Goal: Task Accomplishment & Management: Manage account settings

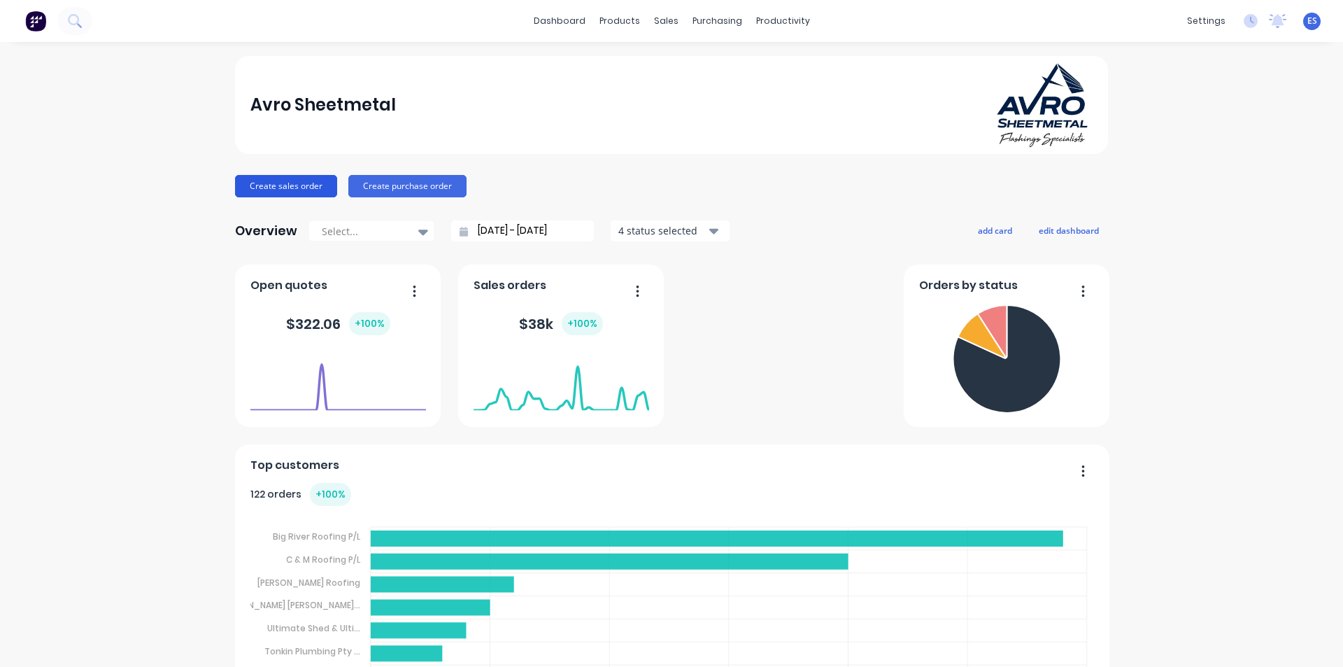
click at [290, 186] on button "Create sales order" at bounding box center [286, 186] width 102 height 22
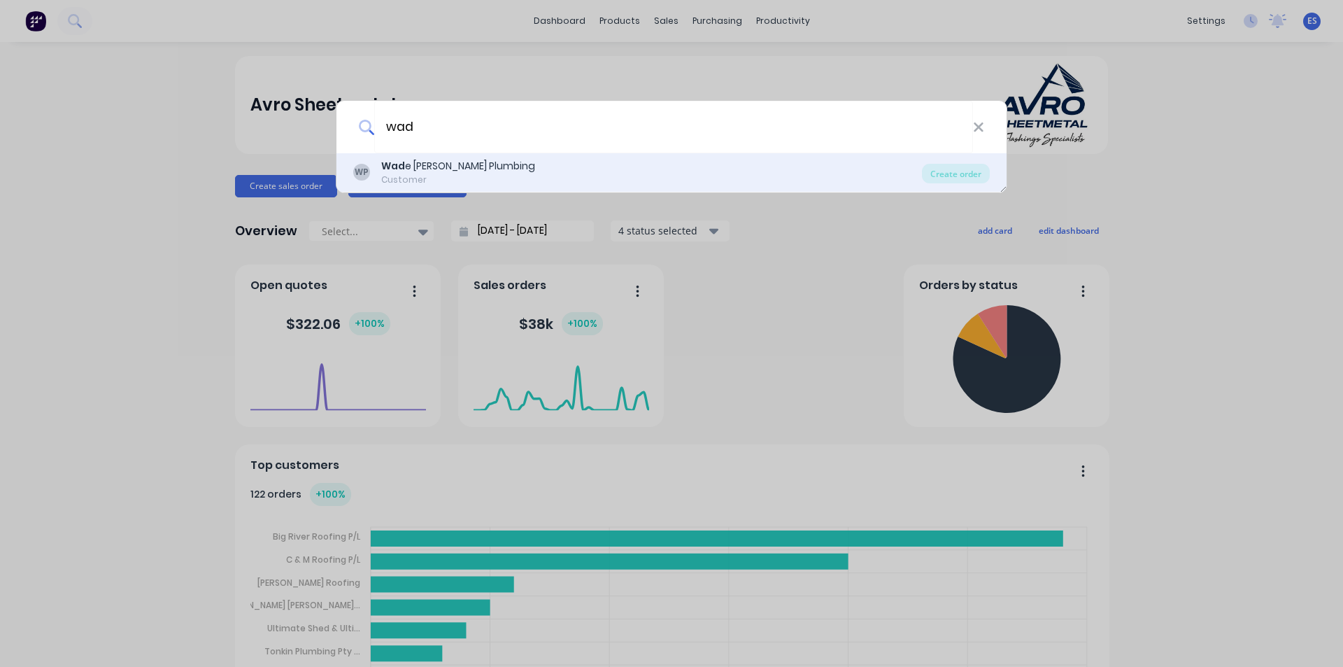
type input "wad"
click at [441, 163] on div "Wad e [PERSON_NAME] Plumbing" at bounding box center [458, 166] width 154 height 15
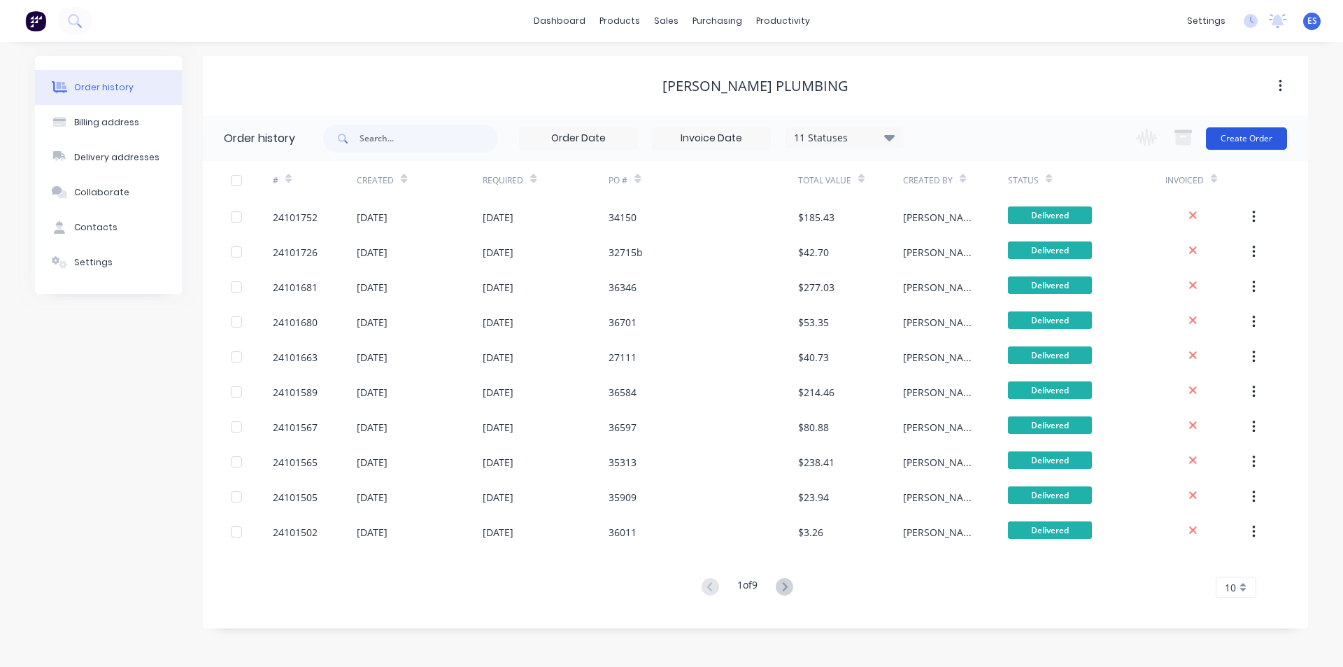
click at [1258, 136] on button "Create Order" at bounding box center [1246, 138] width 81 height 22
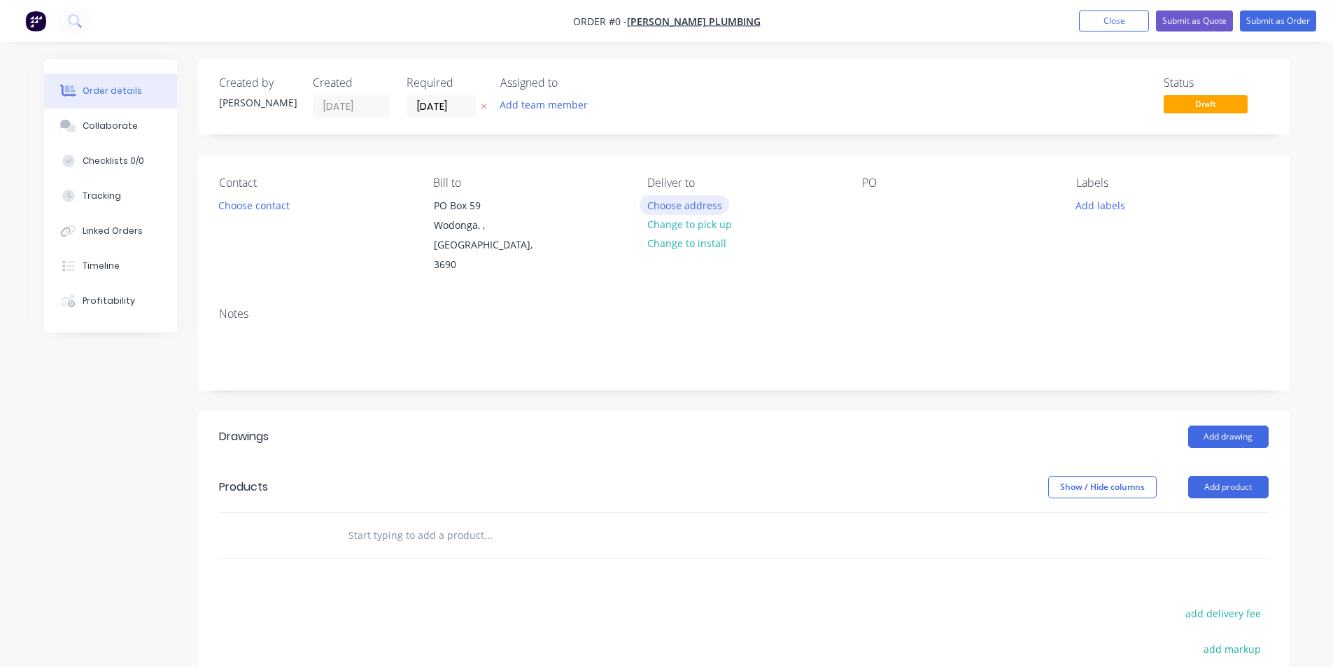
click at [698, 206] on button "Choose address" at bounding box center [685, 204] width 90 height 19
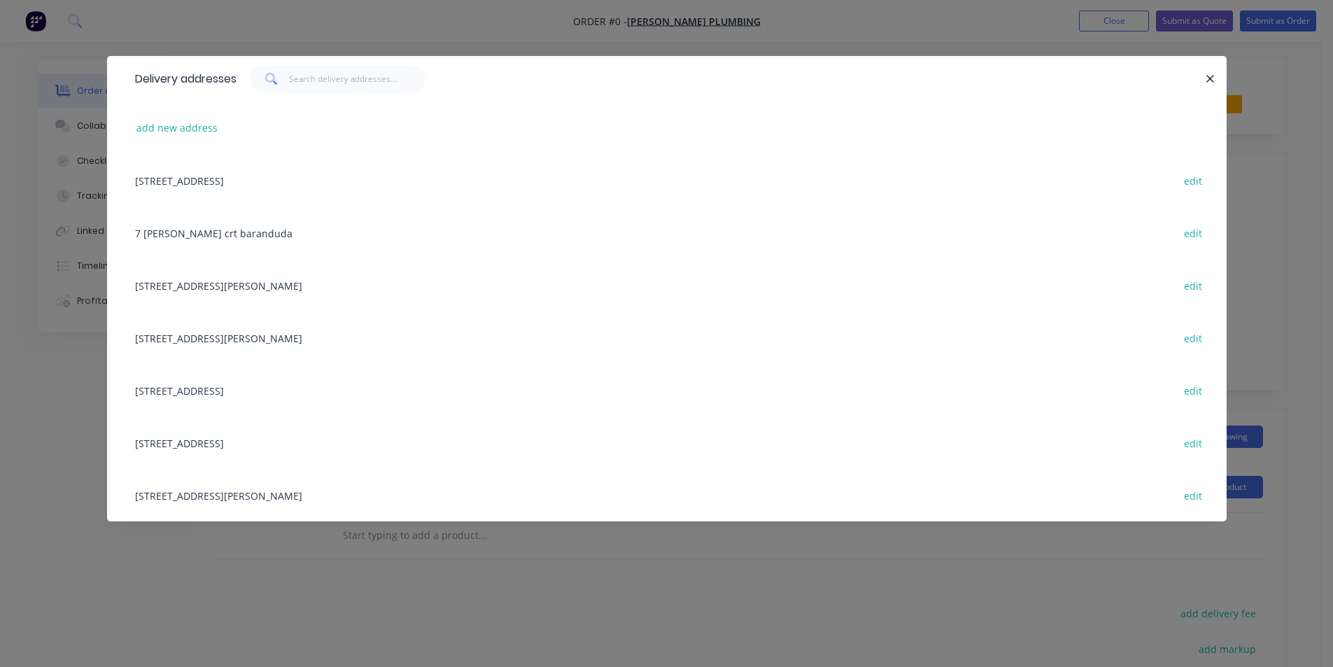
click at [284, 178] on div "[STREET_ADDRESS] edit" at bounding box center [667, 180] width 1078 height 52
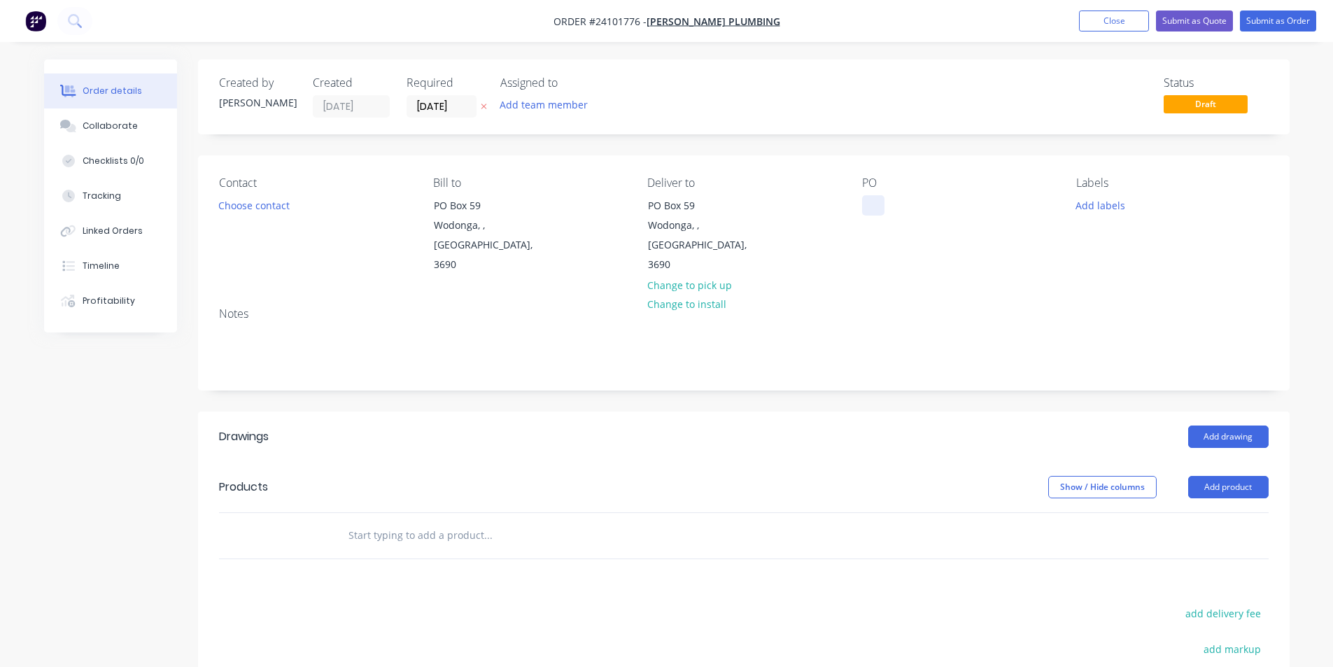
click at [876, 199] on div at bounding box center [873, 205] width 22 height 20
click at [1231, 425] on button "Add drawing" at bounding box center [1228, 436] width 80 height 22
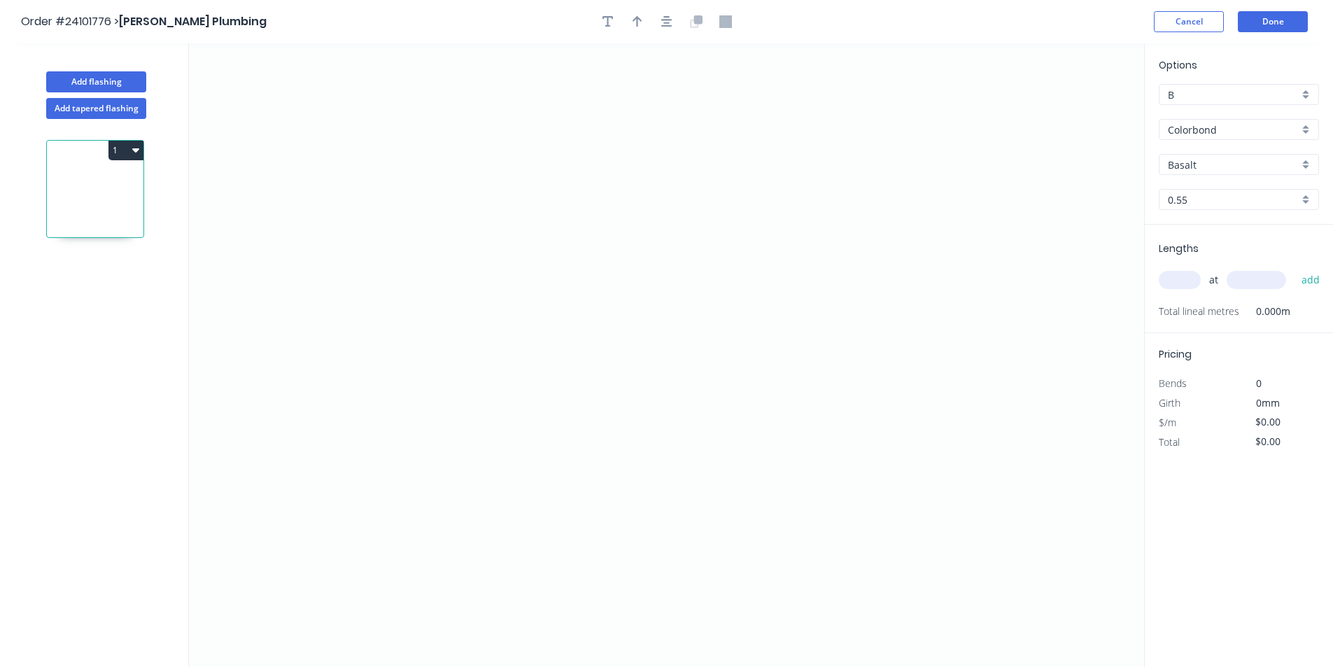
click at [1182, 170] on input "Basalt" at bounding box center [1233, 164] width 131 height 15
click at [1180, 192] on div "Mangrove" at bounding box center [1238, 191] width 159 height 24
type input "Mangrove"
click at [1245, 164] on input "Mangrove" at bounding box center [1233, 164] width 131 height 15
click at [1223, 216] on div "Manor Red" at bounding box center [1238, 216] width 159 height 24
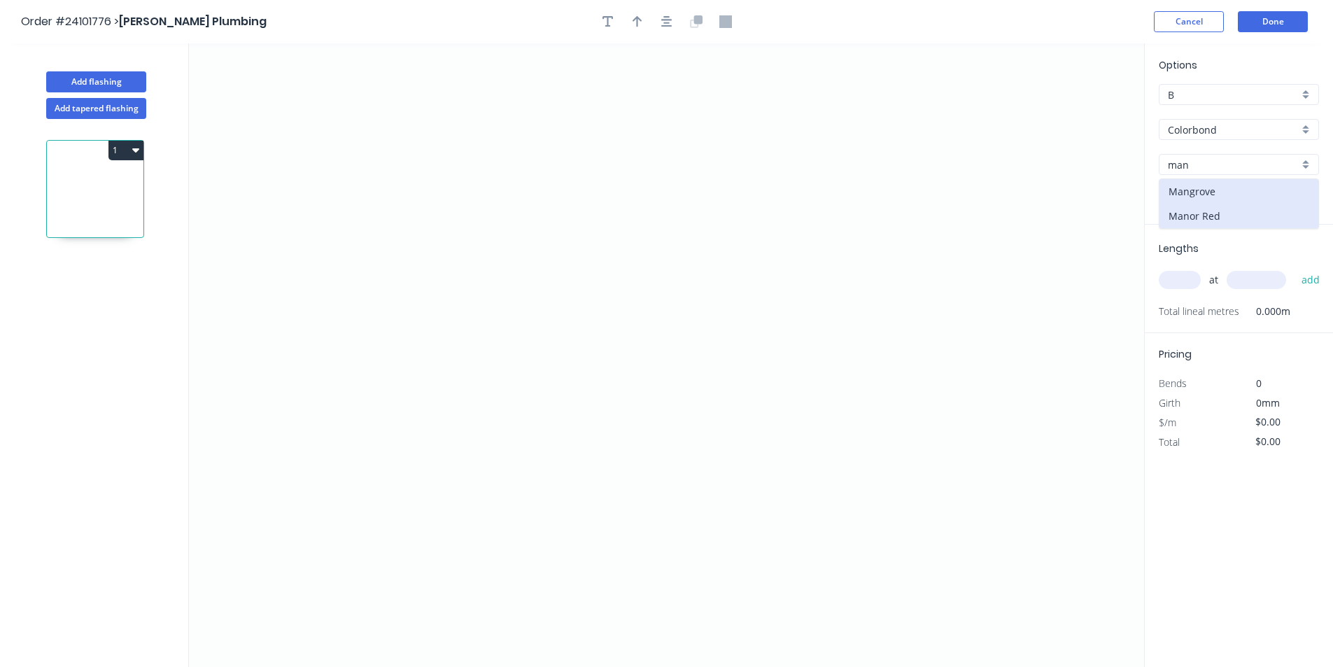
type input "Manor Red"
click at [558, 398] on icon "0" at bounding box center [666, 354] width 955 height 623
click at [560, 306] on icon "0" at bounding box center [666, 354] width 955 height 623
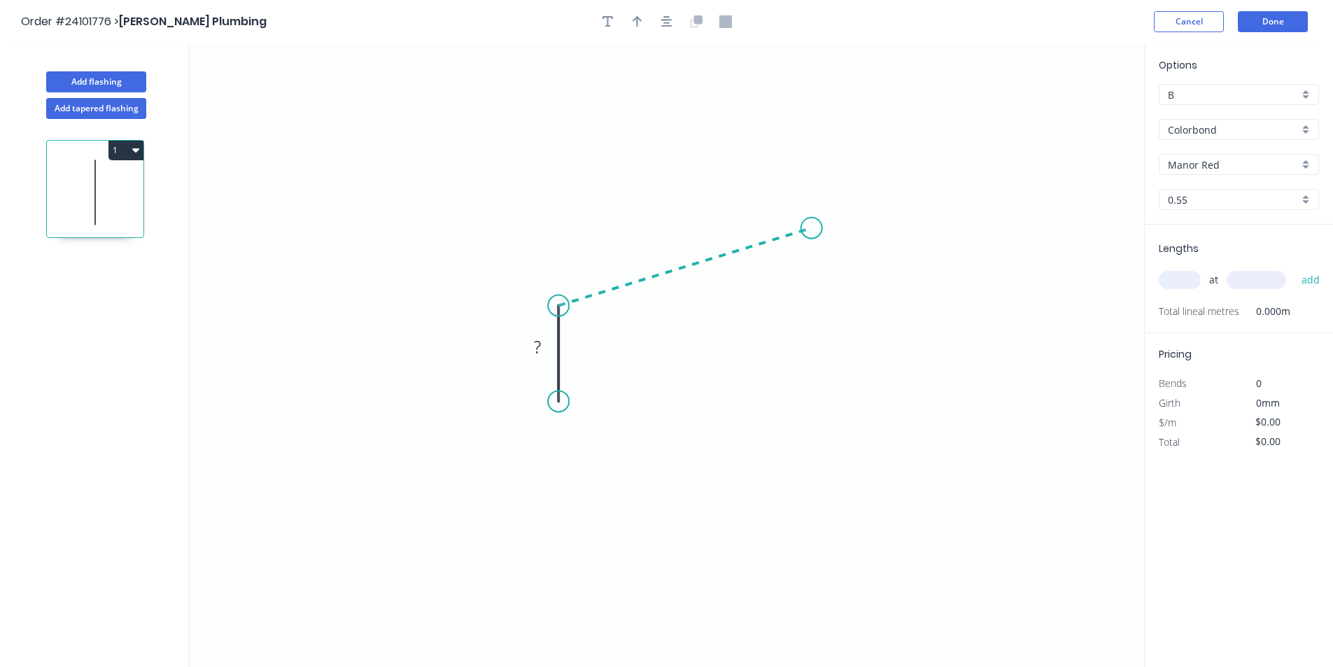
click at [811, 228] on icon "0 ?" at bounding box center [666, 354] width 955 height 623
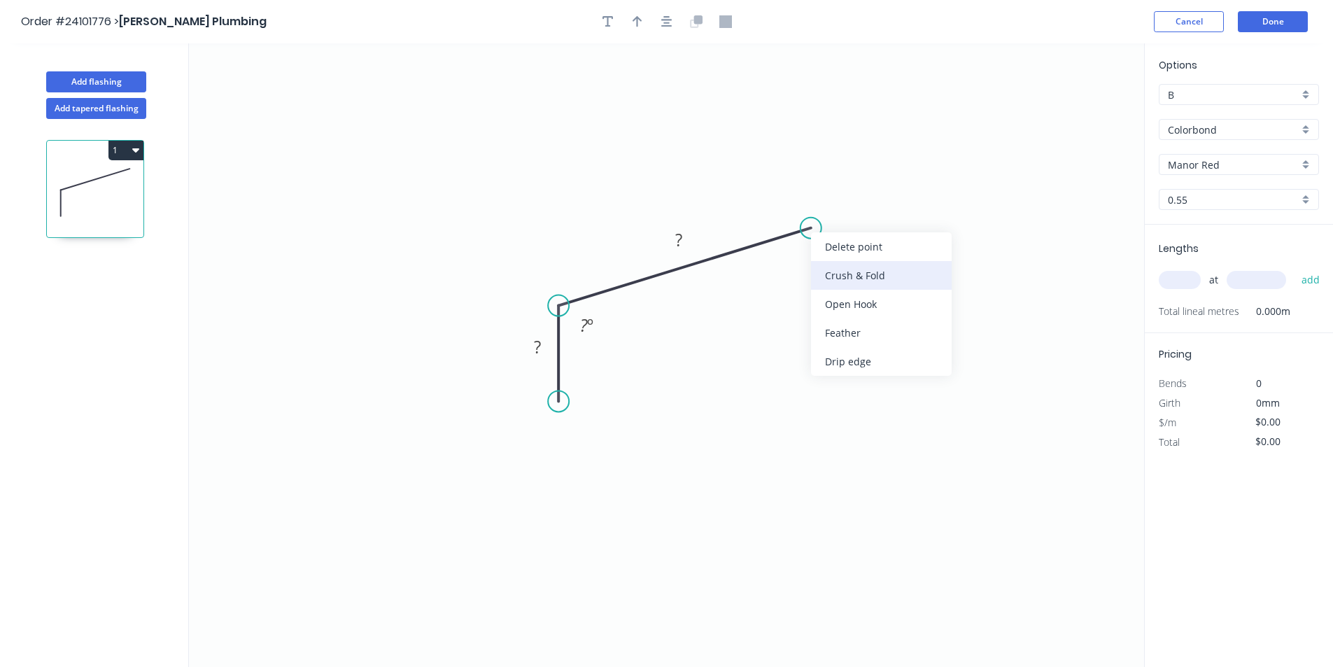
click at [823, 269] on div "Crush & Fold" at bounding box center [881, 275] width 141 height 29
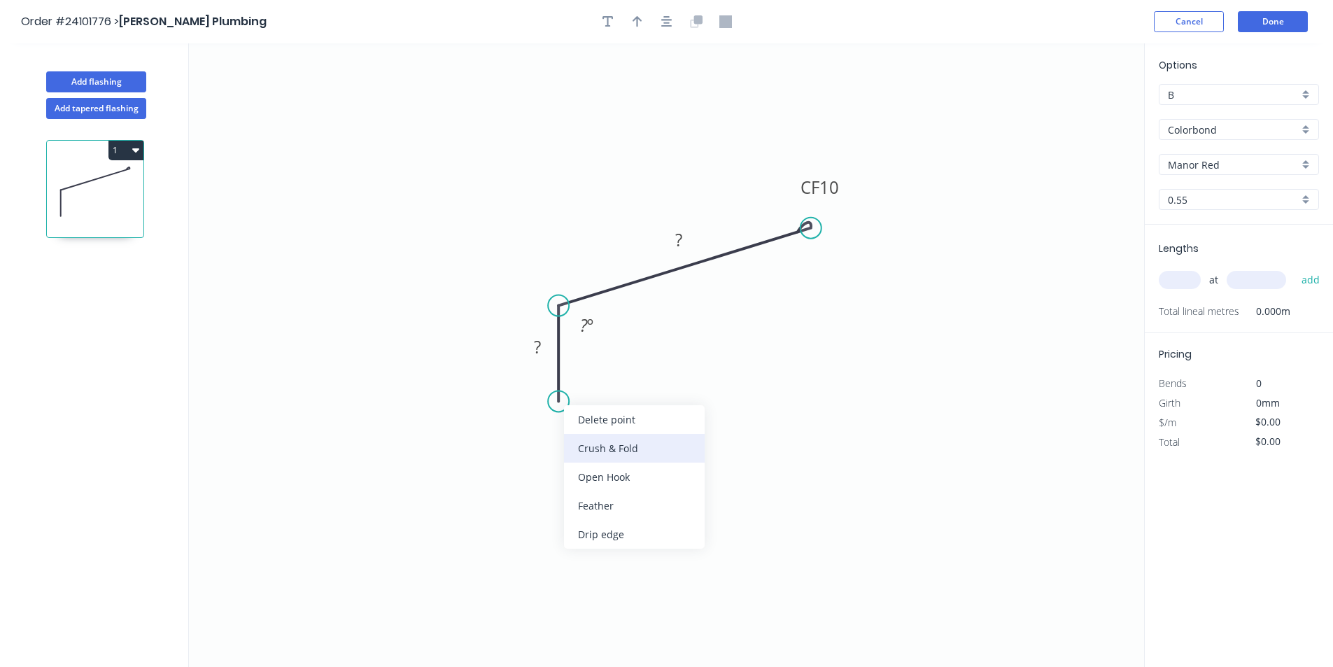
click at [579, 443] on div "Crush & Fold" at bounding box center [634, 448] width 141 height 29
click at [542, 345] on rect at bounding box center [537, 348] width 28 height 20
click at [683, 242] on rect at bounding box center [679, 242] width 28 height 20
type input "$12.73"
click at [593, 324] on rect at bounding box center [586, 326] width 28 height 20
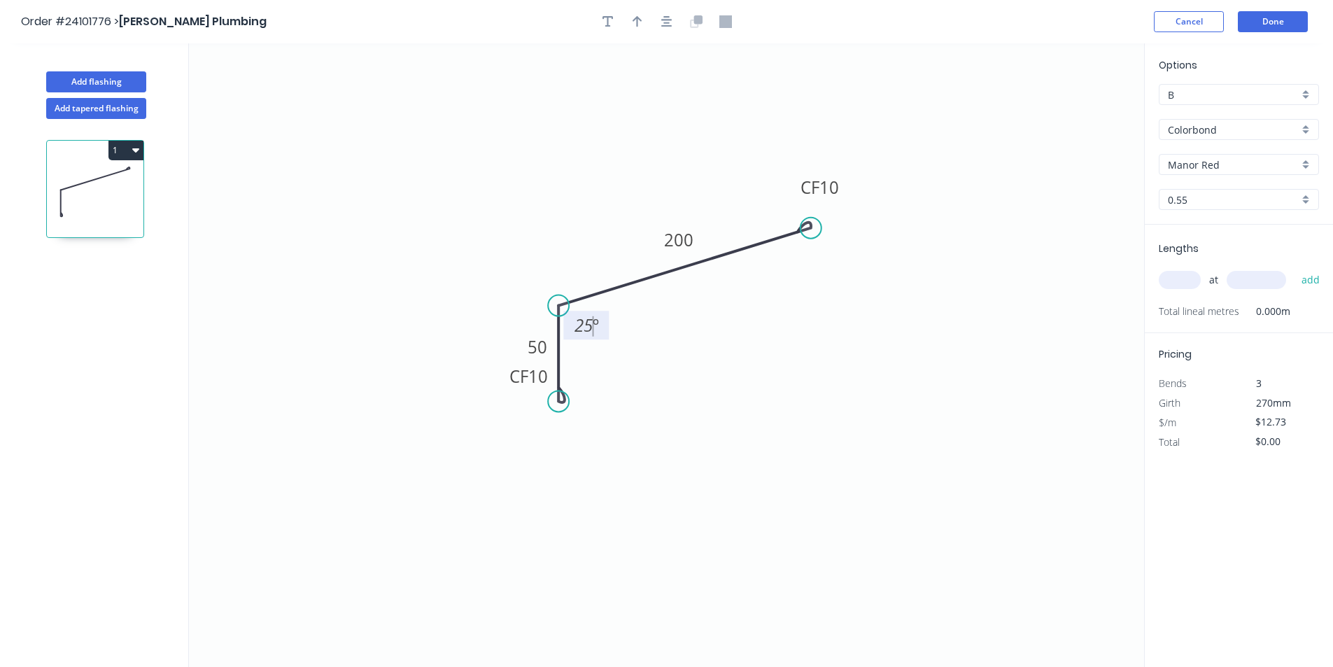
click at [1173, 274] on input "text" at bounding box center [1180, 280] width 42 height 18
type input "1"
click at [1250, 280] on input "text" at bounding box center [1256, 280] width 59 height 18
type input "6000"
click at [1294, 268] on button "add" at bounding box center [1310, 280] width 33 height 24
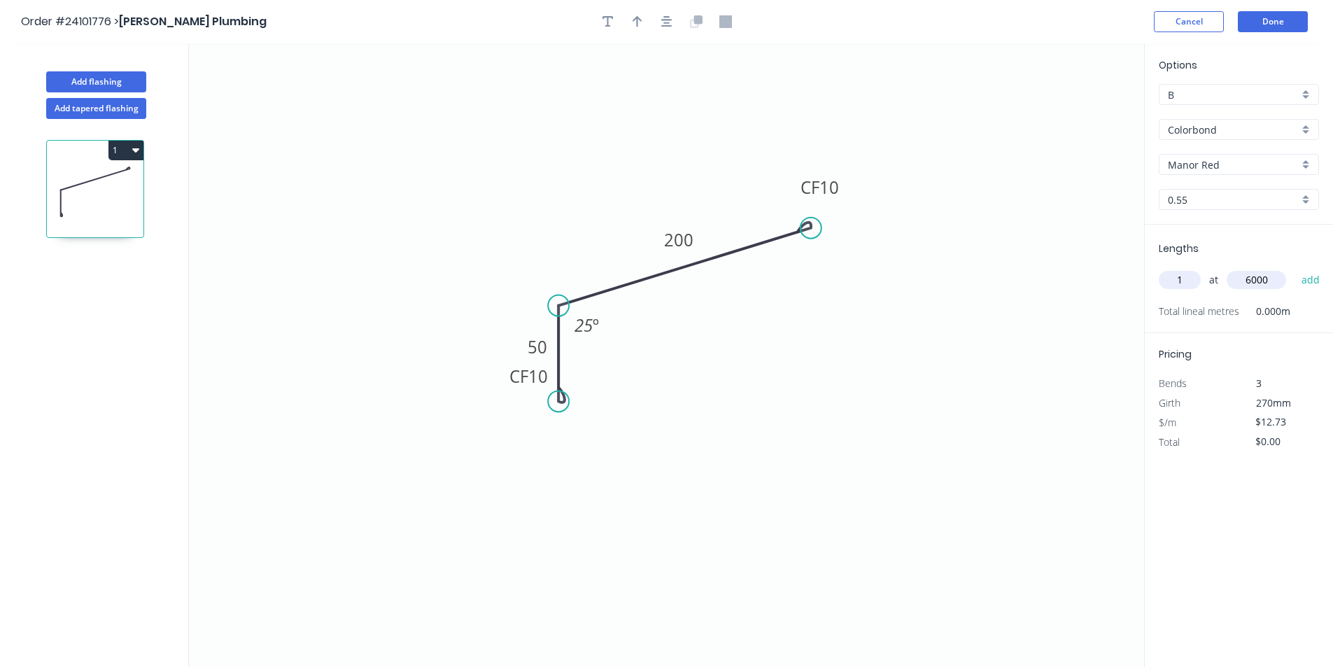
type input "$76.38"
click at [1260, 31] on button "Done" at bounding box center [1273, 21] width 70 height 21
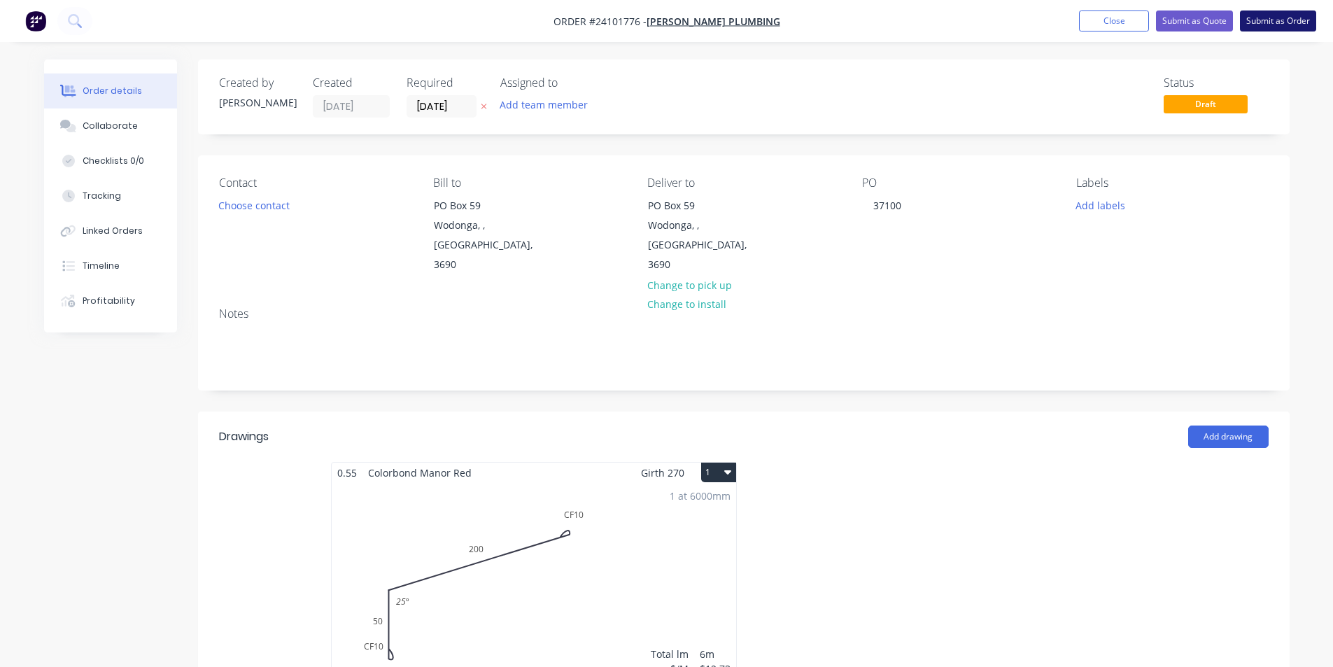
click at [1262, 26] on button "Submit as Order" at bounding box center [1278, 20] width 76 height 21
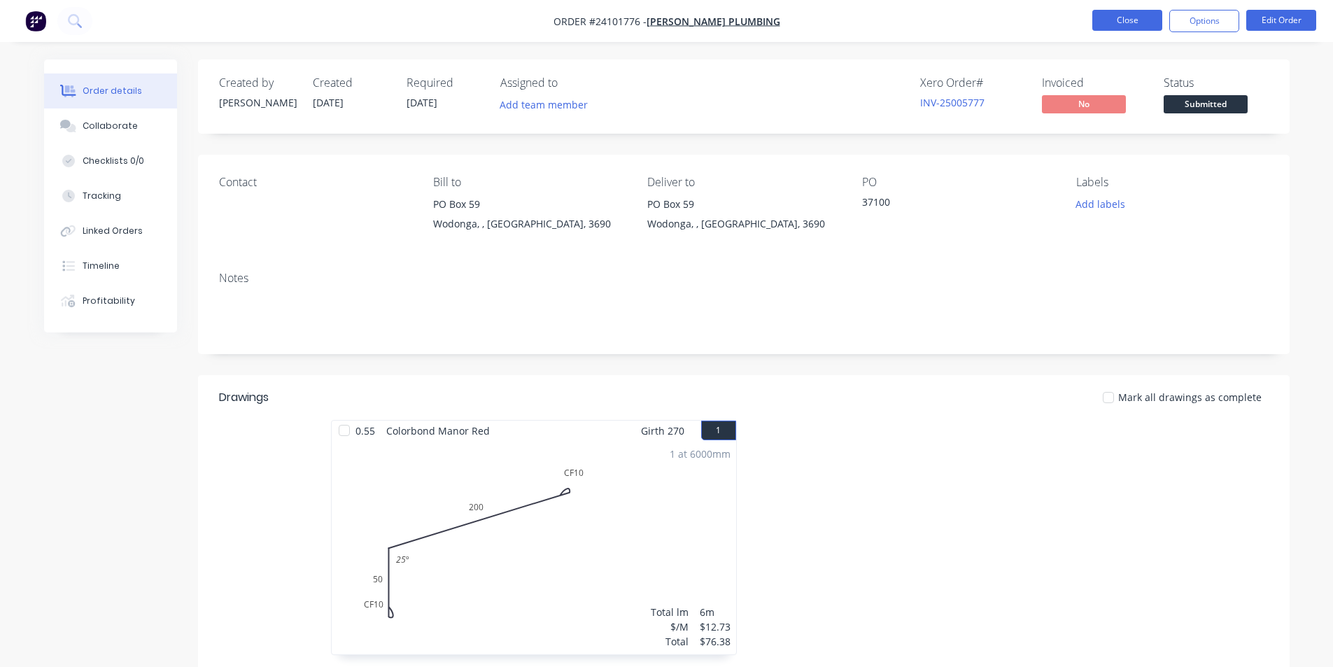
click at [1144, 24] on button "Close" at bounding box center [1127, 20] width 70 height 21
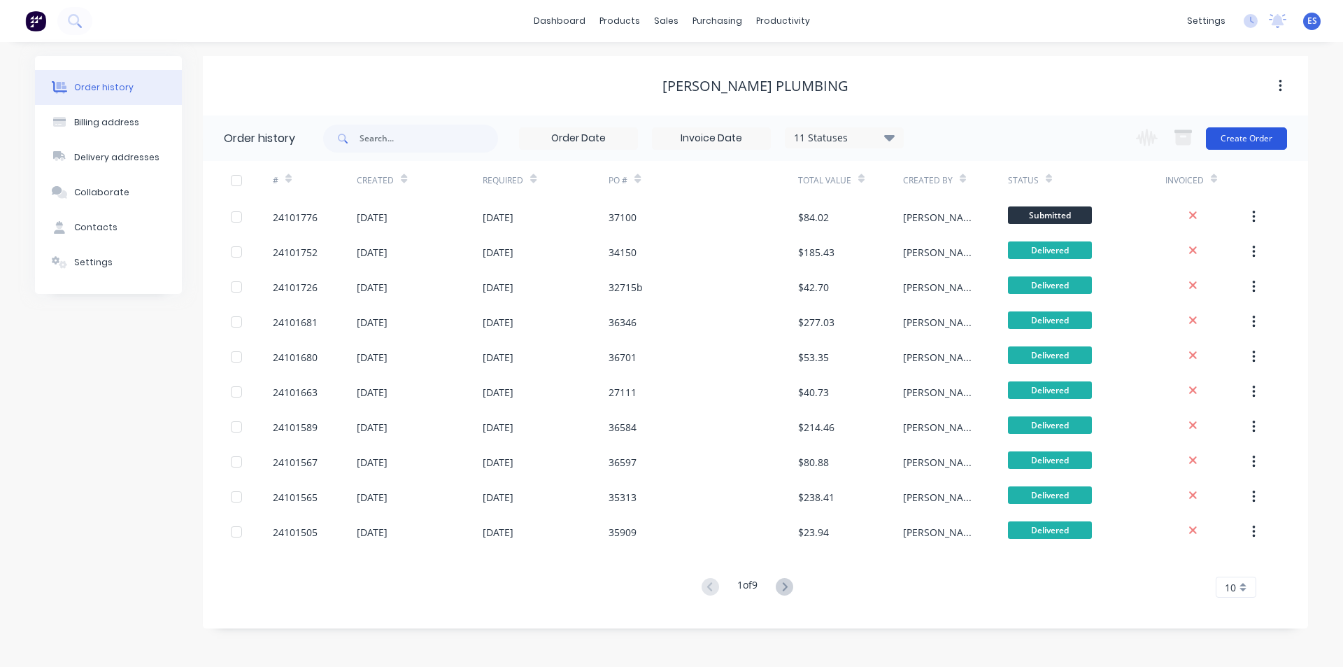
click at [1245, 137] on button "Create Order" at bounding box center [1246, 138] width 81 height 22
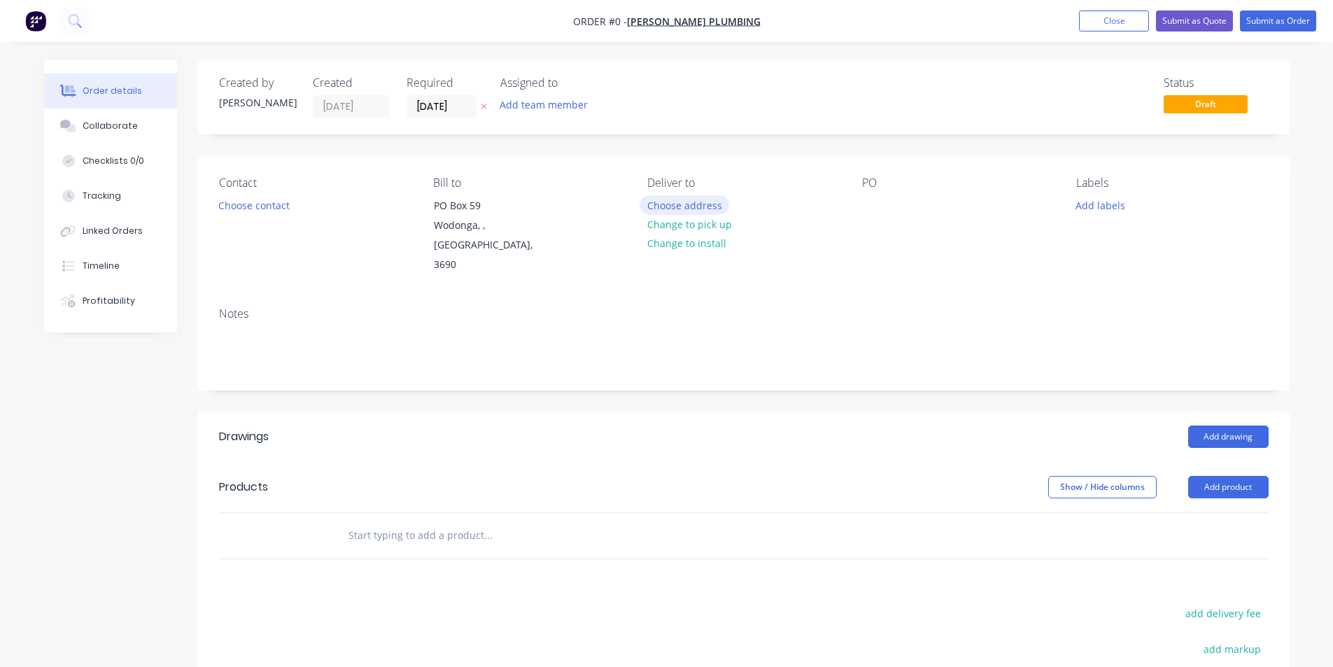
click at [665, 201] on button "Choose address" at bounding box center [685, 204] width 90 height 19
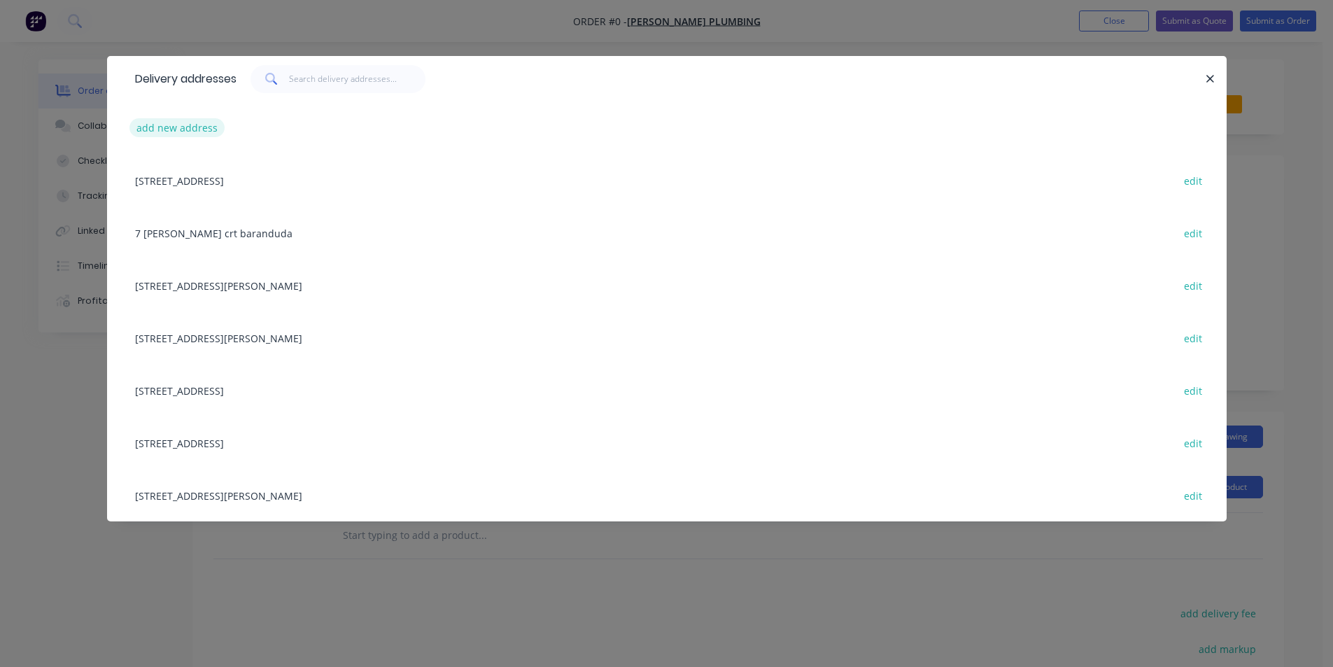
click at [174, 130] on button "add new address" at bounding box center [177, 127] width 96 height 19
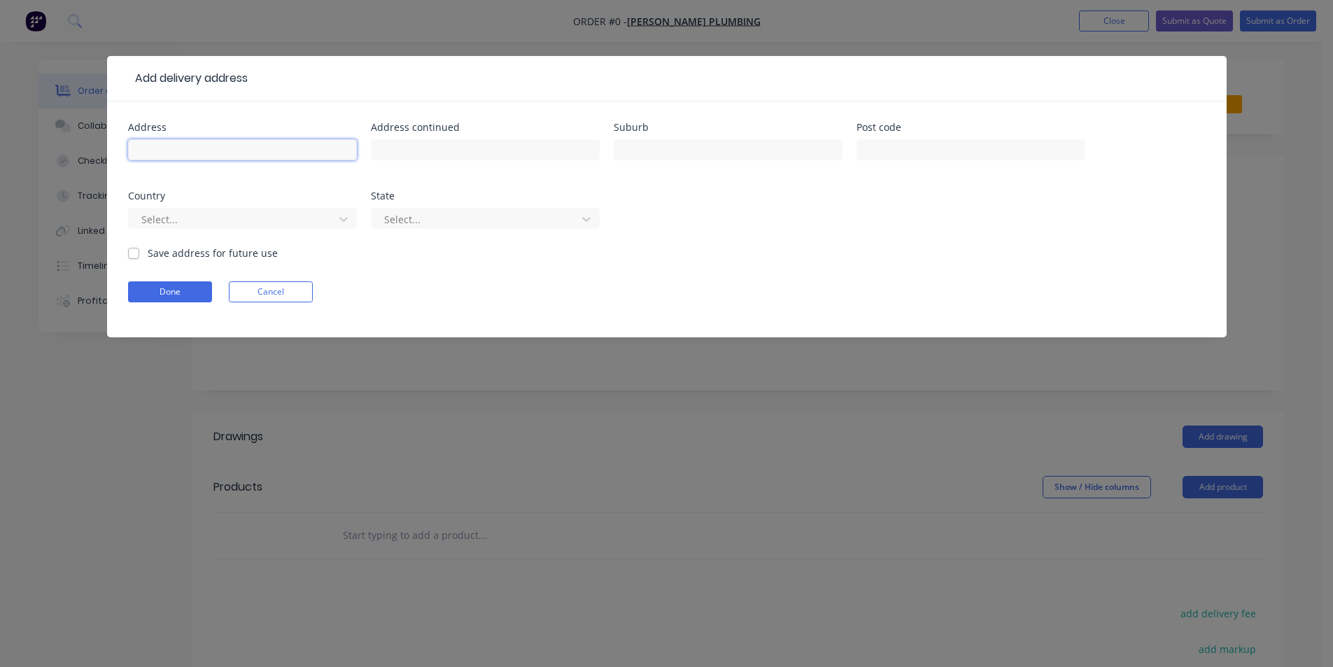
click at [236, 153] on input "text" at bounding box center [242, 149] width 229 height 21
type input "45 [PERSON_NAME]"
click at [132, 260] on div "Save address for future use" at bounding box center [203, 253] width 150 height 15
click at [148, 255] on label "Save address for future use" at bounding box center [213, 253] width 130 height 15
click at [135, 255] on input "Save address for future use" at bounding box center [133, 252] width 11 height 13
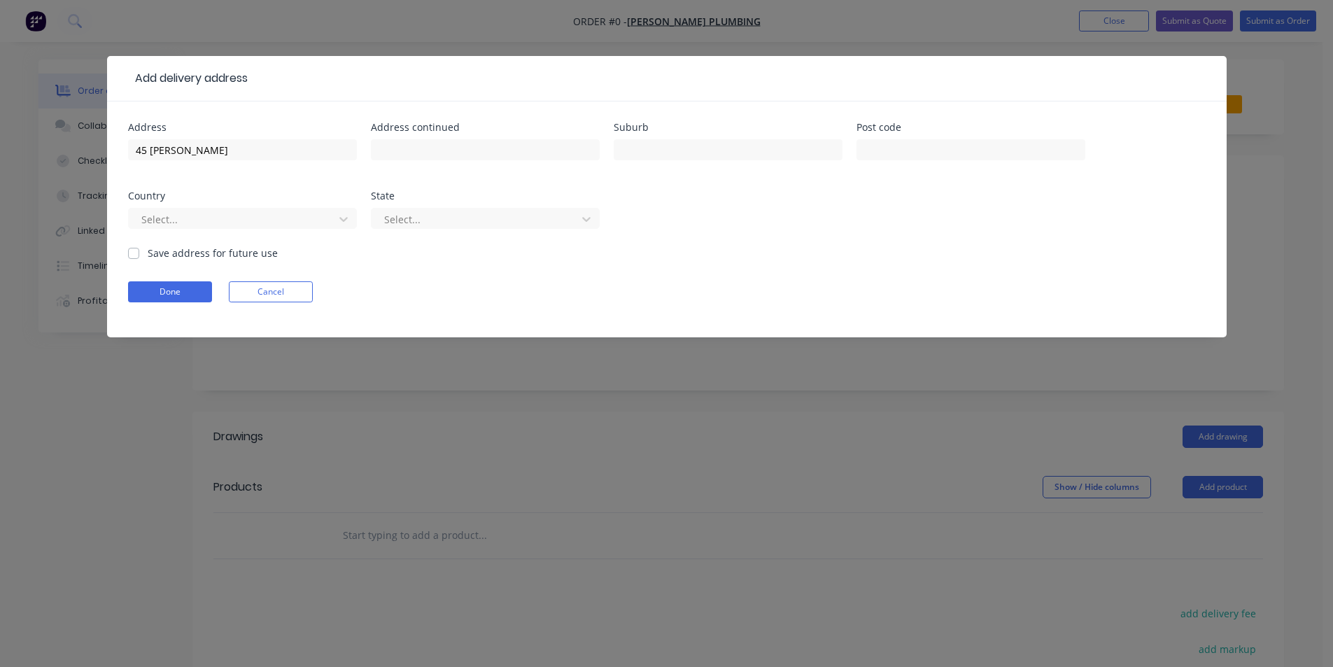
checkbox input "true"
click at [143, 296] on button "Done" at bounding box center [170, 291] width 84 height 21
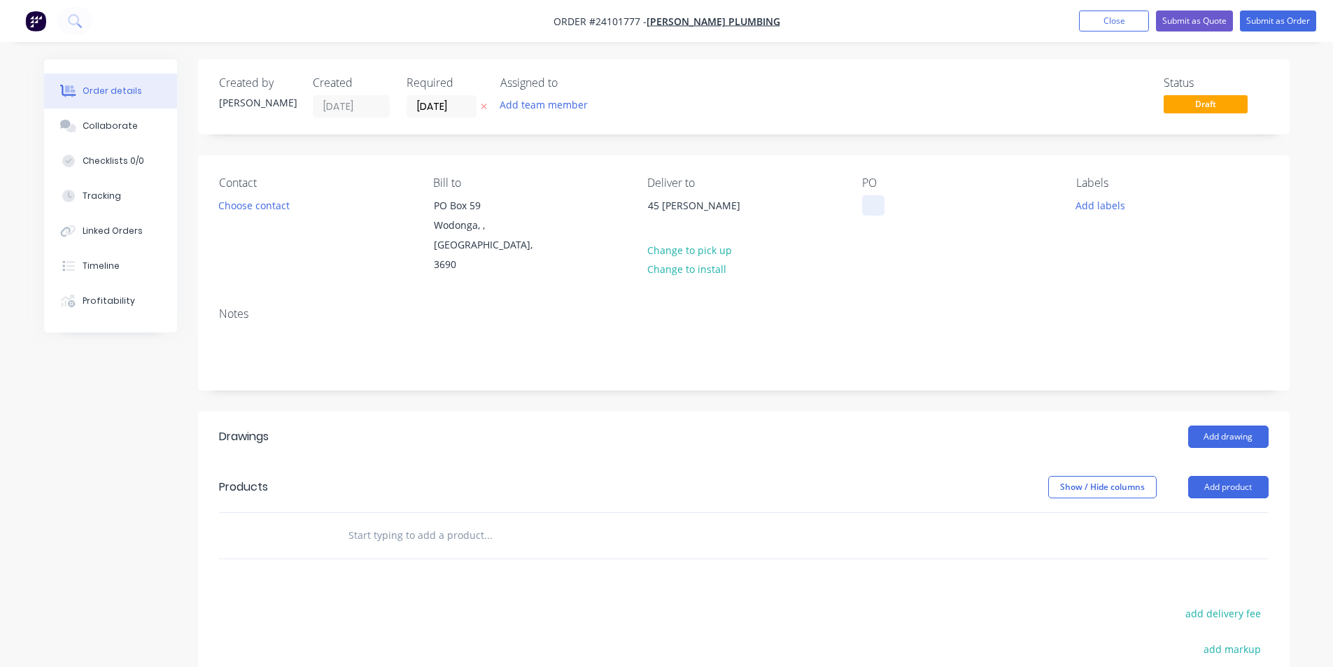
click at [882, 208] on div at bounding box center [873, 205] width 22 height 20
click at [1238, 604] on button "add delivery fee" at bounding box center [1223, 613] width 90 height 19
type input "80"
click input "submit" at bounding box center [0, 0] width 0 height 0
click at [1229, 435] on header "Drawings Add drawing" at bounding box center [744, 436] width 1092 height 50
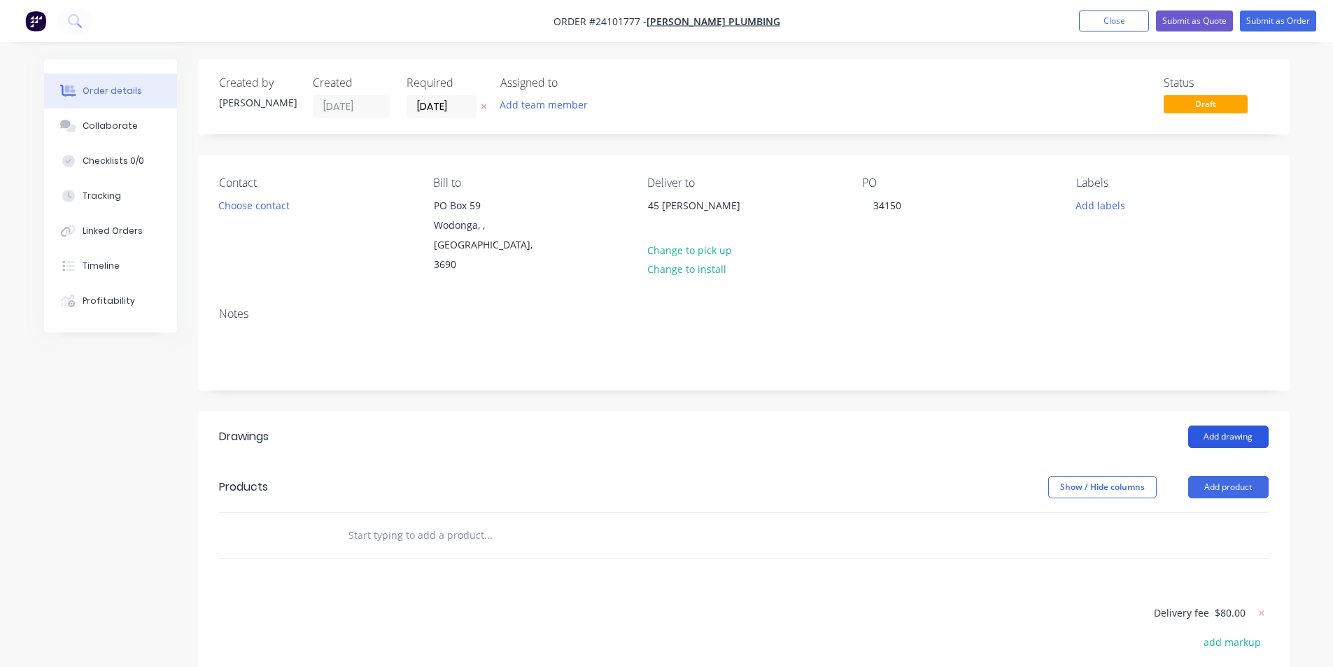
click at [1233, 425] on button "Add drawing" at bounding box center [1228, 436] width 80 height 22
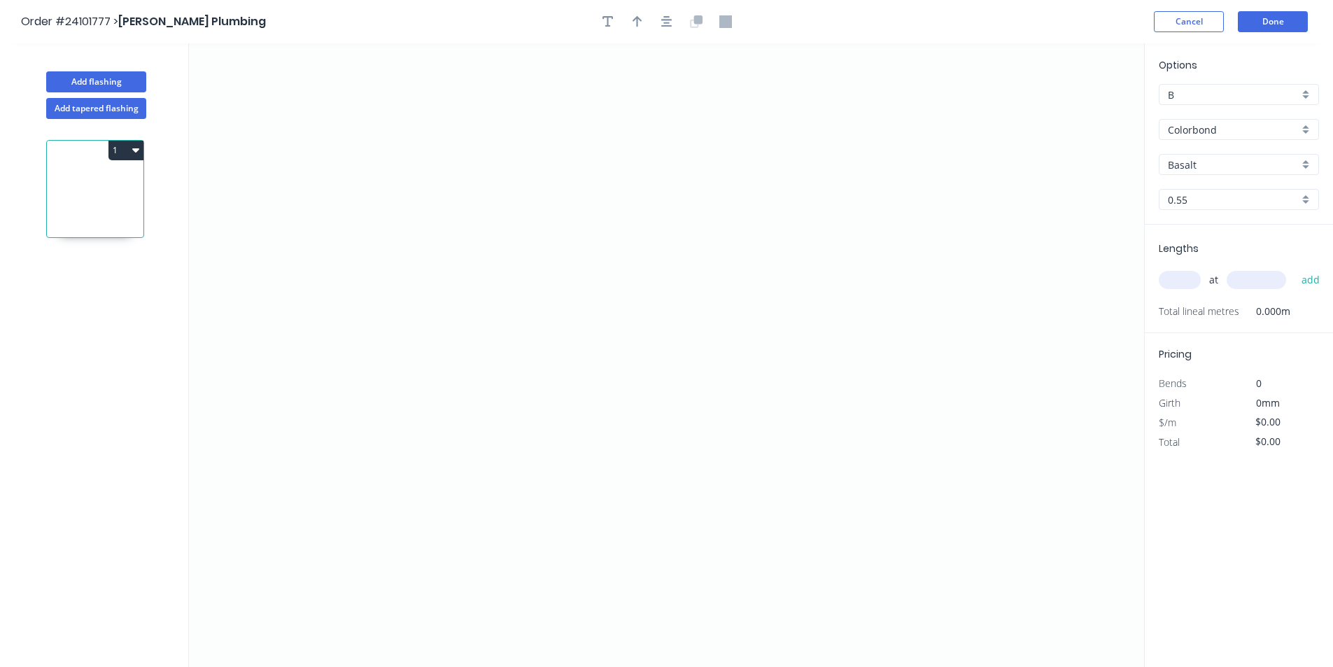
click at [1216, 158] on input "Basalt" at bounding box center [1233, 164] width 131 height 15
click at [1220, 189] on div "Pale Eucalypt" at bounding box center [1238, 191] width 159 height 24
type input "Pale Eucalypt"
click at [577, 177] on icon "0" at bounding box center [666, 354] width 955 height 623
click at [575, 313] on icon "0" at bounding box center [666, 354] width 955 height 623
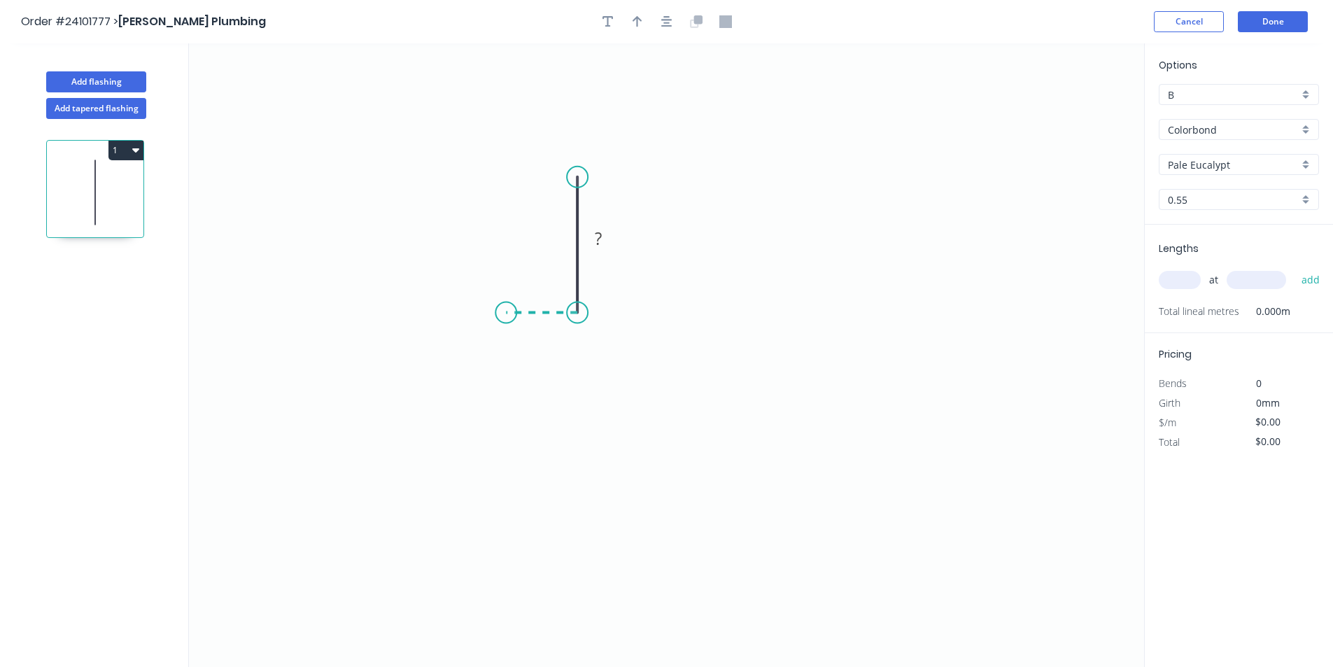
click at [506, 314] on icon "0 ?" at bounding box center [666, 354] width 955 height 623
click at [507, 422] on icon "0 ? ?" at bounding box center [666, 354] width 955 height 623
click at [627, 421] on icon "0 ? ? ?" at bounding box center [666, 354] width 955 height 623
click at [629, 360] on icon "0 ? ? ? ?" at bounding box center [666, 354] width 955 height 623
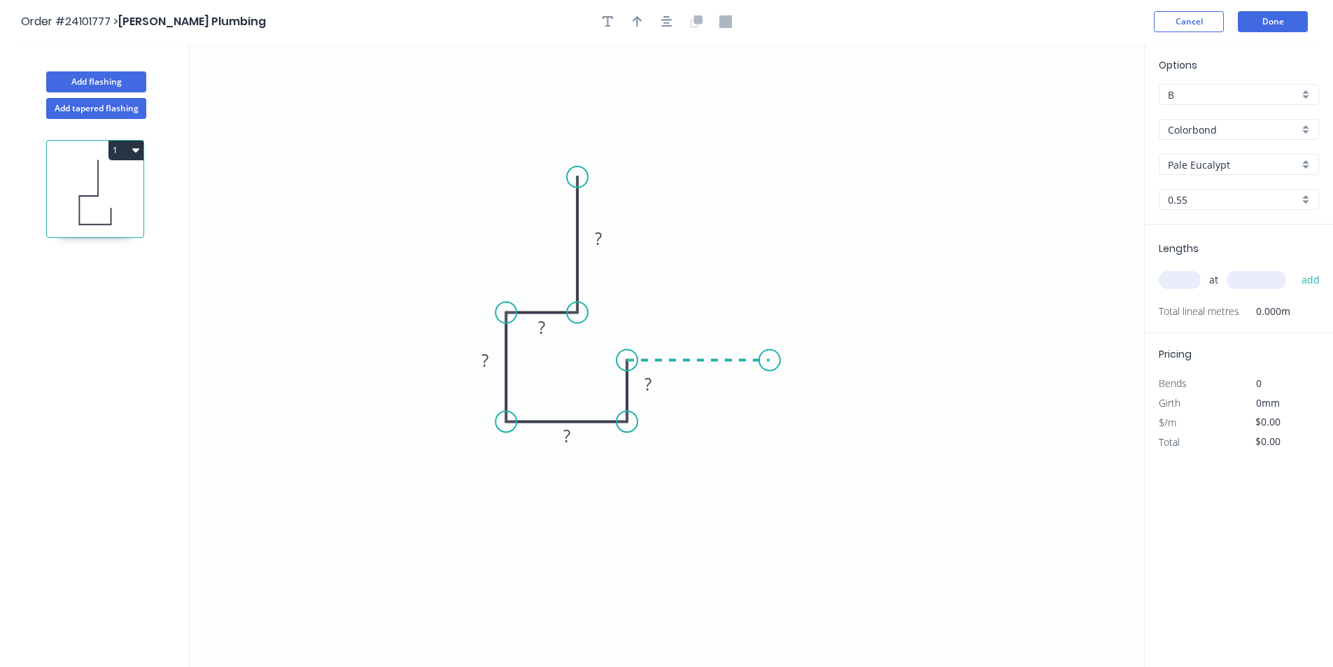
click at [770, 356] on icon "0 ? ? ? ? ?" at bounding box center [666, 354] width 955 height 623
click at [713, 332] on rect at bounding box center [697, 332] width 45 height 29
click at [707, 332] on rect at bounding box center [698, 334] width 28 height 20
click at [595, 235] on tspan "?" at bounding box center [598, 238] width 7 height 23
click at [538, 321] on tspan "?" at bounding box center [541, 327] width 7 height 23
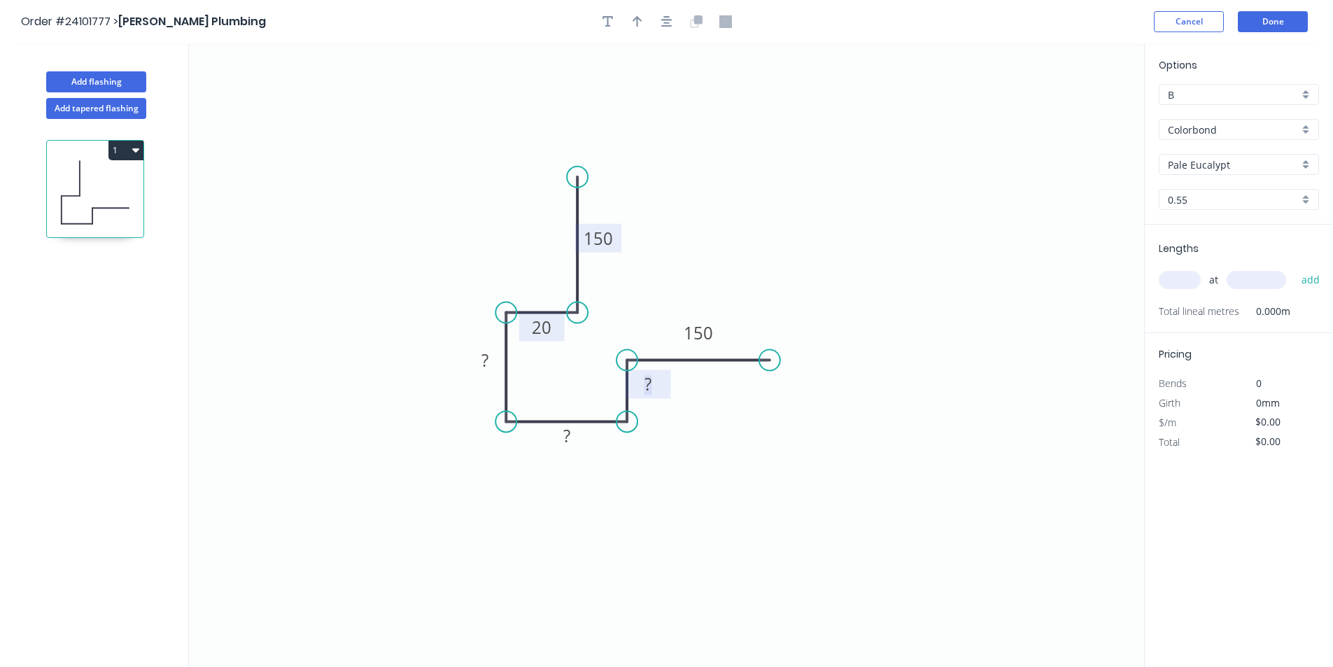
click at [649, 381] on tspan "?" at bounding box center [647, 383] width 7 height 23
click at [572, 436] on rect at bounding box center [567, 437] width 28 height 20
click at [486, 367] on tspan "?" at bounding box center [484, 359] width 7 height 23
click at [1181, 274] on input "text" at bounding box center [1180, 280] width 42 height 18
type input "$18.63"
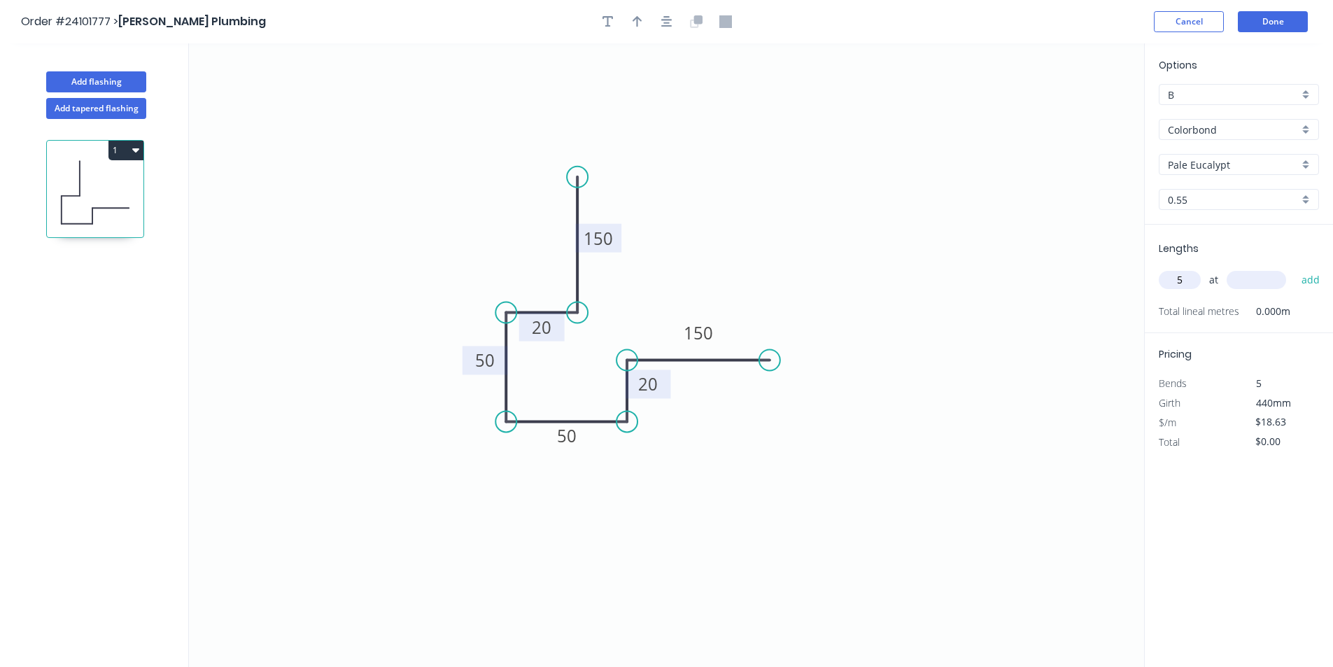
type input "5"
click at [1243, 275] on input "text" at bounding box center [1256, 280] width 59 height 18
type input "6000"
click at [1294, 268] on button "add" at bounding box center [1310, 280] width 33 height 24
type input "$558.90"
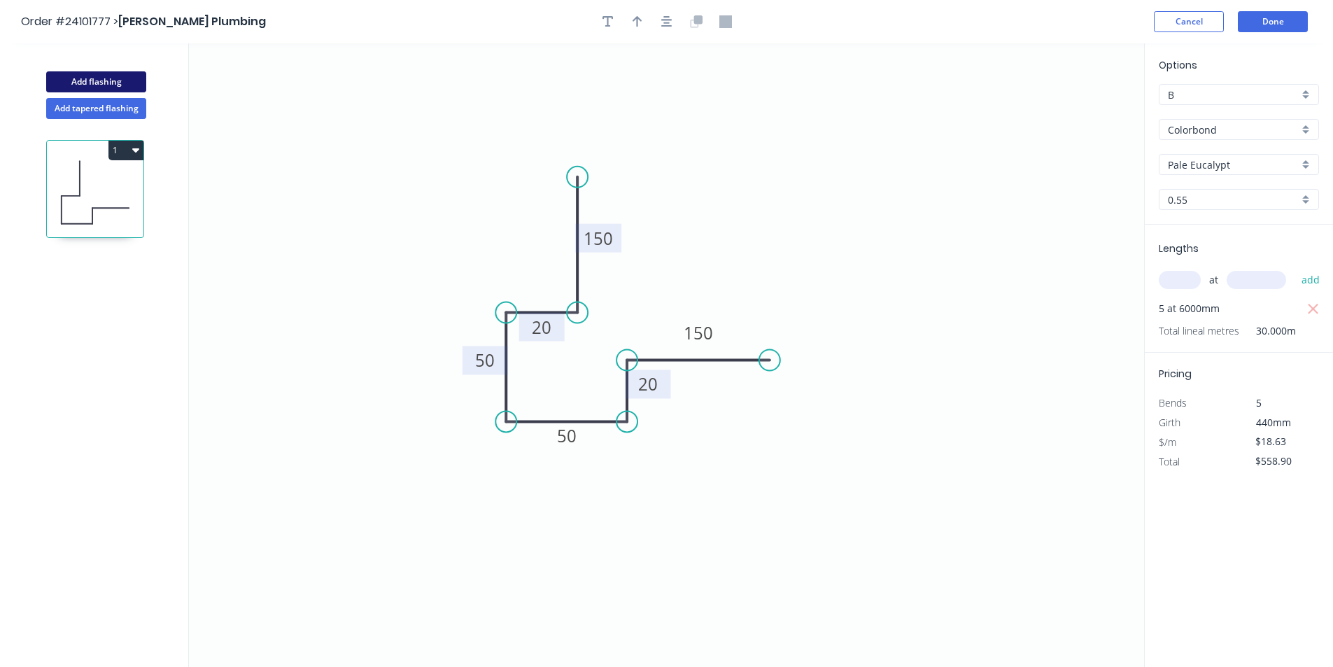
click at [111, 84] on button "Add flashing" at bounding box center [96, 81] width 100 height 21
type input "$0.00"
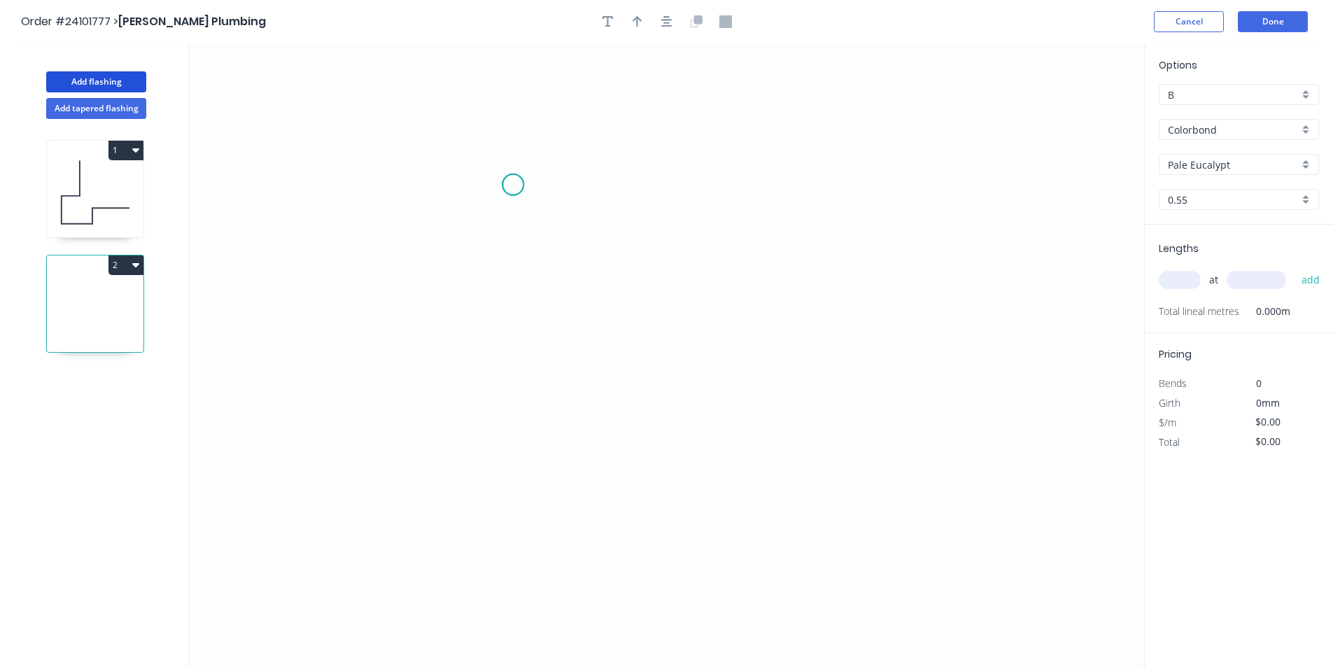
click at [513, 185] on icon "0" at bounding box center [666, 354] width 955 height 623
click at [700, 188] on icon "0" at bounding box center [666, 354] width 955 height 623
click at [698, 267] on icon "0 ?" at bounding box center [666, 354] width 955 height 623
click at [778, 266] on icon "0 ? ?" at bounding box center [666, 354] width 955 height 623
click at [772, 416] on icon "0 ? ? ?" at bounding box center [666, 354] width 955 height 623
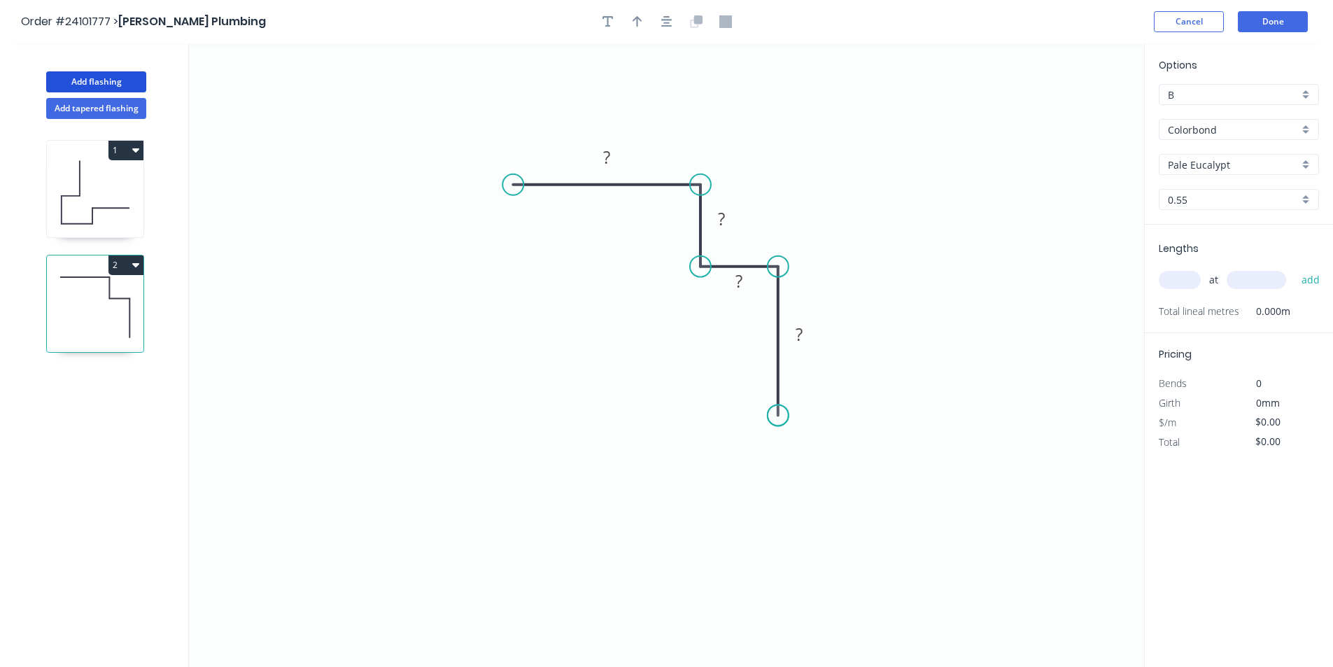
click at [772, 416] on circle at bounding box center [778, 414] width 21 height 21
click at [738, 289] on tspan "?" at bounding box center [738, 280] width 7 height 23
click at [721, 215] on tspan "?" at bounding box center [721, 218] width 7 height 23
click at [617, 155] on rect at bounding box center [607, 158] width 28 height 20
click at [807, 341] on rect at bounding box center [799, 335] width 28 height 20
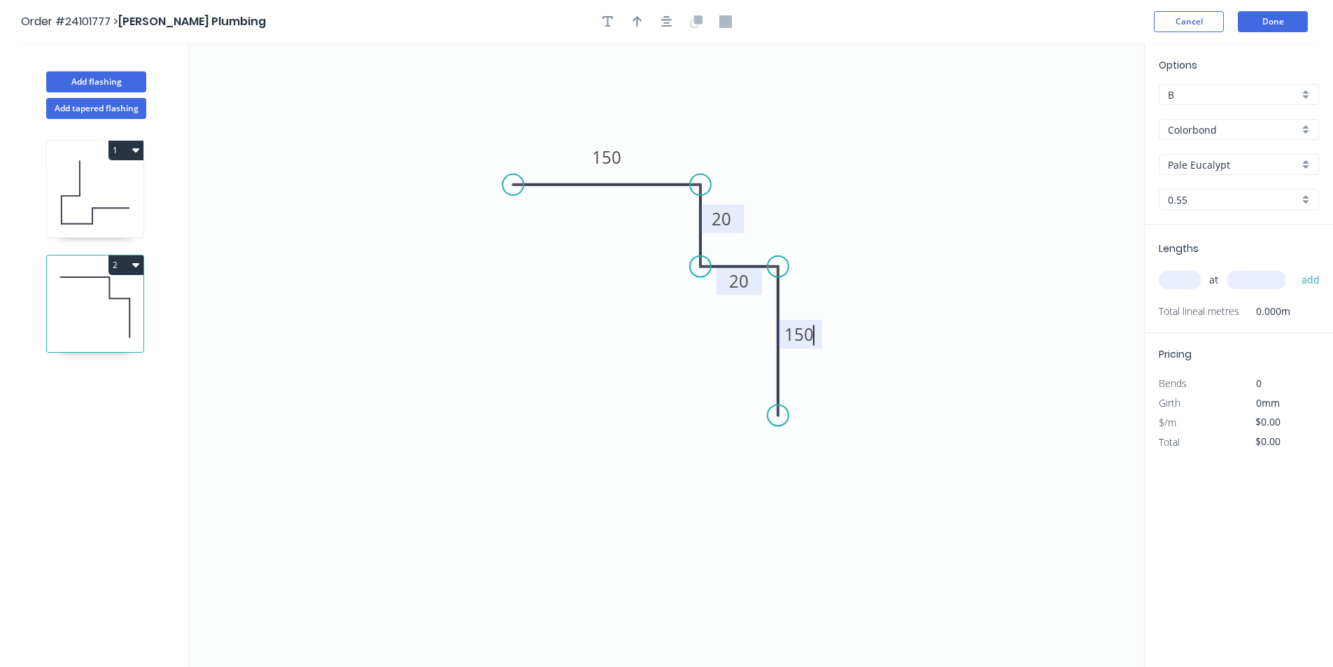
click at [1191, 279] on input "text" at bounding box center [1180, 280] width 42 height 18
type input "$14.06"
type input "3"
click at [1262, 278] on input "text" at bounding box center [1256, 280] width 59 height 18
type input "6000"
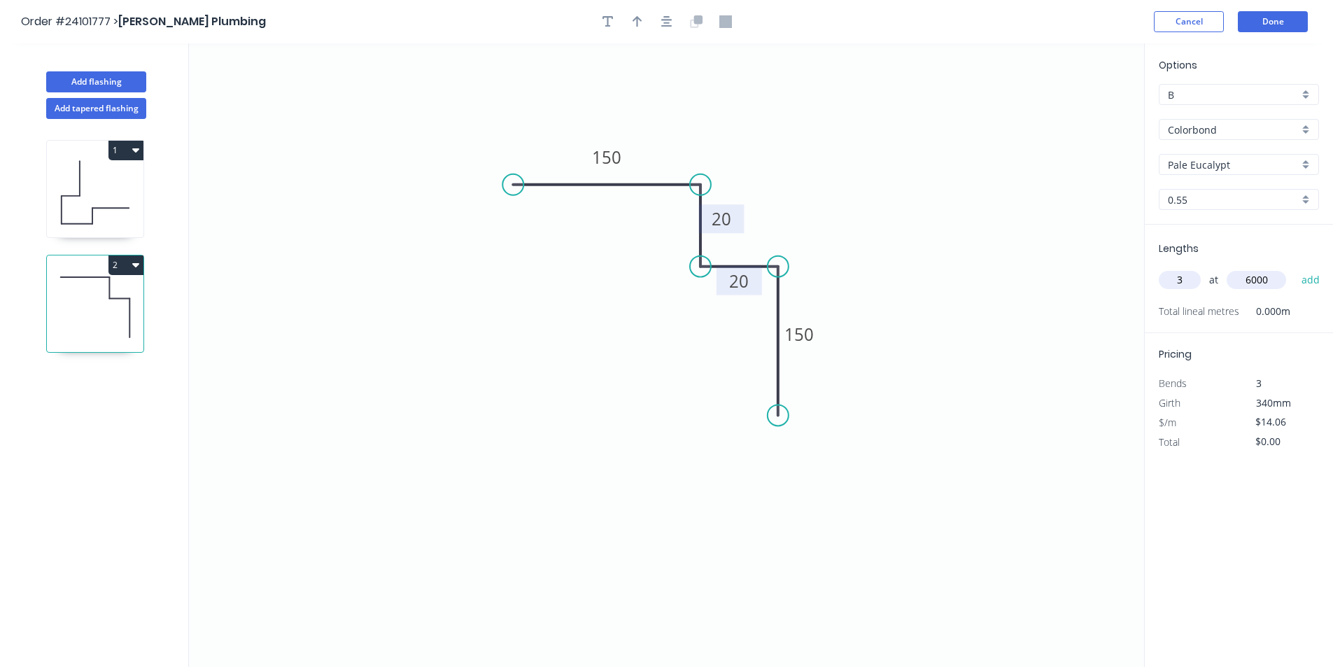
click at [1294, 268] on button "add" at bounding box center [1310, 280] width 33 height 24
type input "$253.08"
click at [1271, 38] on header "Order #24101777 > [PERSON_NAME] Plumbing Cancel Done" at bounding box center [666, 21] width 1333 height 43
click at [1277, 22] on button "Done" at bounding box center [1273, 21] width 70 height 21
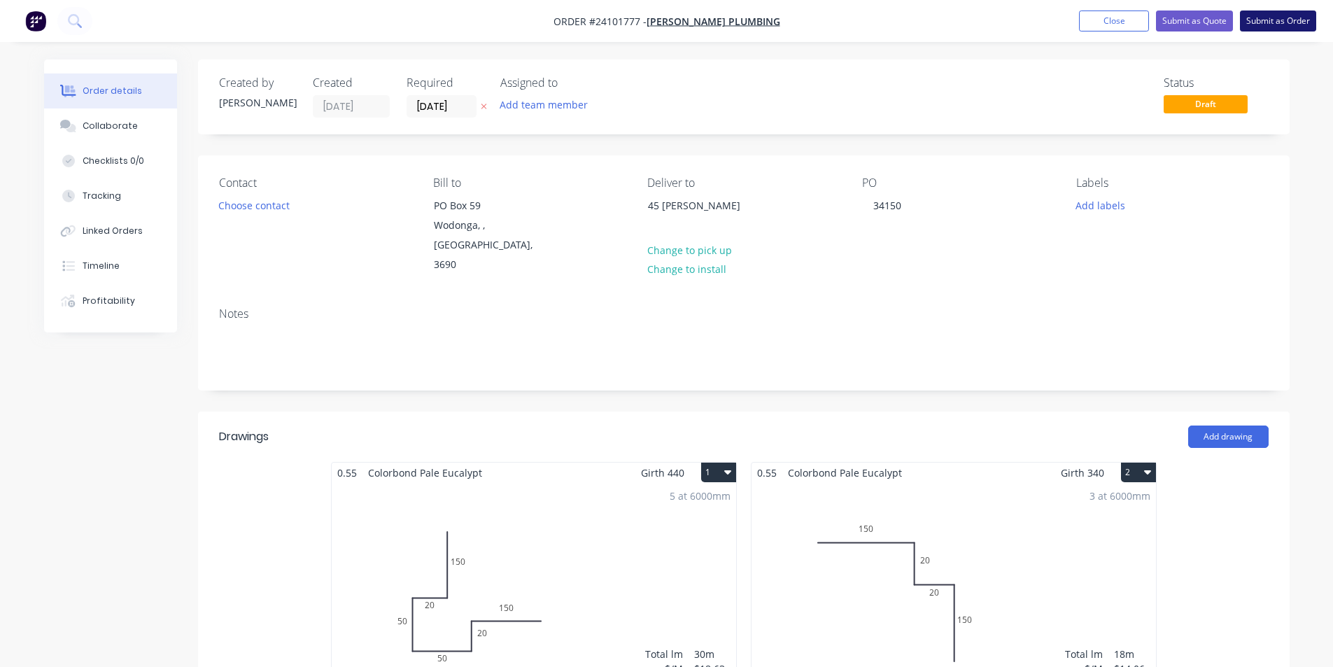
click at [1290, 15] on button "Submit as Order" at bounding box center [1278, 20] width 76 height 21
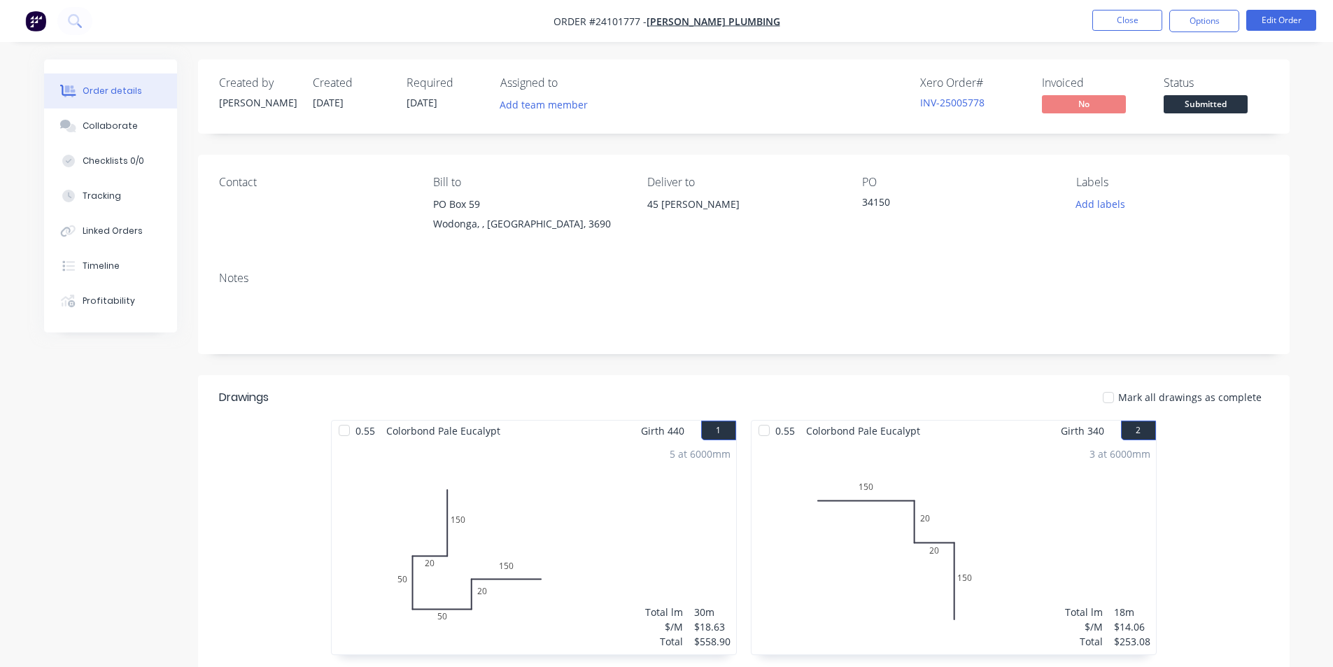
click at [42, 29] on img "button" at bounding box center [35, 20] width 21 height 21
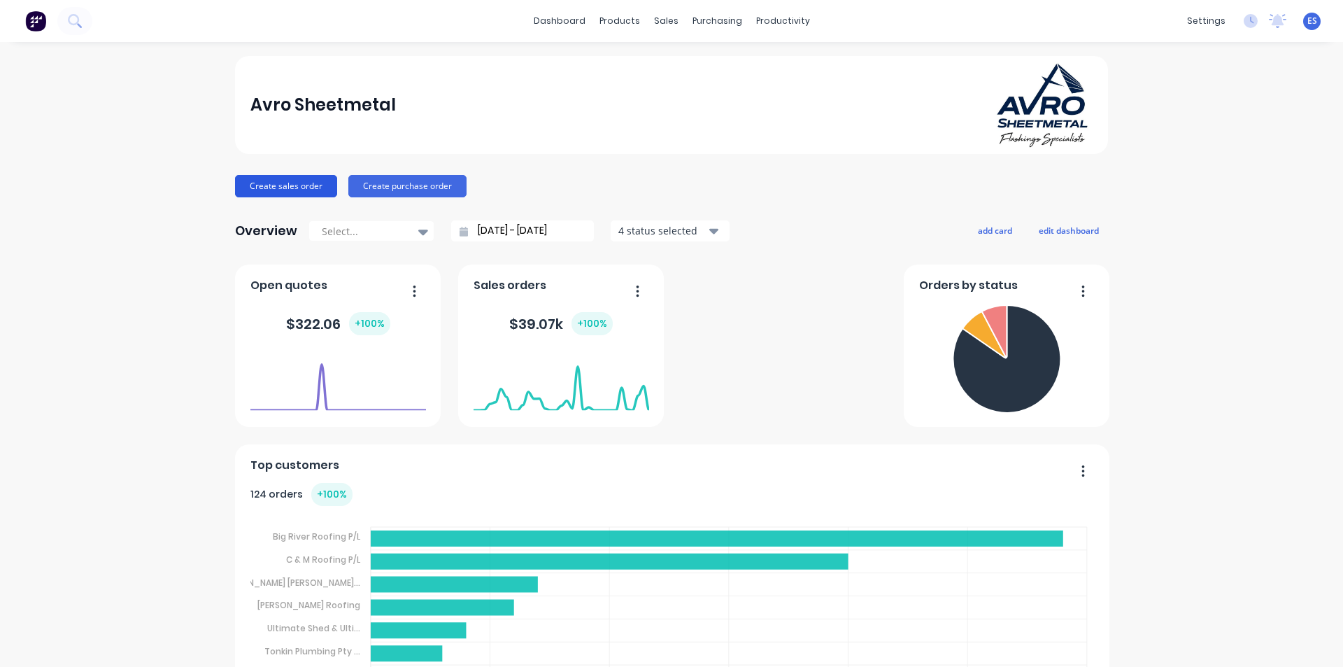
click at [266, 185] on button "Create sales order" at bounding box center [286, 186] width 102 height 22
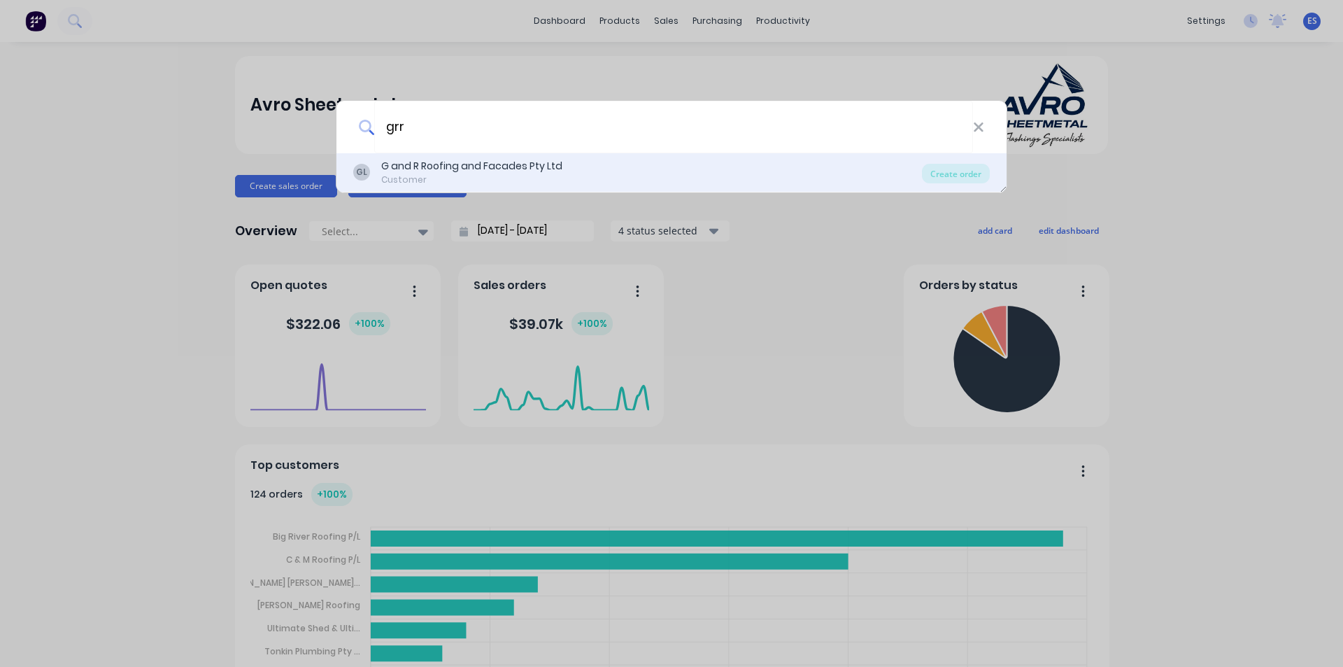
type input "grr"
click at [497, 167] on div "G and R Roofing and Facades Pty Ltd" at bounding box center [471, 166] width 181 height 15
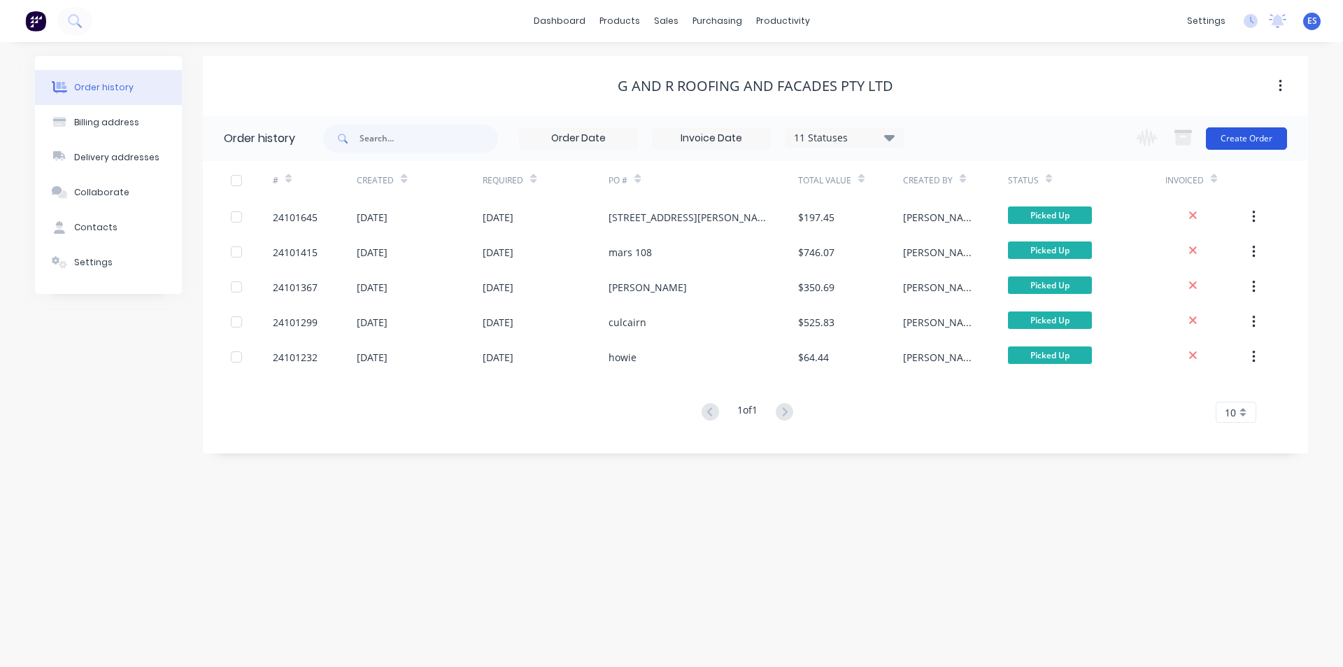
click at [1233, 135] on button "Create Order" at bounding box center [1246, 138] width 81 height 22
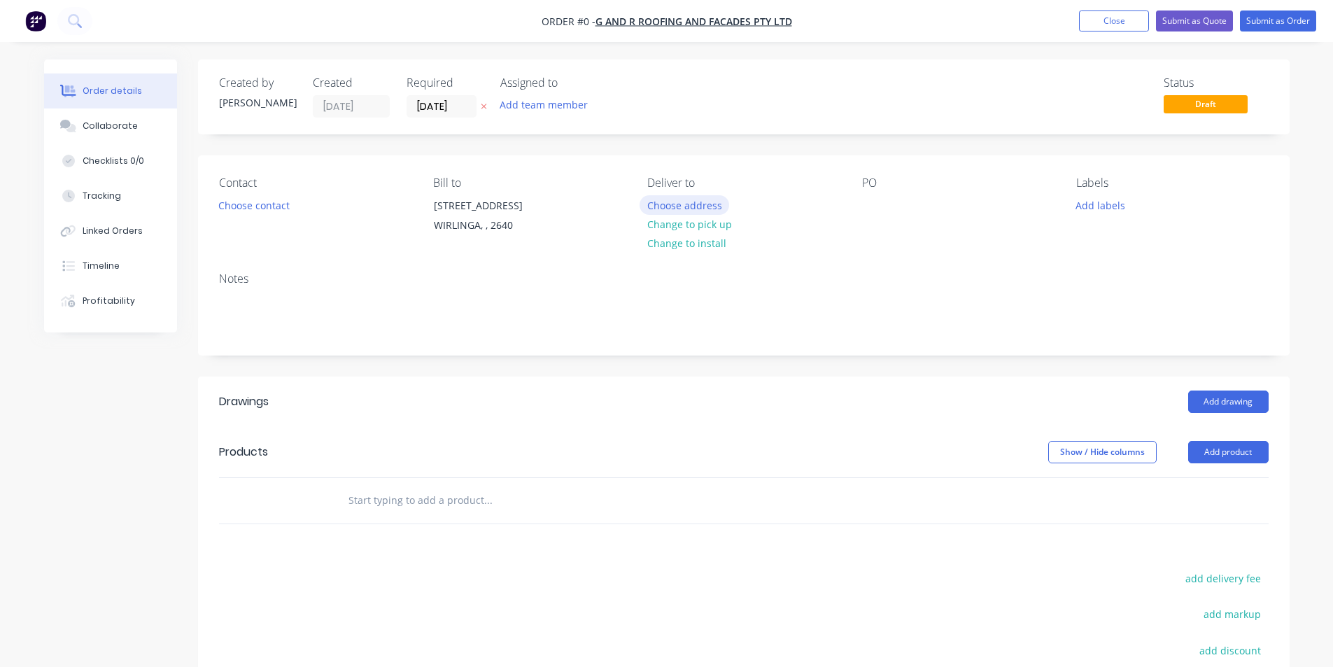
click at [705, 204] on button "Choose address" at bounding box center [685, 204] width 90 height 19
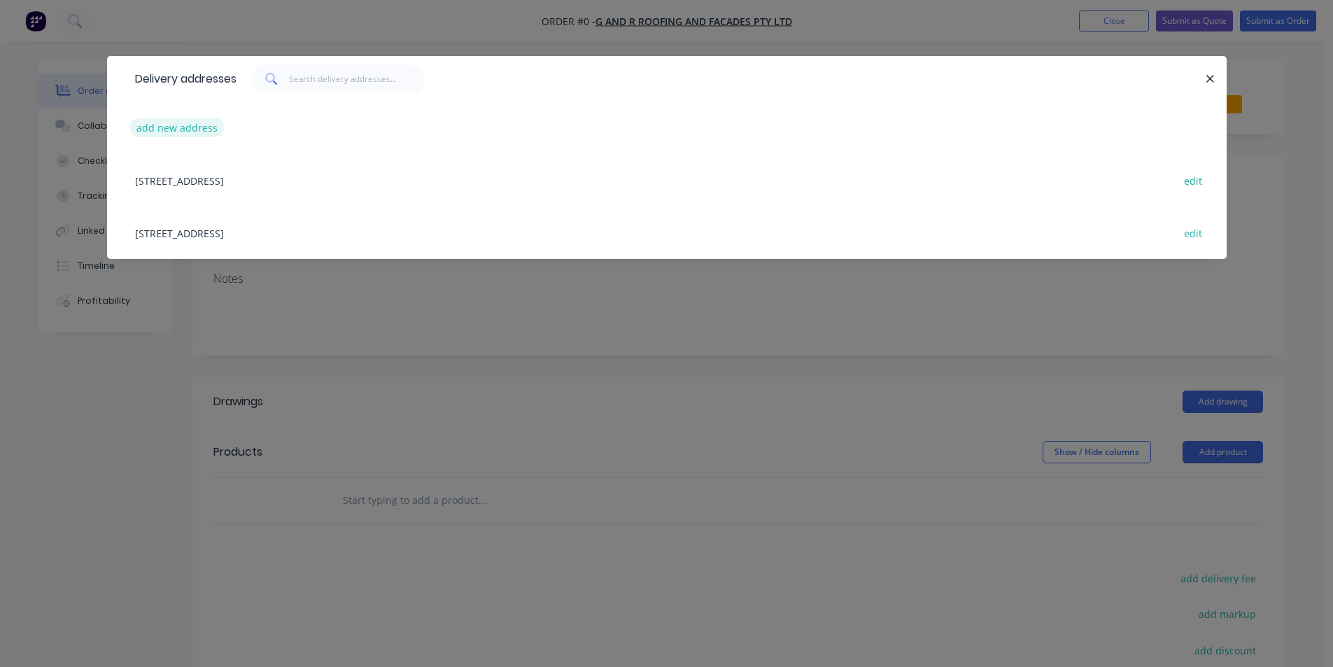
click at [176, 127] on button "add new address" at bounding box center [177, 127] width 96 height 19
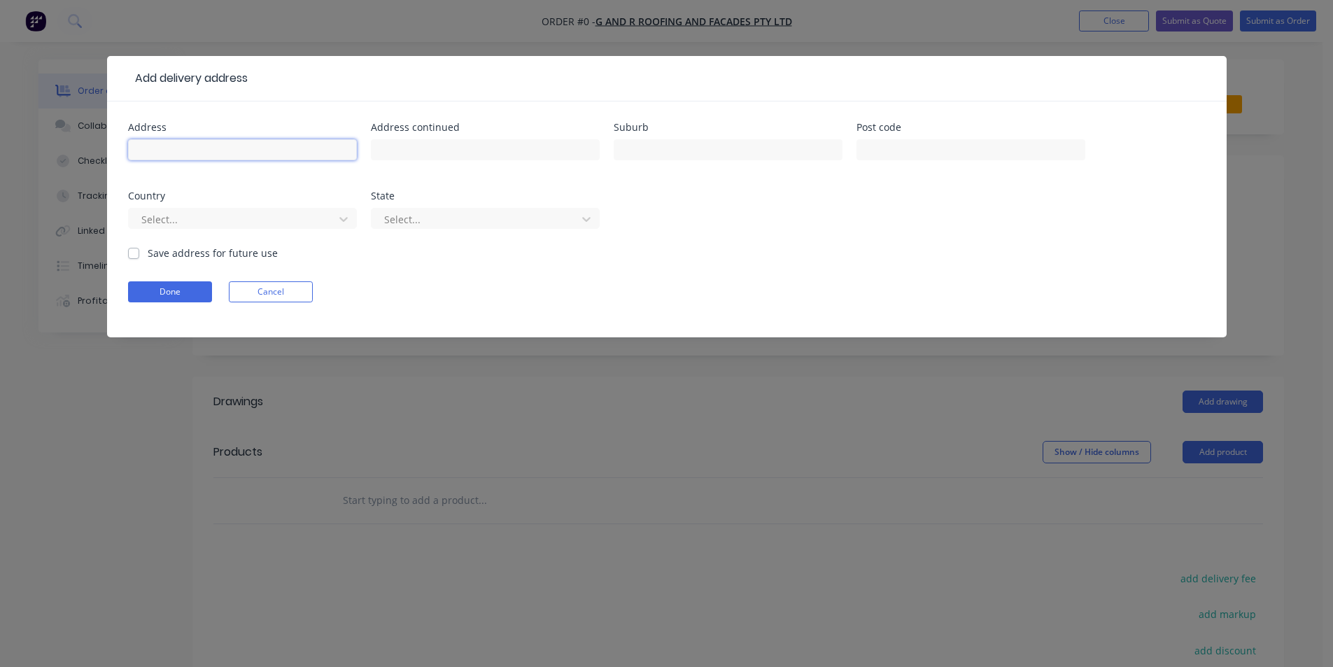
click at [187, 155] on input "text" at bounding box center [242, 149] width 229 height 21
type input "107 ceres dr"
click at [148, 257] on label "Save address for future use" at bounding box center [213, 253] width 130 height 15
click at [129, 257] on input "Save address for future use" at bounding box center [133, 252] width 11 height 13
checkbox input "true"
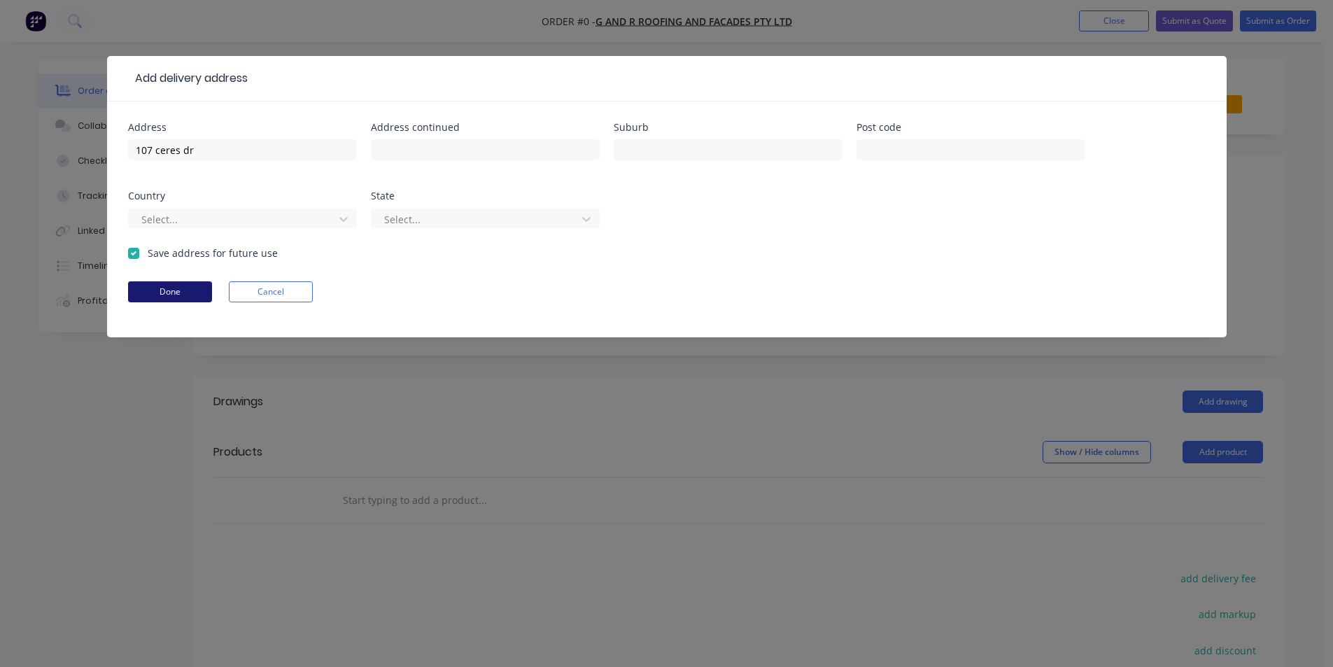
click at [153, 288] on button "Done" at bounding box center [170, 291] width 84 height 21
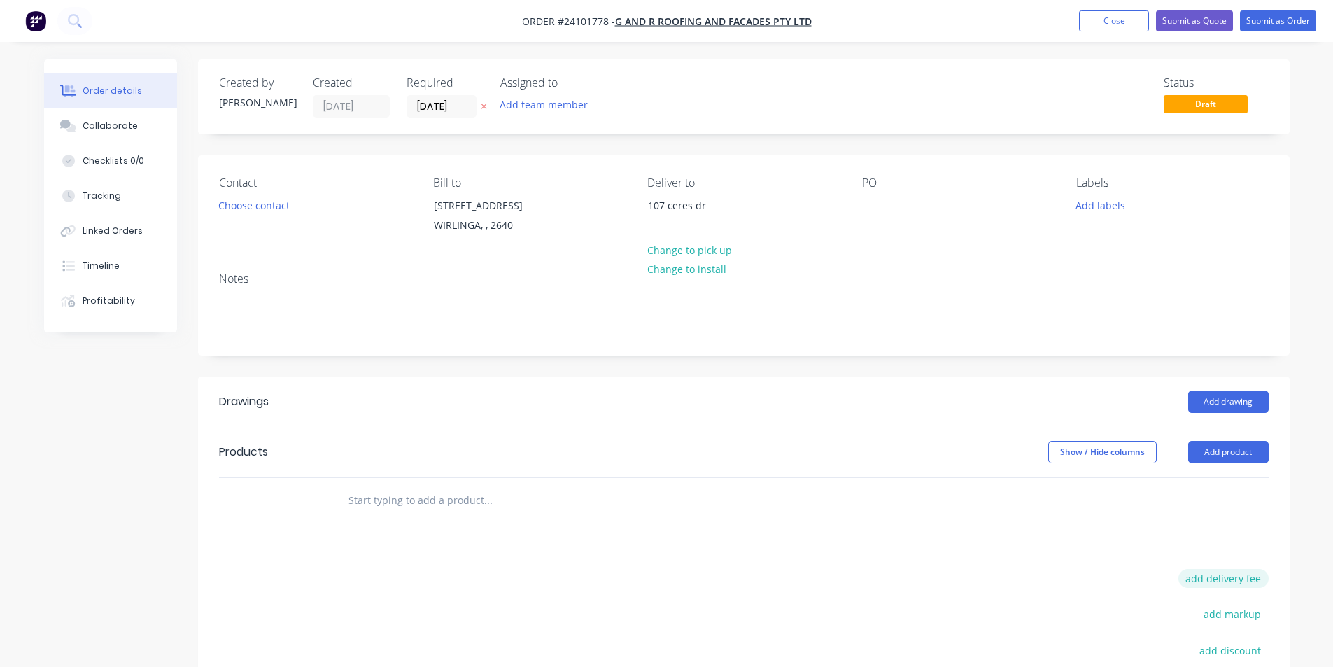
click at [1203, 578] on button "add delivery fee" at bounding box center [1223, 578] width 90 height 19
type input "60"
click input "submit" at bounding box center [0, 0] width 0 height 0
click at [1246, 403] on button "Add drawing" at bounding box center [1228, 401] width 80 height 22
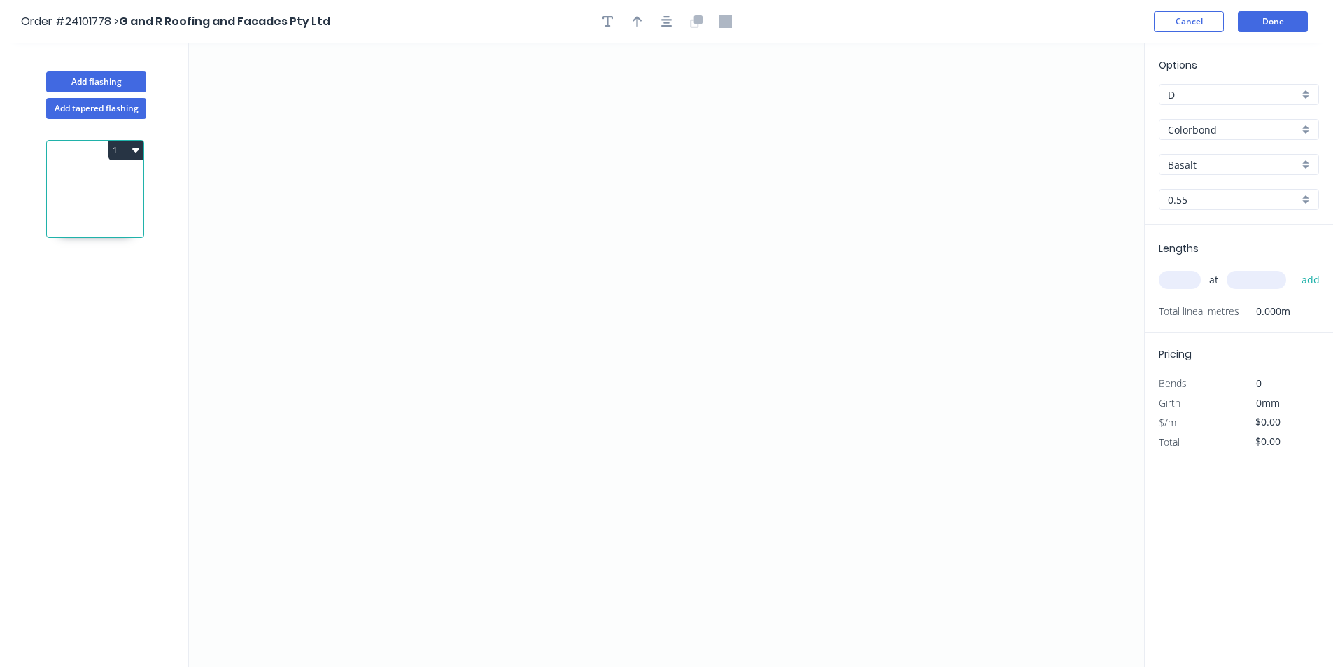
click at [1189, 164] on input "Basalt" at bounding box center [1233, 164] width 131 height 15
click at [1205, 189] on div "Surfmist" at bounding box center [1238, 191] width 159 height 24
type input "Surfmist"
click at [500, 231] on icon "0" at bounding box center [666, 354] width 955 height 623
click at [509, 395] on icon "0" at bounding box center [666, 354] width 955 height 623
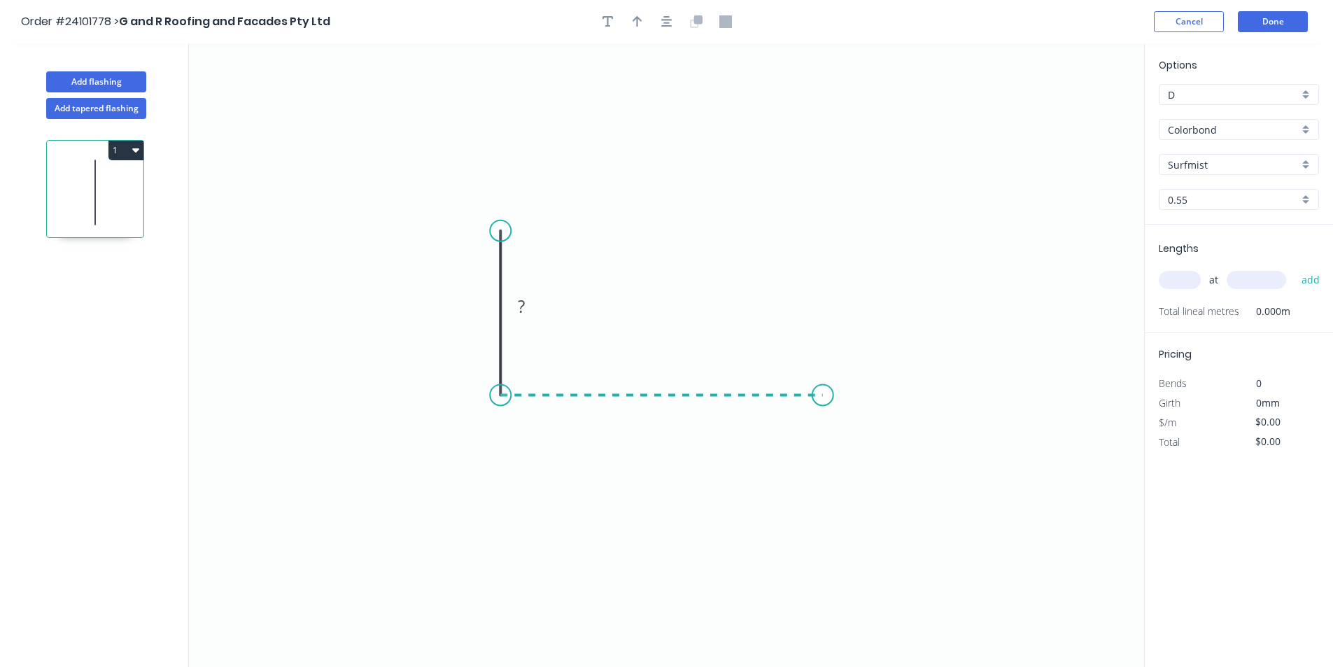
click at [823, 398] on icon "0 ?" at bounding box center [666, 354] width 955 height 623
click at [823, 232] on icon "0 ? ?" at bounding box center [666, 354] width 955 height 623
click at [823, 232] on circle at bounding box center [822, 232] width 21 height 21
click at [853, 315] on rect at bounding box center [844, 308] width 28 height 20
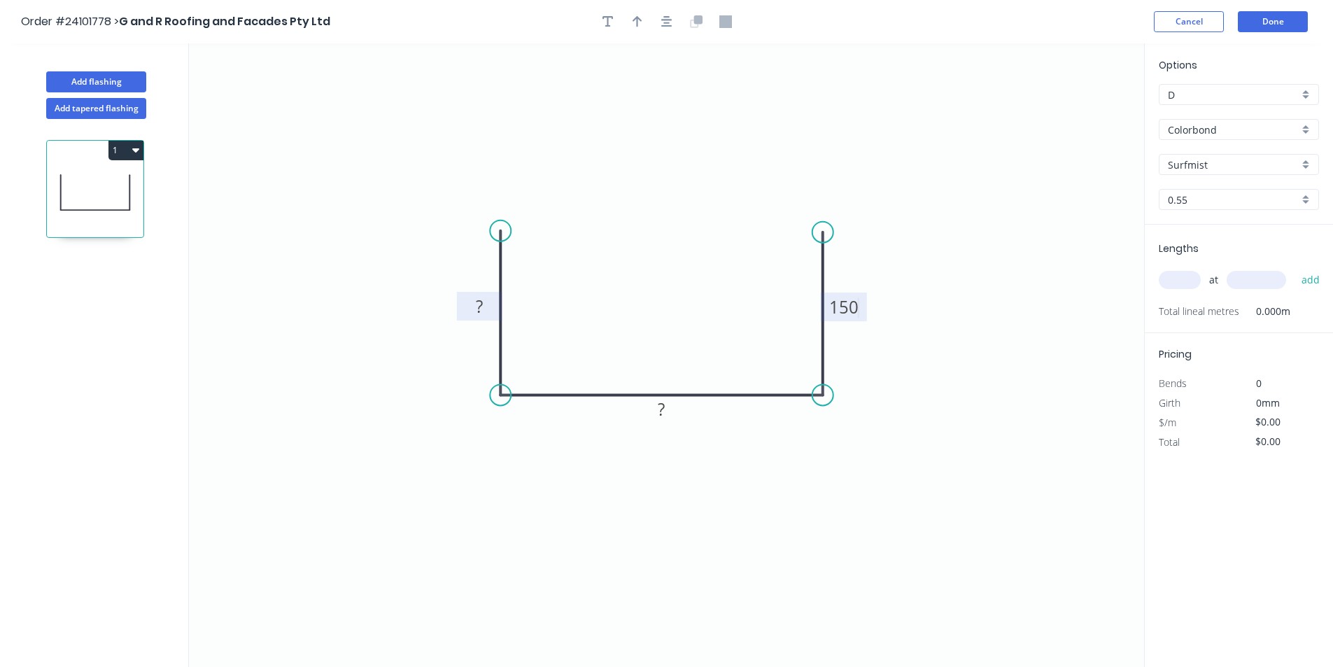
click at [488, 302] on rect at bounding box center [479, 307] width 28 height 20
click at [669, 402] on rect at bounding box center [662, 410] width 28 height 20
click at [1170, 278] on input "text" at bounding box center [1180, 280] width 42 height 18
type input "$35.44"
type input "20"
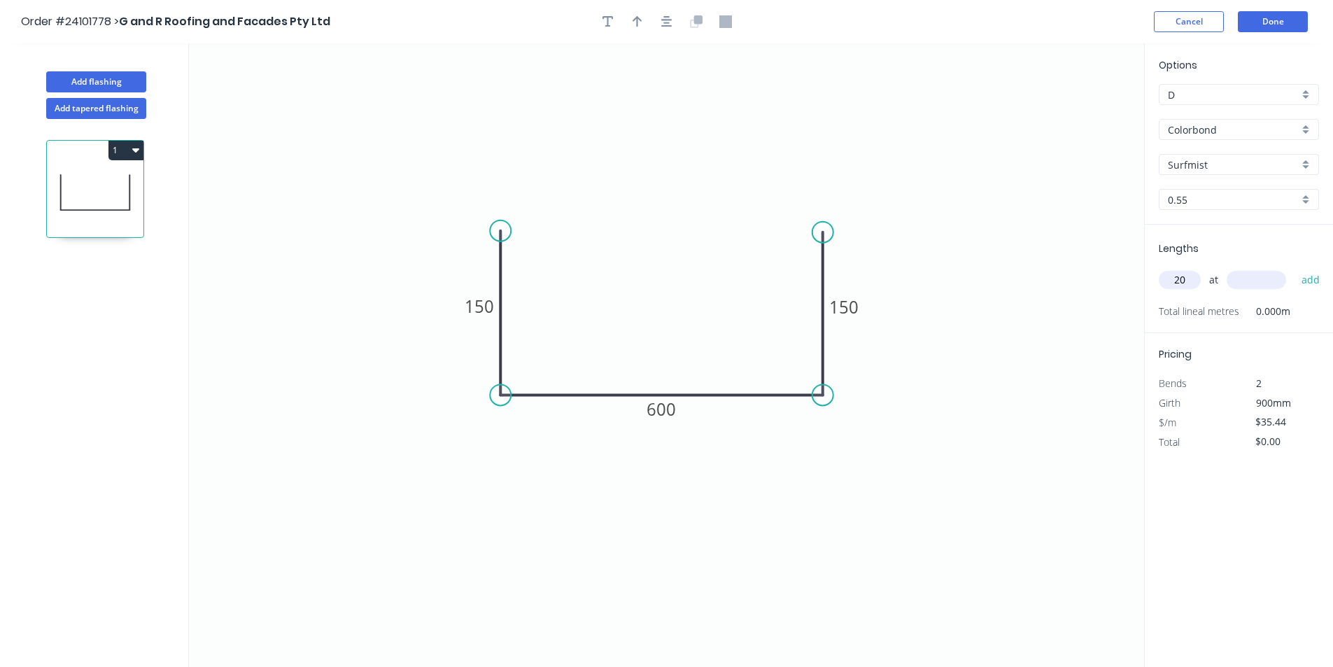
click at [1253, 281] on input "text" at bounding box center [1256, 280] width 59 height 18
type input "7000"
click at [1294, 268] on button "add" at bounding box center [1310, 280] width 33 height 24
type input "$4,961.60"
type input "20"
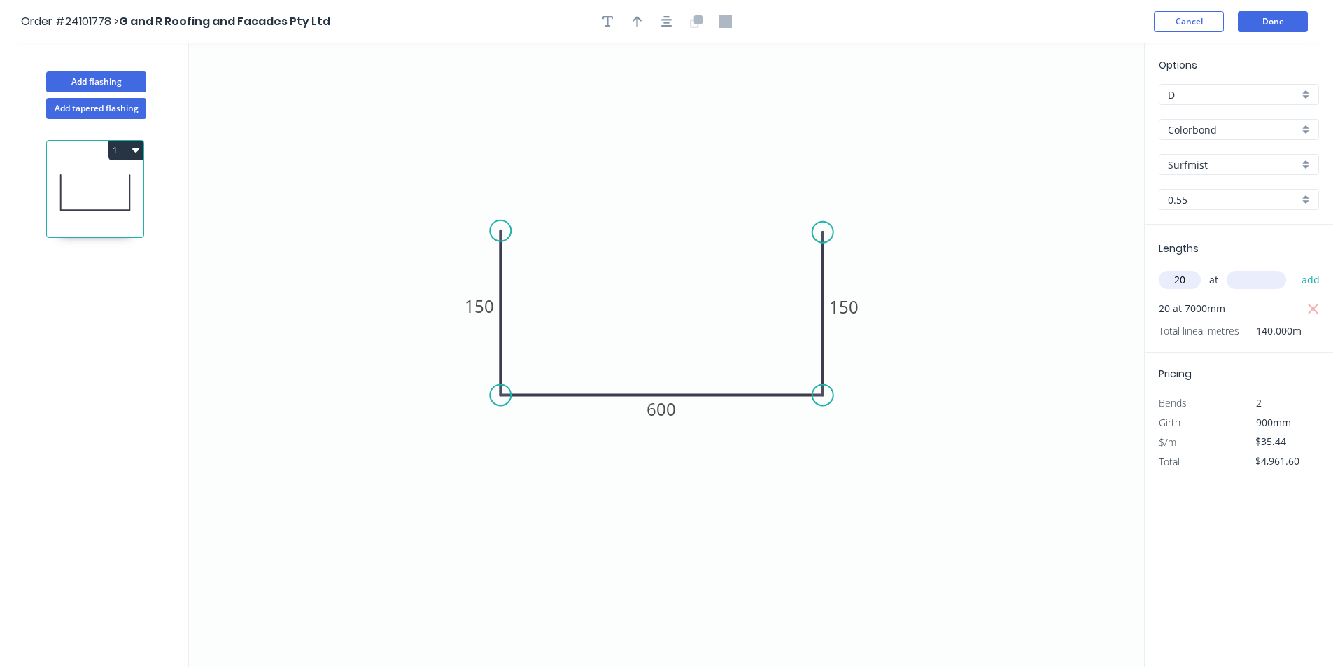
click at [1248, 276] on input "text" at bounding box center [1256, 280] width 59 height 18
type input "1000"
click at [1294, 268] on button "add" at bounding box center [1310, 280] width 33 height 24
type input "$5,670.40"
click at [1238, 101] on input "D" at bounding box center [1233, 94] width 131 height 15
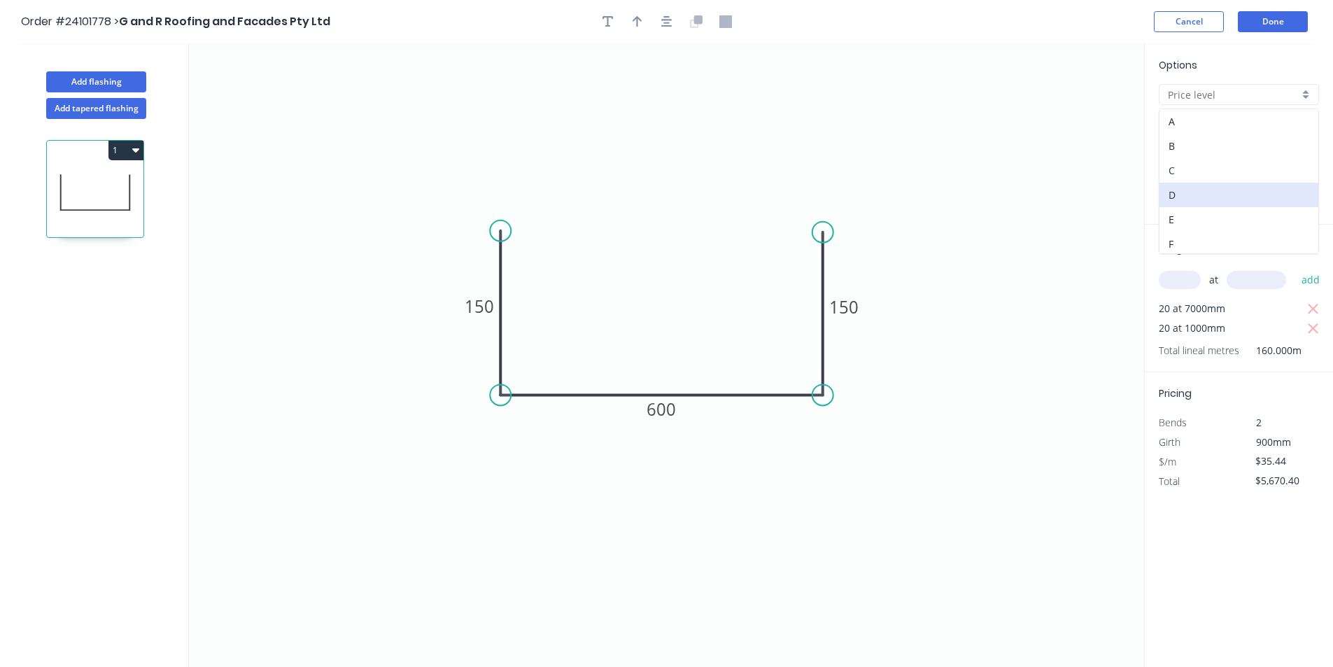
click at [1188, 176] on div "C" at bounding box center [1238, 170] width 159 height 24
type input "C"
type input "$33.42"
type input "$5,347.20"
click at [96, 76] on button "Add flashing" at bounding box center [96, 81] width 100 height 21
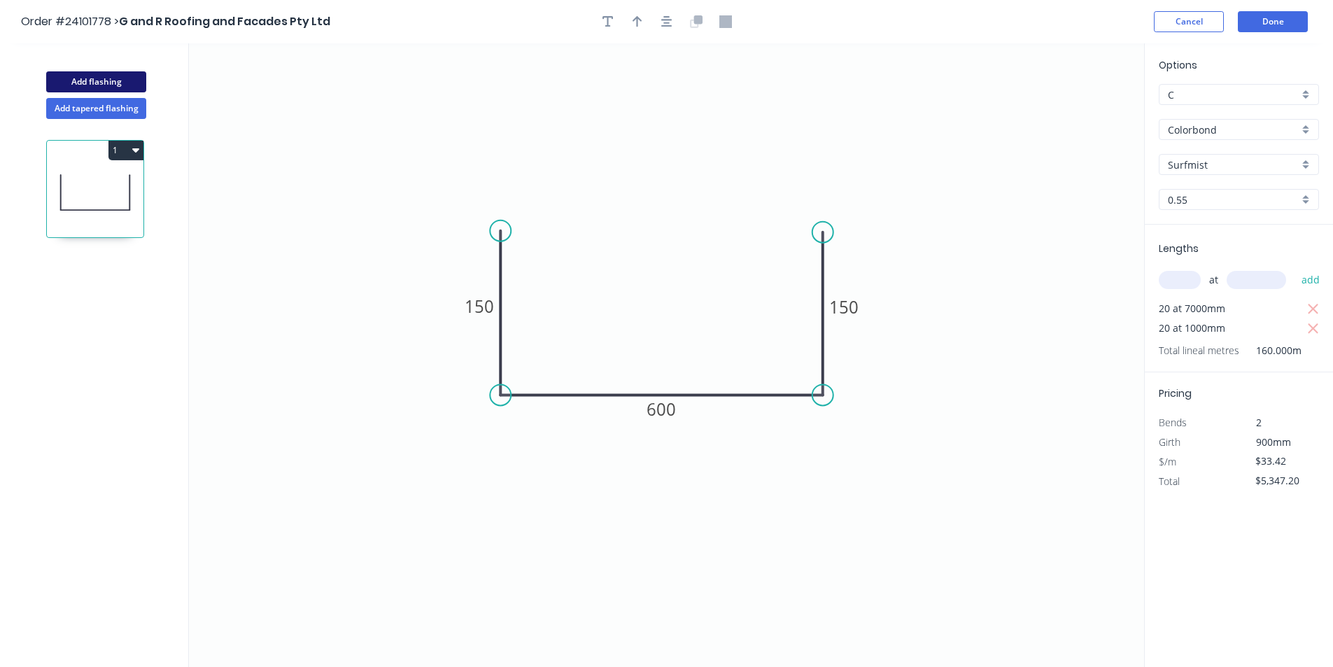
type input "D"
type input "$0.00"
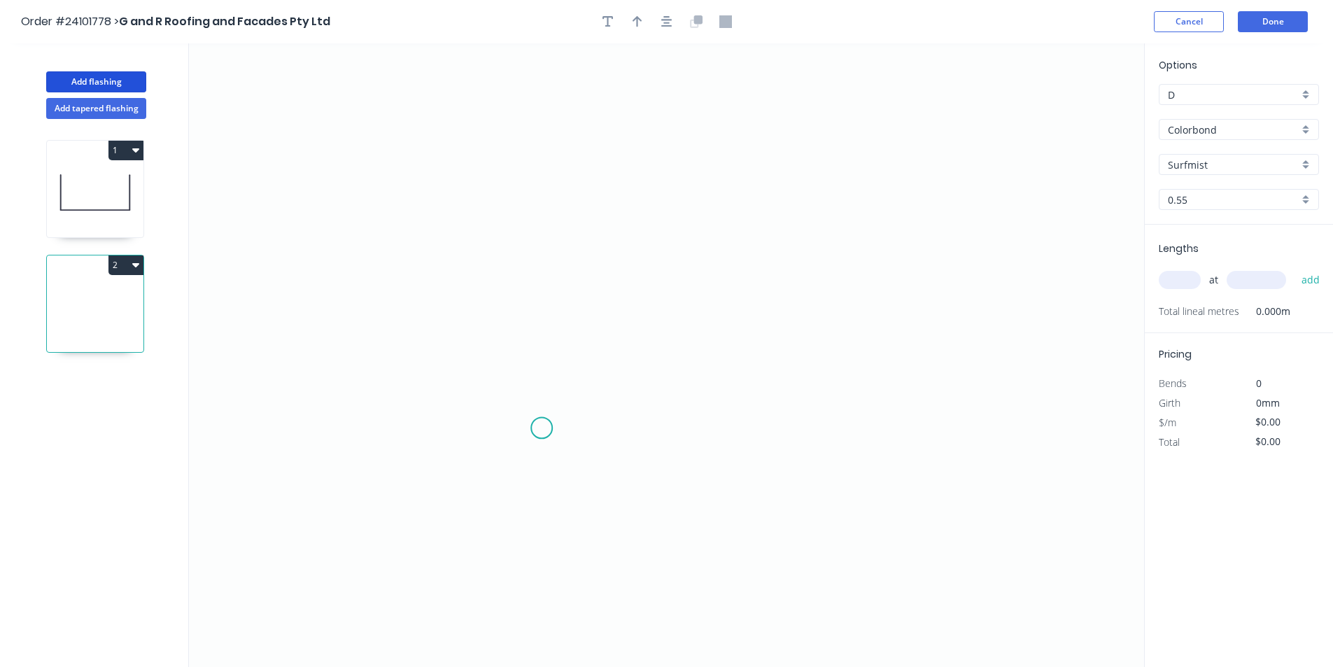
click at [542, 428] on icon "0" at bounding box center [666, 354] width 955 height 623
click at [511, 398] on icon at bounding box center [526, 412] width 30 height 30
click at [516, 229] on icon "0 ?" at bounding box center [666, 354] width 955 height 623
click at [744, 213] on icon "0 ? ?" at bounding box center [666, 354] width 955 height 623
click at [712, 194] on icon "0 ? ? ?" at bounding box center [666, 354] width 955 height 623
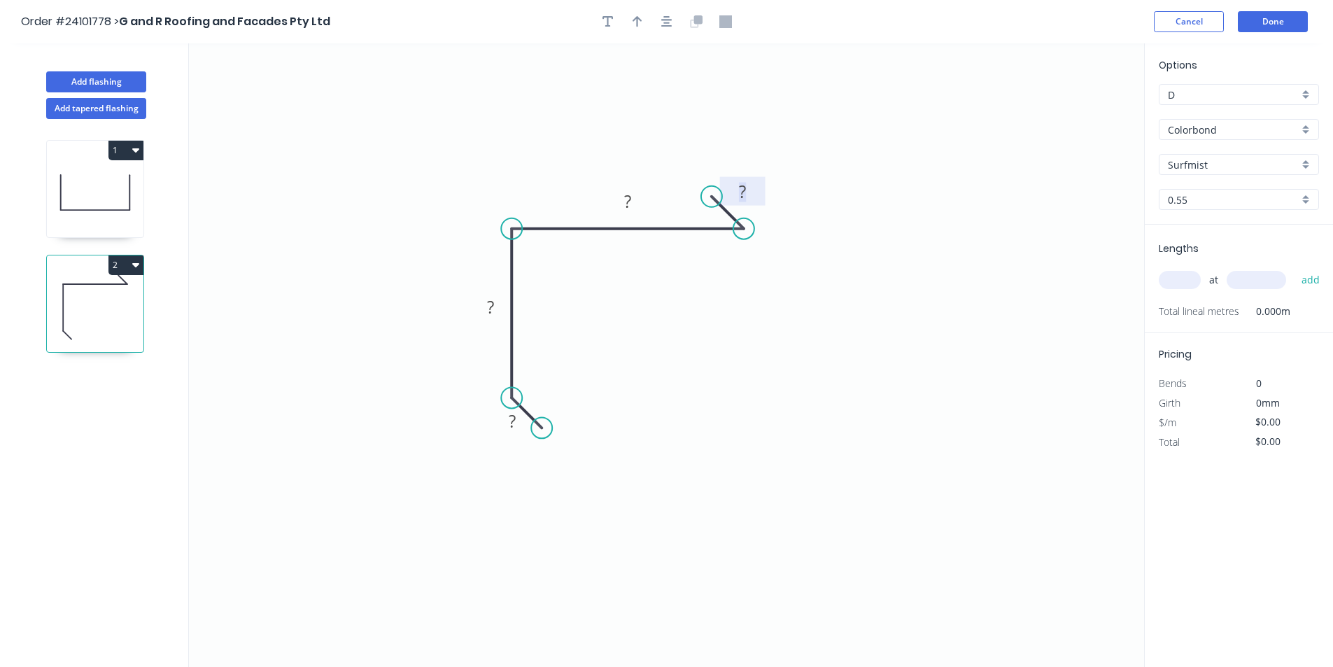
click at [744, 185] on tspan "?" at bounding box center [742, 191] width 7 height 23
click at [509, 432] on tspan "?" at bounding box center [512, 420] width 7 height 23
click at [491, 309] on tspan "?" at bounding box center [490, 306] width 7 height 23
click at [637, 205] on rect at bounding box center [628, 202] width 28 height 20
click at [1173, 278] on input "text" at bounding box center [1180, 280] width 42 height 18
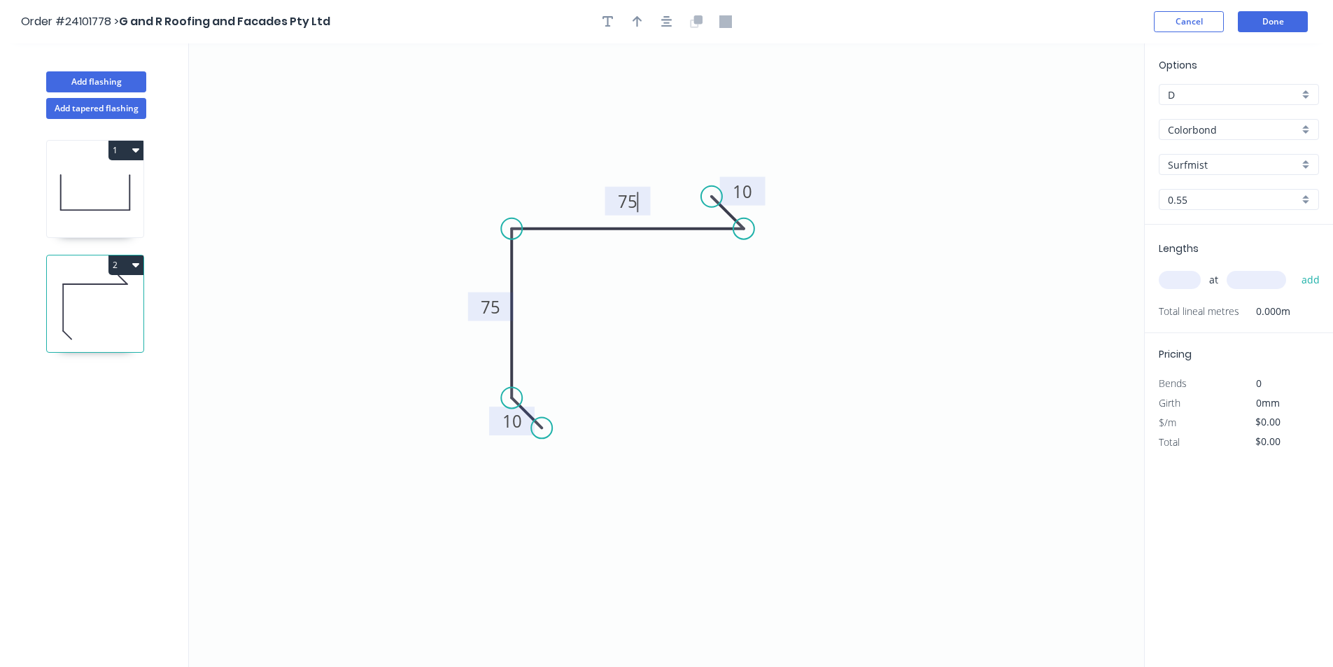
type input "$11.76"
type input "30"
click at [1253, 274] on input "text" at bounding box center [1256, 280] width 59 height 18
type input "5100"
click at [1294, 268] on button "add" at bounding box center [1310, 280] width 33 height 24
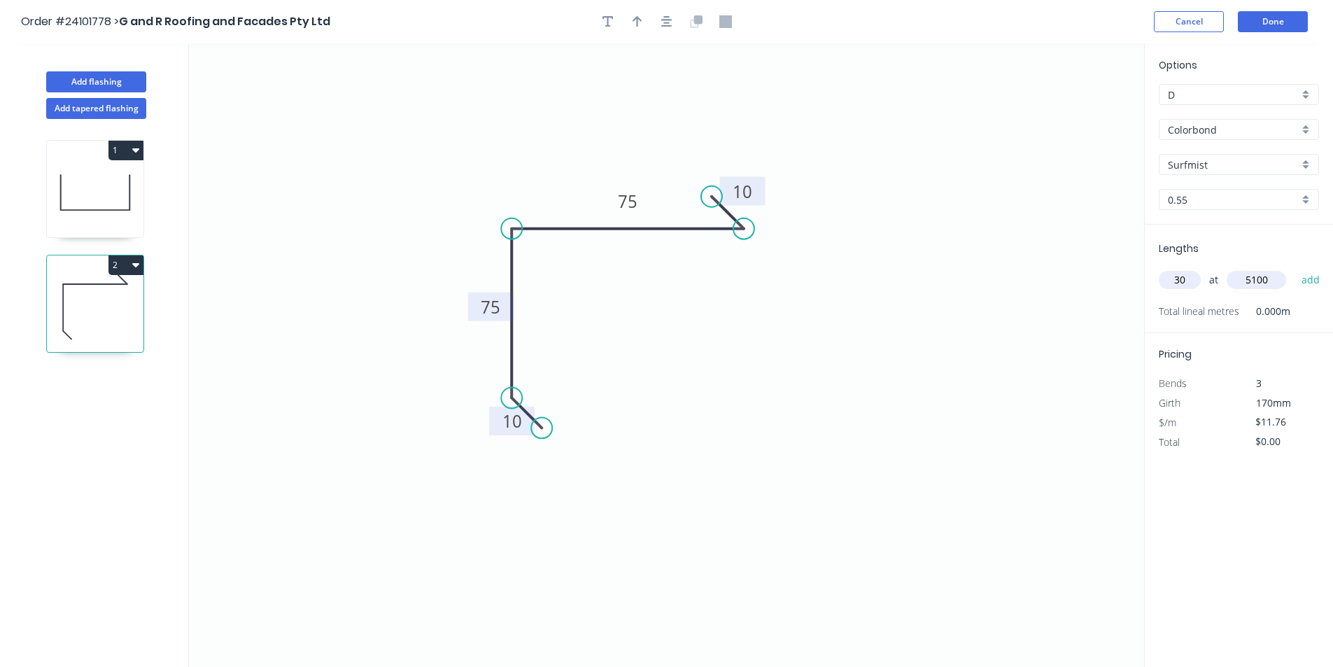
type input "$1,799.28"
click at [1197, 99] on input "D" at bounding box center [1233, 94] width 131 height 15
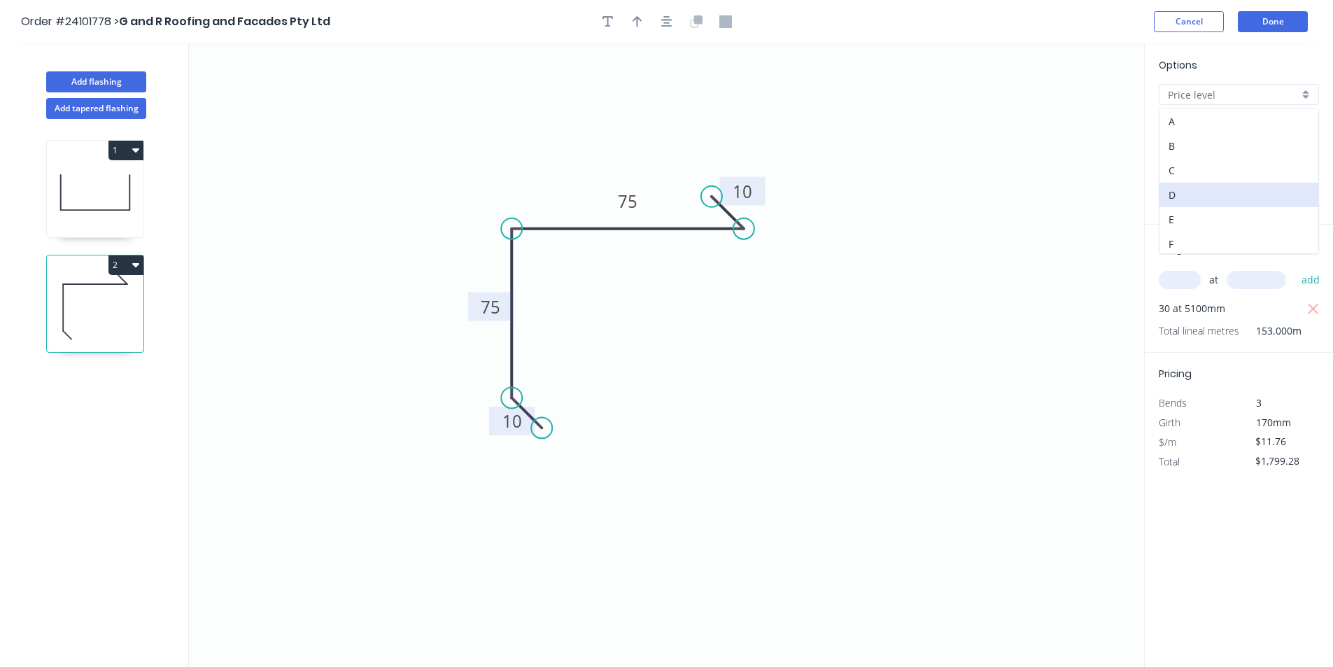
click at [1191, 171] on div "C" at bounding box center [1238, 170] width 159 height 24
type input "C"
type input "$11.09"
type input "$1,696.77"
click at [102, 188] on icon at bounding box center [95, 193] width 97 height 90
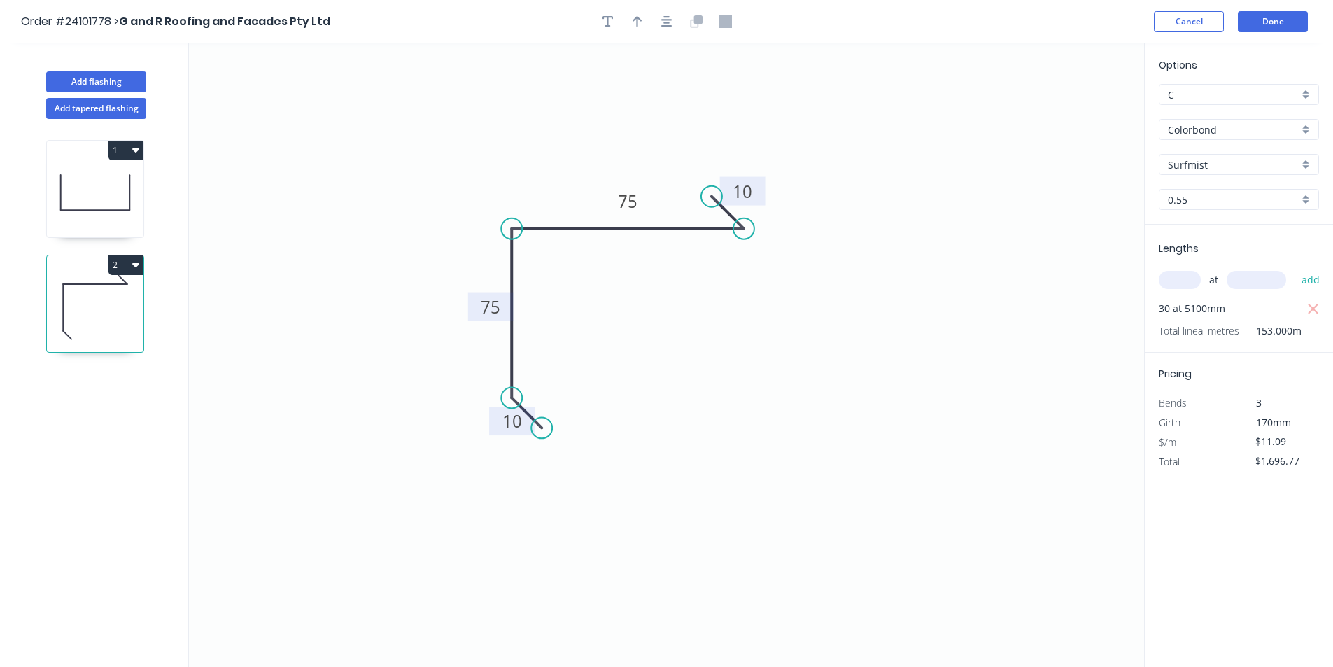
type input "$33.42"
type input "$5,347.20"
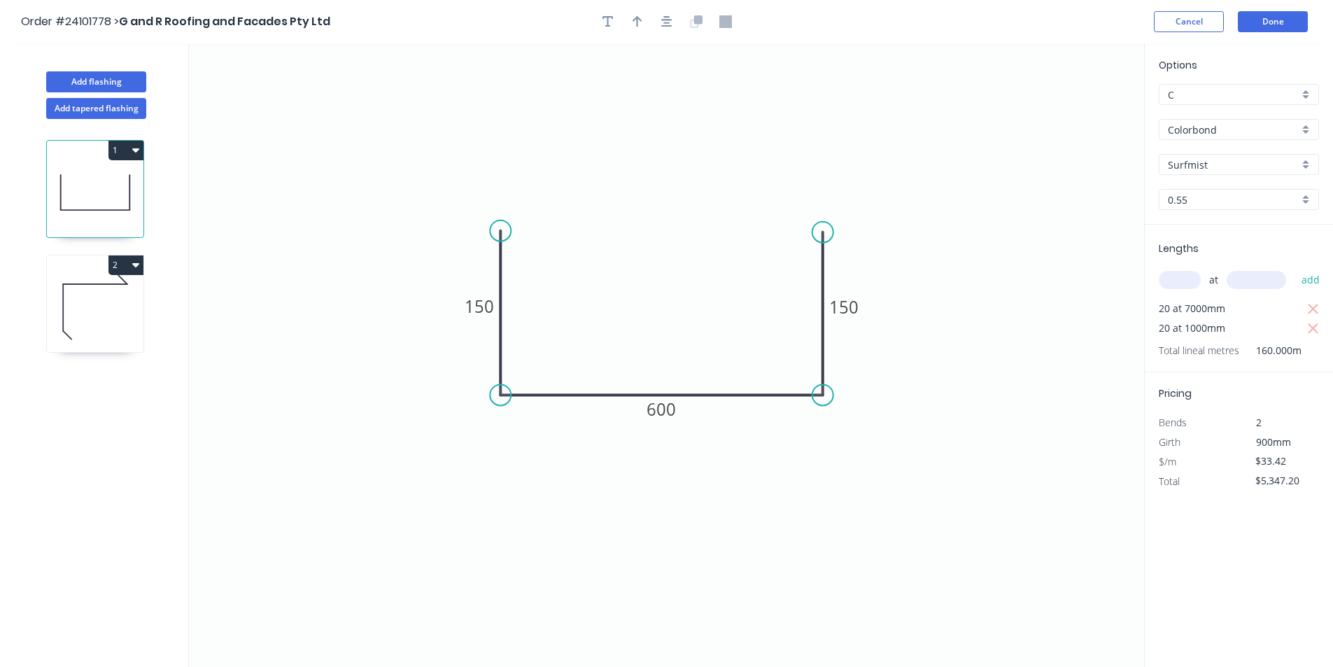
click at [86, 303] on icon at bounding box center [95, 307] width 97 height 90
type input "$11.09"
type input "$1,696.77"
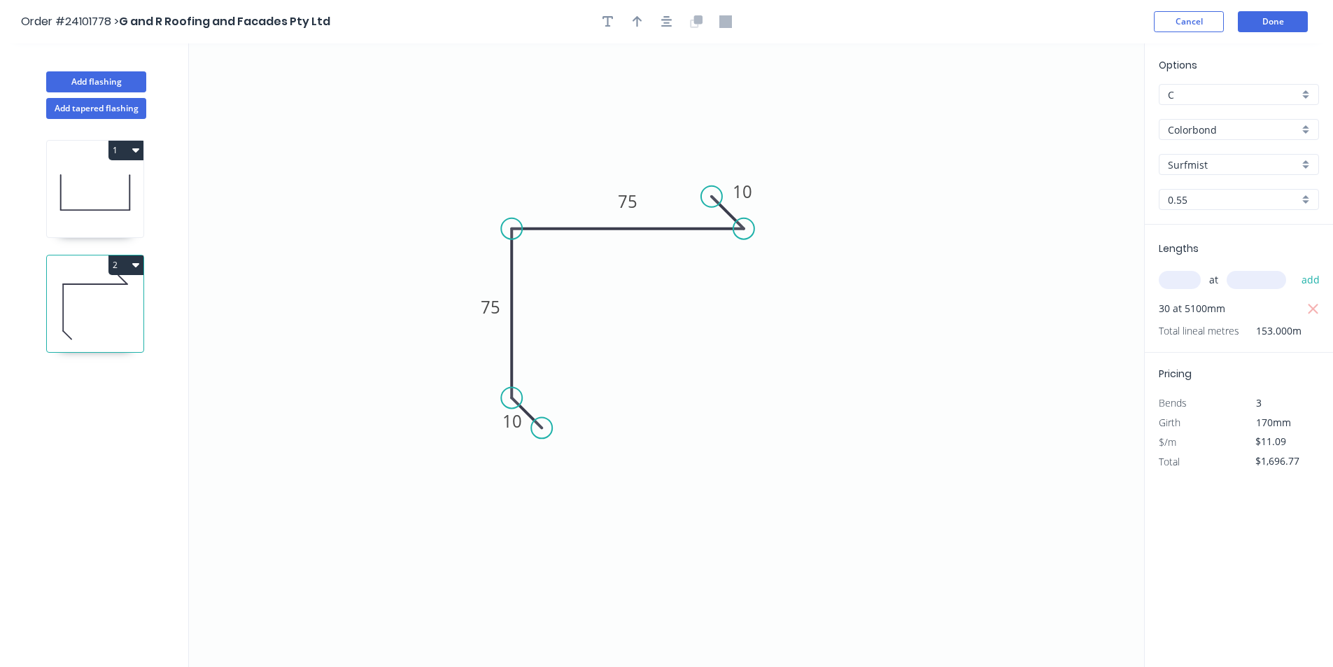
click at [101, 193] on icon at bounding box center [95, 193] width 97 height 90
type input "$33.42"
type input "$5,347.20"
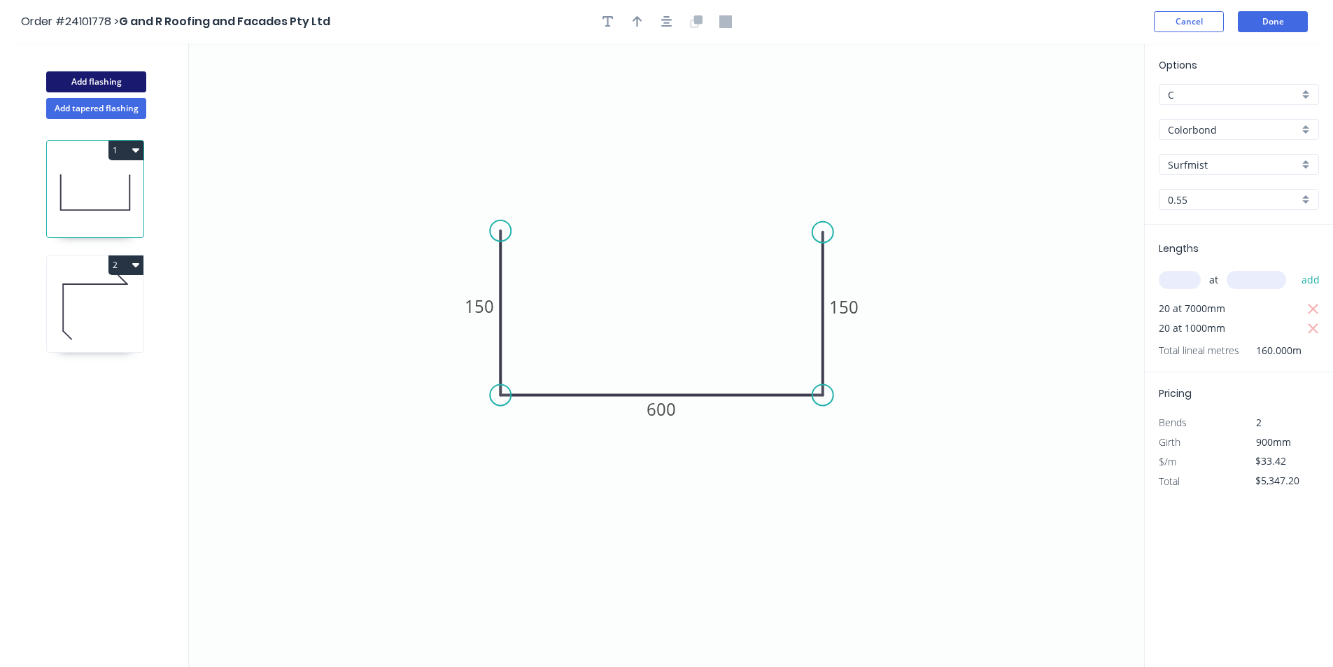
click at [105, 80] on button "Add flashing" at bounding box center [96, 81] width 100 height 21
type input "D"
type input "$0.00"
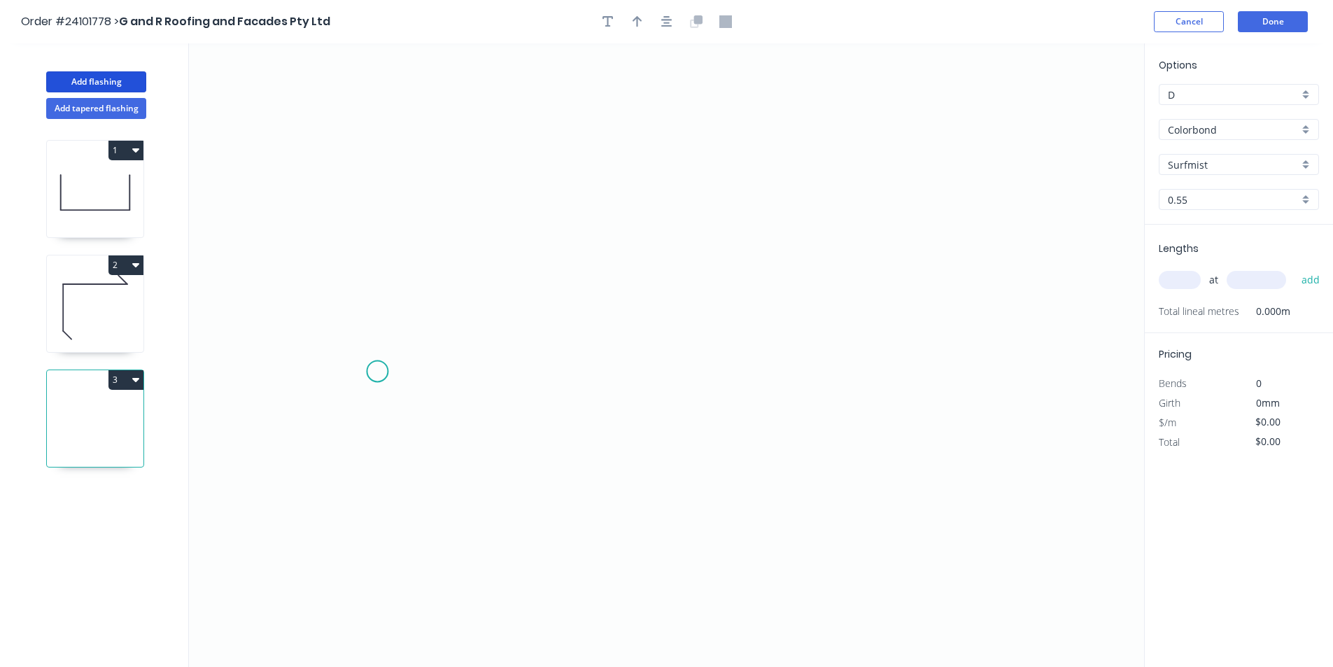
click at [377, 372] on icon "0" at bounding box center [666, 354] width 955 height 623
click at [418, 308] on icon at bounding box center [397, 340] width 41 height 64
click at [691, 202] on icon "0 ?" at bounding box center [666, 354] width 955 height 623
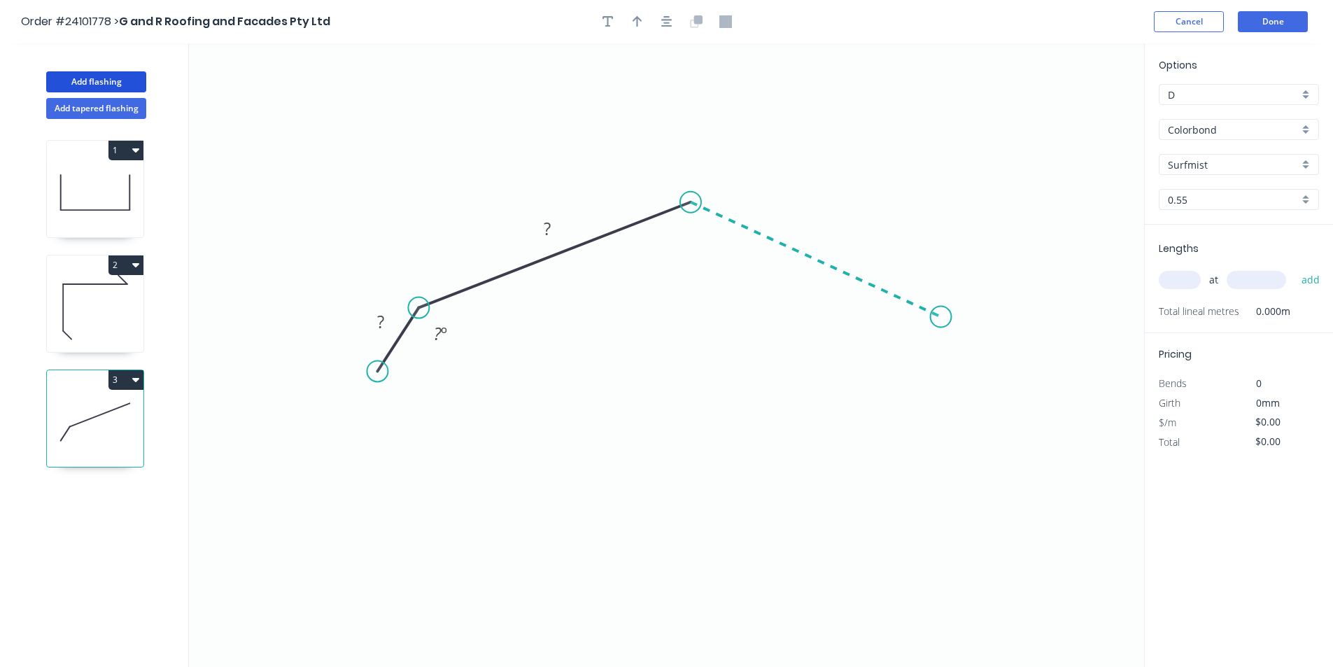
click at [941, 317] on icon "0 ? ? ? º" at bounding box center [666, 354] width 955 height 623
click at [982, 388] on icon "0 ? ? ? ? º ? º" at bounding box center [666, 354] width 955 height 623
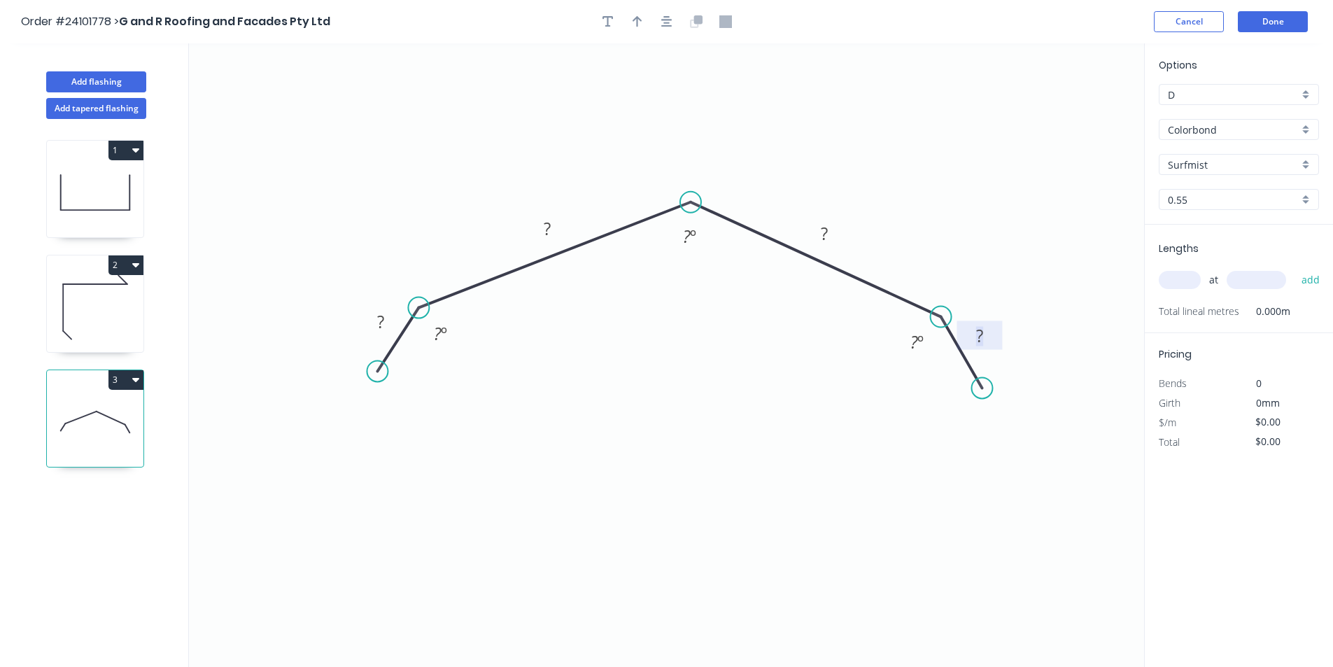
click at [979, 344] on tspan "?" at bounding box center [979, 335] width 7 height 23
click at [388, 323] on rect at bounding box center [381, 323] width 28 height 20
click at [542, 233] on rect at bounding box center [547, 230] width 28 height 20
click at [831, 232] on rect at bounding box center [824, 235] width 28 height 20
type input "$21.05"
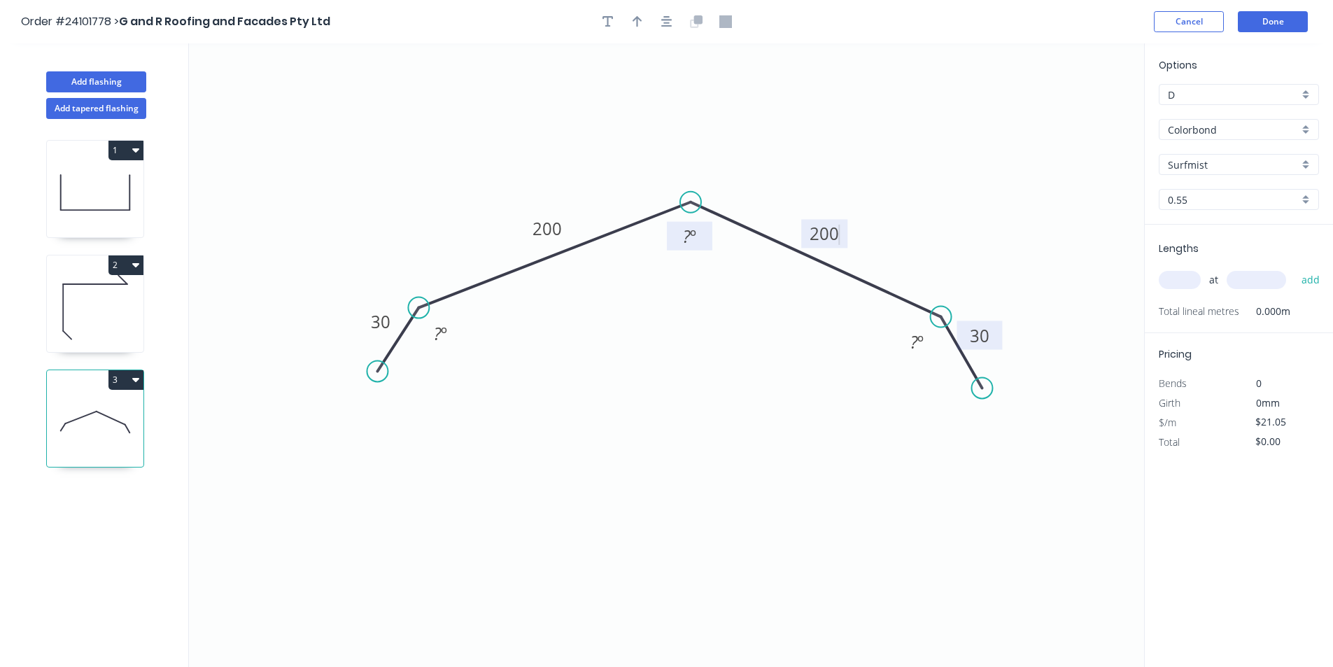
click at [683, 232] on tspan "?" at bounding box center [687, 236] width 8 height 23
click at [1170, 278] on input "text" at bounding box center [1180, 280] width 42 height 18
type input "15"
click at [1254, 282] on input "text" at bounding box center [1256, 280] width 59 height 18
type input "5100"
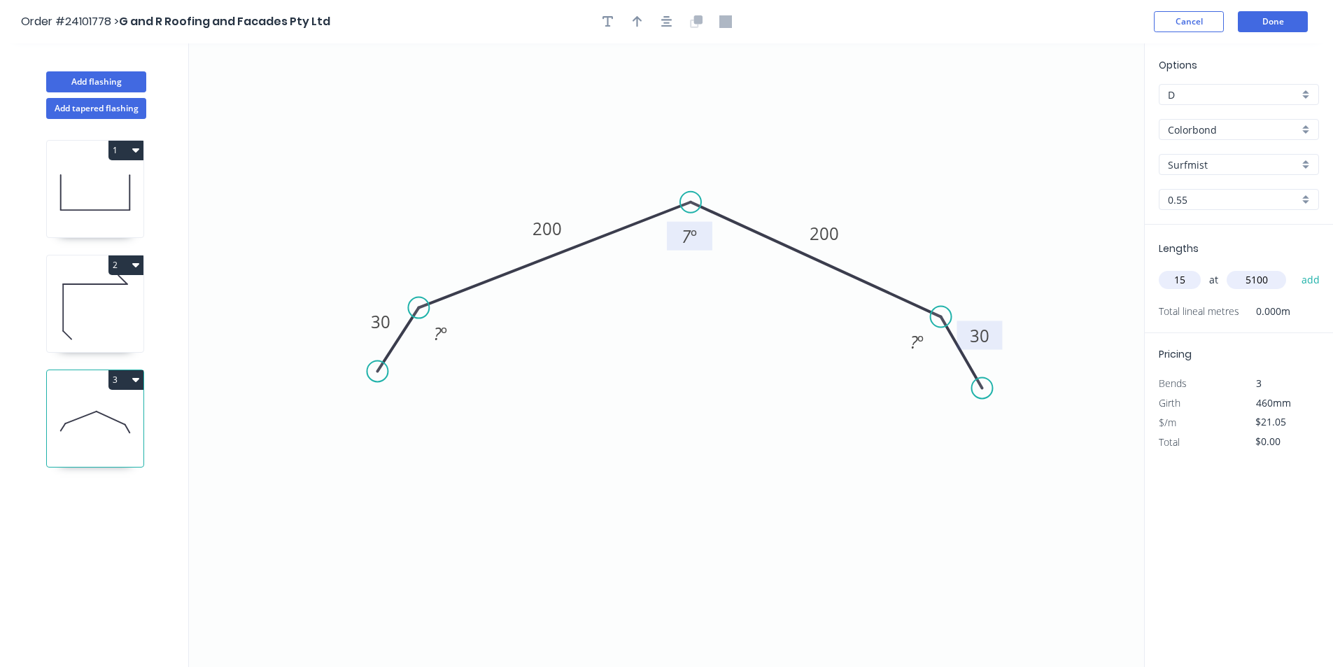
click at [1294, 268] on button "add" at bounding box center [1310, 280] width 33 height 24
type input "$1,610.33"
click at [1181, 102] on div "D" at bounding box center [1239, 94] width 160 height 21
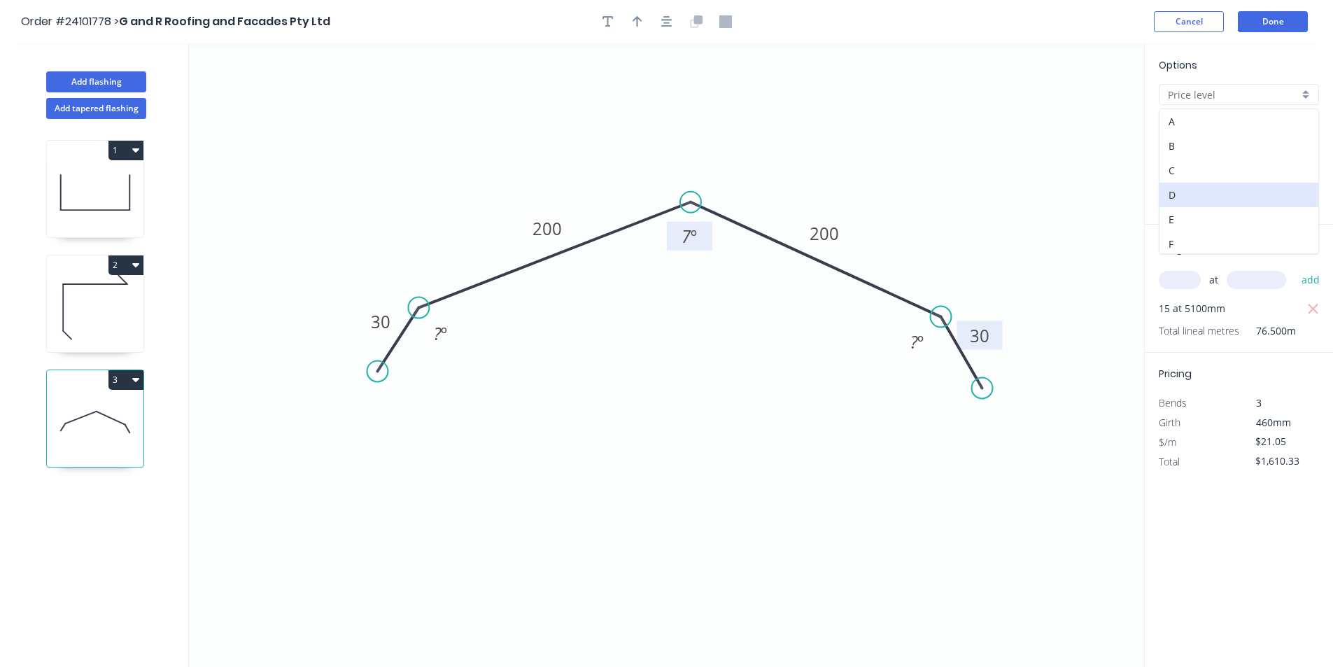
click at [1178, 168] on div "C" at bounding box center [1238, 170] width 159 height 24
type input "C"
type input "$19.86"
type input "$1,519.29"
click at [1278, 21] on button "Done" at bounding box center [1273, 21] width 70 height 21
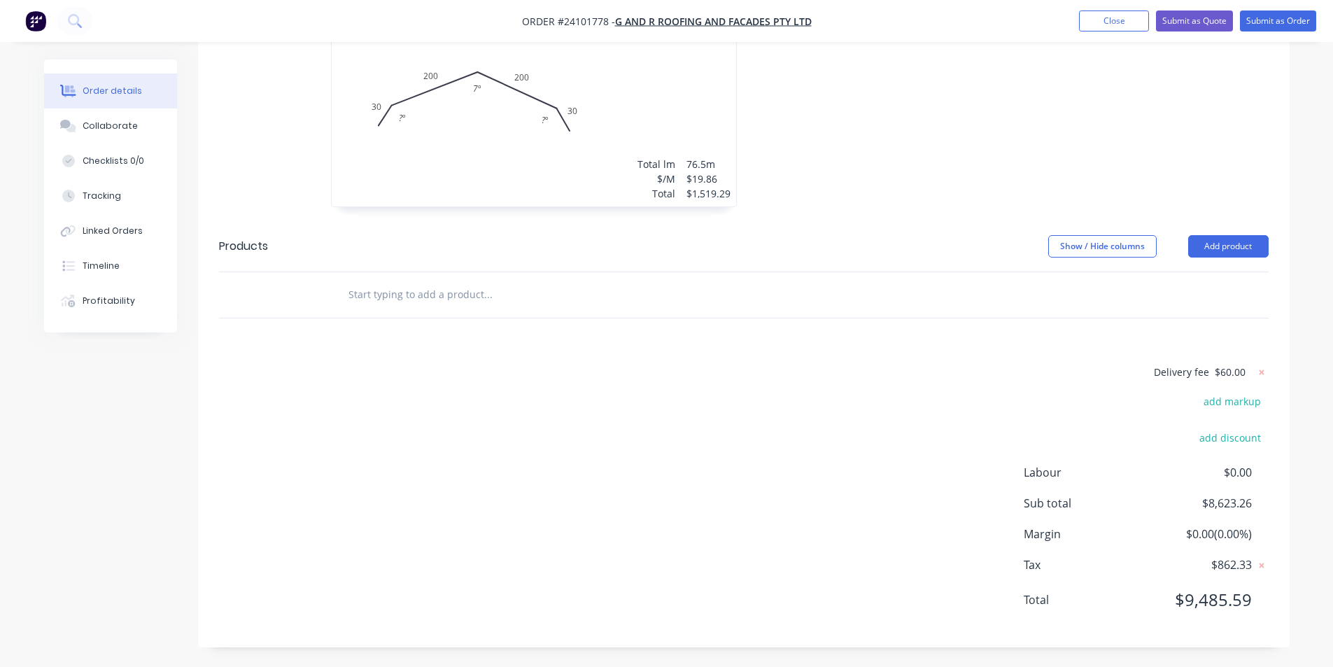
scroll to position [705, 0]
click at [1262, 243] on button "Add product" at bounding box center [1228, 245] width 80 height 22
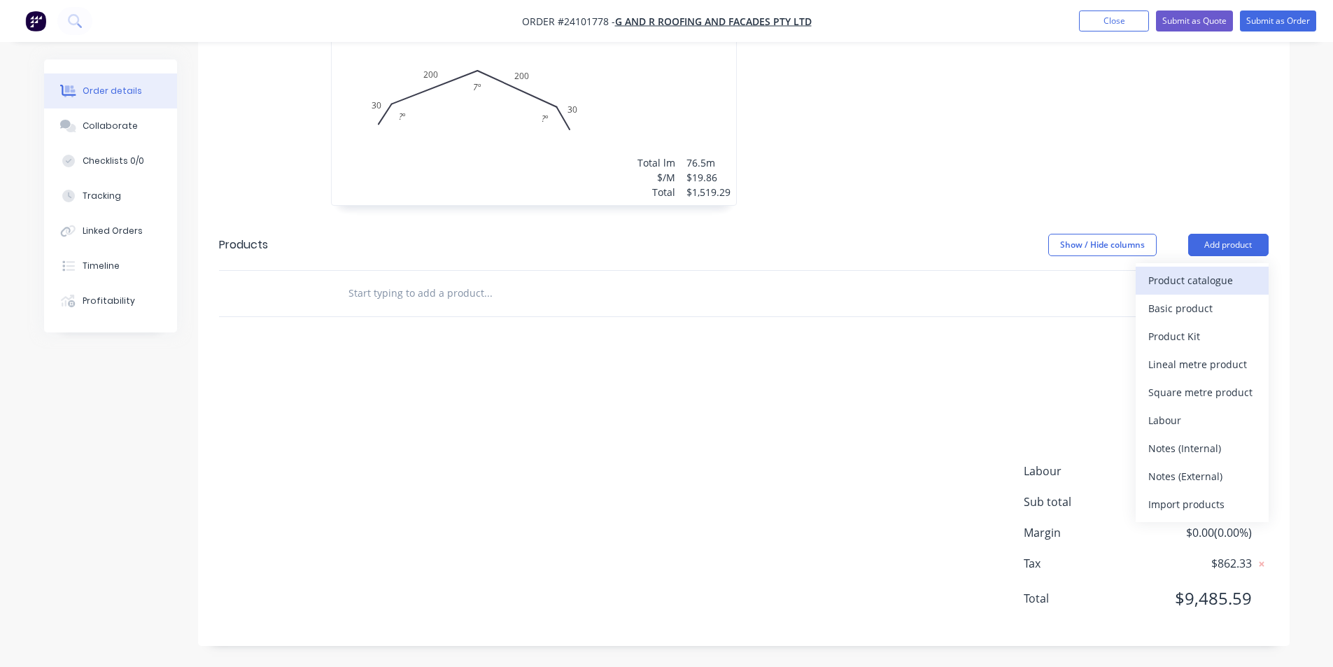
click at [1224, 283] on div "Product catalogue" at bounding box center [1202, 280] width 108 height 20
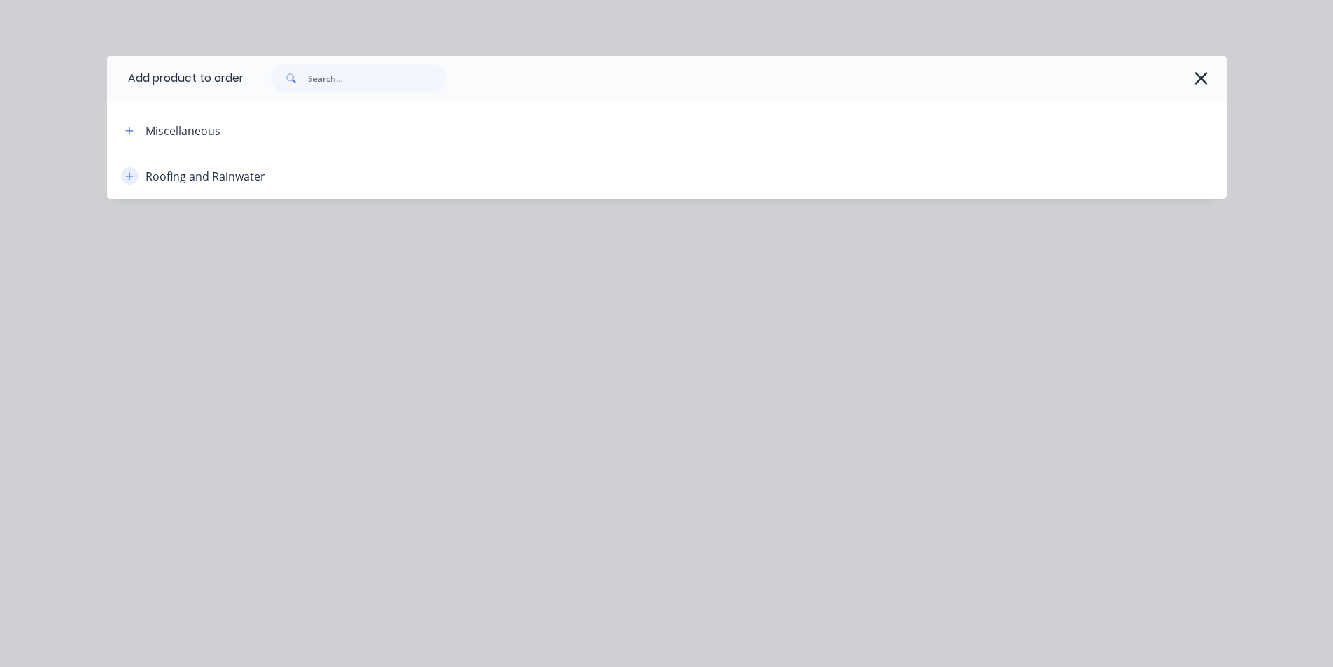
click at [129, 178] on icon "button" at bounding box center [129, 176] width 8 height 8
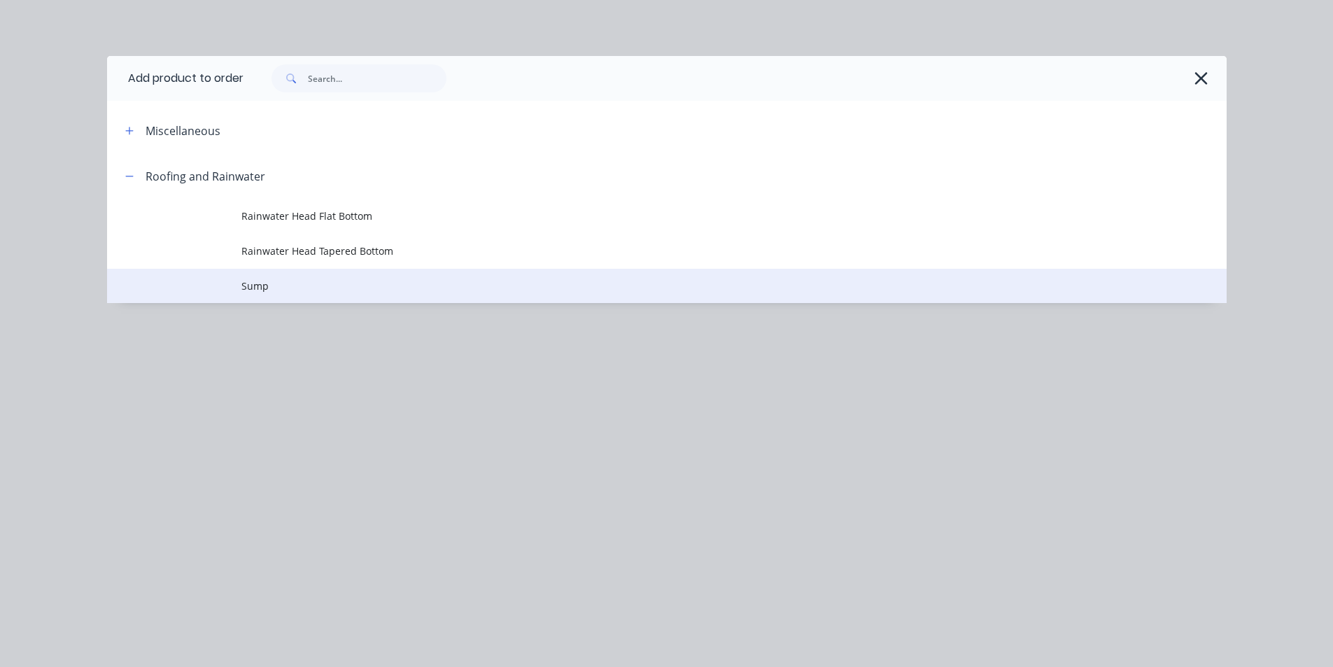
click at [278, 288] on span "Sump" at bounding box center [635, 285] width 788 height 15
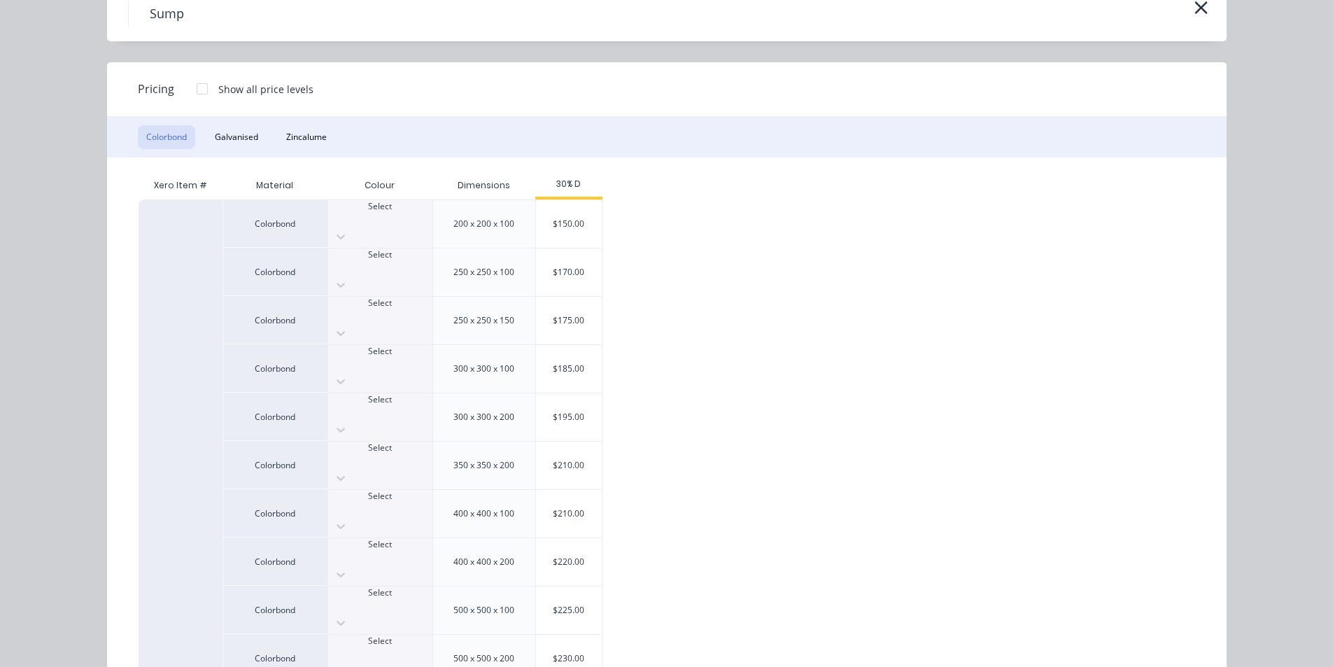
scroll to position [71, 0]
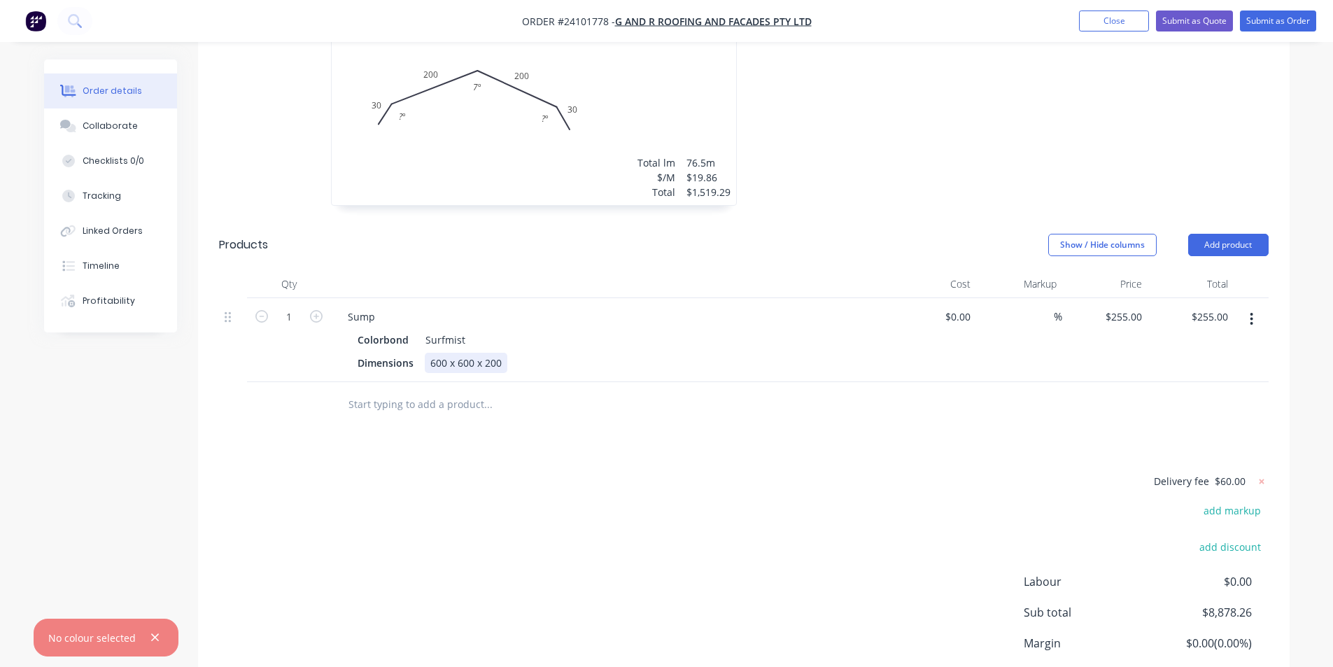
click at [495, 363] on div "600 x 600 x 200" at bounding box center [466, 363] width 83 height 20
click at [500, 362] on div "600 x 600 x 200" at bounding box center [466, 363] width 83 height 20
click at [406, 317] on div "Sump" at bounding box center [611, 316] width 549 height 20
click at [381, 317] on div "Sump" at bounding box center [362, 316] width 50 height 20
click at [584, 330] on div "Colorbond Surfmist" at bounding box center [611, 340] width 507 height 20
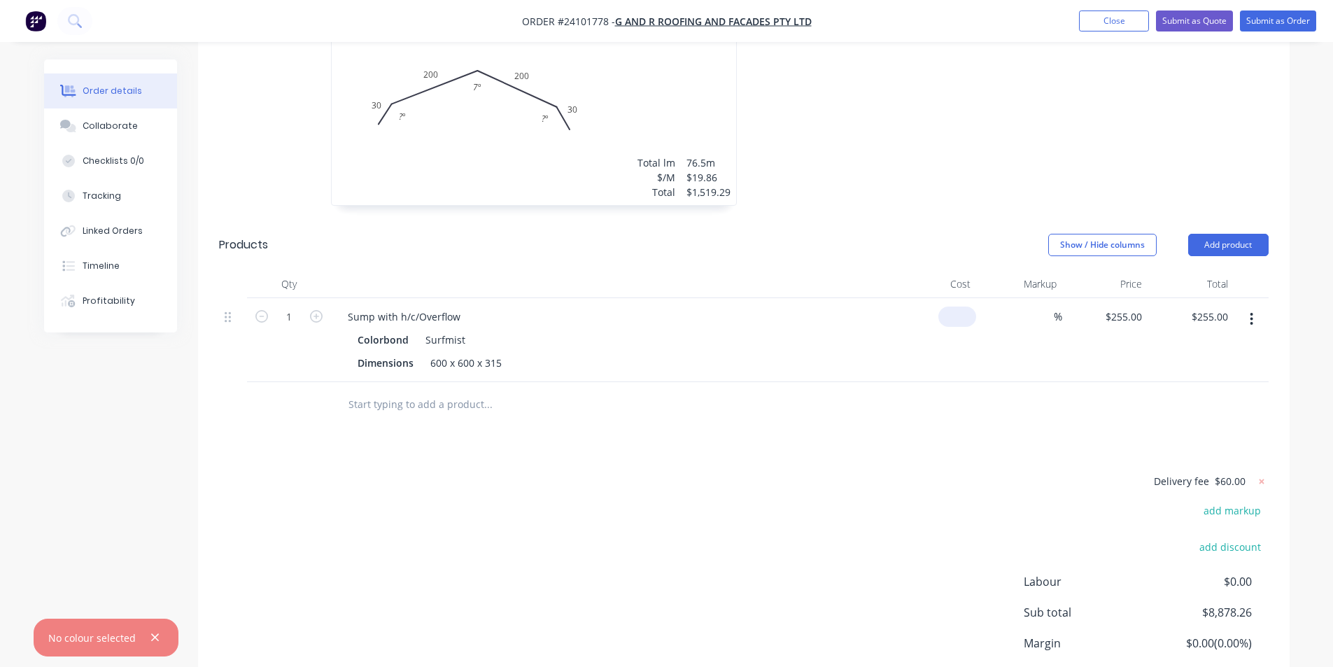
click at [968, 309] on input at bounding box center [960, 316] width 32 height 20
type input "$300.00"
click at [1117, 358] on div "$300.00 $255.00" at bounding box center [1105, 340] width 86 height 84
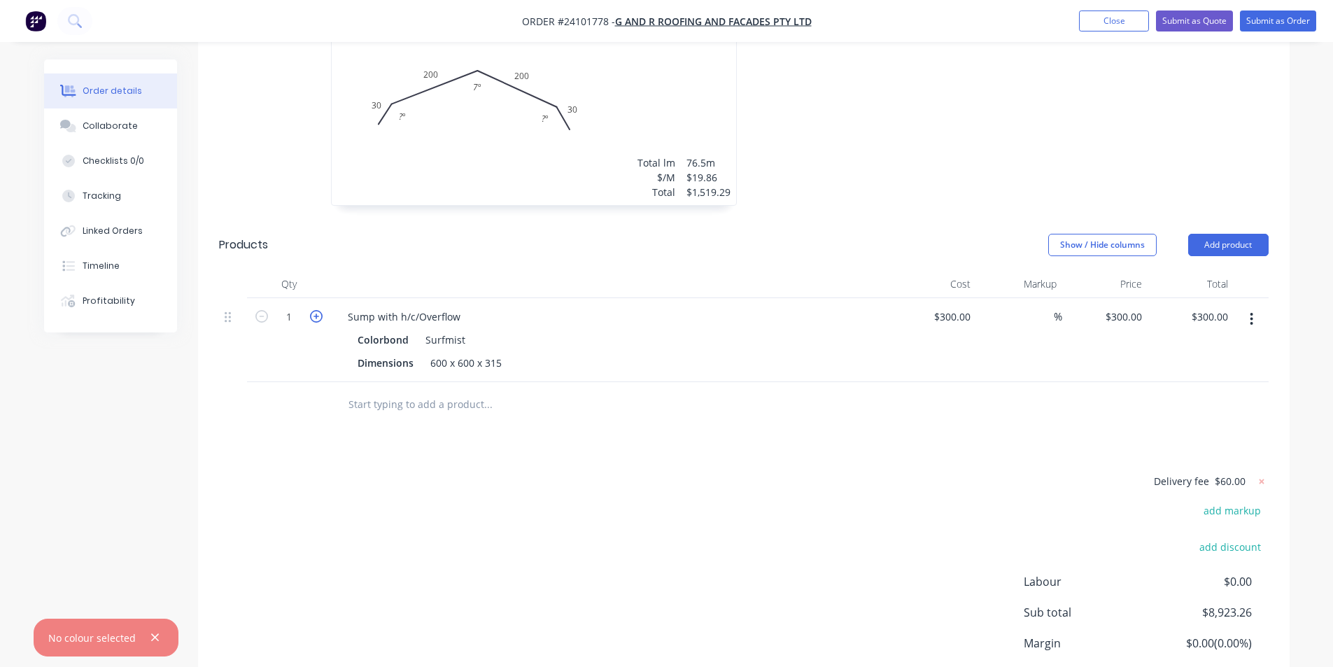
click at [320, 318] on icon "button" at bounding box center [316, 316] width 13 height 13
type input "2"
type input "$600.00"
click at [320, 318] on icon "button" at bounding box center [316, 316] width 13 height 13
type input "3"
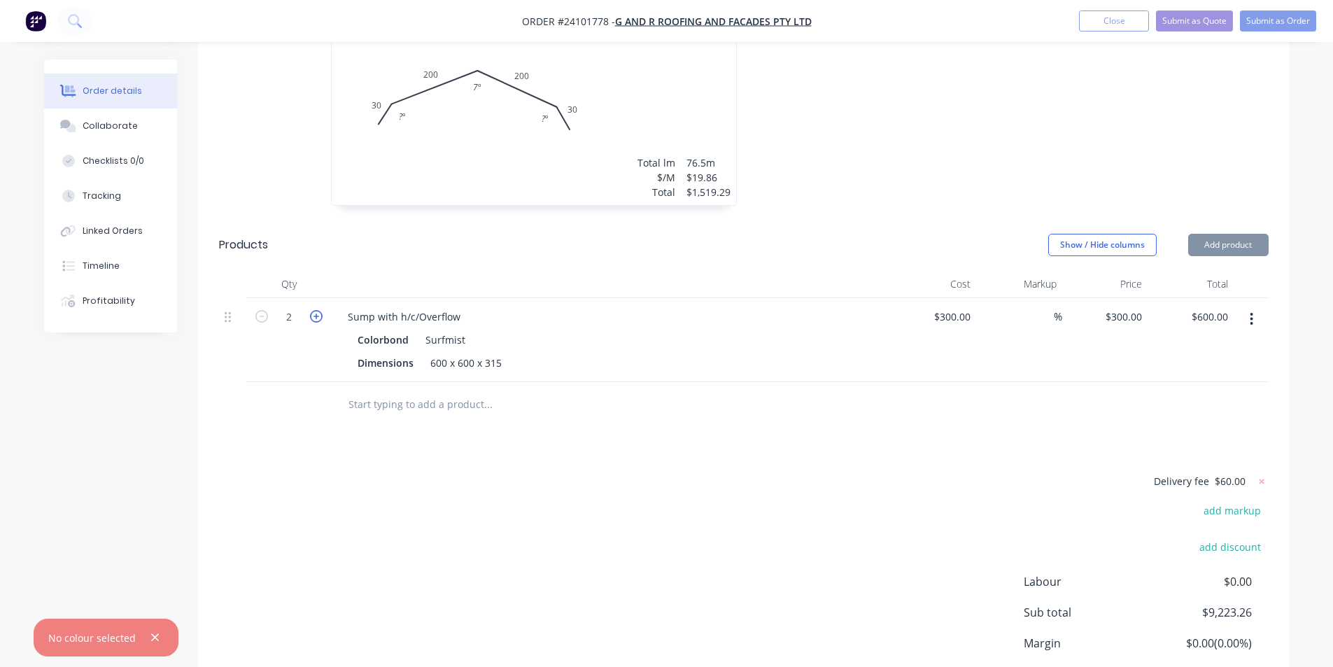
type input "$900.00"
click at [320, 318] on icon "button" at bounding box center [316, 316] width 13 height 13
type input "4"
type input "$1,200.00"
click at [320, 318] on icon "button" at bounding box center [316, 316] width 13 height 13
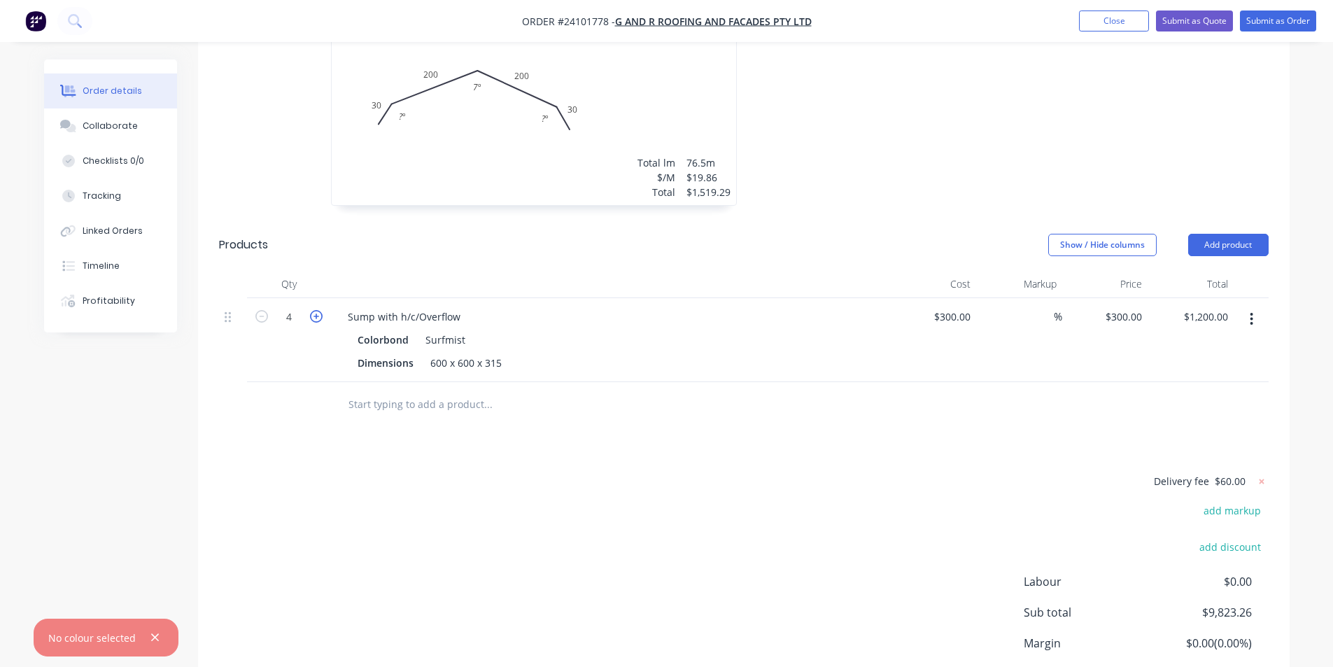
type input "5"
type input "$1,500.00"
click at [320, 318] on icon "button" at bounding box center [316, 316] width 13 height 13
type input "6"
type input "$1,800.00"
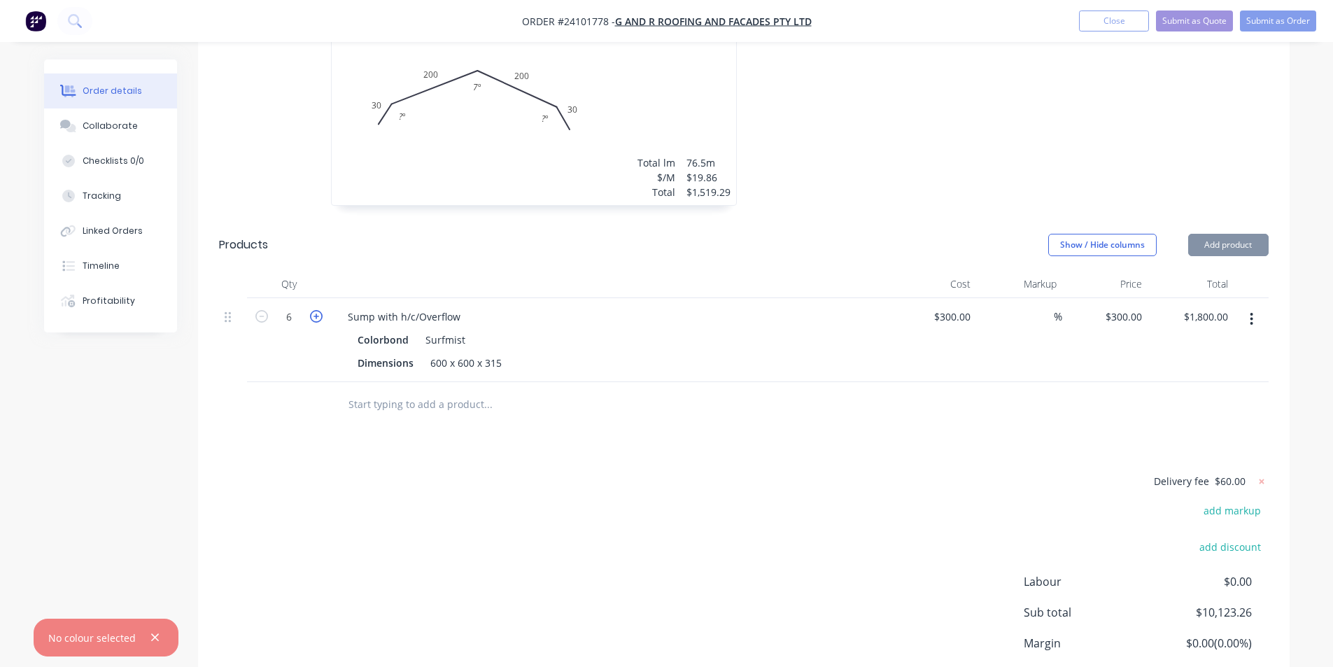
click at [320, 318] on icon "button" at bounding box center [316, 316] width 13 height 13
type input "7"
type input "$2,100.00"
click at [320, 318] on icon "button" at bounding box center [316, 316] width 13 height 13
type input "8"
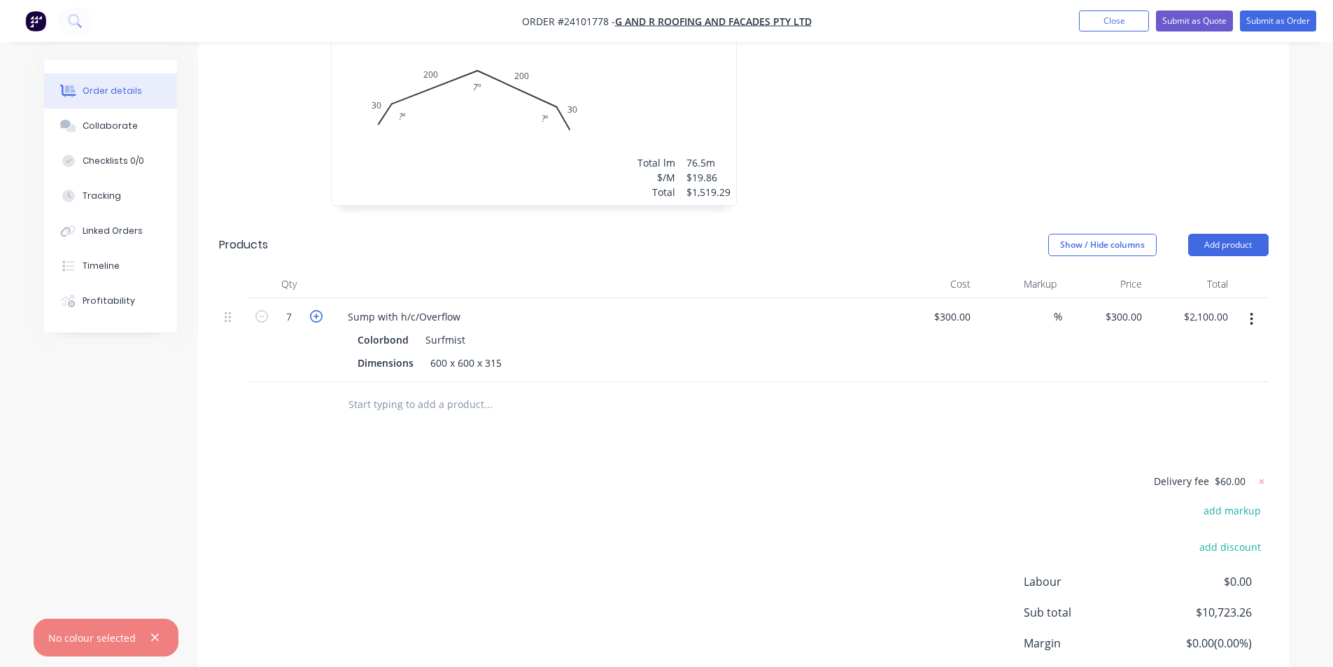
type input "$2,400.00"
click at [320, 318] on icon "button" at bounding box center [316, 316] width 13 height 13
type input "9"
type input "$2,700.00"
click at [320, 318] on icon "button" at bounding box center [316, 316] width 13 height 13
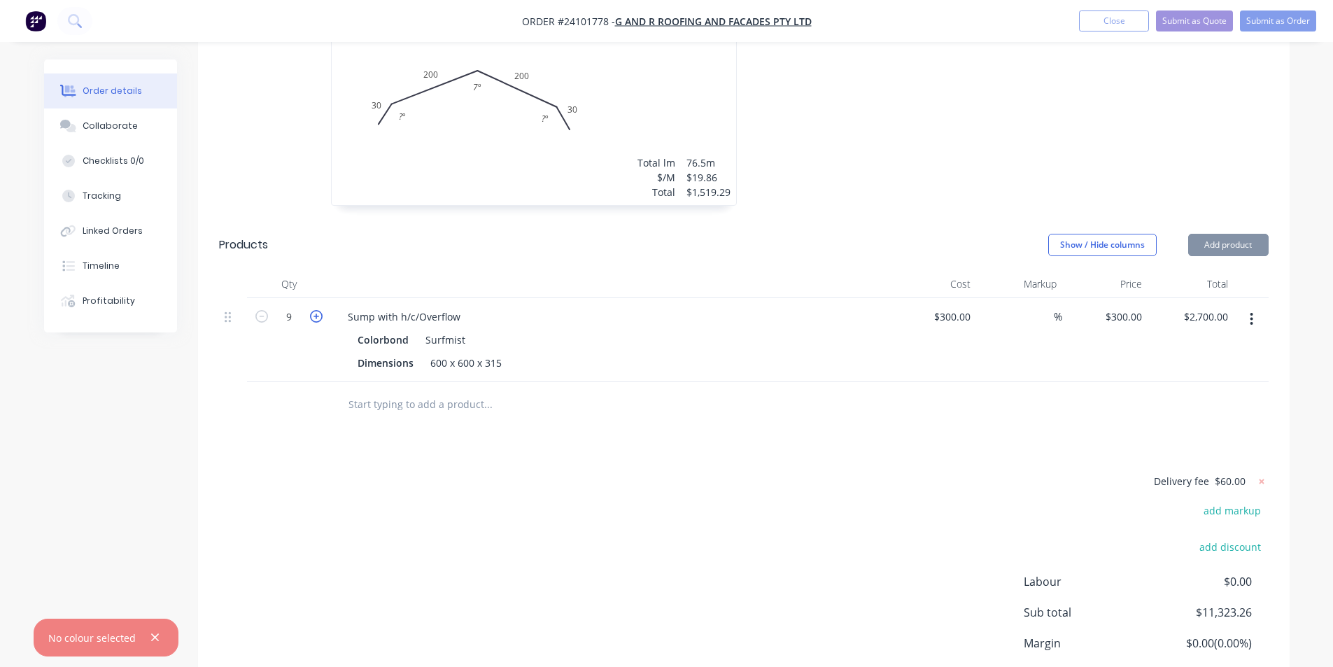
type input "10"
type input "$3,000.00"
click at [320, 318] on icon "button" at bounding box center [316, 316] width 13 height 13
type input "11"
type input "$3,300.00"
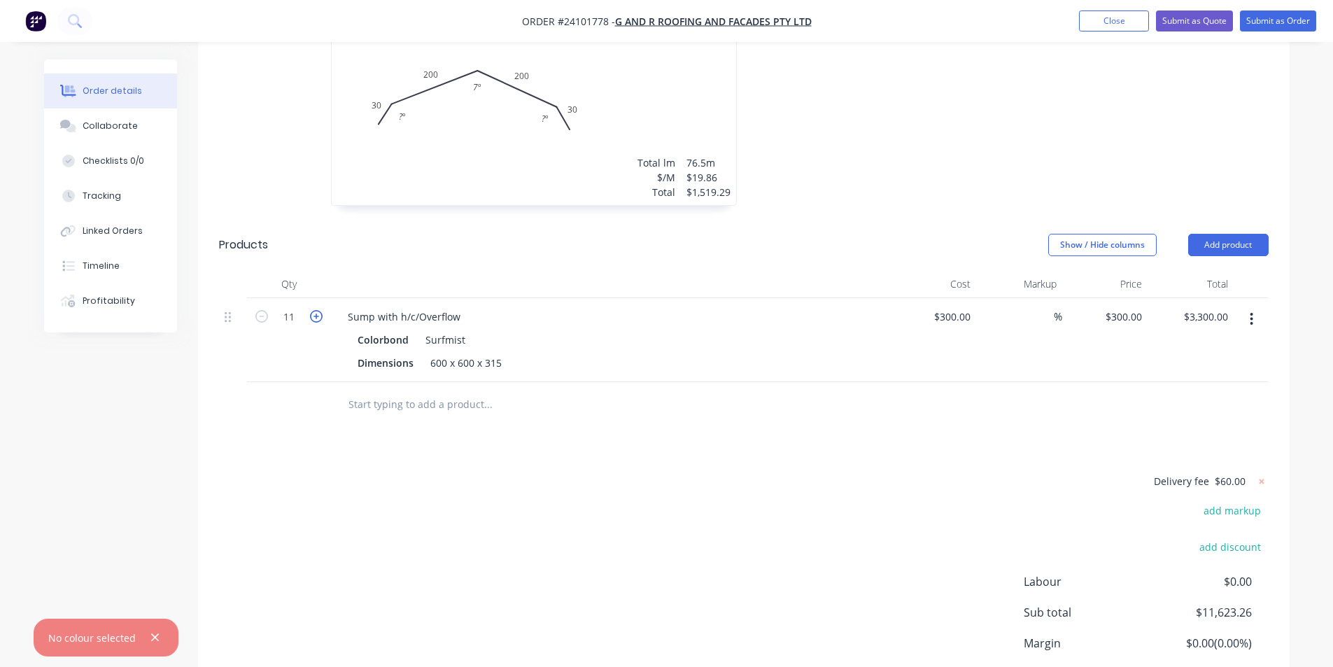
click at [320, 318] on icon "button" at bounding box center [316, 316] width 13 height 13
type input "12"
type input "$3,600.00"
click at [320, 318] on icon "button" at bounding box center [316, 316] width 13 height 13
type input "13"
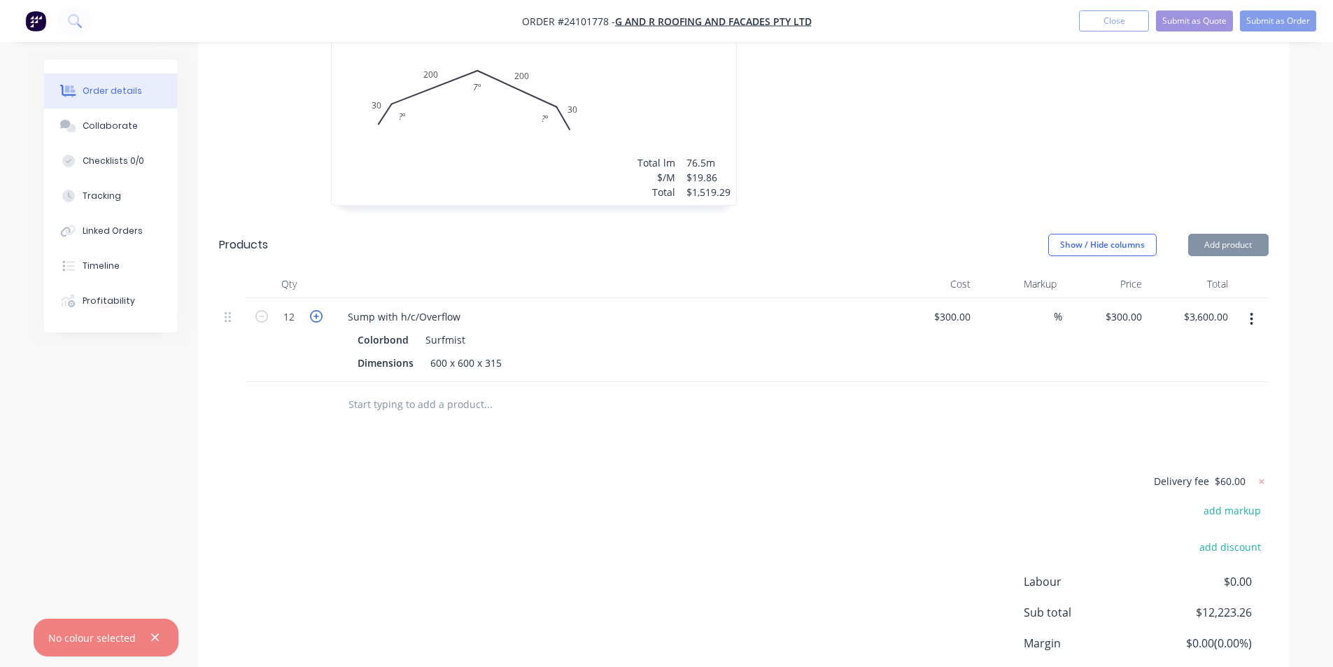
type input "$3,900.00"
click at [320, 318] on icon "button" at bounding box center [316, 316] width 13 height 13
type input "14"
type input "$4,200.00"
click at [320, 318] on icon "button" at bounding box center [316, 316] width 13 height 13
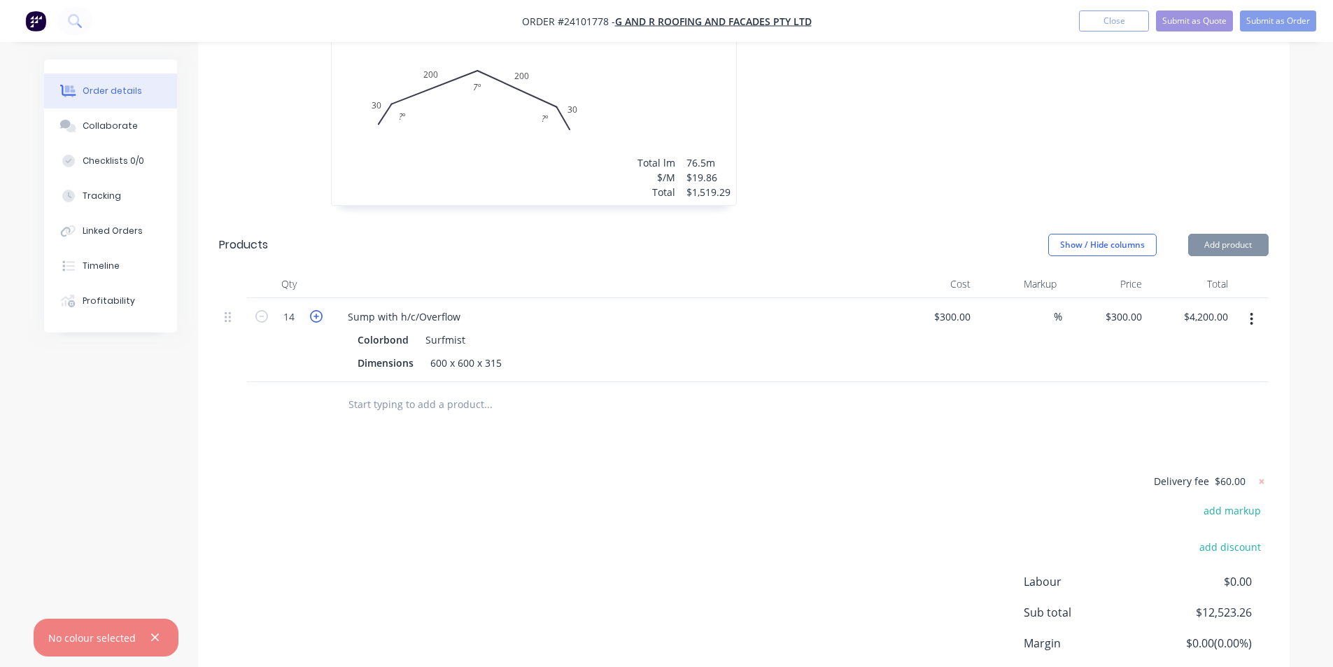
type input "15"
type input "$4,500.00"
click at [320, 318] on icon "button" at bounding box center [316, 316] width 13 height 13
type input "16"
type input "$4,800.00"
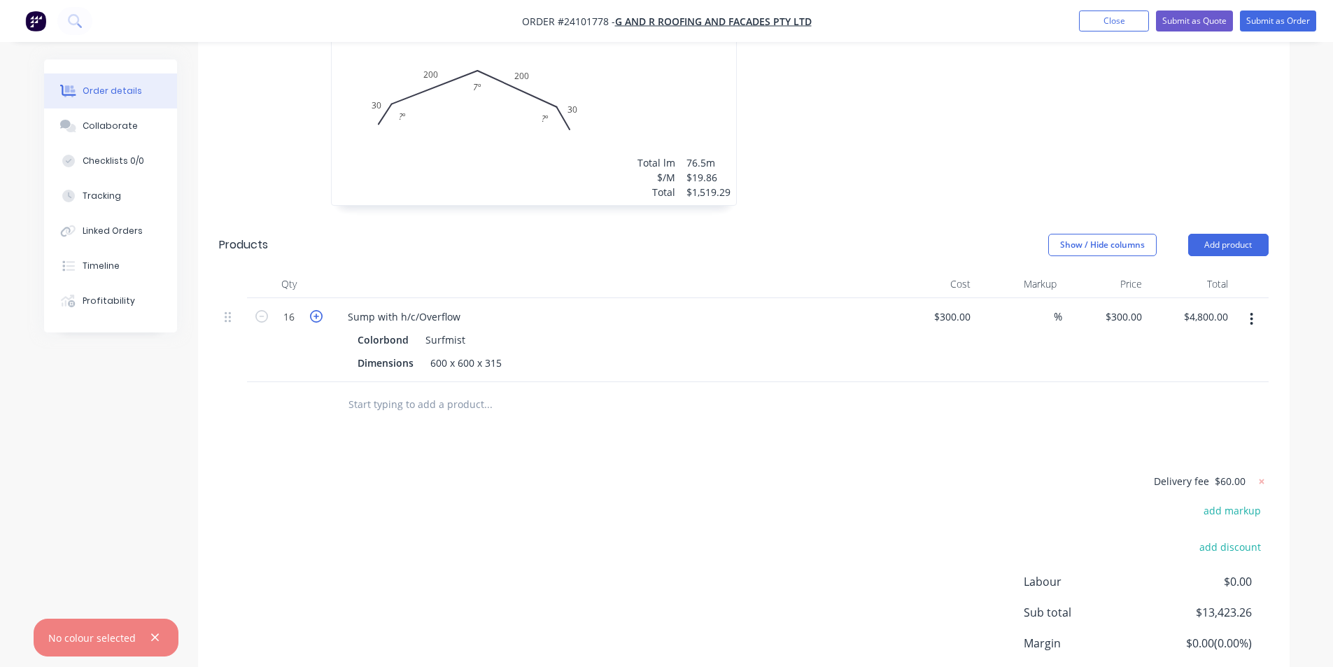
click at [320, 318] on icon "button" at bounding box center [316, 316] width 13 height 13
type input "17"
type input "$5,100.00"
click at [320, 318] on icon "button" at bounding box center [316, 316] width 13 height 13
type input "18"
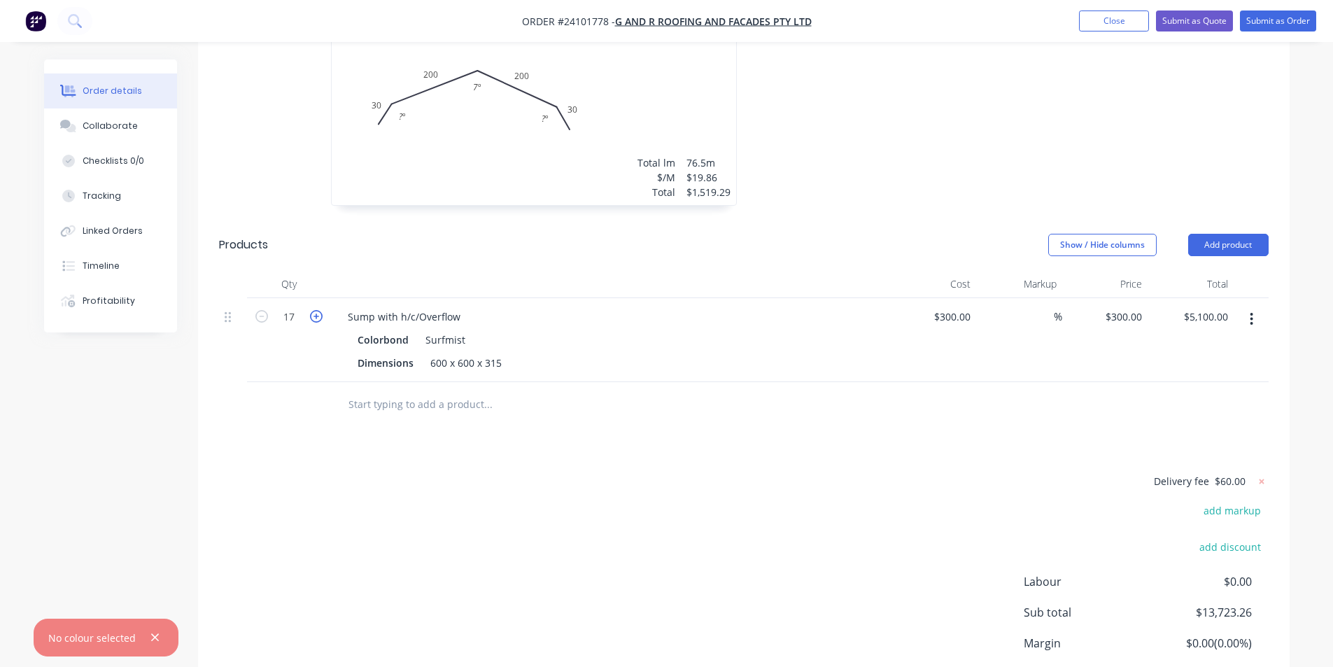
type input "$5,400.00"
click at [320, 318] on icon "button" at bounding box center [316, 316] width 13 height 13
type input "19"
type input "$5,700.00"
click at [320, 318] on icon "button" at bounding box center [316, 316] width 13 height 13
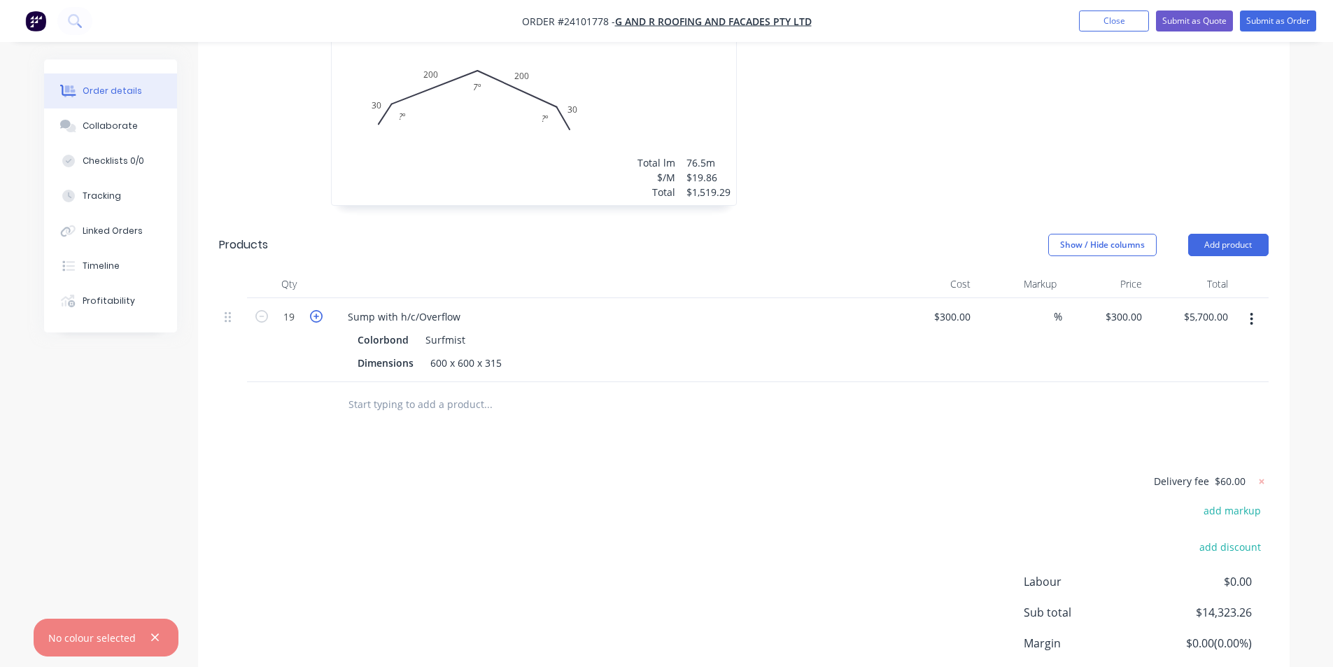
type input "20"
type input "$6,000.00"
click at [772, 370] on div "Dimensions 600 x 600 x 315" at bounding box center [608, 363] width 512 height 20
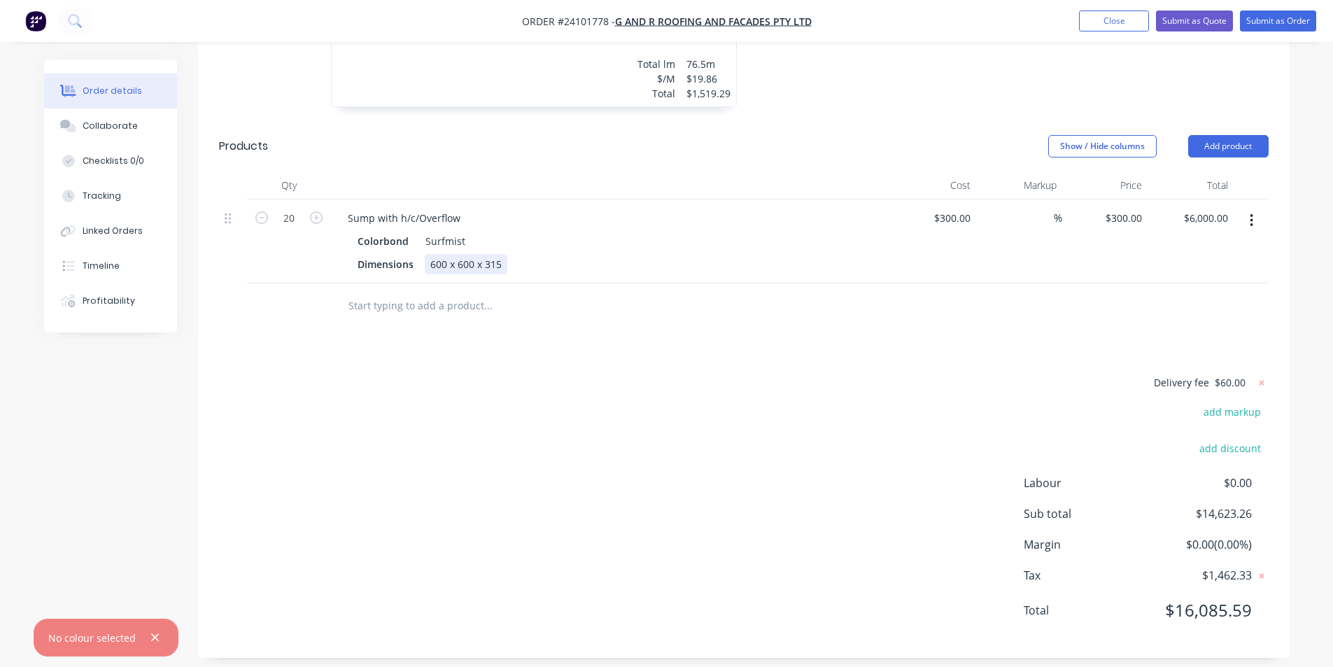
scroll to position [816, 0]
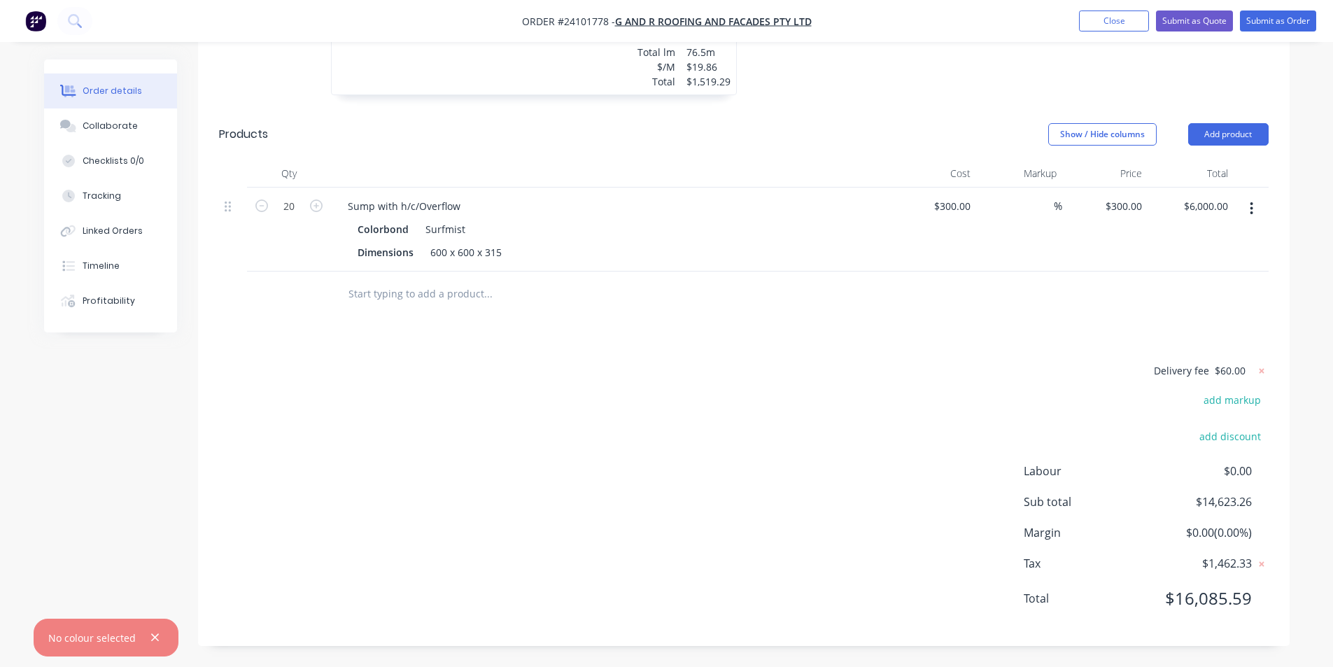
click at [587, 465] on div "Delivery fee $60.00 add markup add discount Labour $0.00 Sub total $14,623.26 M…" at bounding box center [744, 493] width 1050 height 263
click at [157, 635] on icon "button" at bounding box center [154, 637] width 9 height 13
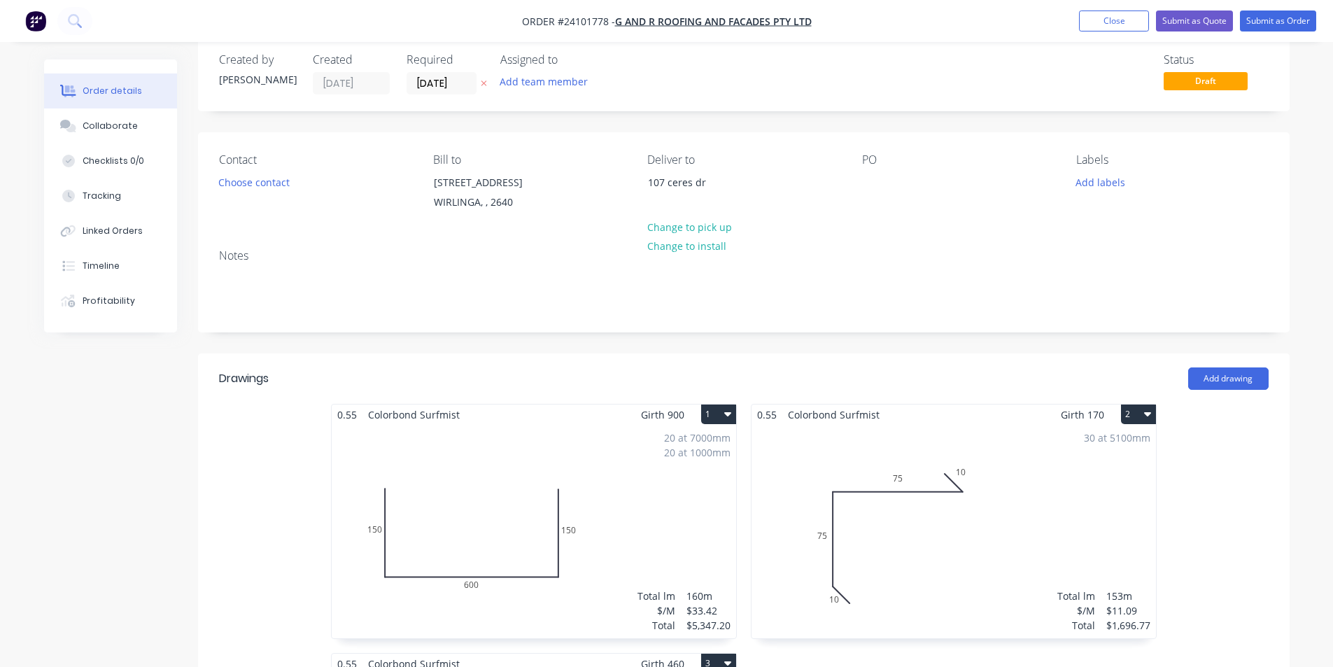
scroll to position [0, 0]
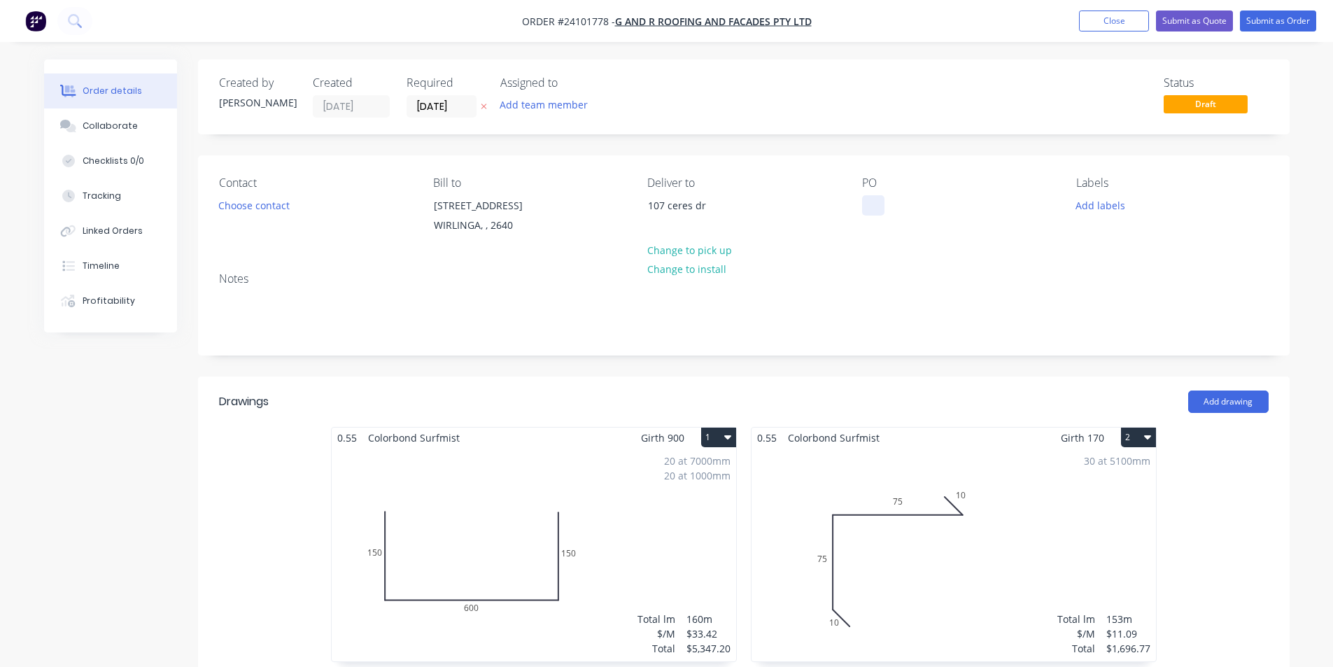
click at [882, 212] on div at bounding box center [873, 205] width 22 height 20
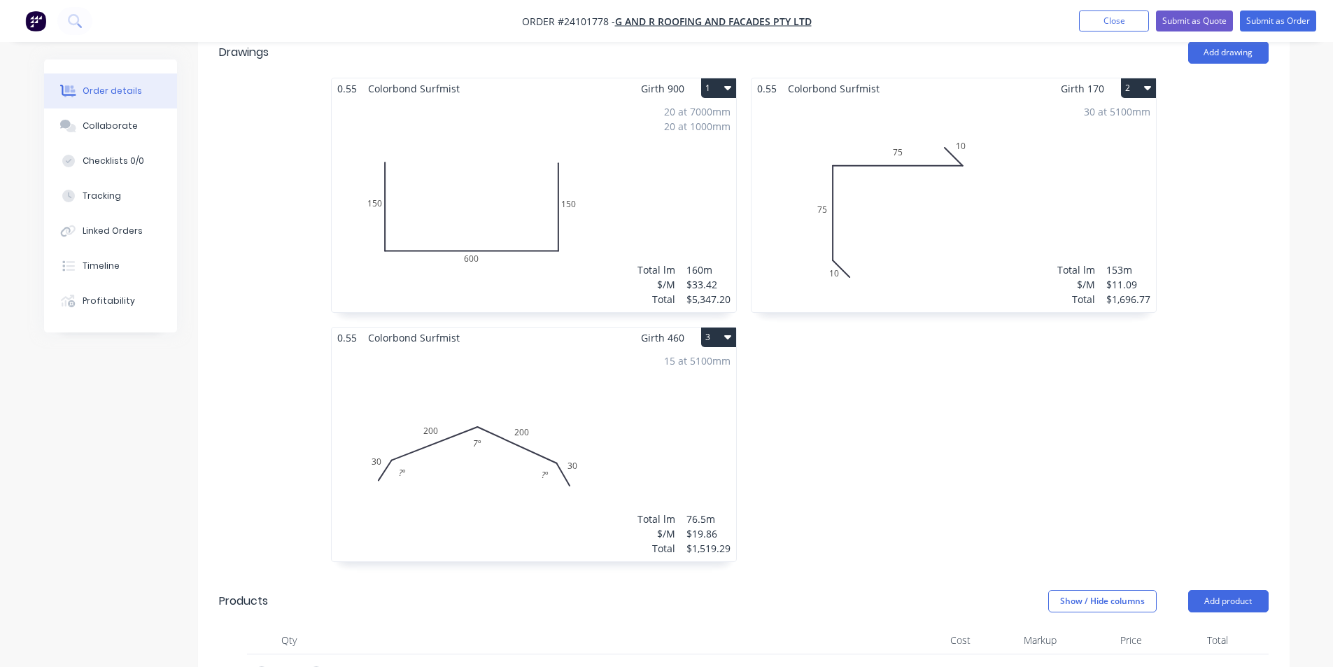
scroll to position [350, 0]
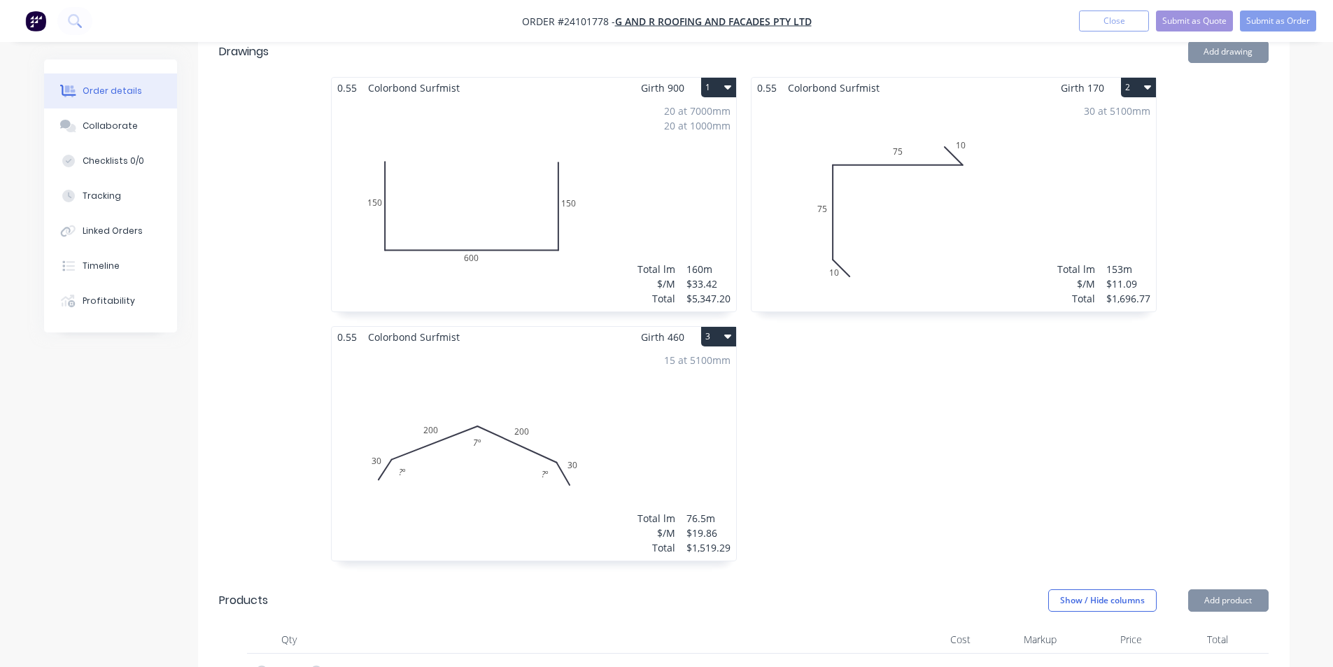
click at [528, 156] on div "20 at 7000mm 20 at 1000mm Total lm $/M Total 160m $33.42 $5,347.20" at bounding box center [534, 204] width 404 height 213
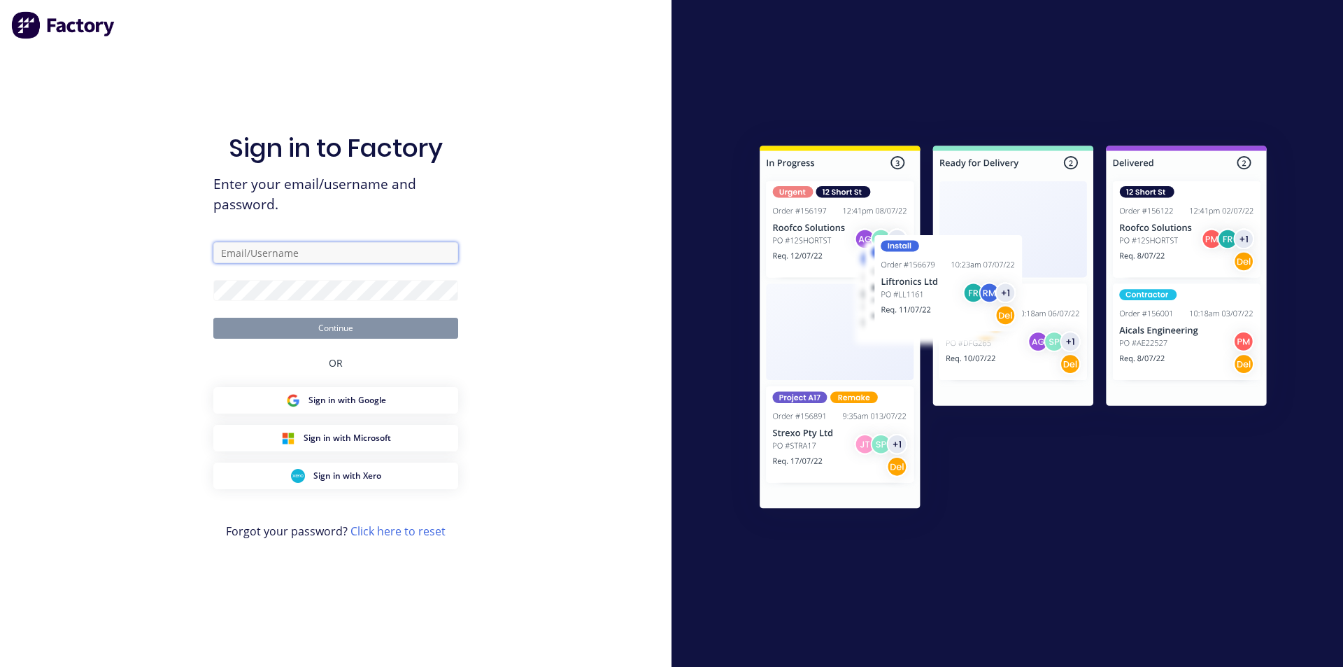
type input "ErikAVRONone"
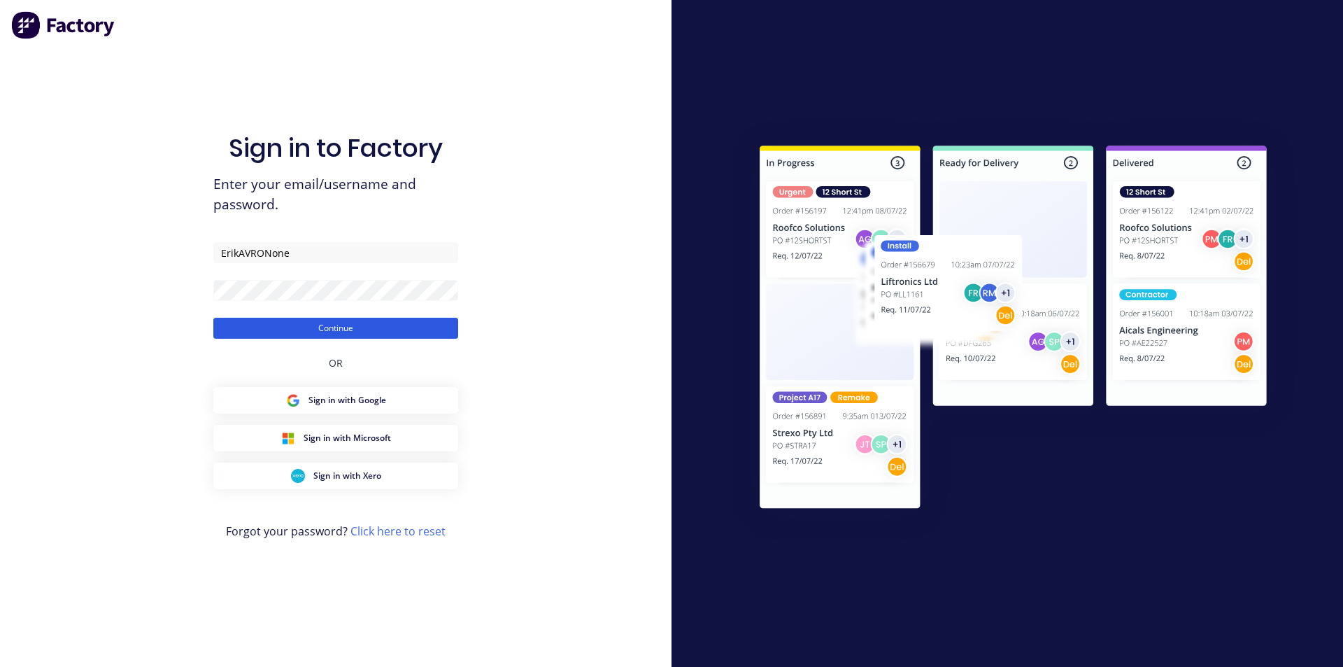
click at [344, 334] on button "Continue" at bounding box center [335, 328] width 245 height 21
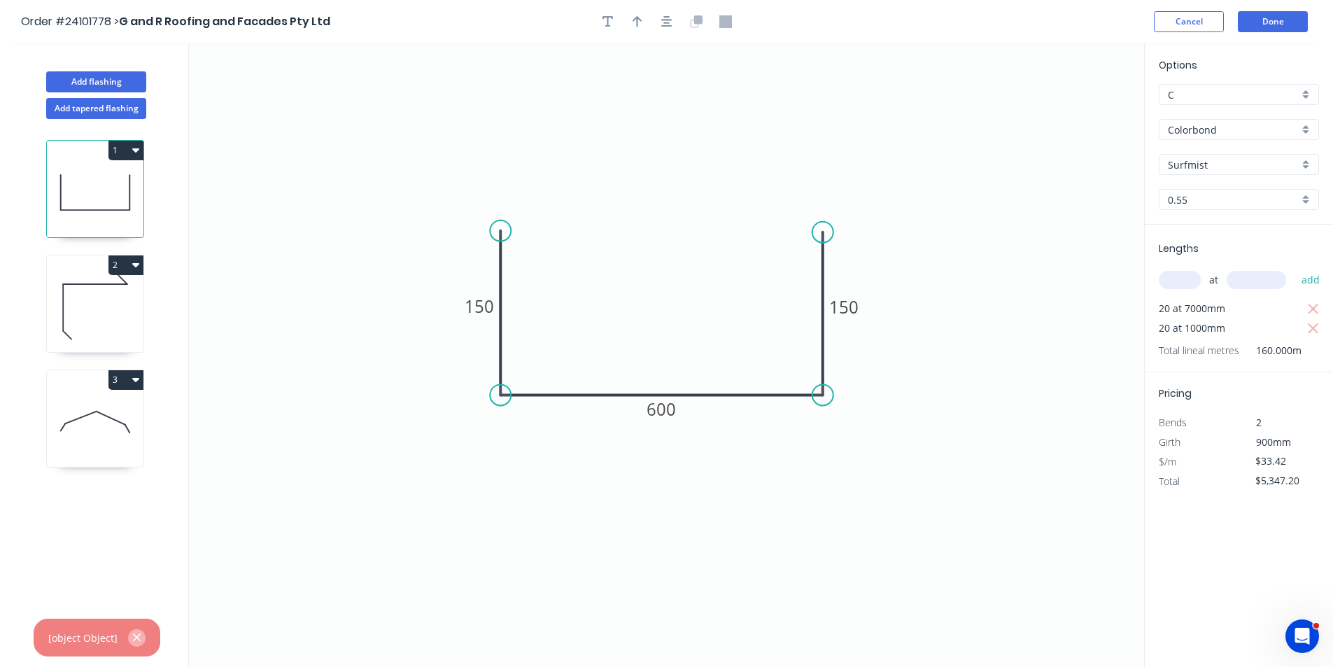
click at [140, 636] on button "button" at bounding box center [136, 637] width 17 height 17
click at [1297, 17] on button "Done" at bounding box center [1273, 21] width 70 height 21
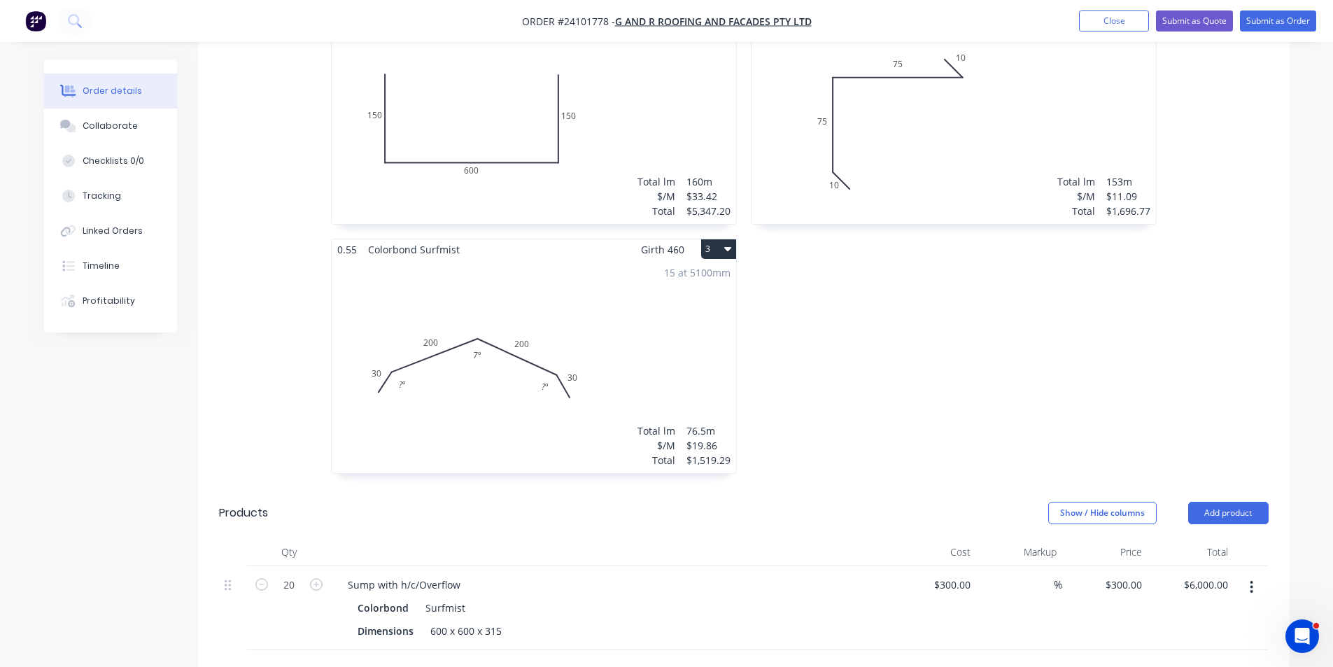
scroll to position [396, 0]
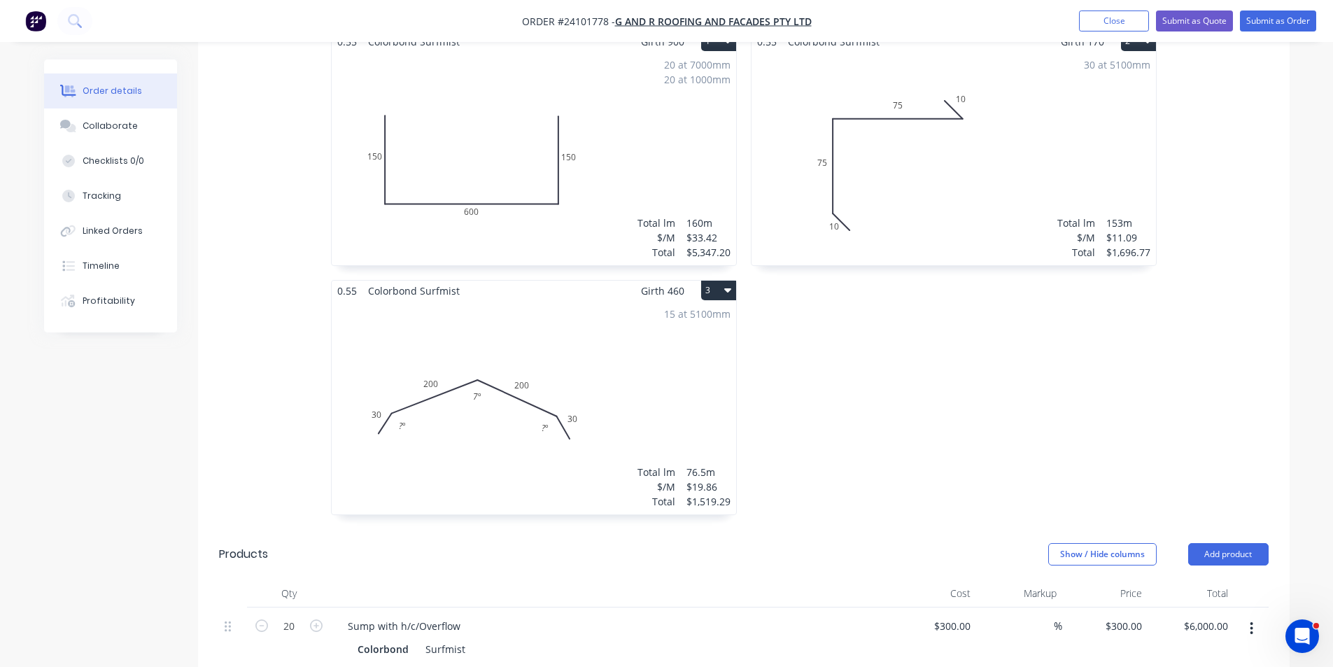
click at [514, 421] on div "15 at 5100mm Total lm $/M Total 76.5m $19.86 $1,519.29" at bounding box center [534, 407] width 404 height 213
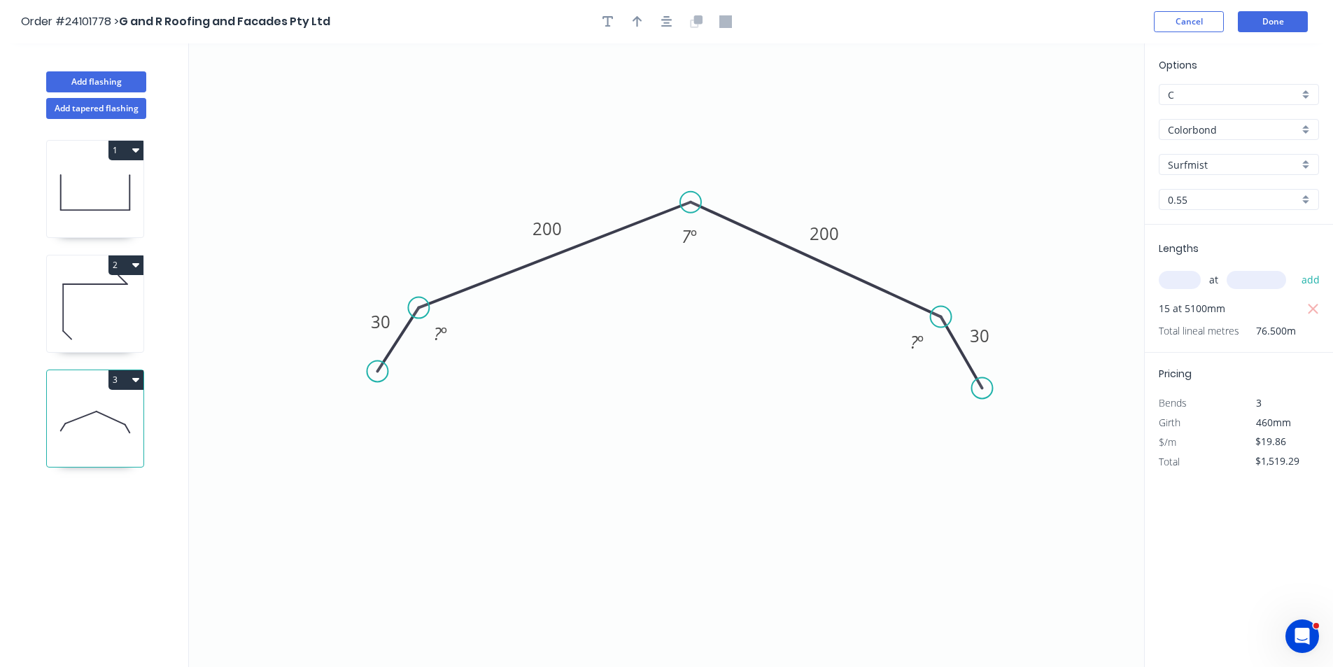
click at [85, 320] on icon at bounding box center [95, 307] width 97 height 90
type input "$11.09"
type input "$1,696.77"
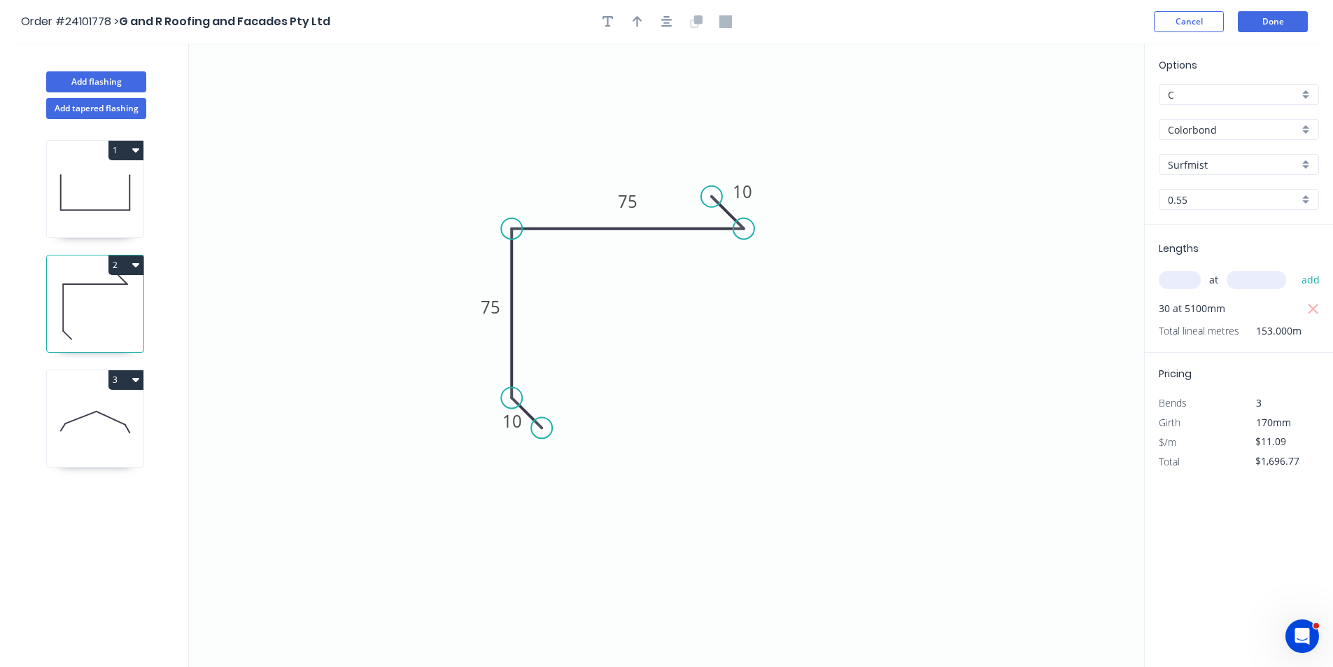
click at [72, 206] on icon at bounding box center [95, 193] width 97 height 90
type input "$33.42"
type input "$5,347.20"
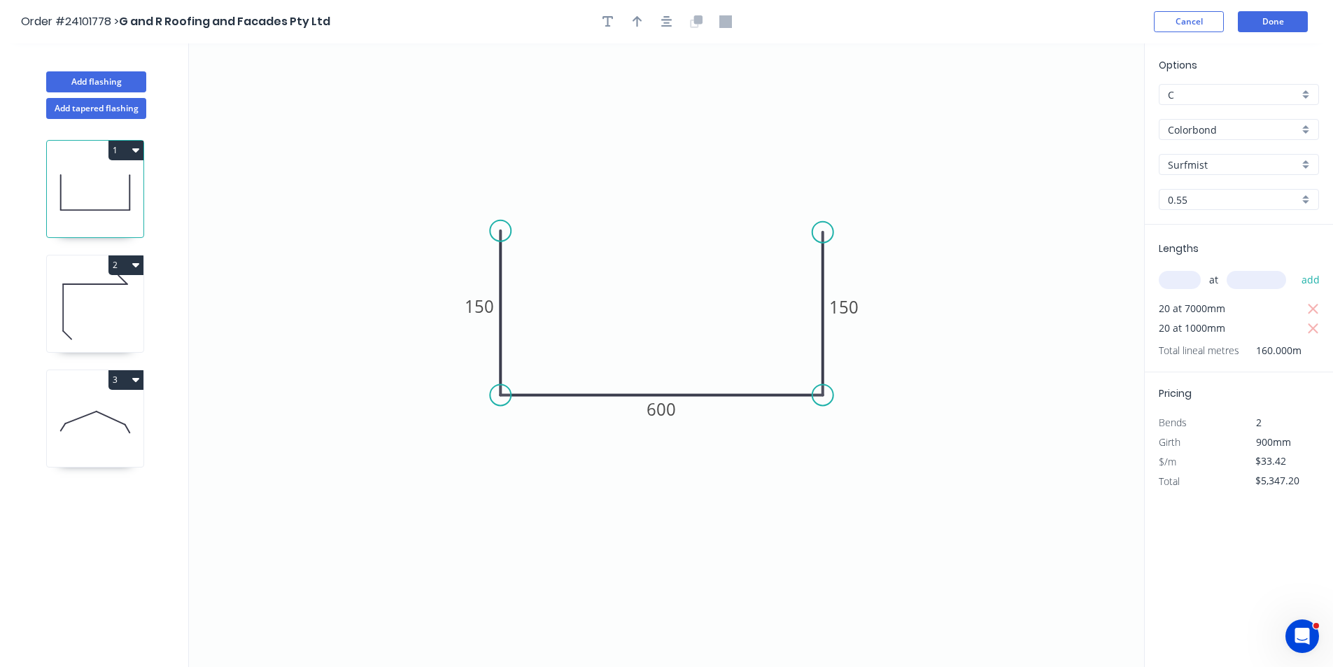
click at [80, 289] on icon at bounding box center [95, 307] width 97 height 90
type input "$11.09"
type input "$1,696.77"
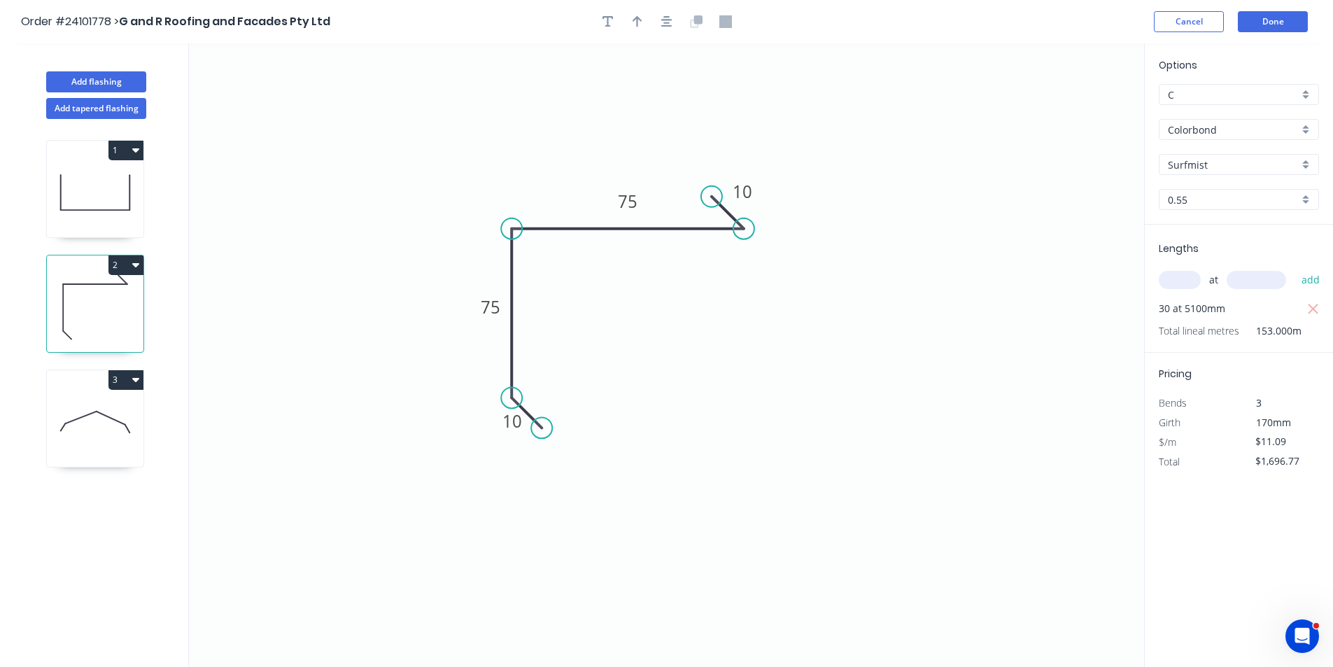
click at [97, 195] on icon at bounding box center [95, 193] width 97 height 90
type input "$33.42"
type input "$5,347.20"
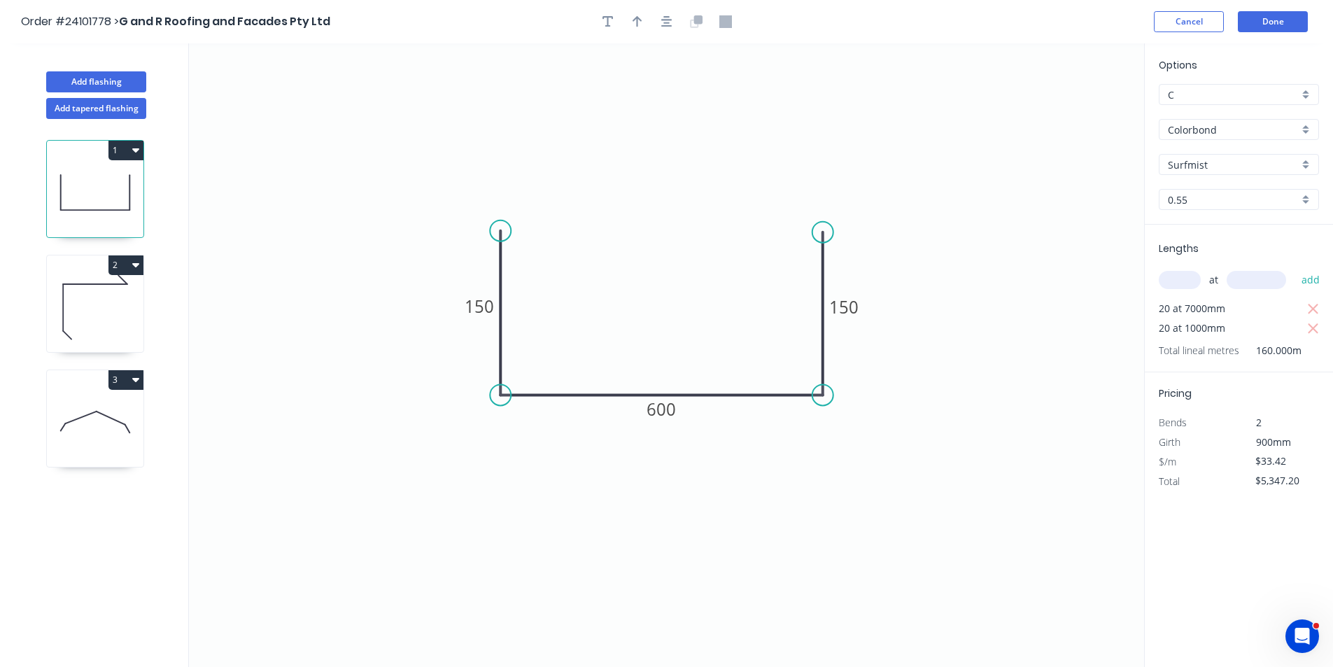
click at [104, 289] on icon at bounding box center [95, 307] width 97 height 90
type input "$11.09"
type input "$1,696.77"
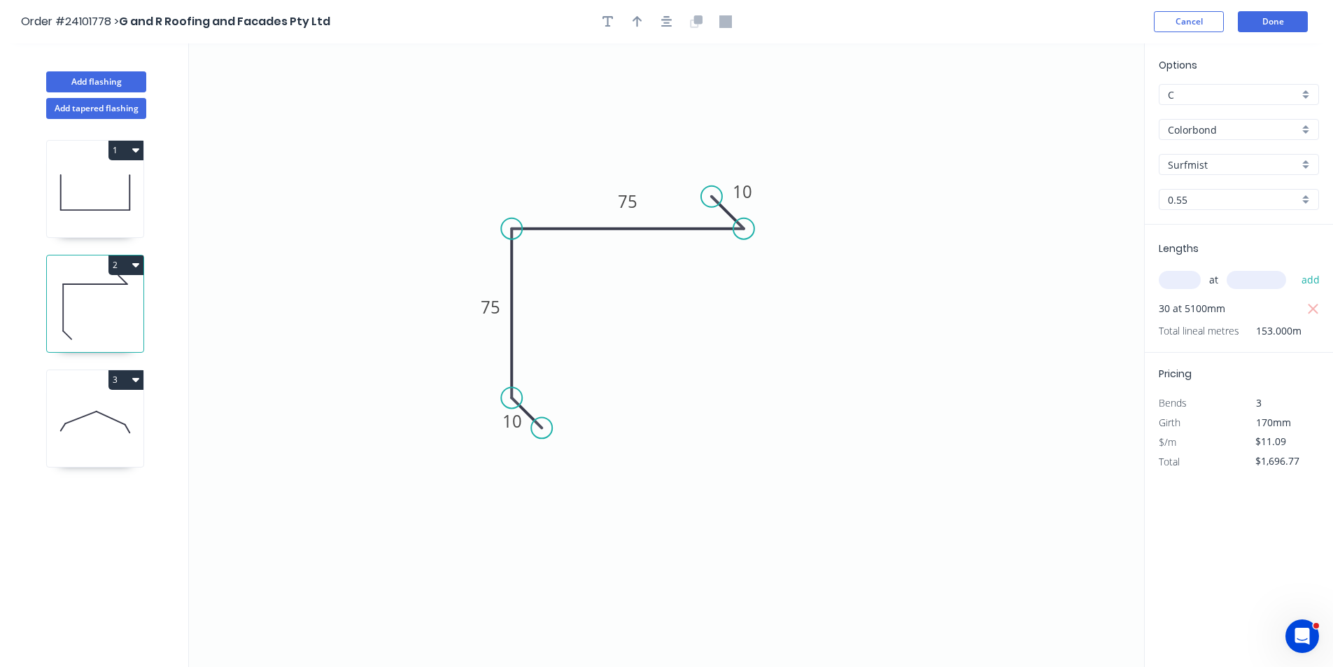
click at [108, 441] on icon at bounding box center [95, 422] width 97 height 90
type input "$19.86"
type input "$1,519.29"
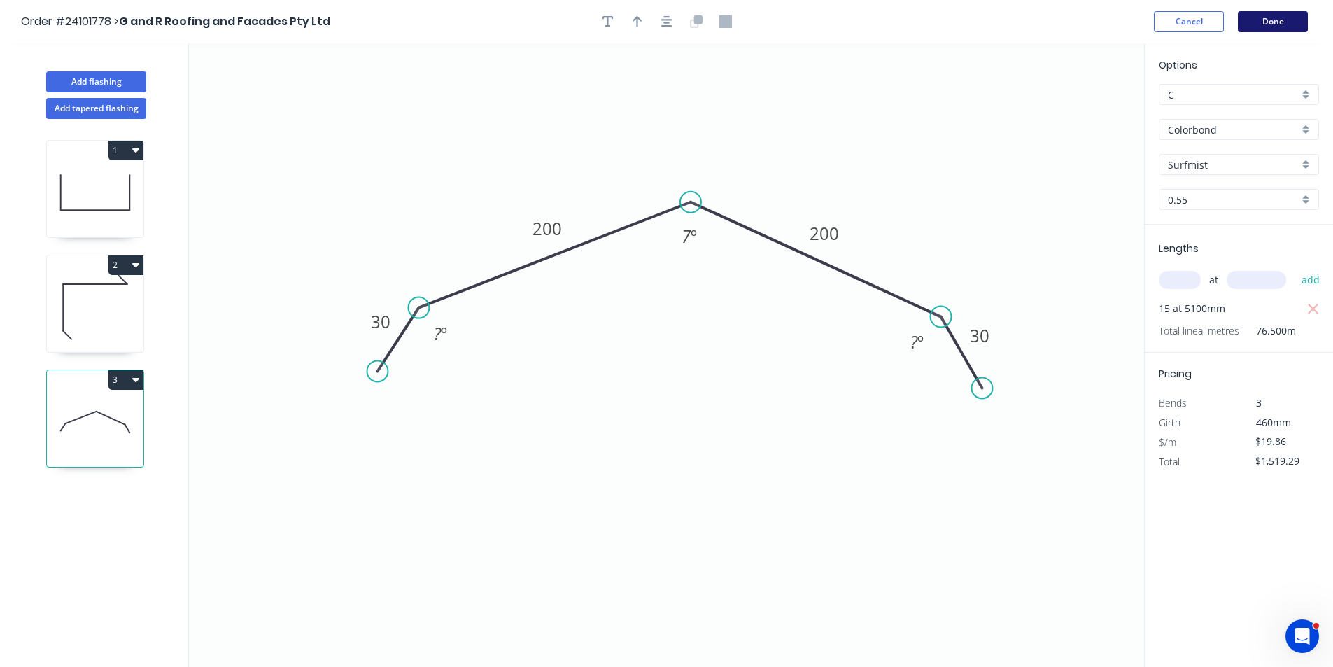
click at [1254, 19] on button "Done" at bounding box center [1273, 21] width 70 height 21
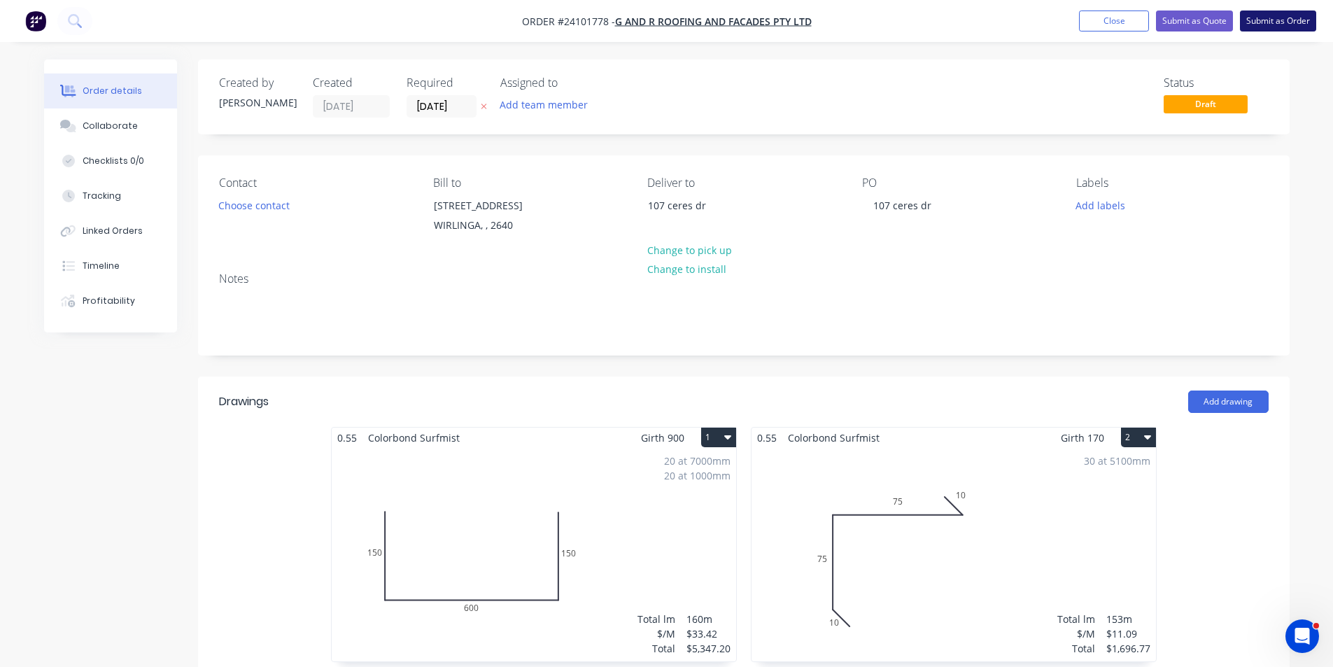
click at [1273, 23] on button "Submit as Order" at bounding box center [1278, 20] width 76 height 21
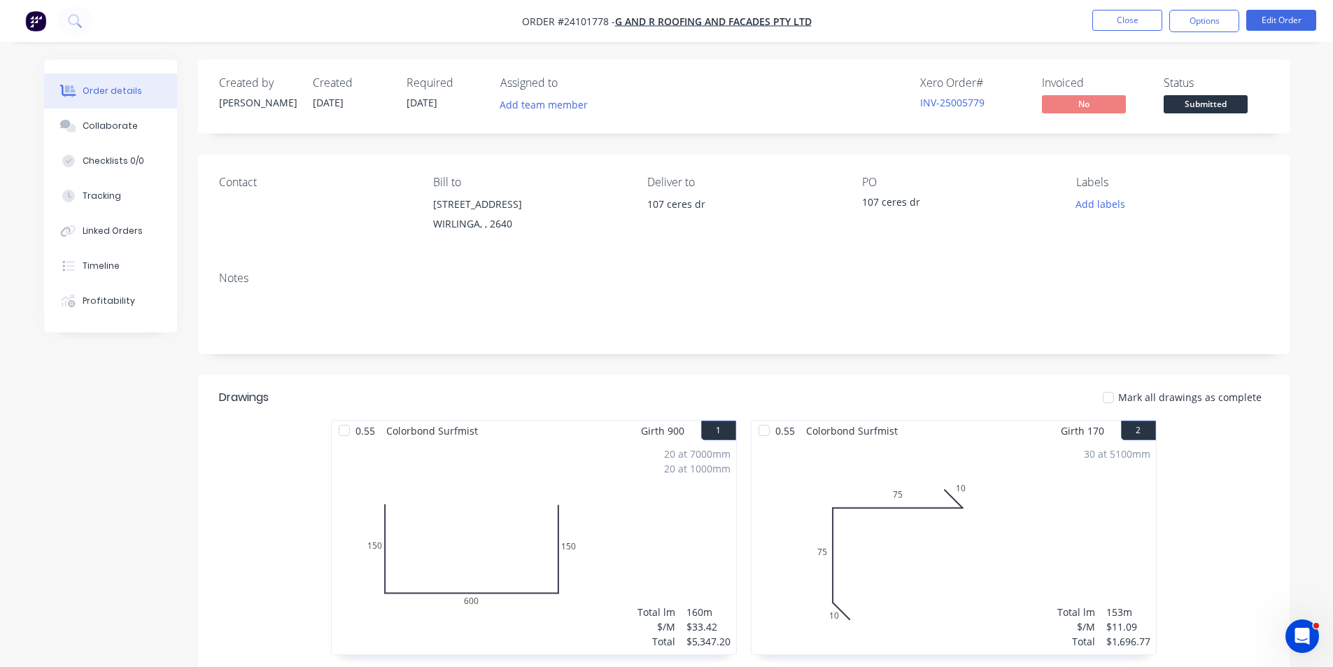
click at [37, 21] on img "button" at bounding box center [35, 20] width 21 height 21
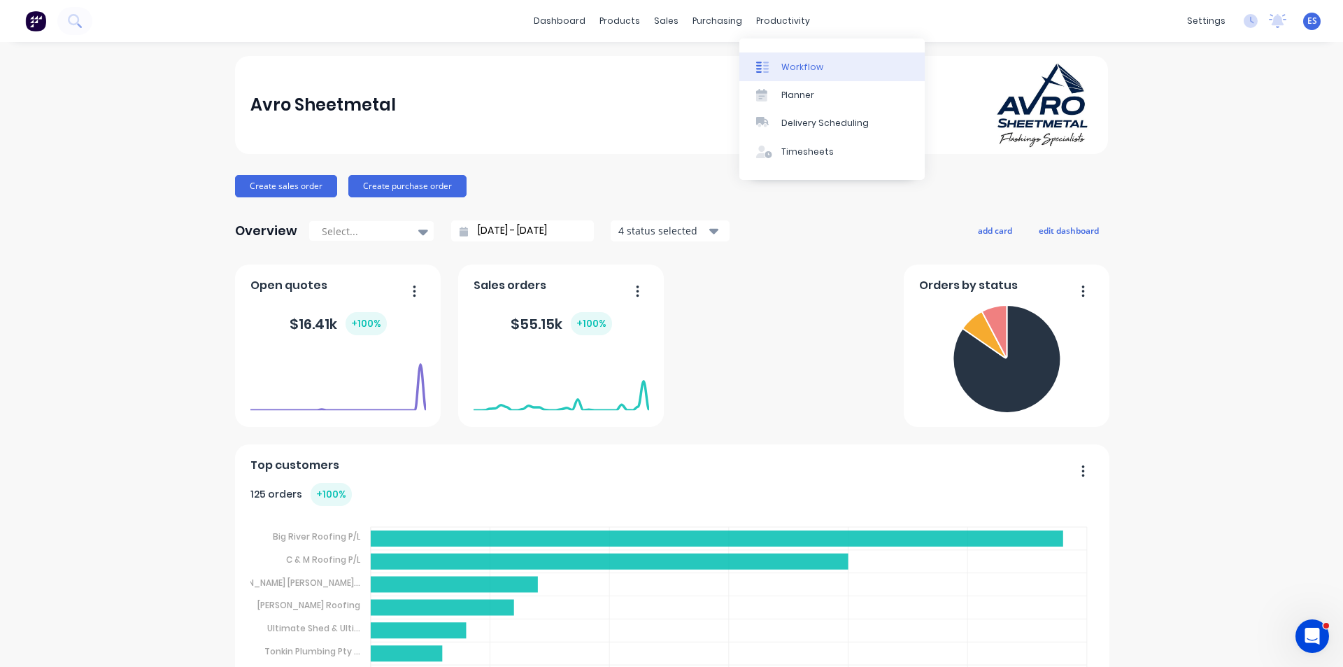
click at [791, 59] on link "Workflow" at bounding box center [832, 66] width 185 height 28
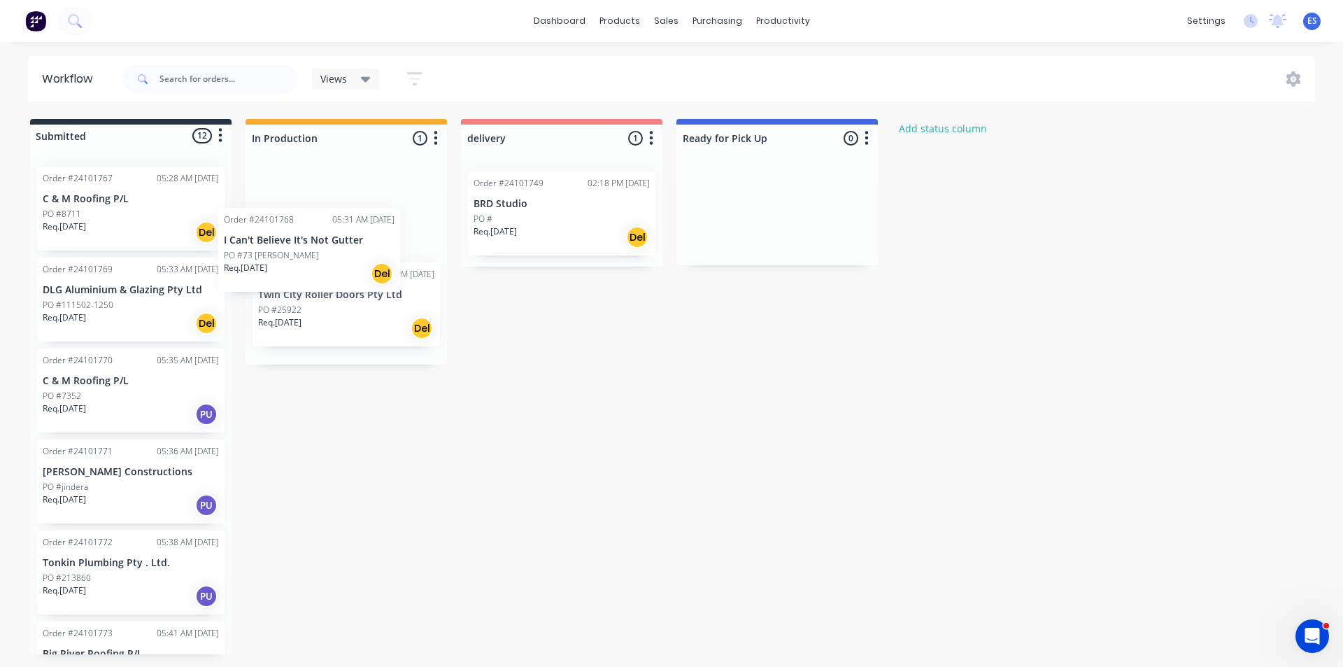
drag, startPoint x: 126, startPoint y: 306, endPoint x: 278, endPoint y: 222, distance: 174.5
click at [320, 238] on div "Submitted 12 Status colour #273444 hex #273444 Save Cancel Summaries Total orde…" at bounding box center [649, 386] width 1319 height 535
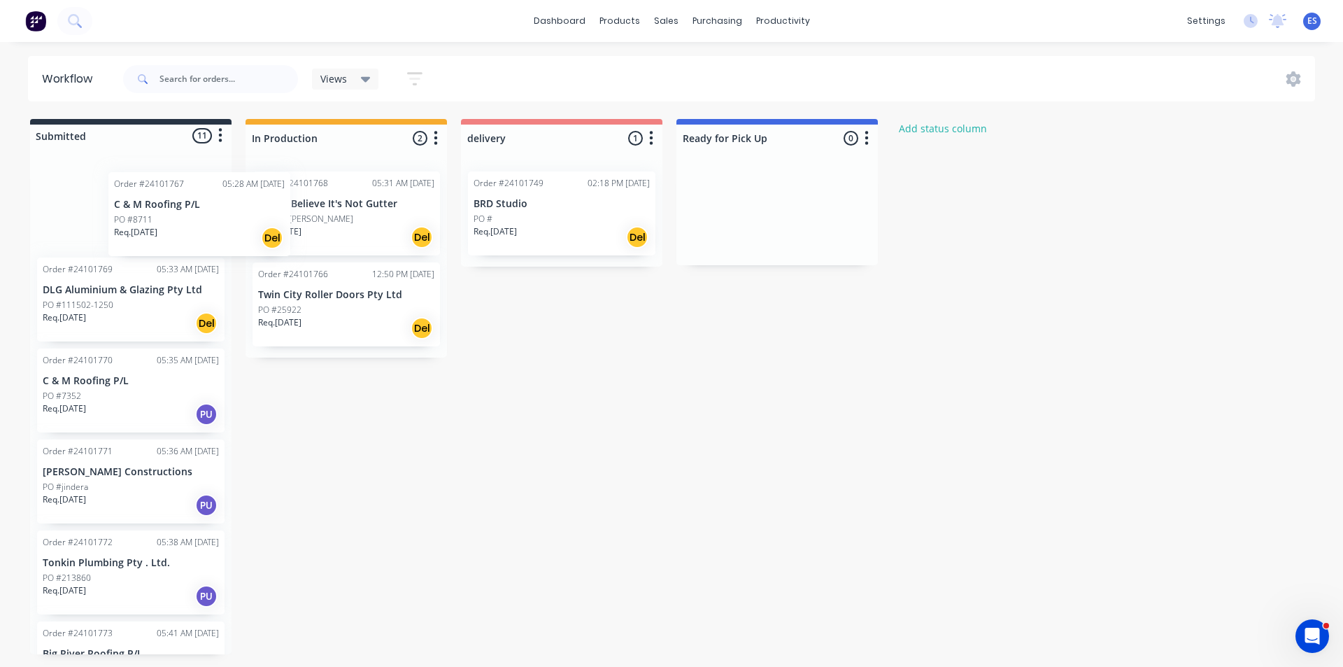
drag, startPoint x: 173, startPoint y: 218, endPoint x: 346, endPoint y: 208, distance: 173.8
click at [346, 208] on div "Submitted 11 Status colour #273444 hex #273444 Save Cancel Summaries Total orde…" at bounding box center [649, 386] width 1319 height 535
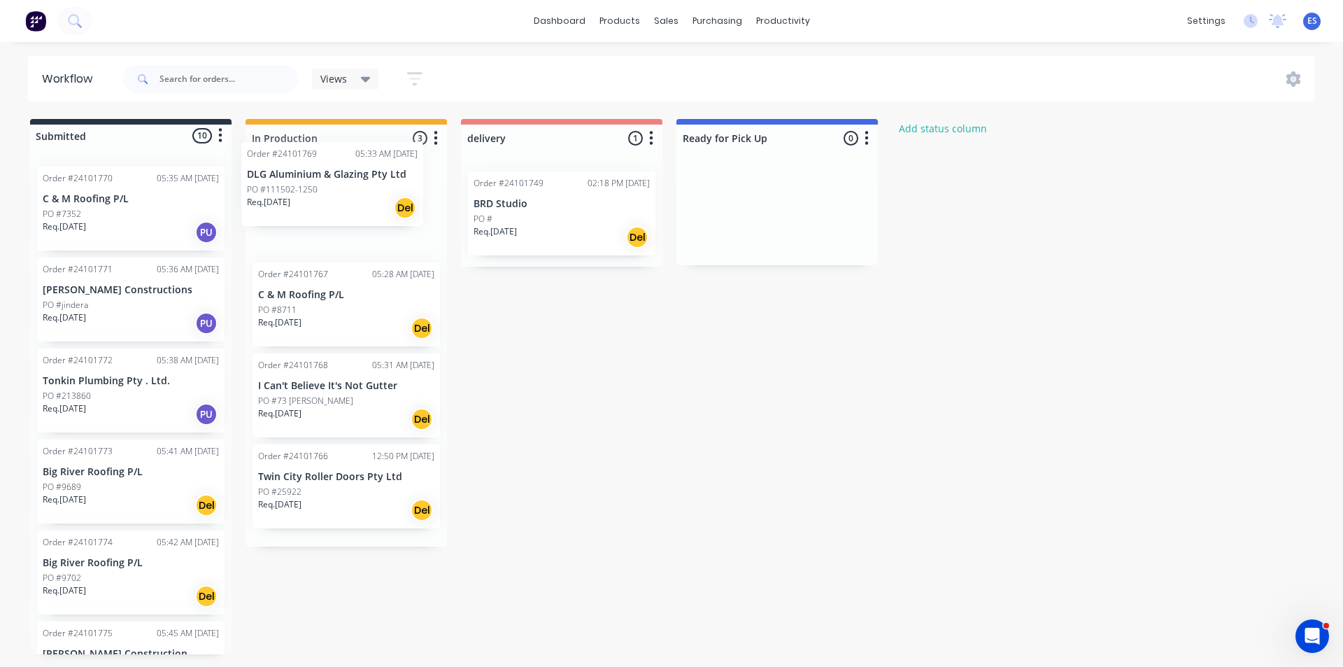
drag, startPoint x: 283, startPoint y: 219, endPoint x: 361, endPoint y: 206, distance: 79.5
click at [361, 206] on div "Submitted 10 Status colour #273444 hex #273444 Save Cancel Summaries Total orde…" at bounding box center [649, 386] width 1319 height 535
drag, startPoint x: 115, startPoint y: 228, endPoint x: 298, endPoint y: 216, distance: 183.7
click at [298, 216] on div "Submitted 9 Status colour #273444 hex #273444 Save Cancel Summaries Total order…" at bounding box center [649, 386] width 1319 height 535
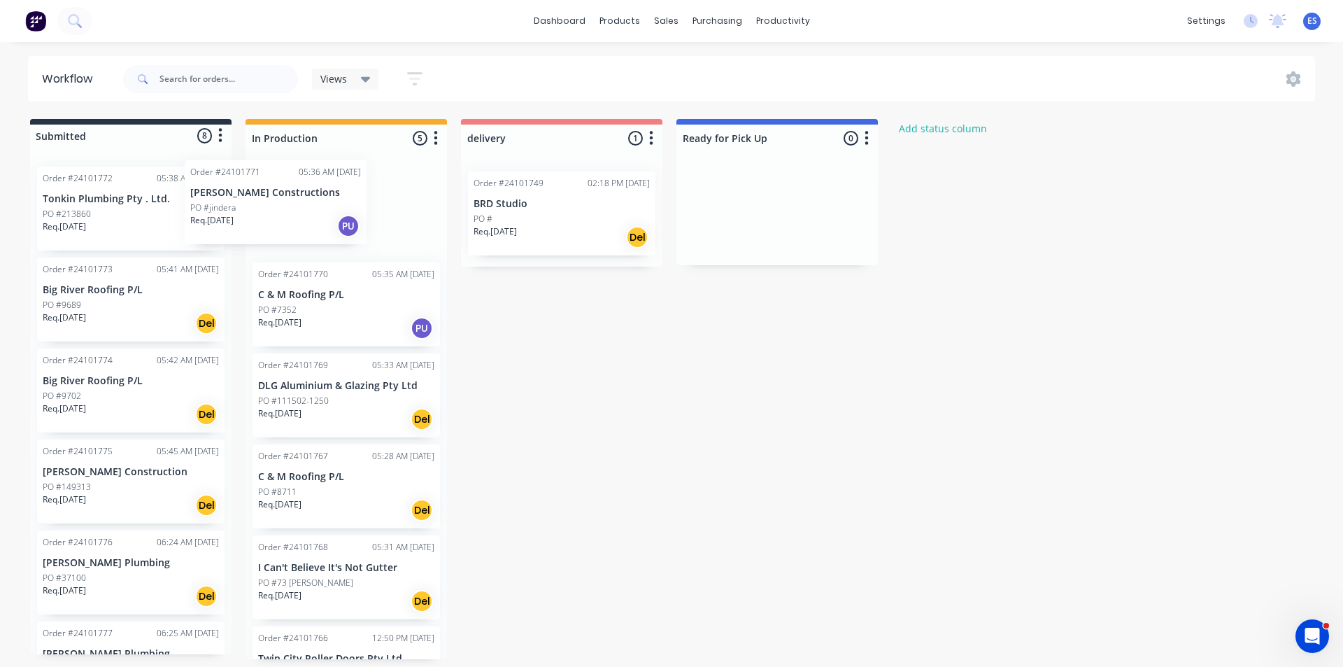
drag, startPoint x: 115, startPoint y: 227, endPoint x: 295, endPoint y: 220, distance: 180.7
click at [295, 220] on div "Submitted 8 Status colour #273444 hex #273444 Save Cancel Summaries Total order…" at bounding box center [649, 389] width 1319 height 540
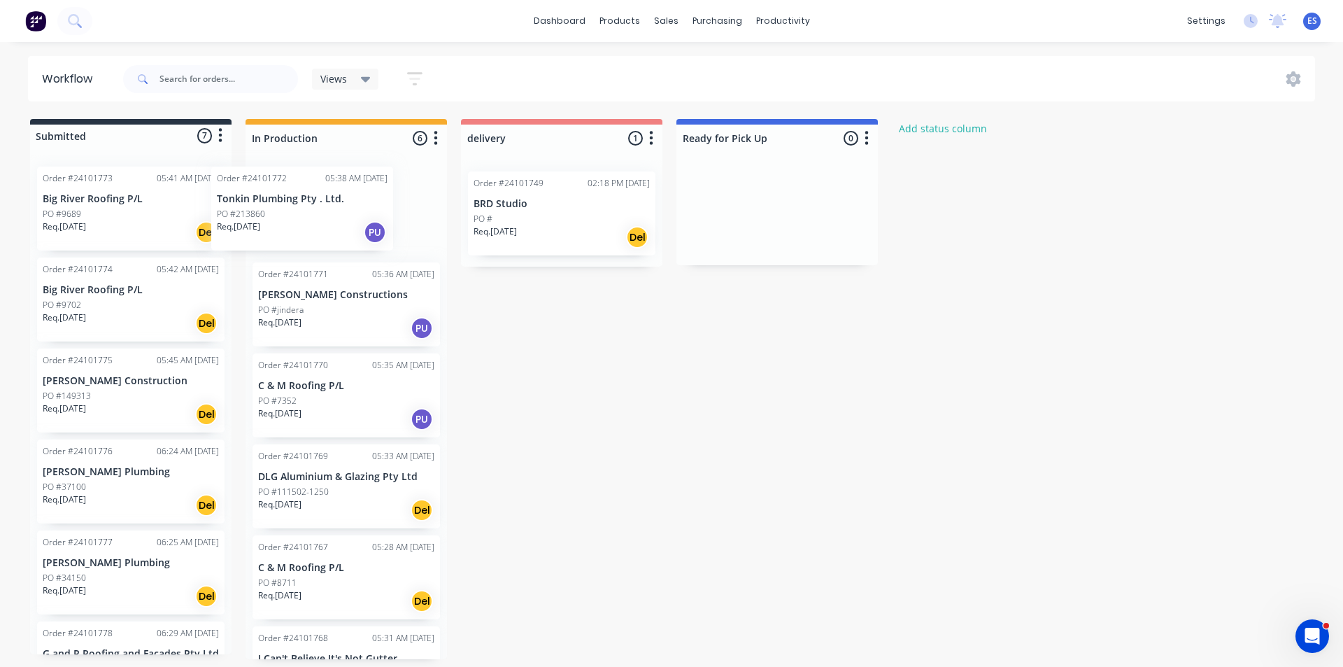
drag, startPoint x: 98, startPoint y: 224, endPoint x: 183, endPoint y: 233, distance: 85.8
click at [277, 224] on div "Submitted 7 Status colour #273444 hex #273444 Save Cancel Summaries Total order…" at bounding box center [649, 389] width 1319 height 540
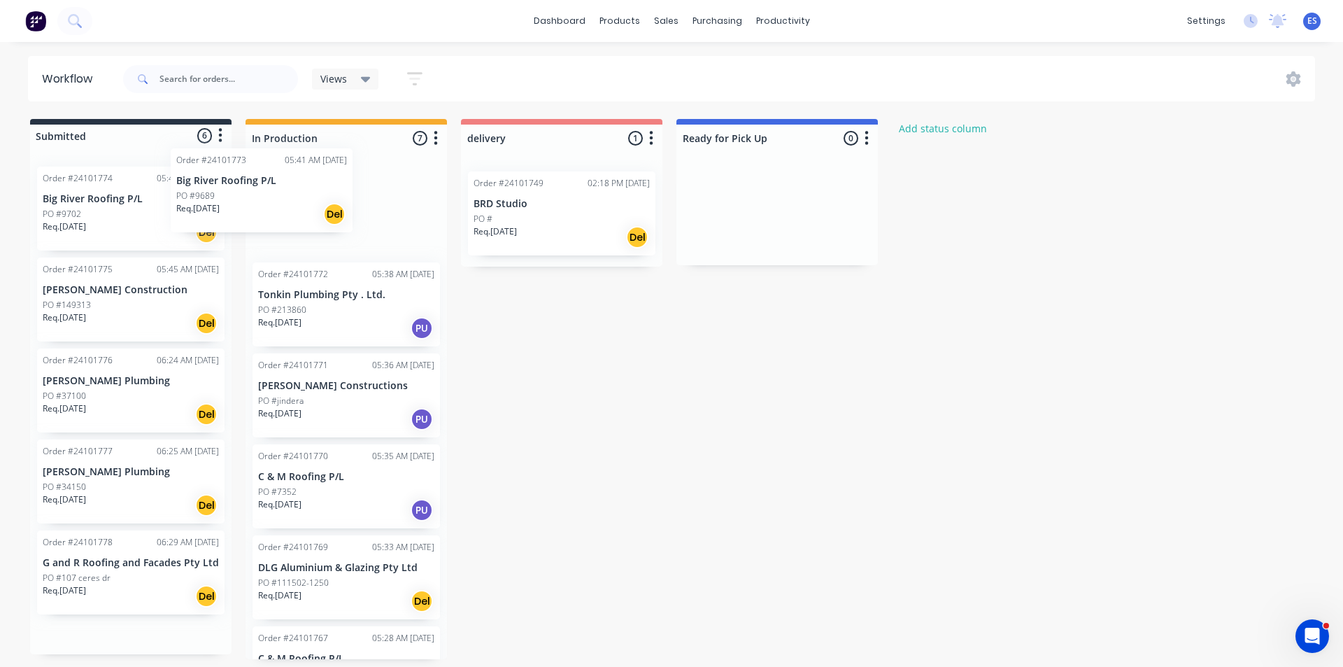
drag, startPoint x: 111, startPoint y: 227, endPoint x: 250, endPoint y: 205, distance: 141.6
click at [281, 206] on div "Submitted 6 Status colour #273444 hex #273444 Save Cancel Summaries Total order…" at bounding box center [649, 389] width 1319 height 540
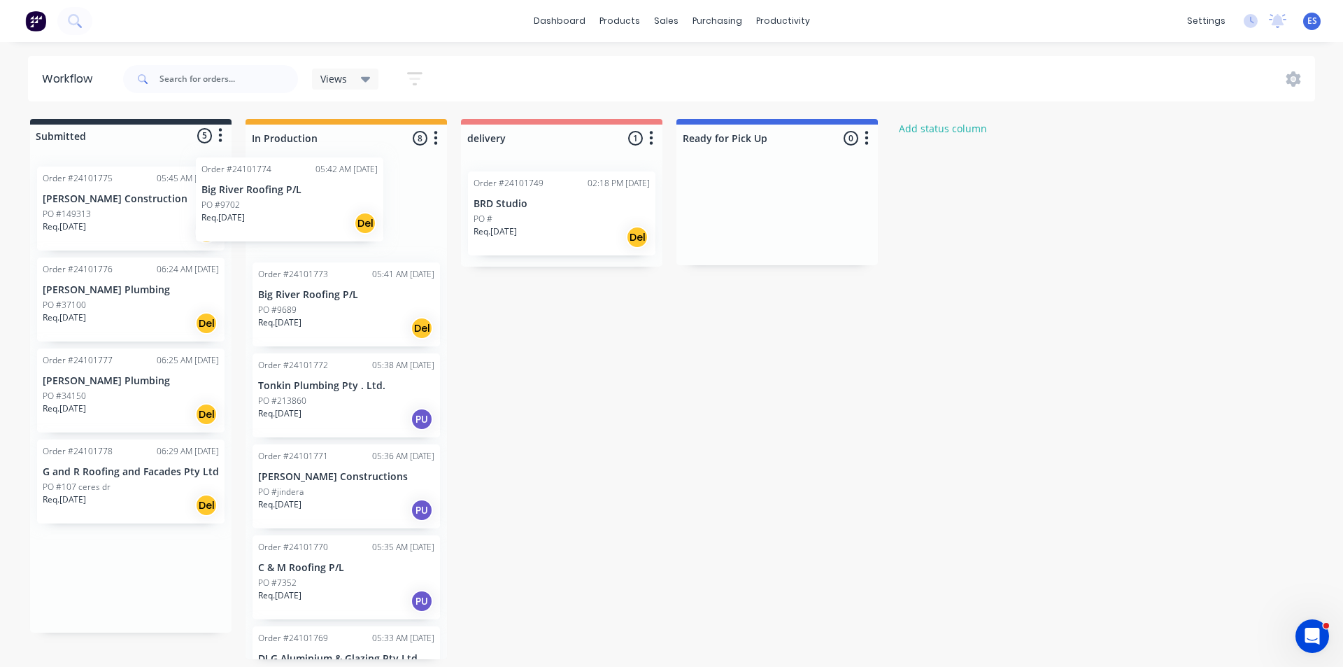
drag, startPoint x: 113, startPoint y: 217, endPoint x: 280, endPoint y: 211, distance: 166.6
click at [280, 211] on div "Submitted 5 Status colour #273444 hex #273444 Save Cancel Summaries Total order…" at bounding box center [649, 389] width 1319 height 540
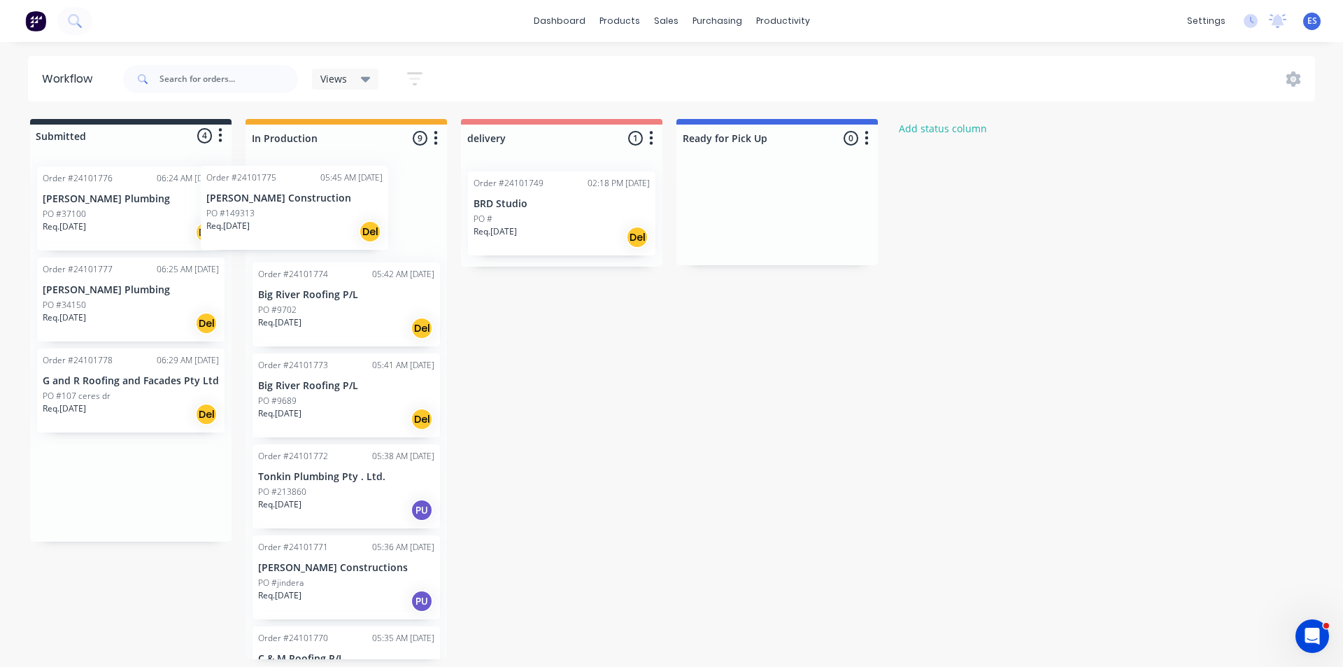
drag, startPoint x: 134, startPoint y: 224, endPoint x: 305, endPoint y: 224, distance: 171.4
click at [305, 224] on div "Submitted 4 Status colour #273444 hex #273444 Save Cancel Summaries Total order…" at bounding box center [649, 389] width 1319 height 540
drag, startPoint x: 150, startPoint y: 233, endPoint x: 315, endPoint y: 233, distance: 165.1
click at [324, 233] on div "Submitted 3 Status colour #273444 hex #273444 Save Cancel Summaries Total order…" at bounding box center [649, 389] width 1319 height 540
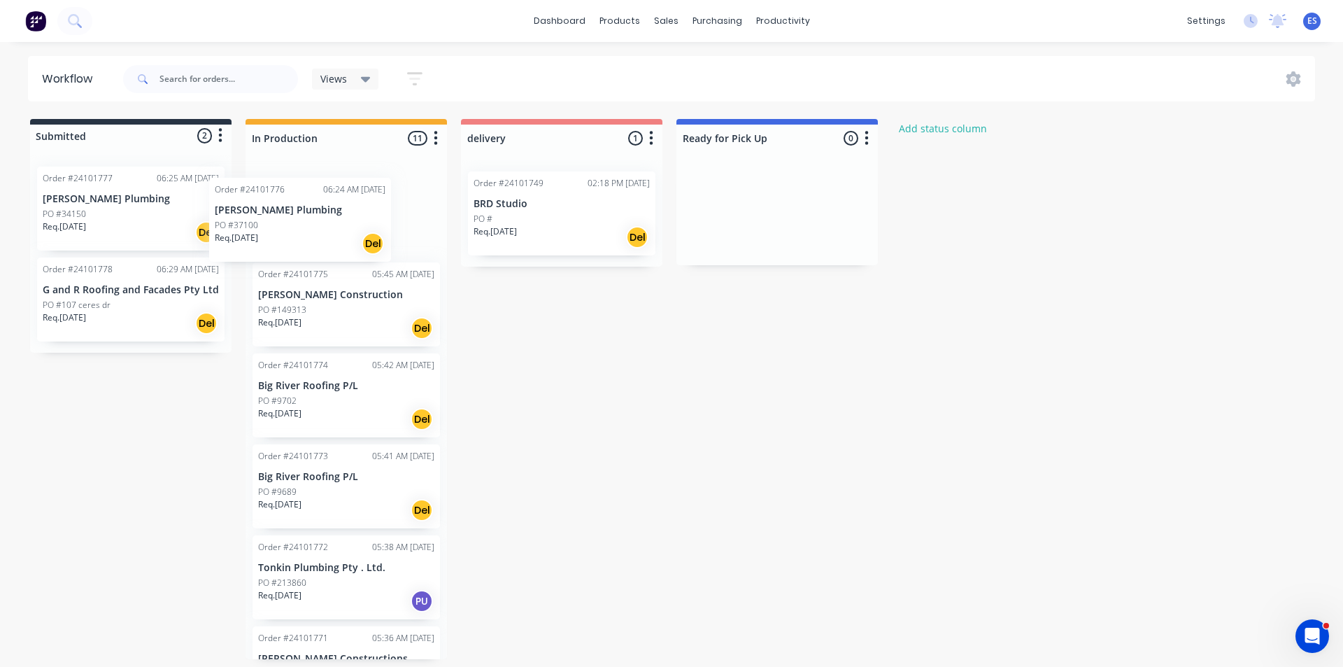
drag, startPoint x: 319, startPoint y: 210, endPoint x: 266, endPoint y: 217, distance: 53.6
click at [266, 217] on div "Order #24101776 06:24 AM [DATE] [PERSON_NAME] Plumbing PO #37100 Req. [DATE] De…" at bounding box center [347, 409] width 202 height 499
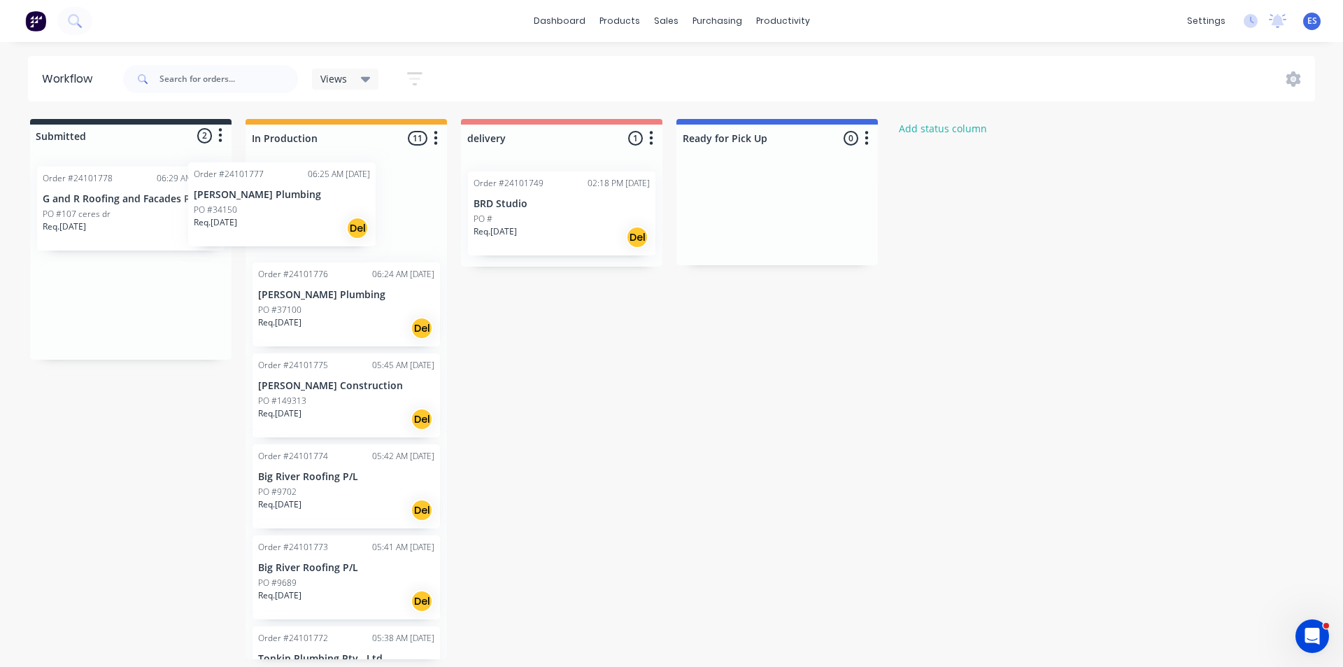
drag, startPoint x: 104, startPoint y: 223, endPoint x: 268, endPoint y: 218, distance: 163.8
click at [268, 218] on div "Submitted 2 Status colour #273444 hex #273444 Save Cancel Summaries Total order…" at bounding box center [649, 389] width 1319 height 540
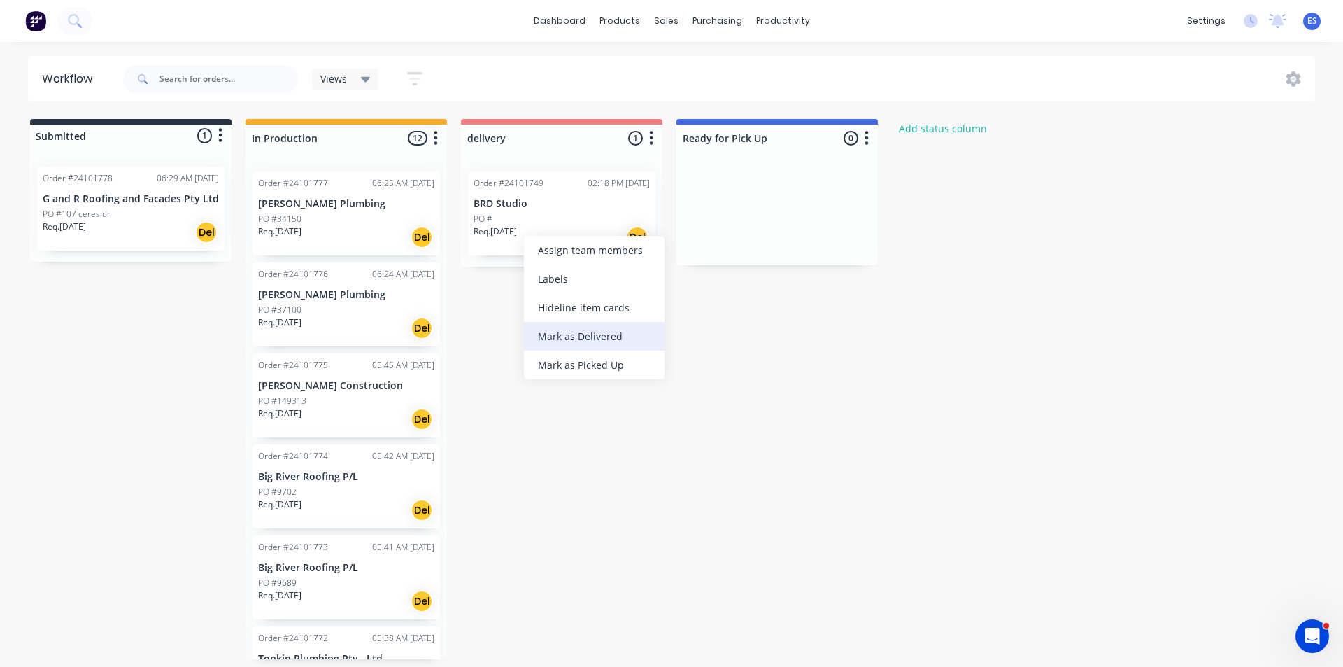
click at [594, 339] on div "Mark as Delivered" at bounding box center [594, 336] width 141 height 29
click at [45, 27] on img at bounding box center [35, 20] width 21 height 21
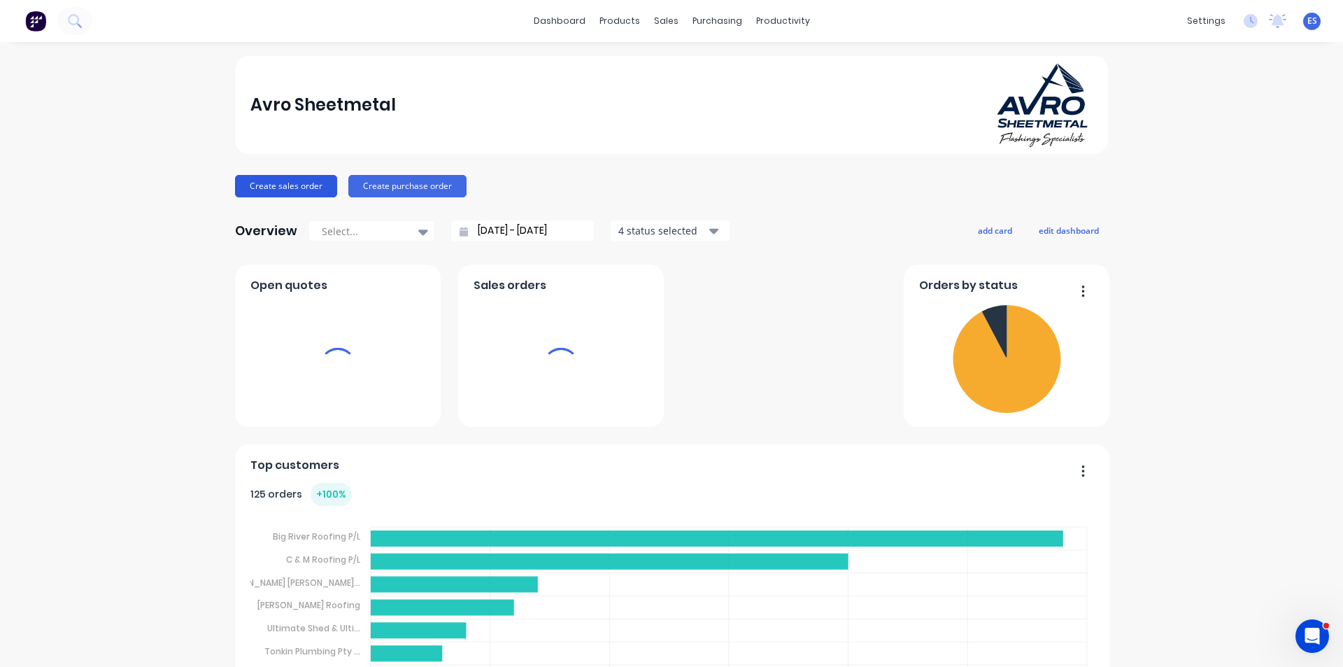
click at [311, 183] on button "Create sales order" at bounding box center [286, 186] width 102 height 22
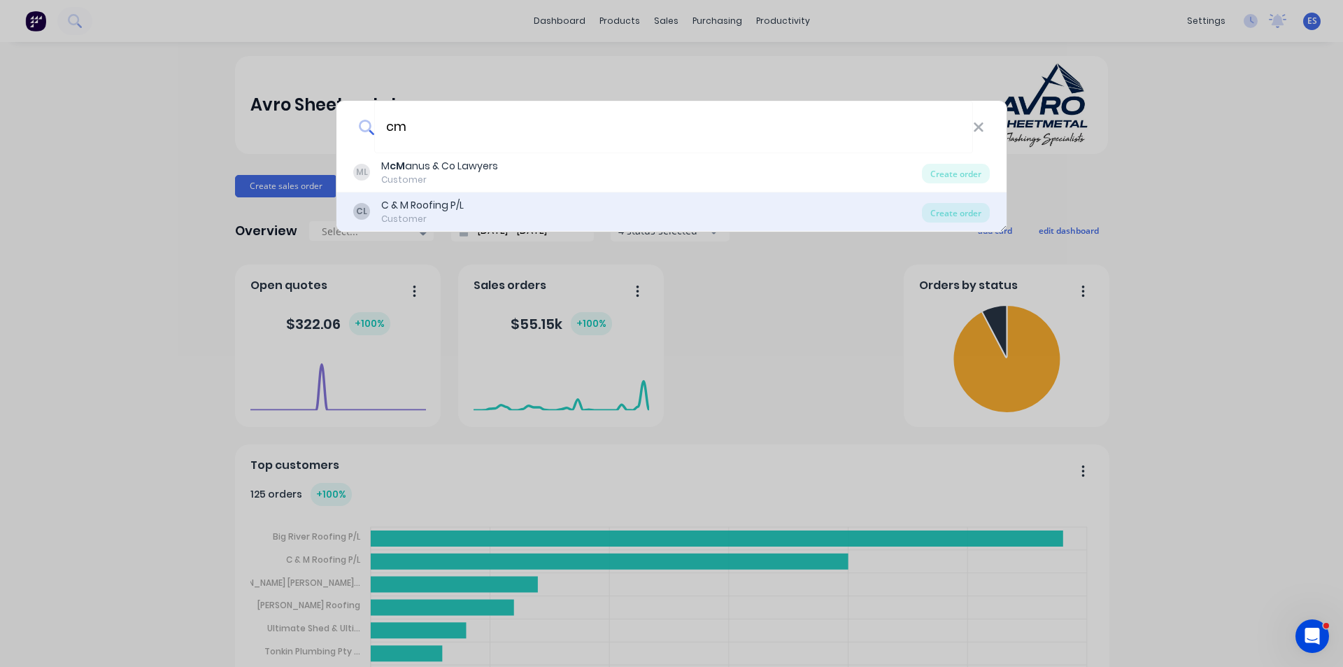
type input "cm"
click at [451, 206] on div "C & M Roofing P/L" at bounding box center [422, 205] width 83 height 15
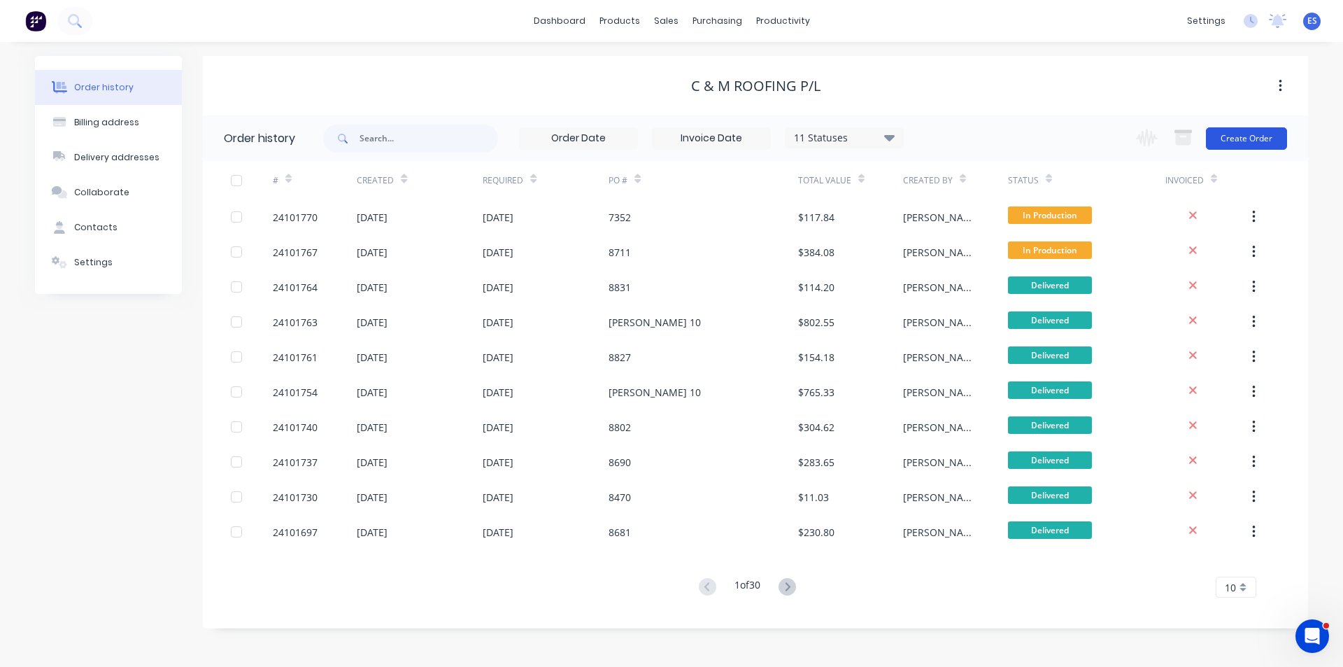
click at [1224, 139] on button "Create Order" at bounding box center [1246, 138] width 81 height 22
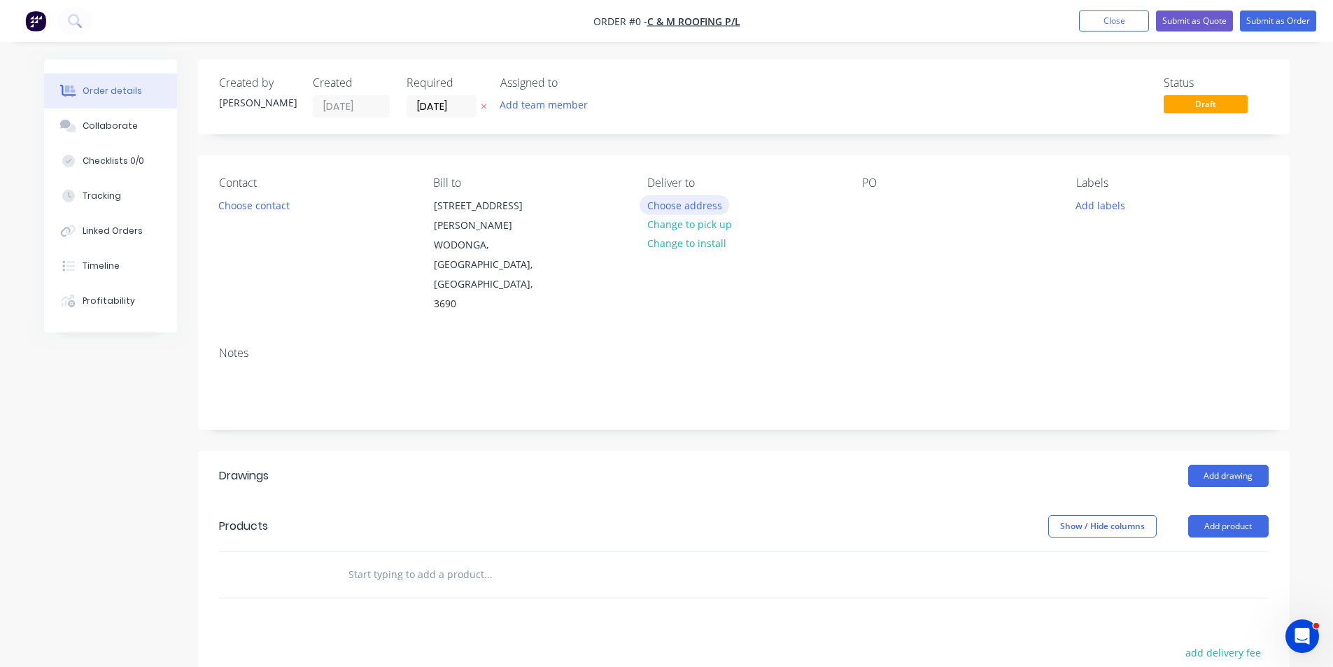
click at [700, 205] on button "Choose address" at bounding box center [685, 204] width 90 height 19
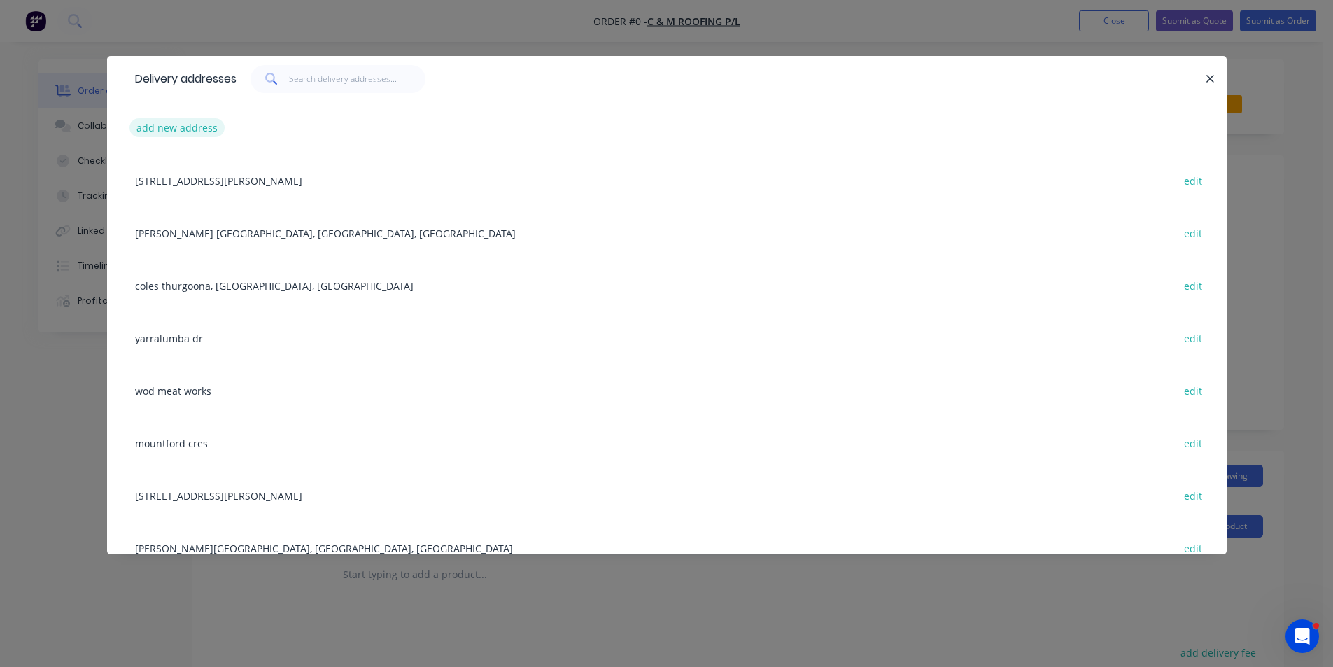
click at [182, 128] on button "add new address" at bounding box center [177, 127] width 96 height 19
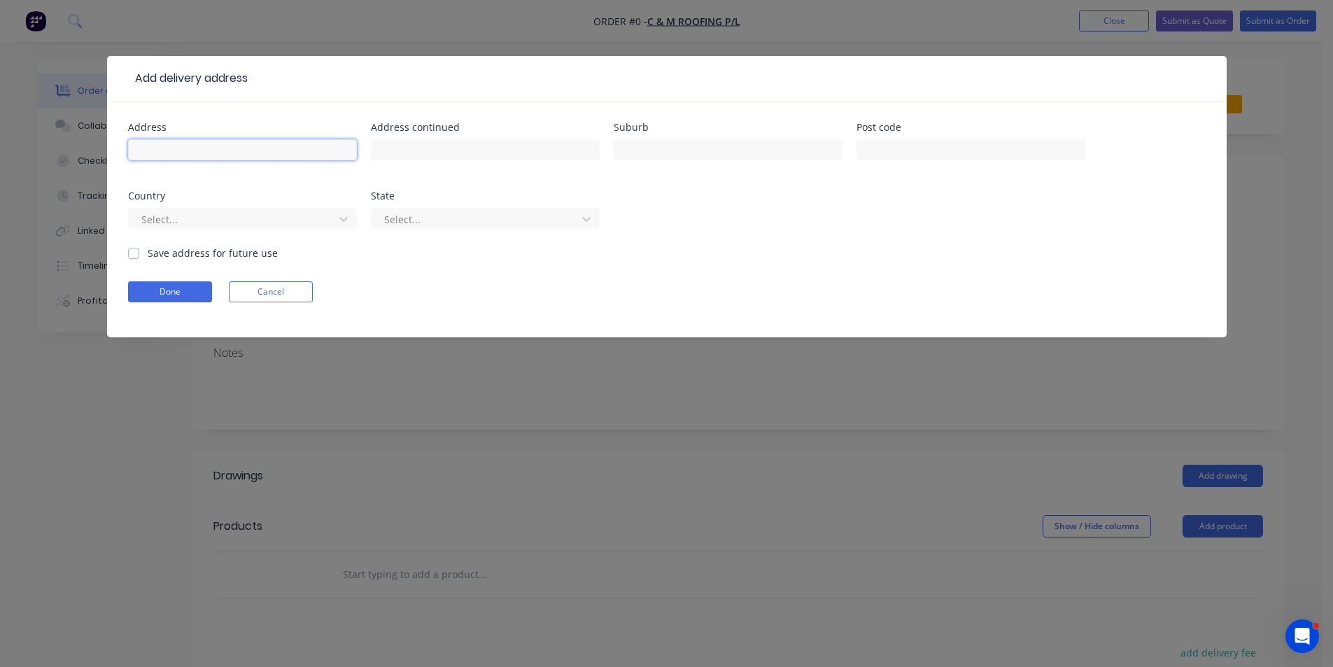
click at [180, 155] on input "text" at bounding box center [242, 149] width 229 height 21
click at [220, 139] on input "text" at bounding box center [242, 149] width 229 height 21
type input "Riverboat dr"
click at [148, 252] on label "Save address for future use" at bounding box center [213, 253] width 130 height 15
click at [135, 252] on input "Save address for future use" at bounding box center [133, 252] width 11 height 13
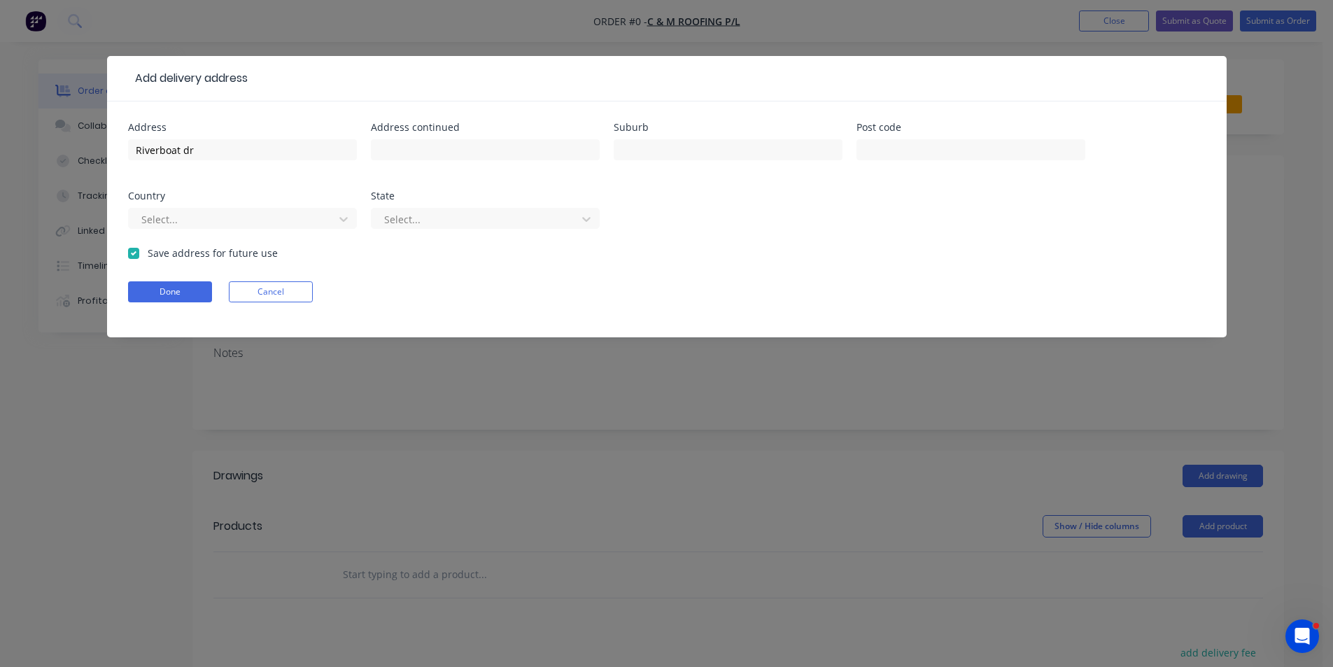
checkbox input "true"
click at [152, 296] on button "Done" at bounding box center [170, 291] width 84 height 21
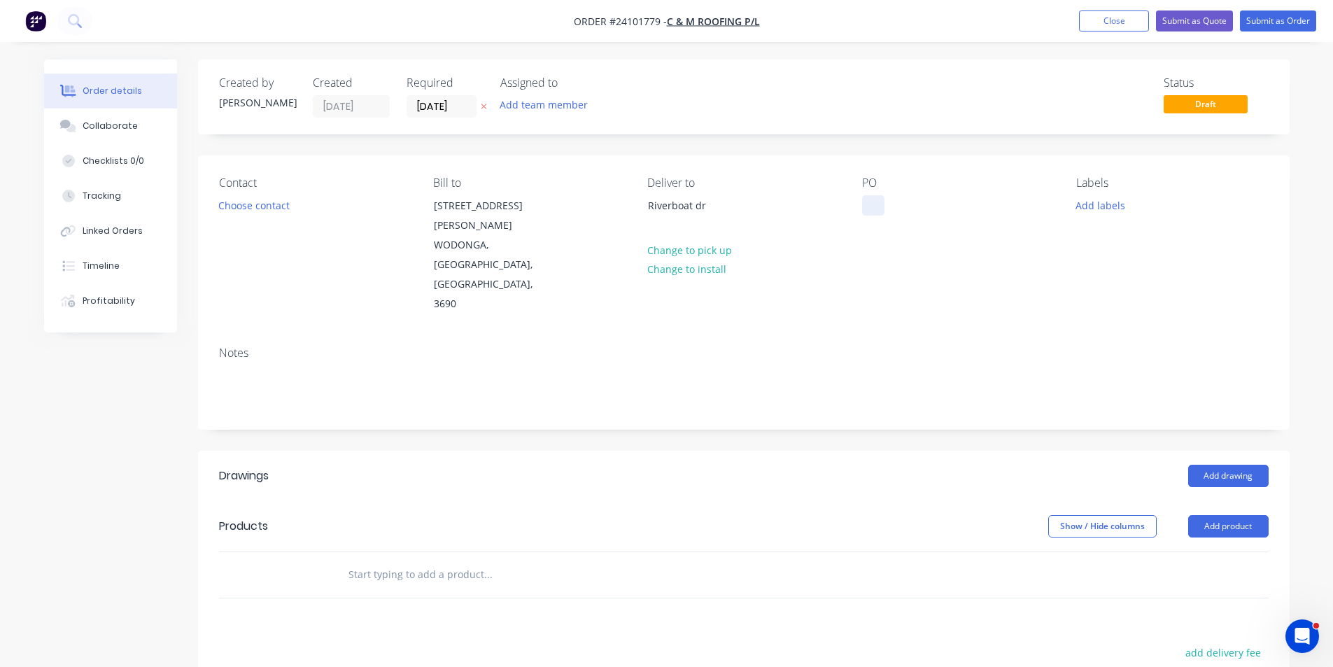
click at [877, 199] on div at bounding box center [873, 205] width 22 height 20
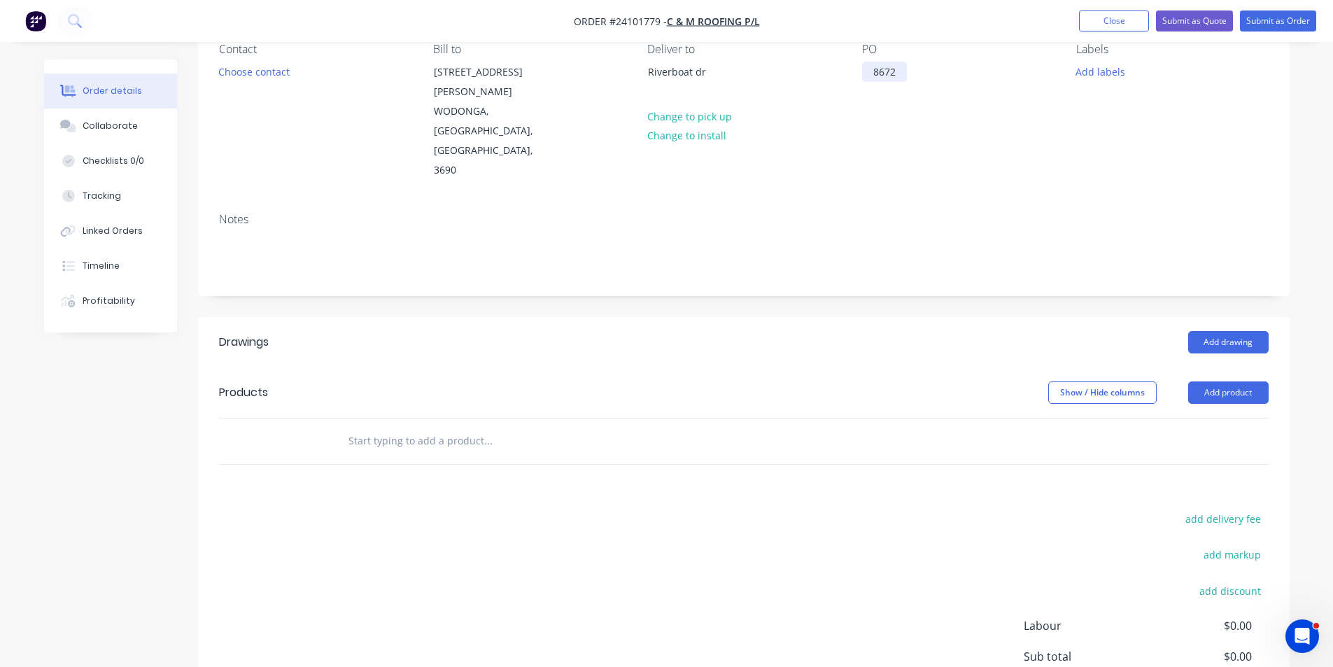
scroll to position [140, 0]
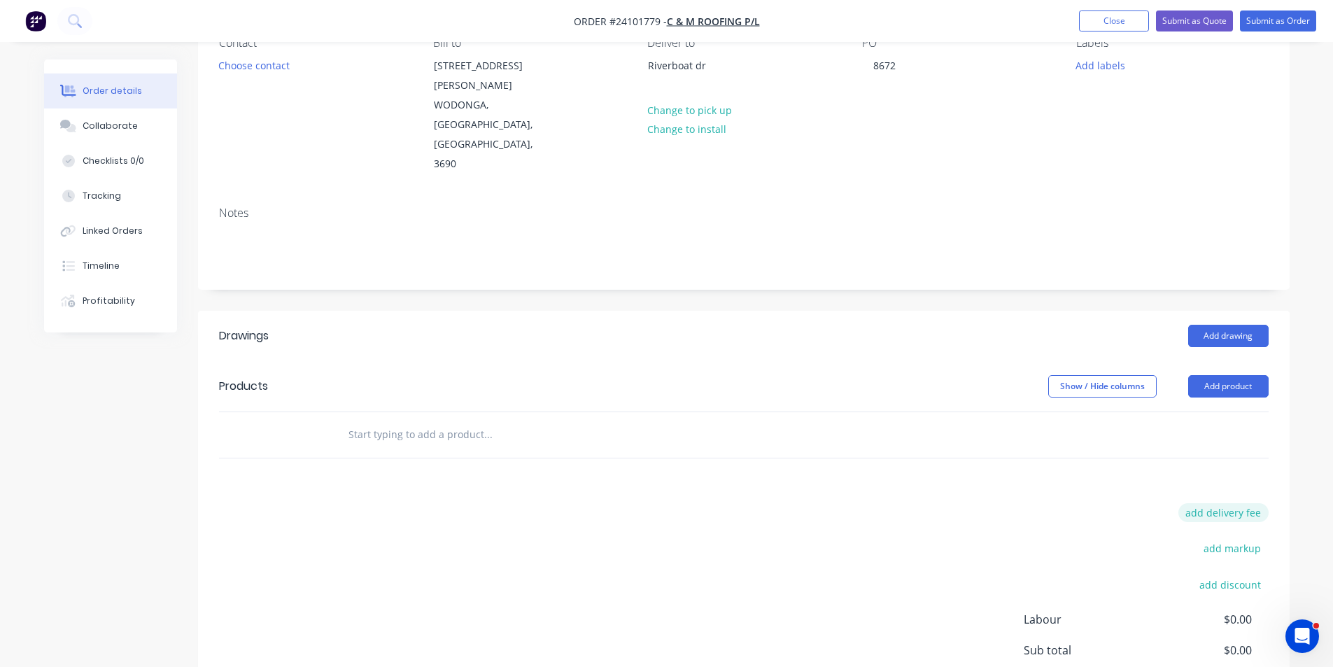
click at [1239, 503] on button "add delivery fee" at bounding box center [1223, 512] width 90 height 19
type input "60"
click input "submit" at bounding box center [0, 0] width 0 height 0
click at [1239, 325] on button "Add drawing" at bounding box center [1228, 336] width 80 height 22
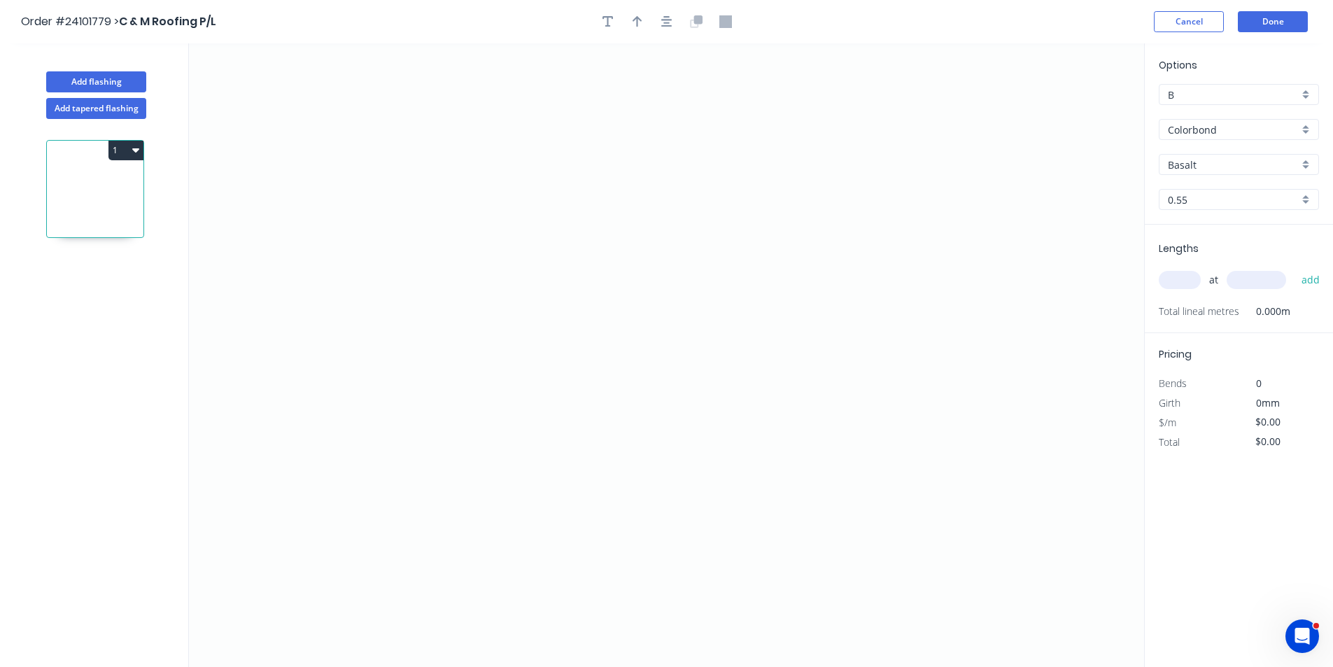
click at [1201, 171] on input "Basalt" at bounding box center [1233, 164] width 131 height 15
click at [1201, 187] on div "[PERSON_NAME]" at bounding box center [1238, 191] width 159 height 24
type input "[PERSON_NAME]"
click at [529, 411] on icon "0" at bounding box center [666, 354] width 955 height 623
click at [507, 387] on icon "0" at bounding box center [666, 354] width 955 height 623
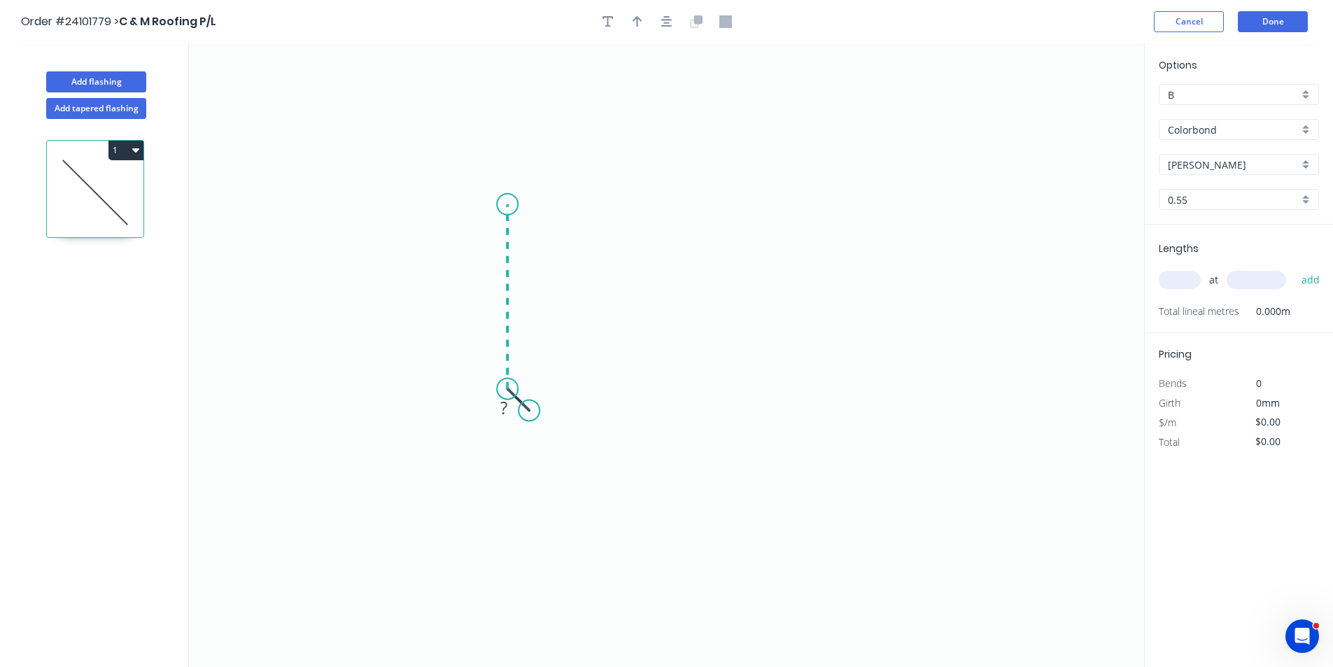
click at [509, 207] on icon "0 ?" at bounding box center [666, 354] width 955 height 623
click at [695, 170] on icon "0 ? ?" at bounding box center [666, 354] width 955 height 623
click at [882, 202] on icon "0 ? ? ? ? º" at bounding box center [666, 354] width 955 height 623
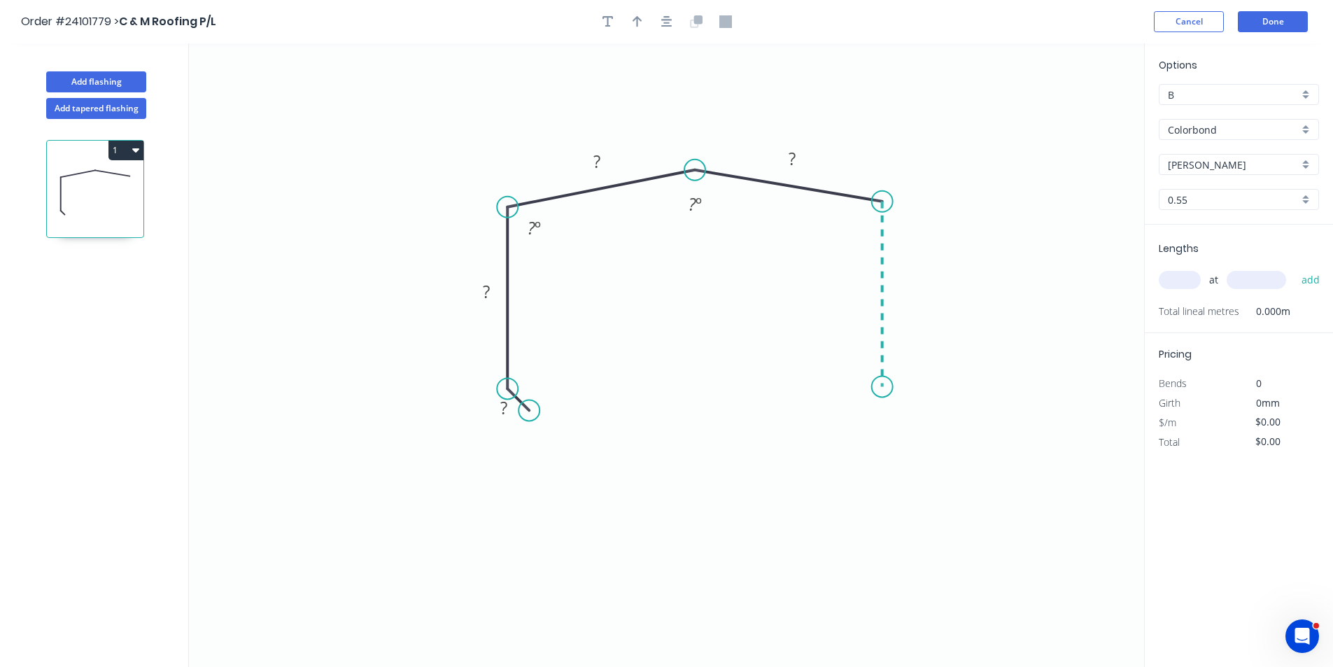
click at [881, 387] on icon "0 ? ? ? ? ? º ? º" at bounding box center [666, 354] width 955 height 623
click at [857, 418] on icon "0 ? ? ? ? ? ? º ? º ? º" at bounding box center [666, 354] width 955 height 623
click at [857, 418] on circle at bounding box center [857, 417] width 21 height 21
click at [877, 425] on div "Hide angle" at bounding box center [933, 429] width 141 height 29
click at [507, 405] on rect at bounding box center [504, 409] width 28 height 20
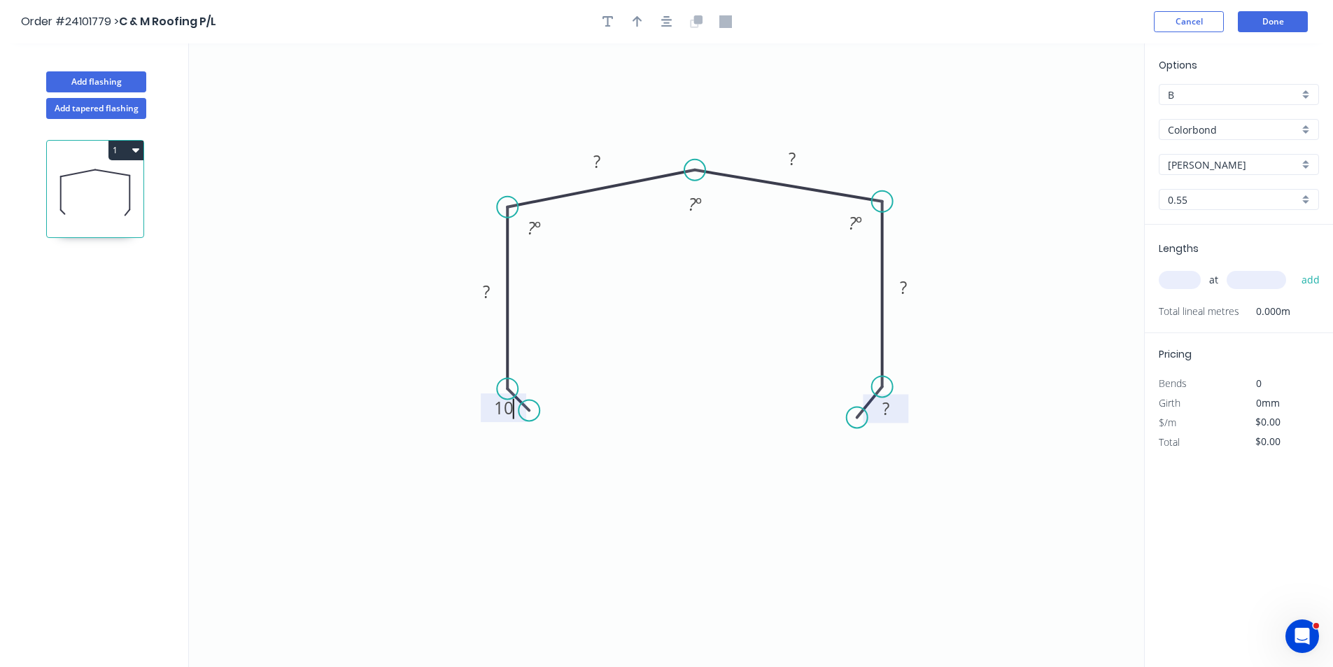
click at [889, 407] on tspan "?" at bounding box center [885, 408] width 7 height 23
click at [898, 288] on rect at bounding box center [903, 288] width 28 height 20
click at [480, 291] on rect at bounding box center [486, 293] width 28 height 20
click at [582, 157] on rect at bounding box center [596, 161] width 45 height 29
click at [592, 157] on rect at bounding box center [597, 163] width 28 height 20
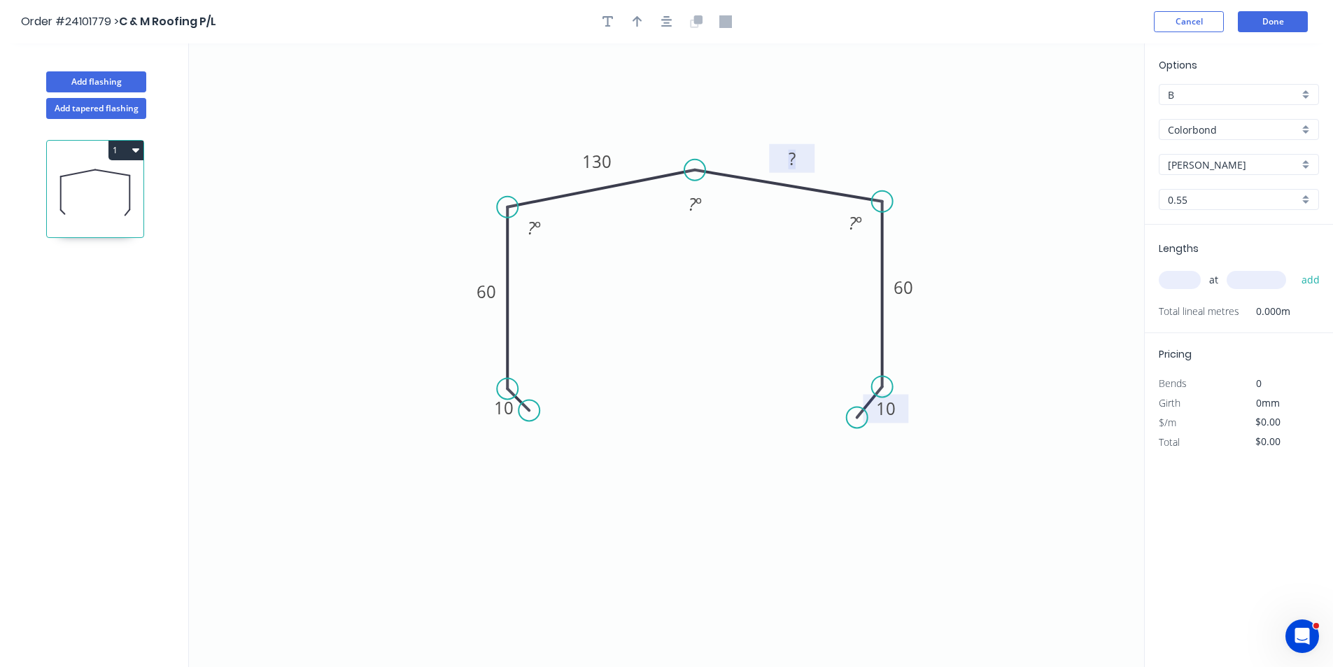
click at [793, 157] on tspan "?" at bounding box center [792, 158] width 7 height 23
type input "$17.30"
click at [705, 208] on rect at bounding box center [695, 205] width 28 height 20
click at [1197, 283] on input "text" at bounding box center [1180, 280] width 42 height 18
type input "3"
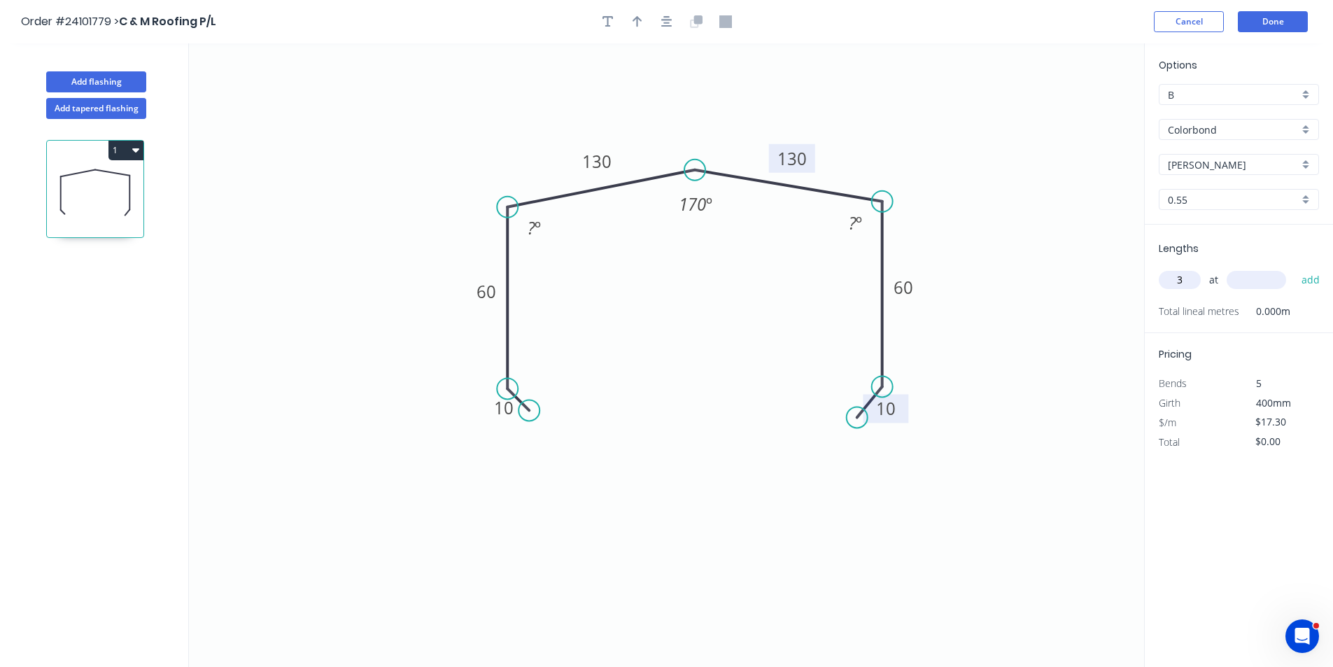
click at [1252, 272] on input "text" at bounding box center [1256, 280] width 59 height 18
type input "6000"
click at [1294, 268] on button "add" at bounding box center [1310, 280] width 33 height 24
type input "$311.40"
click at [1257, 18] on button "Done" at bounding box center [1273, 21] width 70 height 21
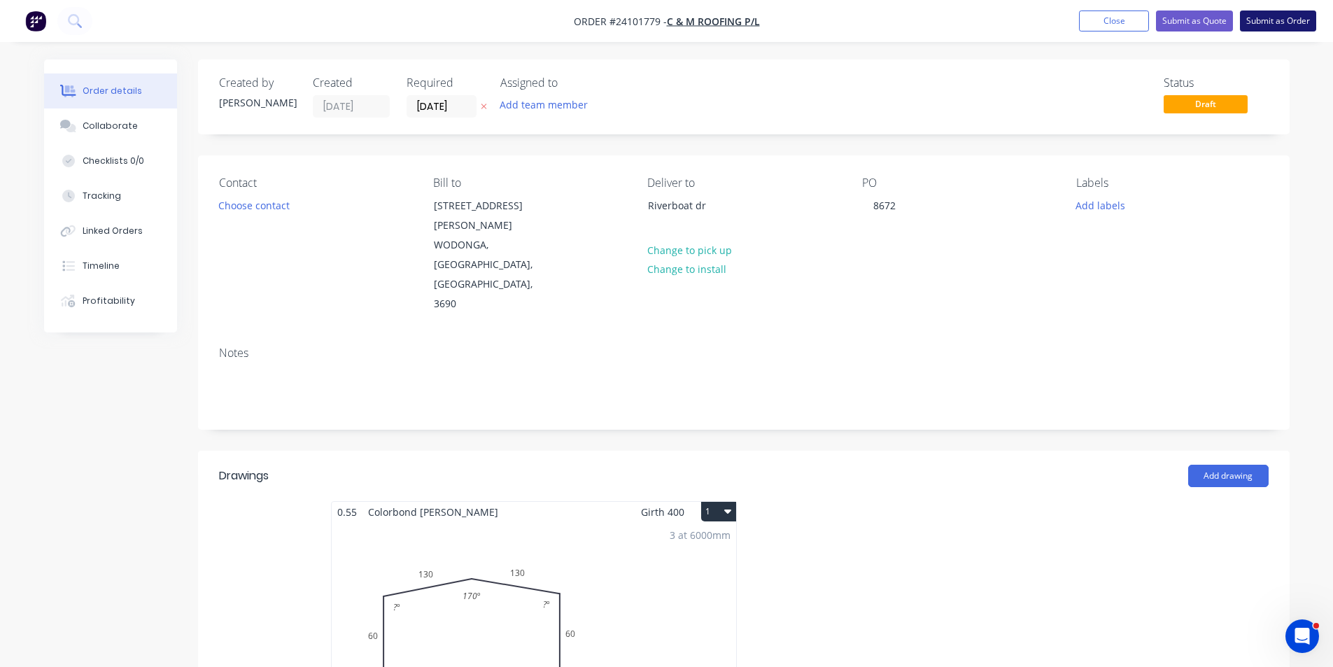
click at [1273, 19] on button "Submit as Order" at bounding box center [1278, 20] width 76 height 21
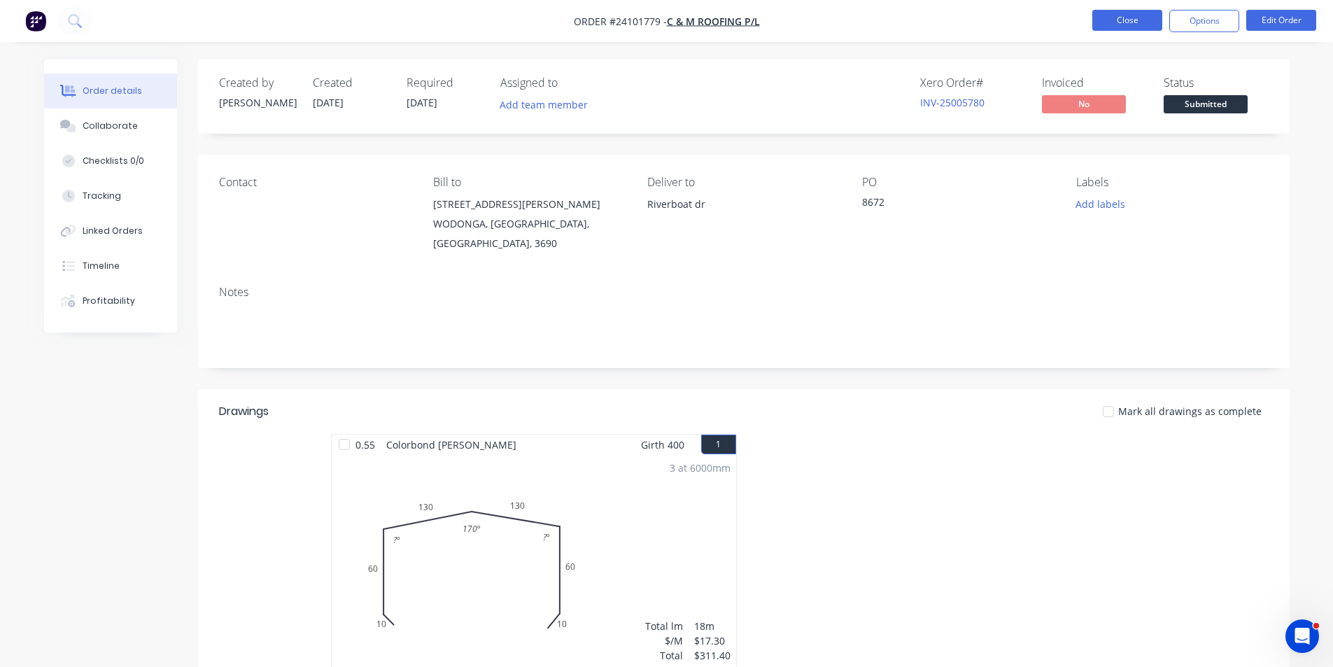
click at [1143, 23] on button "Close" at bounding box center [1127, 20] width 70 height 21
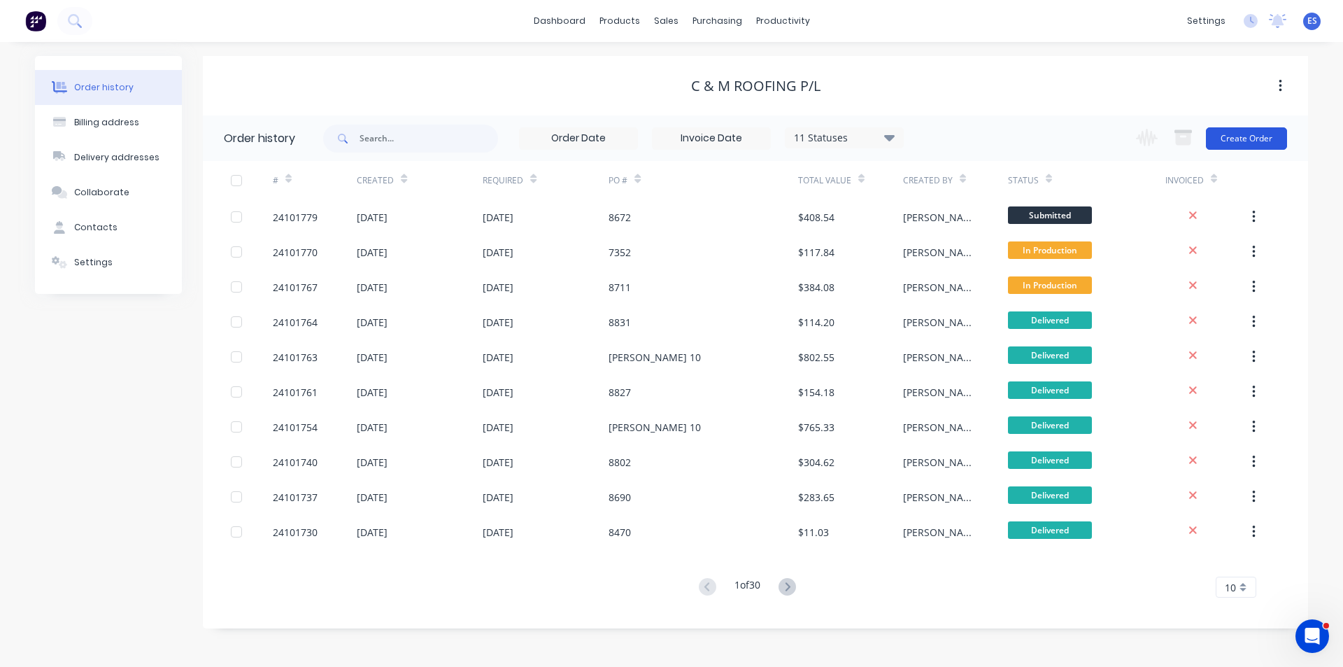
click at [1248, 140] on button "Create Order" at bounding box center [1246, 138] width 81 height 22
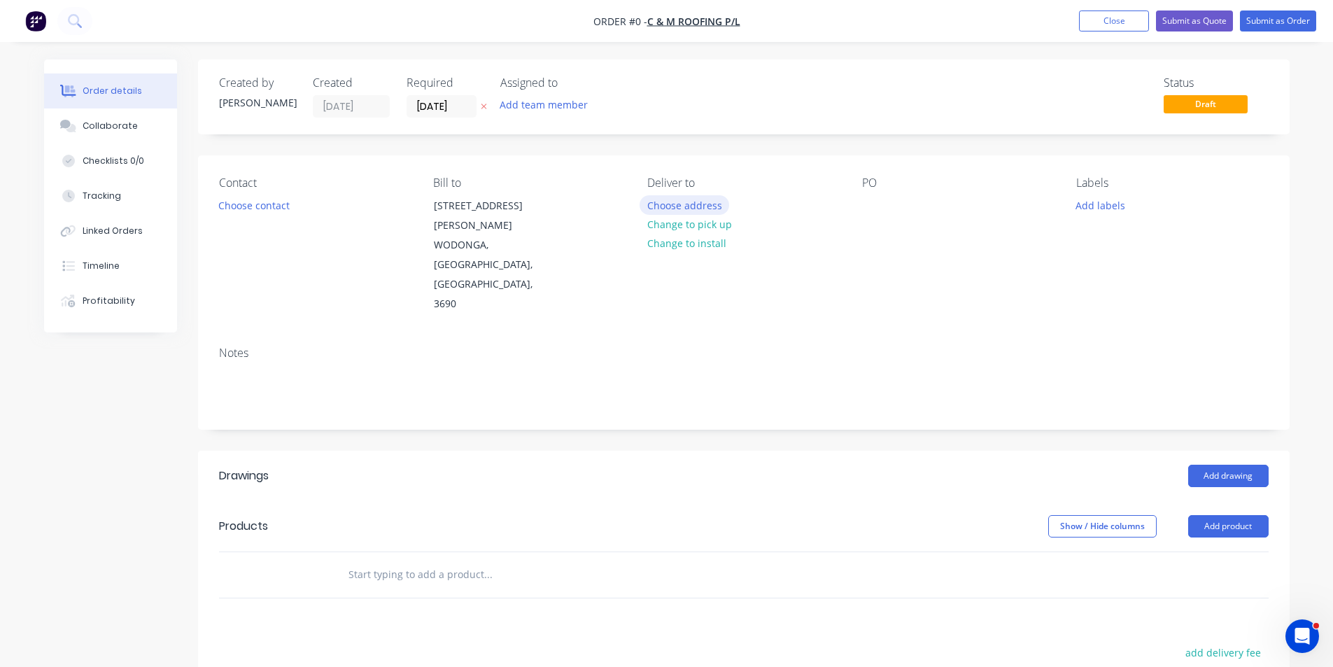
click at [686, 204] on button "Choose address" at bounding box center [685, 204] width 90 height 19
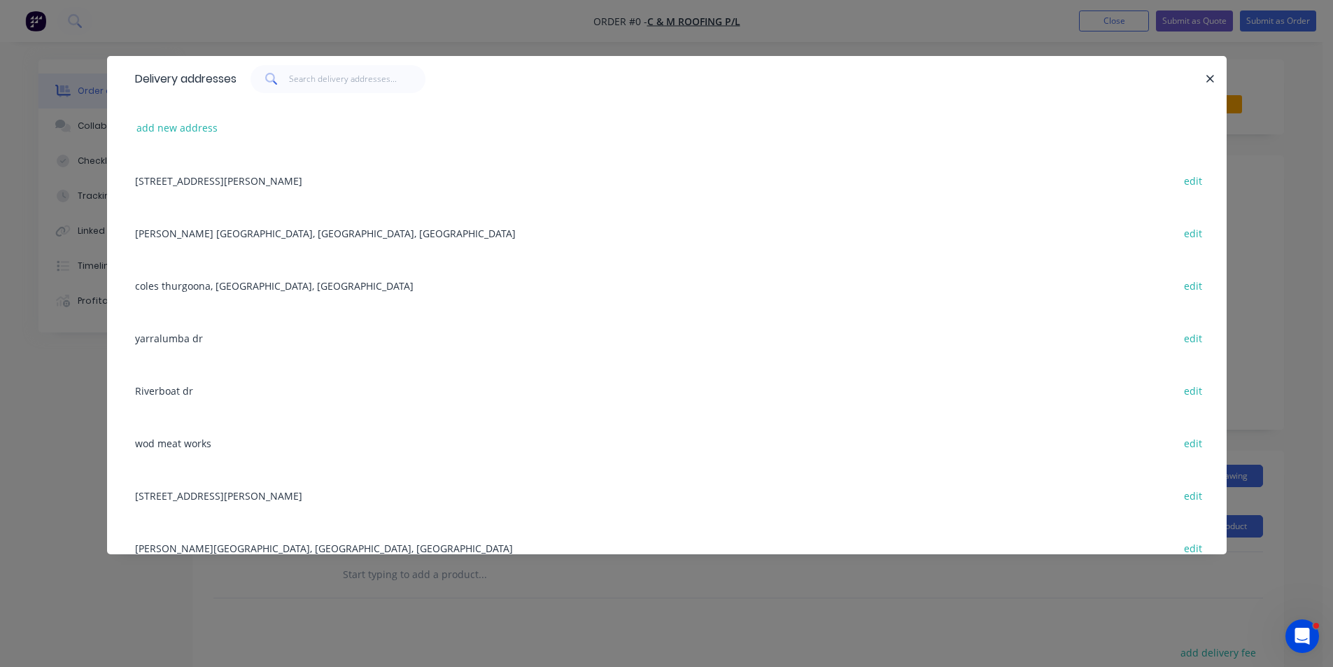
click at [181, 397] on div "Riverboat dr edit" at bounding box center [667, 390] width 1078 height 52
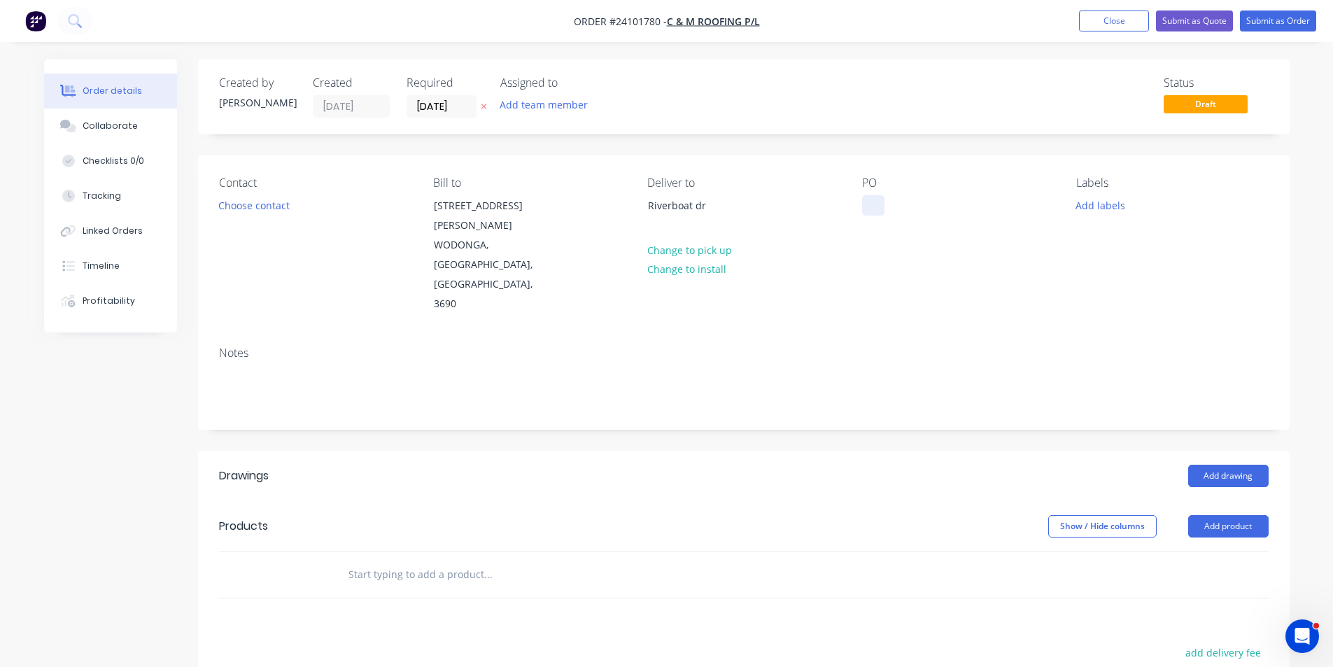
click at [875, 203] on div at bounding box center [873, 205] width 22 height 20
click at [1226, 465] on button "Add drawing" at bounding box center [1228, 476] width 80 height 22
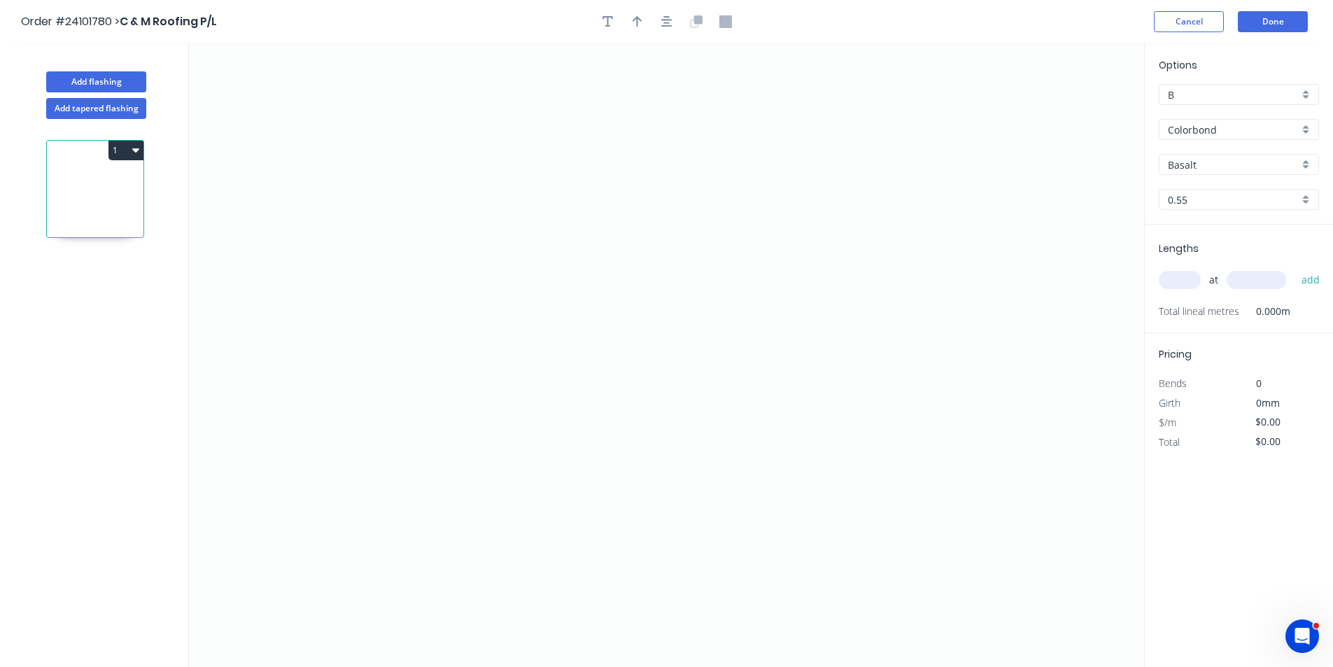
click at [1192, 163] on input "Basalt" at bounding box center [1233, 164] width 131 height 15
click at [1190, 197] on div "Monument" at bounding box center [1238, 191] width 159 height 24
type input "Monument"
click at [527, 400] on icon "0" at bounding box center [666, 354] width 955 height 623
click at [505, 376] on icon "0" at bounding box center [666, 354] width 955 height 623
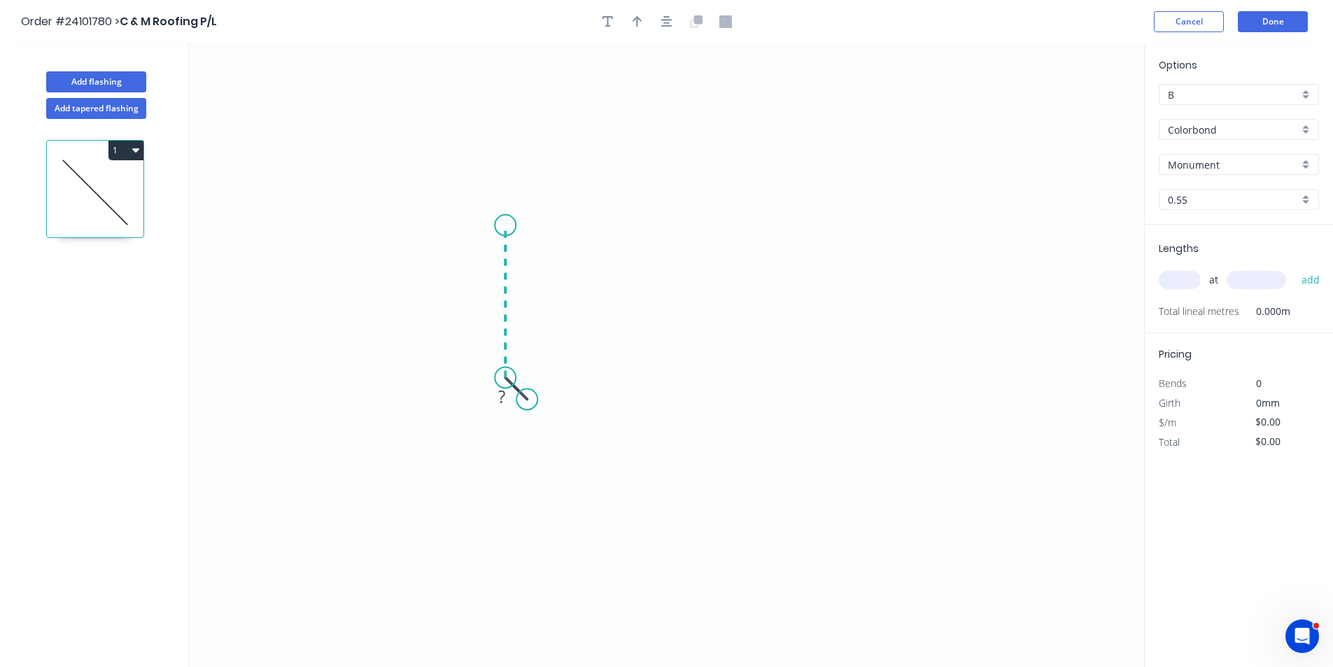
click at [501, 228] on icon "0 ?" at bounding box center [666, 354] width 955 height 623
click at [700, 197] on icon "0 ? ?" at bounding box center [666, 354] width 955 height 623
click at [863, 225] on icon "0 ? ? ? ? º" at bounding box center [666, 354] width 955 height 623
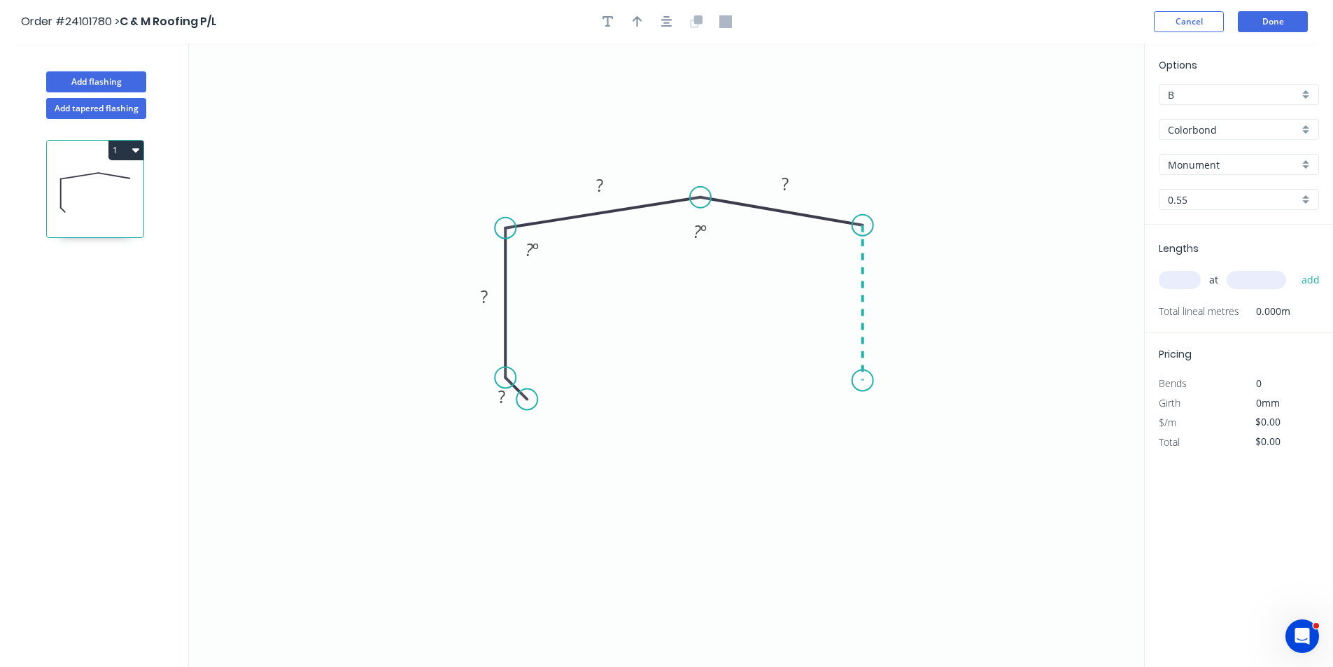
click at [857, 381] on icon "0 ? ? ? ? ? º ? º" at bounding box center [666, 354] width 955 height 623
click at [842, 411] on icon "0 ? ? ? ? ? ? º ? º ? º" at bounding box center [666, 354] width 955 height 623
click at [842, 411] on circle at bounding box center [841, 410] width 21 height 21
click at [862, 398] on rect at bounding box center [869, 402] width 28 height 20
click at [493, 393] on rect at bounding box center [502, 398] width 28 height 20
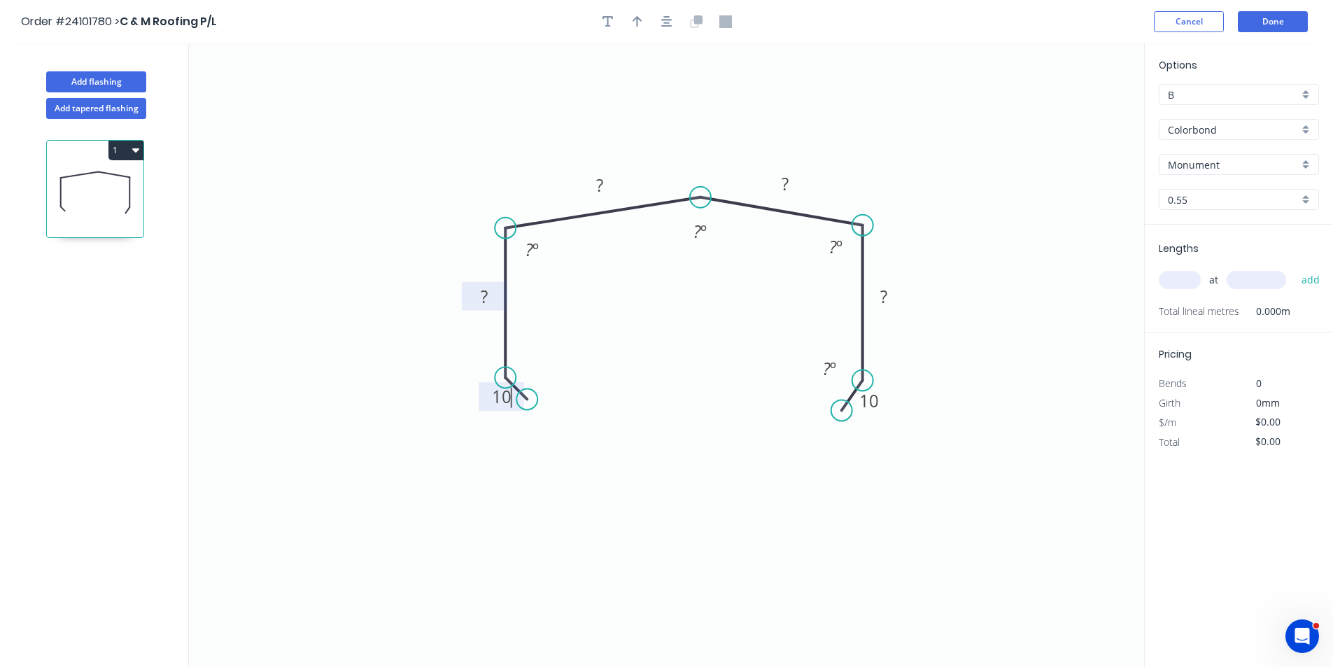
click at [493, 299] on rect at bounding box center [484, 298] width 28 height 20
click at [900, 303] on rect at bounding box center [883, 296] width 45 height 29
click at [892, 300] on rect at bounding box center [884, 298] width 28 height 20
click at [794, 188] on rect at bounding box center [785, 185] width 28 height 20
click at [603, 184] on tspan "?" at bounding box center [599, 185] width 7 height 23
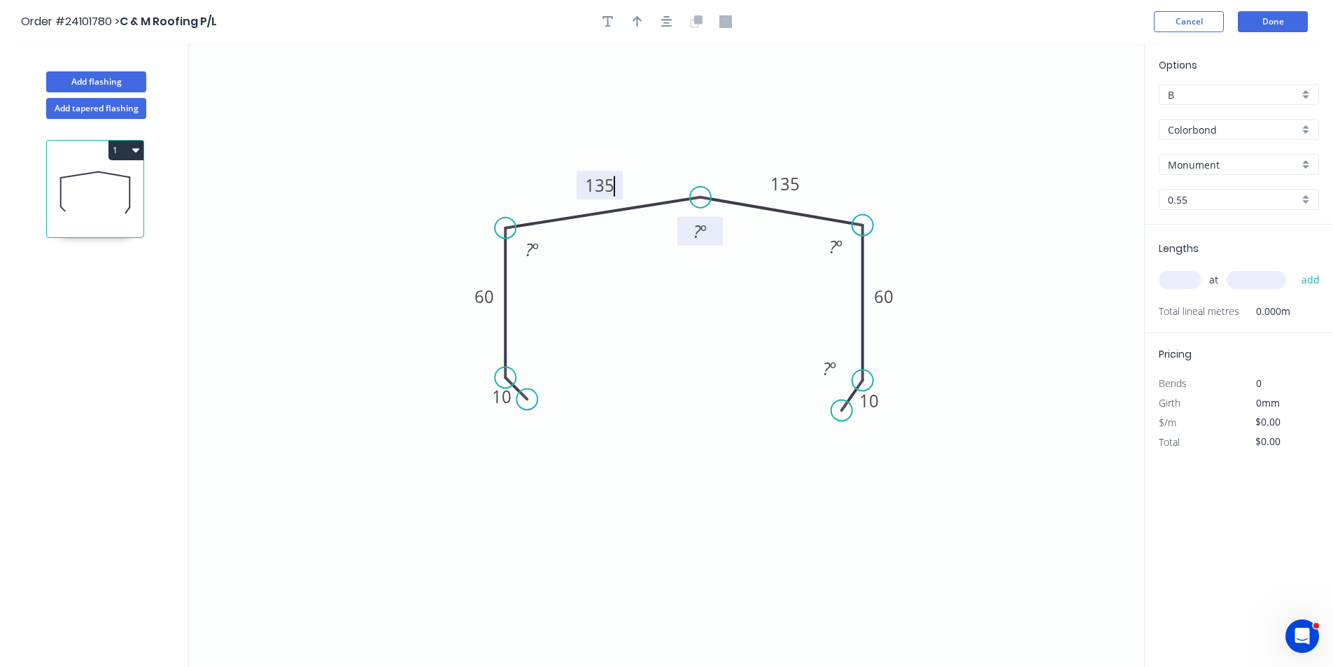
type input "$18.63"
click at [699, 235] on tspan "?" at bounding box center [697, 231] width 8 height 23
click at [1174, 281] on input "text" at bounding box center [1180, 280] width 42 height 18
type input "2"
click at [1234, 278] on input "text" at bounding box center [1256, 280] width 59 height 18
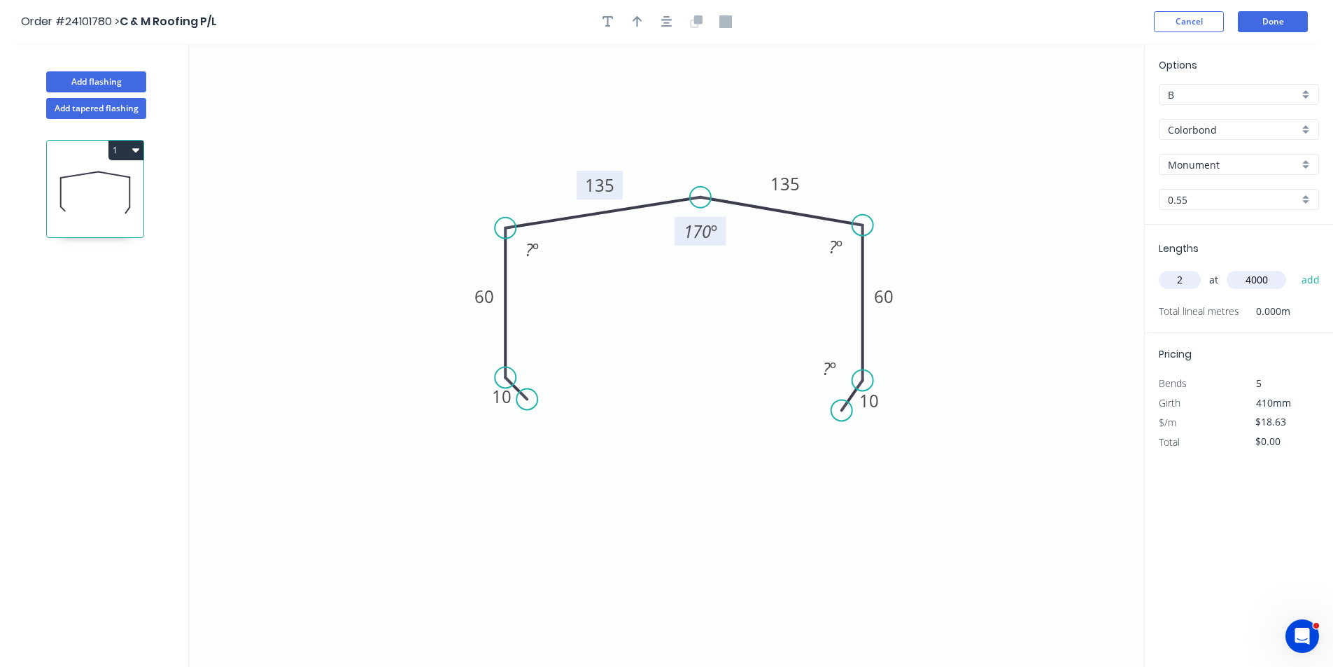
type input "4000"
click at [1294, 268] on button "add" at bounding box center [1310, 280] width 33 height 24
type input "$149.04"
click at [78, 78] on button "Add flashing" at bounding box center [96, 81] width 100 height 21
type input "$0.00"
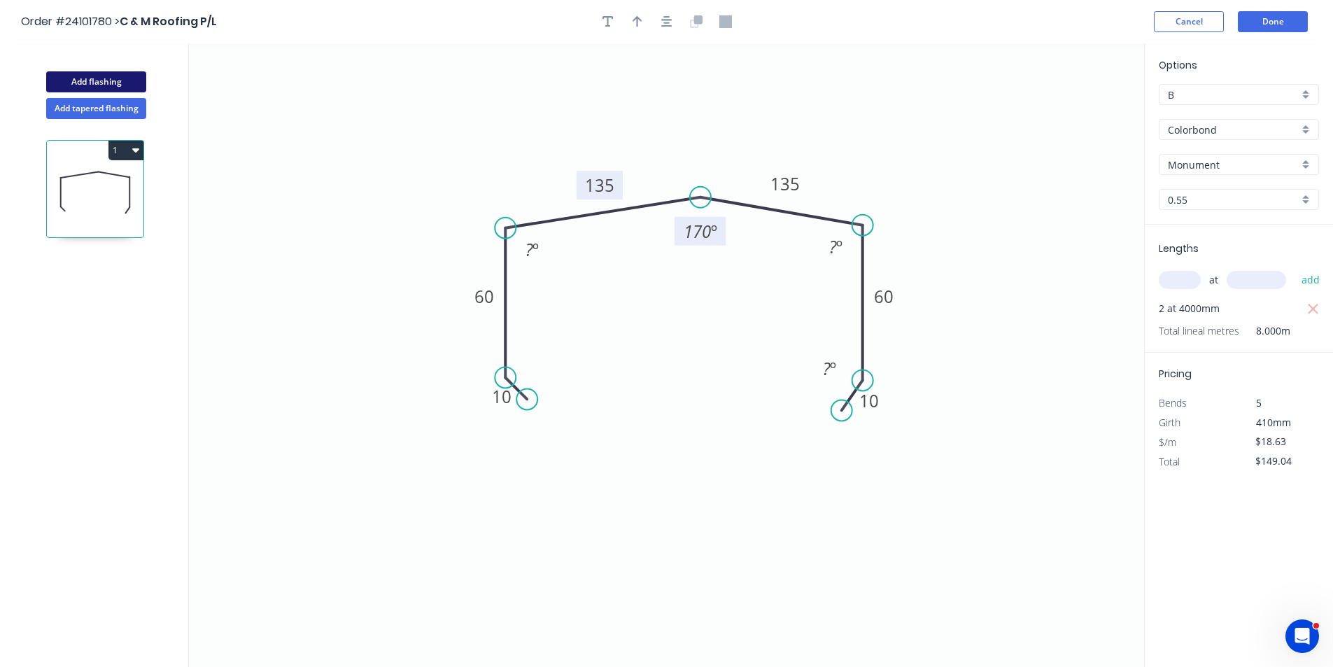
type input "$0.00"
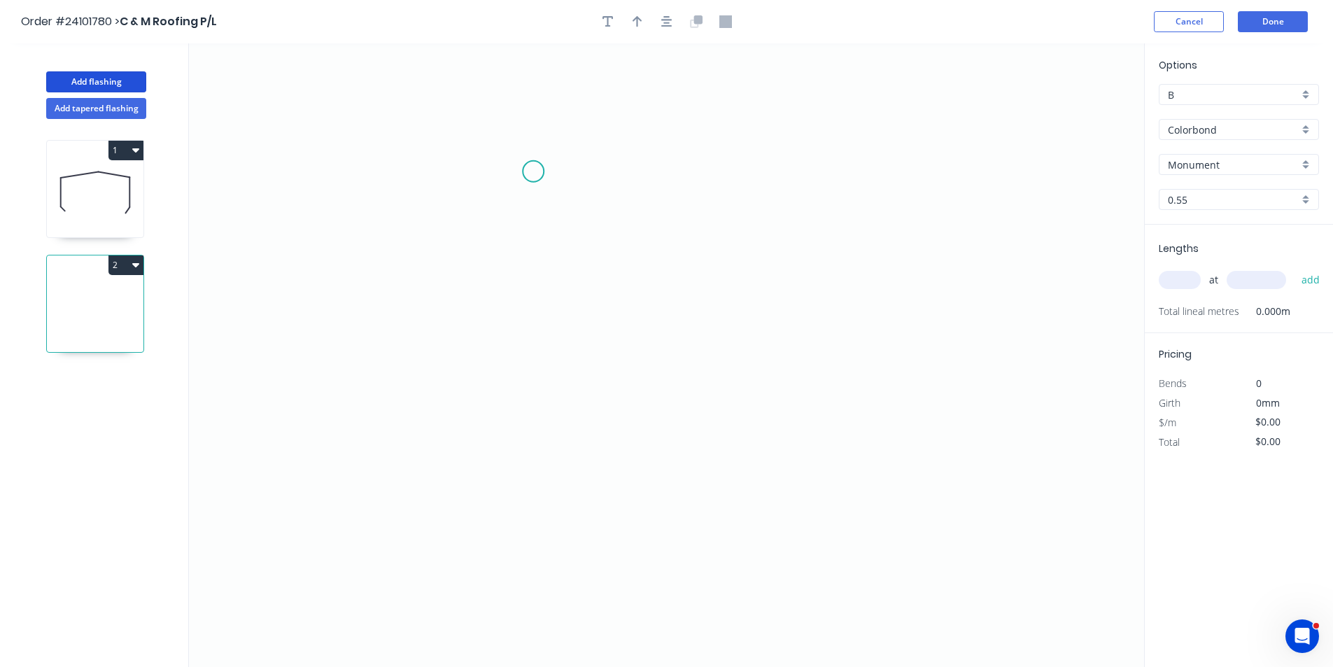
click at [533, 171] on icon "0" at bounding box center [666, 354] width 955 height 623
click at [536, 300] on icon "0" at bounding box center [666, 354] width 955 height 623
click at [789, 302] on icon "0 ?" at bounding box center [666, 354] width 955 height 623
click at [794, 407] on icon "0 ? ?" at bounding box center [666, 354] width 955 height 623
click at [765, 384] on icon at bounding box center [777, 395] width 24 height 24
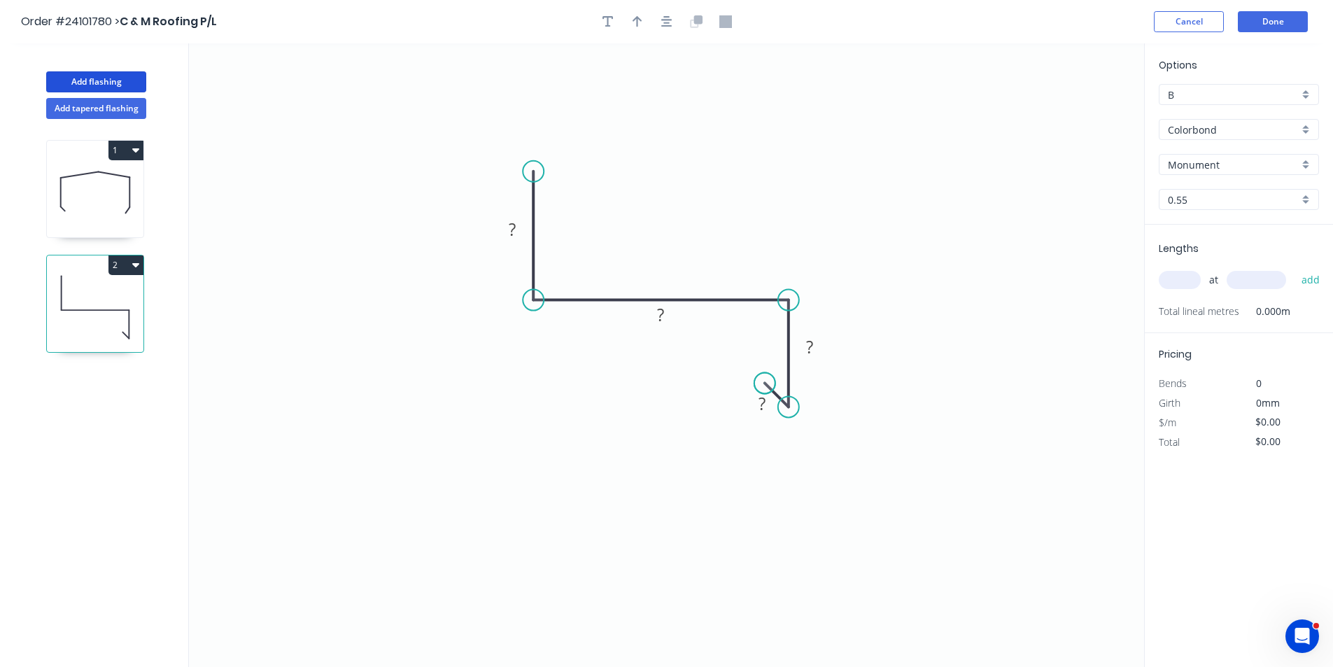
click at [765, 384] on circle at bounding box center [764, 382] width 21 height 21
click at [760, 404] on tspan "?" at bounding box center [761, 403] width 7 height 23
click at [812, 346] on tspan "?" at bounding box center [809, 346] width 7 height 23
click at [672, 320] on rect at bounding box center [661, 316] width 28 height 20
click at [523, 232] on rect at bounding box center [512, 230] width 28 height 20
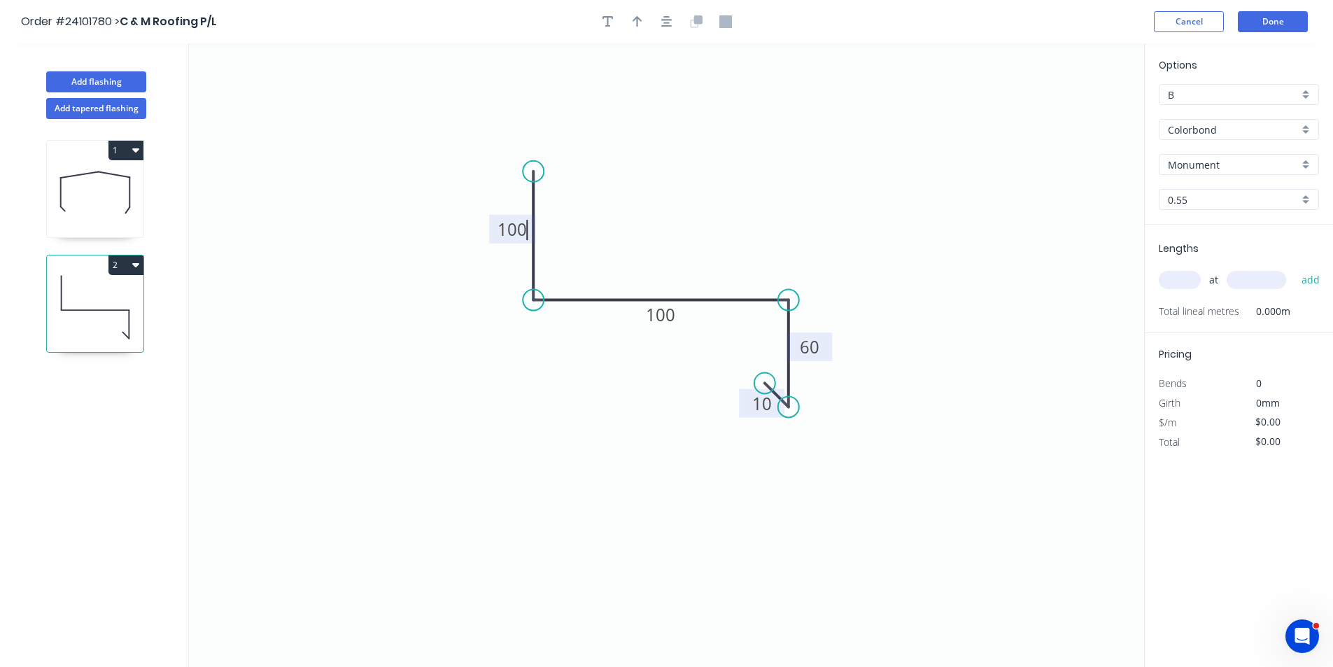
click at [1178, 281] on input "text" at bounding box center [1180, 280] width 42 height 18
type input "$12.73"
type input "1"
click at [1246, 281] on input "text" at bounding box center [1256, 280] width 59 height 18
type input "1000"
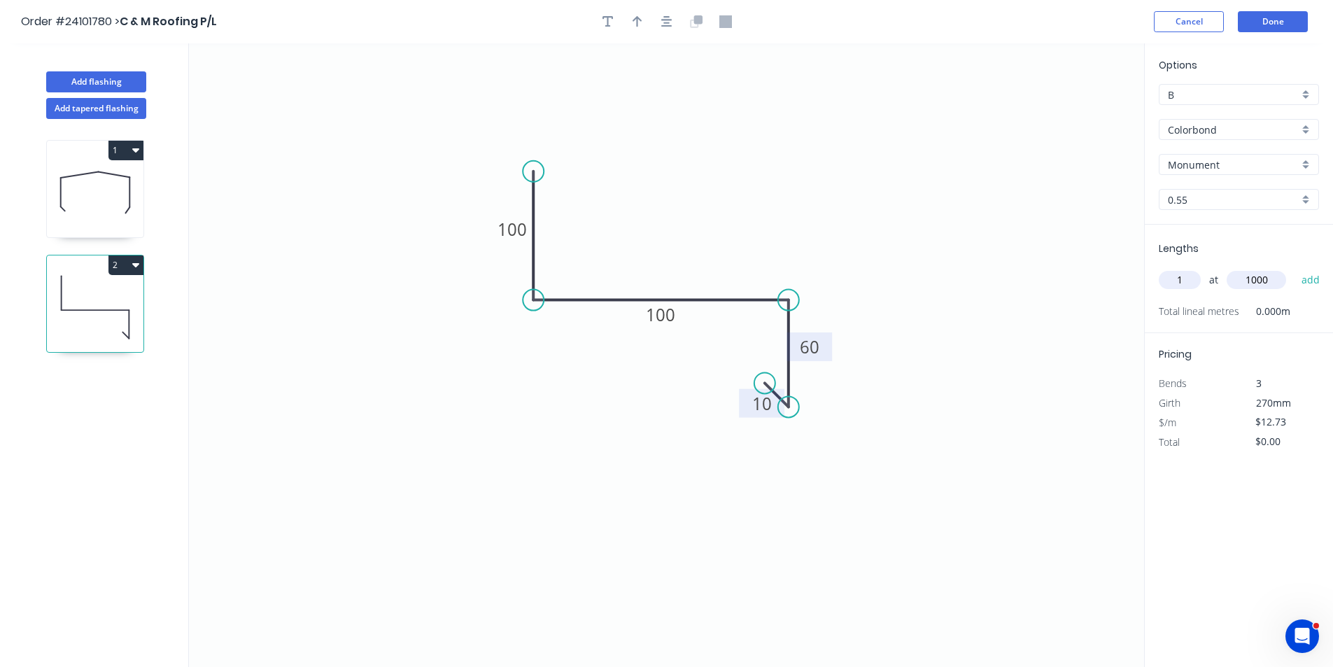
click at [1294, 268] on button "add" at bounding box center [1310, 280] width 33 height 24
type input "$12.73"
type input "1"
click at [1246, 281] on input "text" at bounding box center [1256, 280] width 59 height 18
type input "1500"
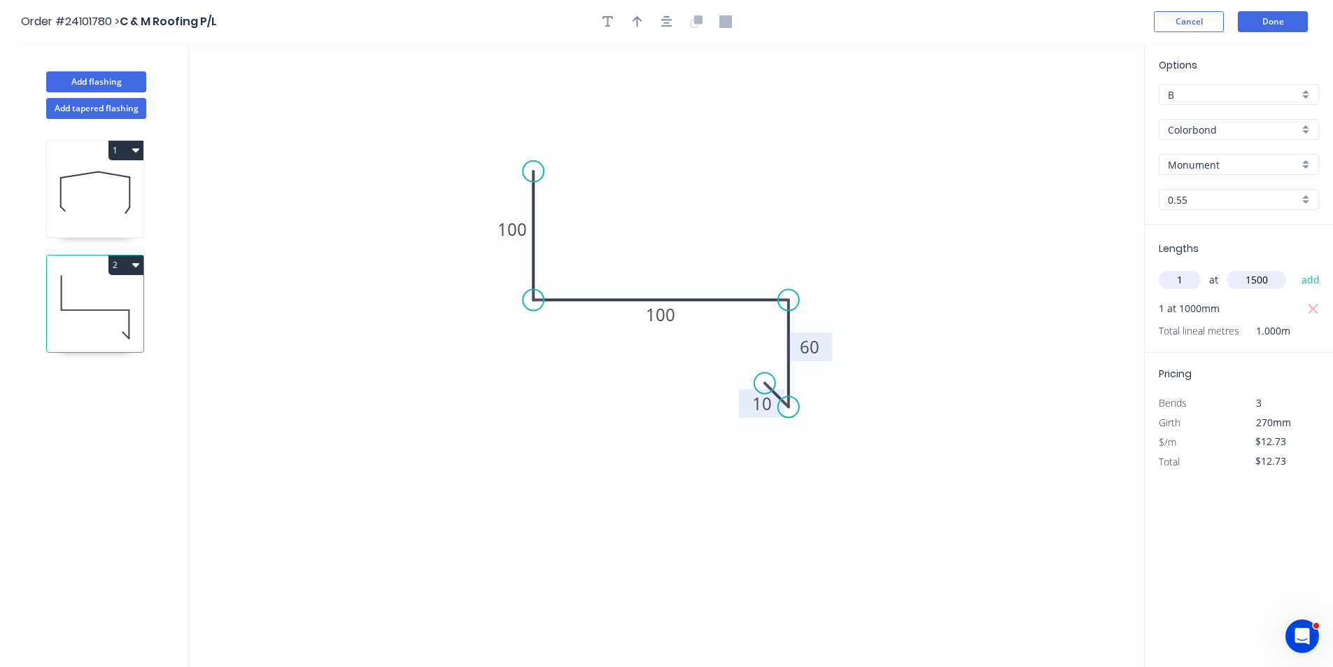
click at [1294, 268] on button "add" at bounding box center [1310, 280] width 33 height 24
click at [141, 269] on button "2" at bounding box center [125, 265] width 35 height 20
click at [102, 300] on div "Duplicate" at bounding box center [77, 300] width 108 height 20
type input "$0.00"
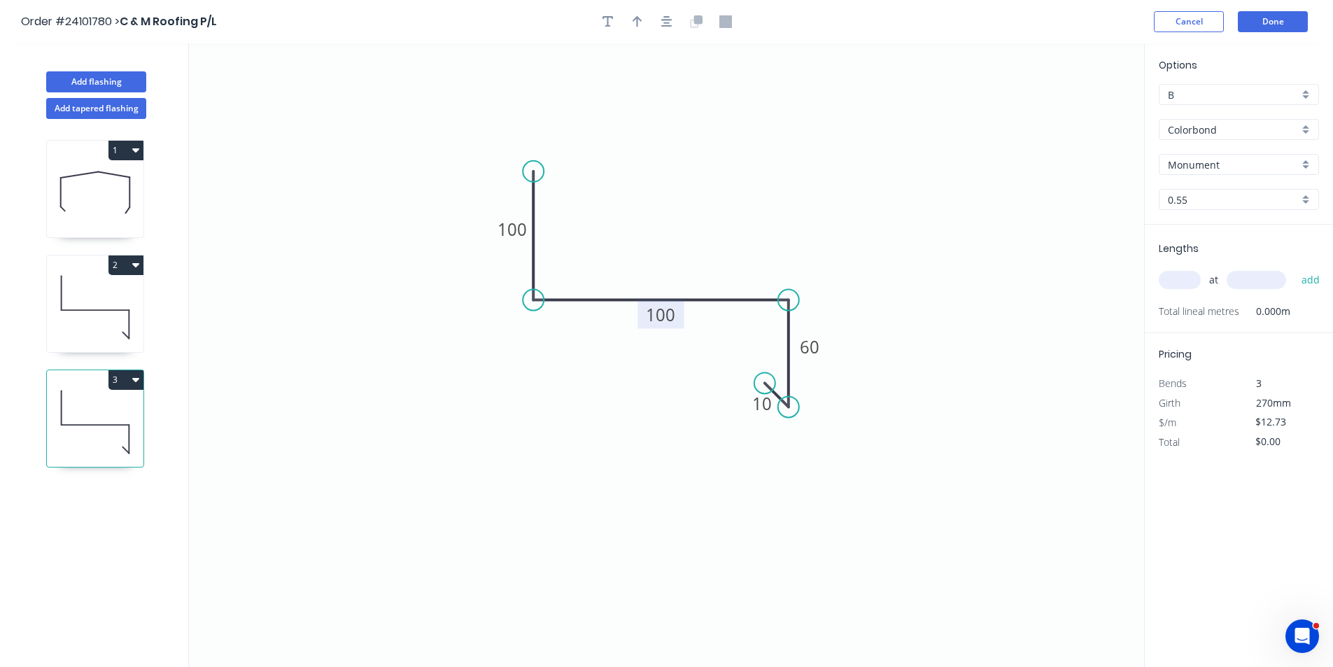
click at [660, 319] on tspan "100" at bounding box center [661, 314] width 29 height 23
click at [1178, 272] on input "text" at bounding box center [1180, 280] width 42 height 18
type input "1"
click at [1241, 277] on input "text" at bounding box center [1256, 280] width 59 height 18
type input "1500"
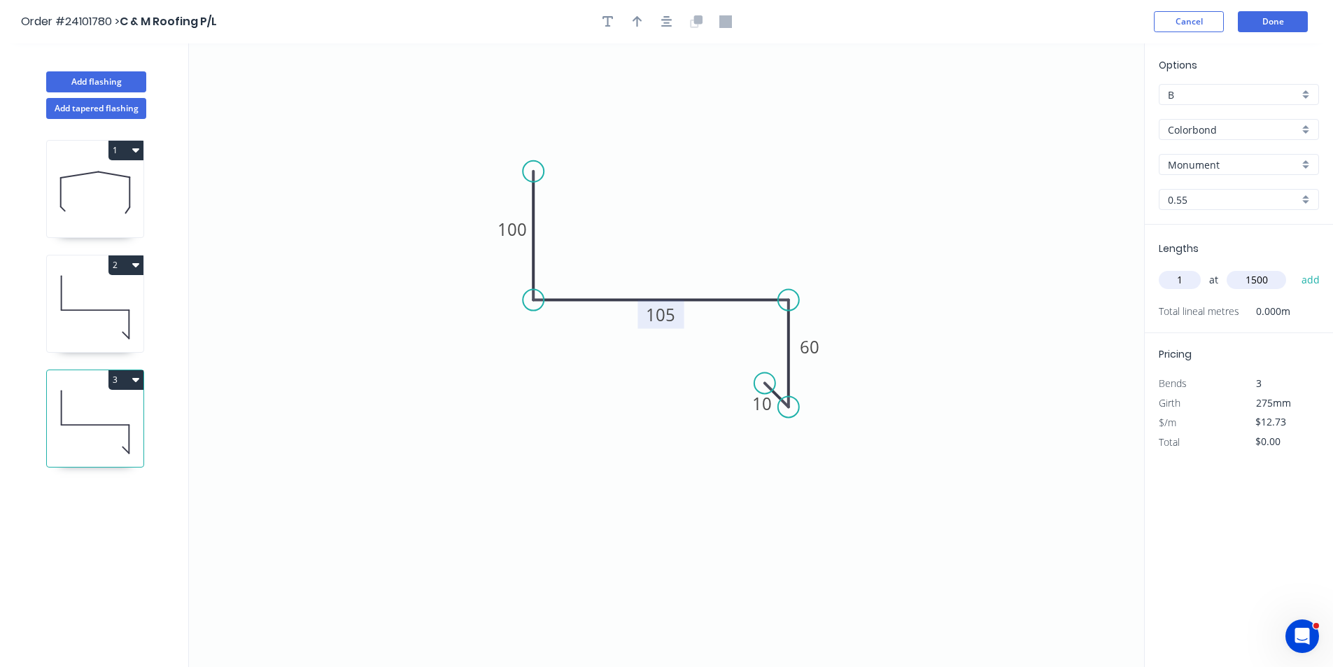
click at [1294, 268] on button "add" at bounding box center [1310, 280] width 33 height 24
click at [122, 376] on button "3" at bounding box center [125, 380] width 35 height 20
click at [85, 410] on div "Duplicate" at bounding box center [77, 414] width 108 height 20
type input "$0.00"
click at [656, 316] on tspan "105" at bounding box center [661, 314] width 29 height 23
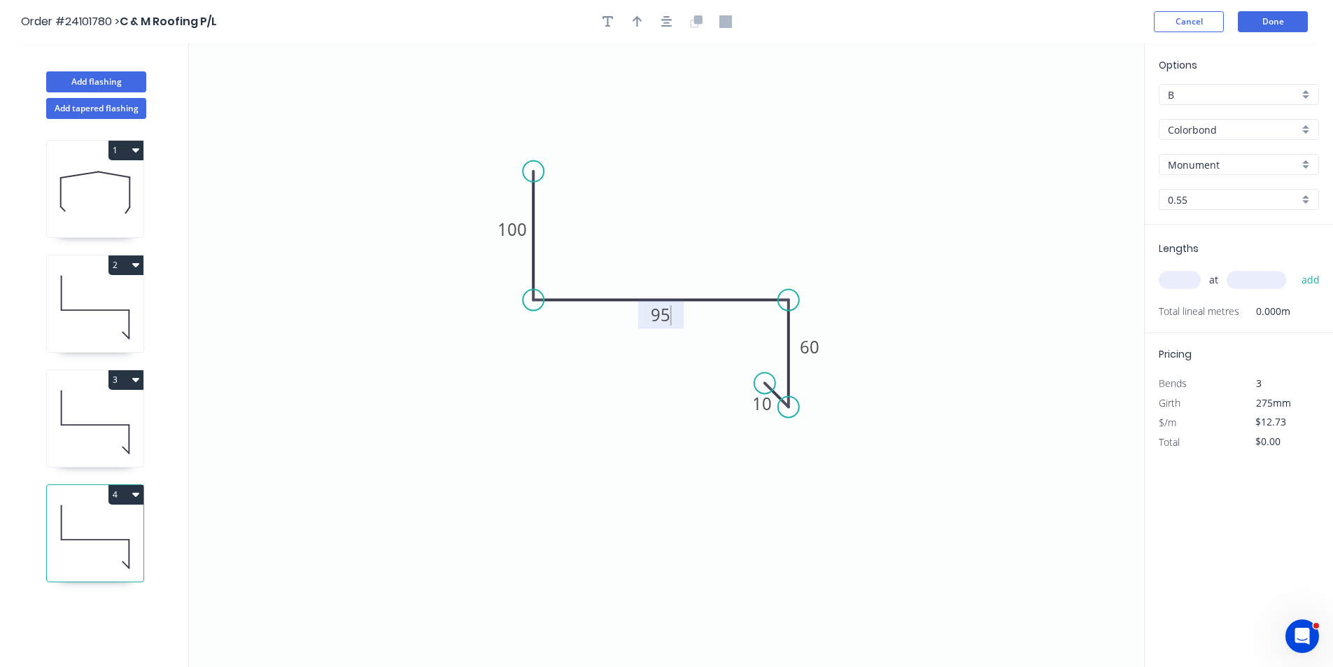
click at [1185, 275] on input "text" at bounding box center [1180, 280] width 42 height 18
type input "1"
click at [1247, 274] on input "text" at bounding box center [1256, 280] width 59 height 18
type input "4000"
click at [1294, 268] on button "add" at bounding box center [1310, 280] width 33 height 24
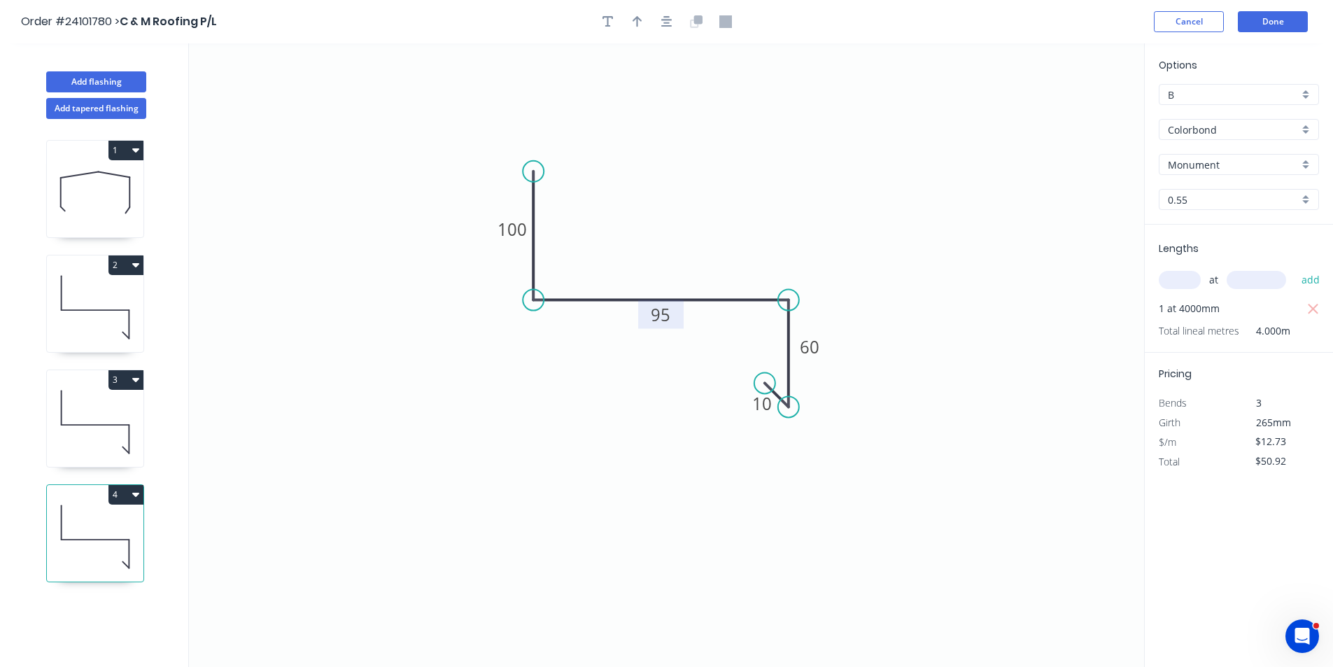
click at [127, 496] on button "4" at bounding box center [125, 495] width 35 height 20
click at [100, 520] on div "Duplicate" at bounding box center [77, 529] width 108 height 20
type input "$0.00"
click at [664, 316] on tspan "95" at bounding box center [661, 314] width 20 height 23
click at [1185, 274] on input "text" at bounding box center [1180, 280] width 42 height 18
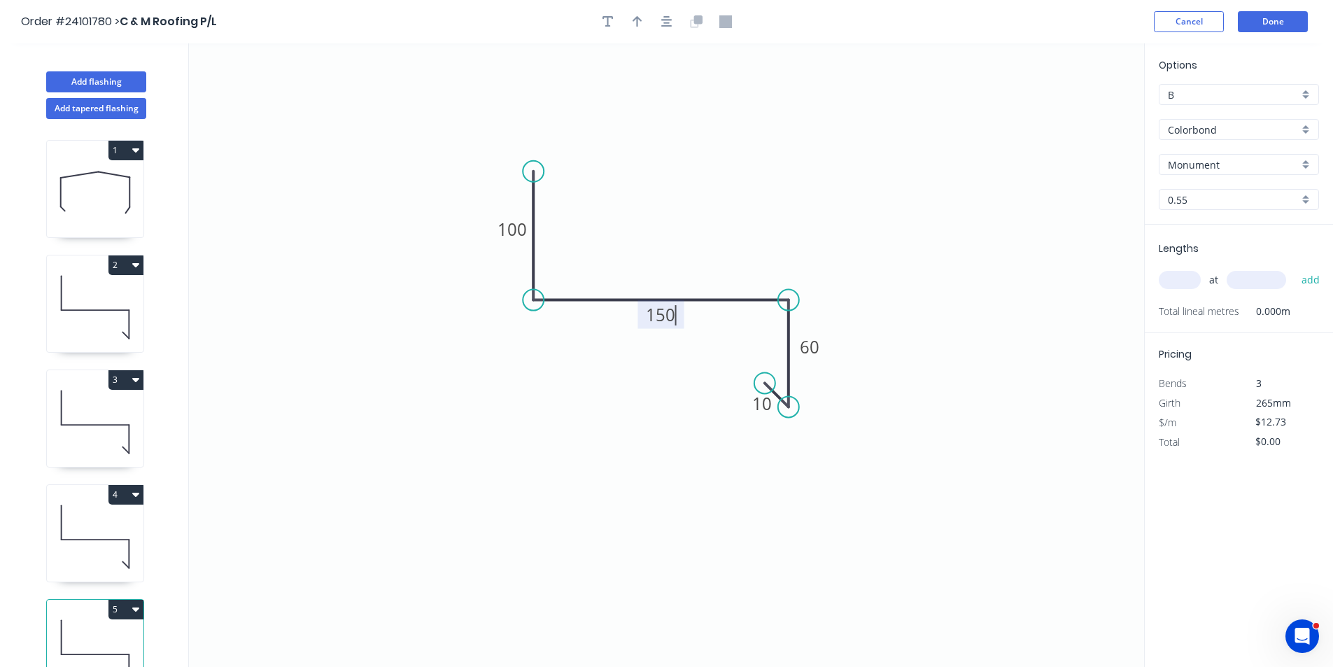
type input "$14.06"
type input "1"
click at [1230, 274] on input "text" at bounding box center [1256, 280] width 59 height 18
type input "4000"
click at [1294, 268] on button "add" at bounding box center [1310, 280] width 33 height 24
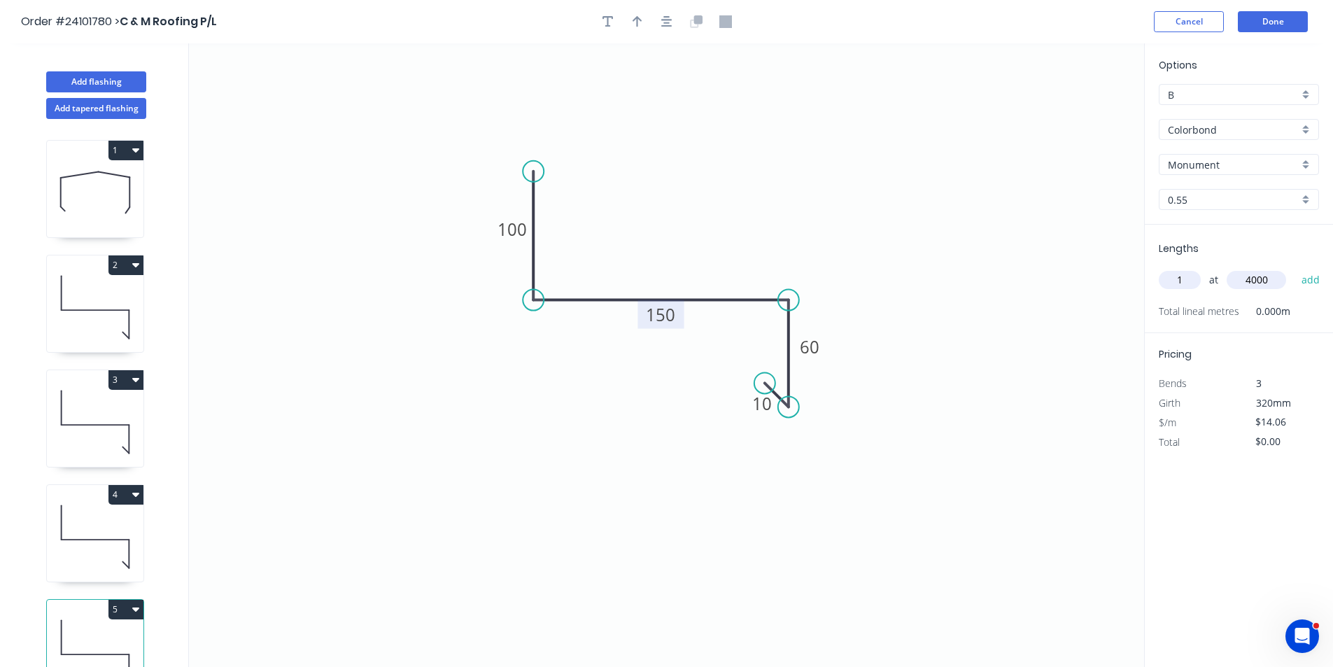
type input "$56.24"
click at [1260, 285] on input "text" at bounding box center [1256, 280] width 59 height 18
click at [1161, 279] on input "text" at bounding box center [1180, 280] width 42 height 18
type input "2"
click at [1264, 278] on input "text" at bounding box center [1256, 280] width 59 height 18
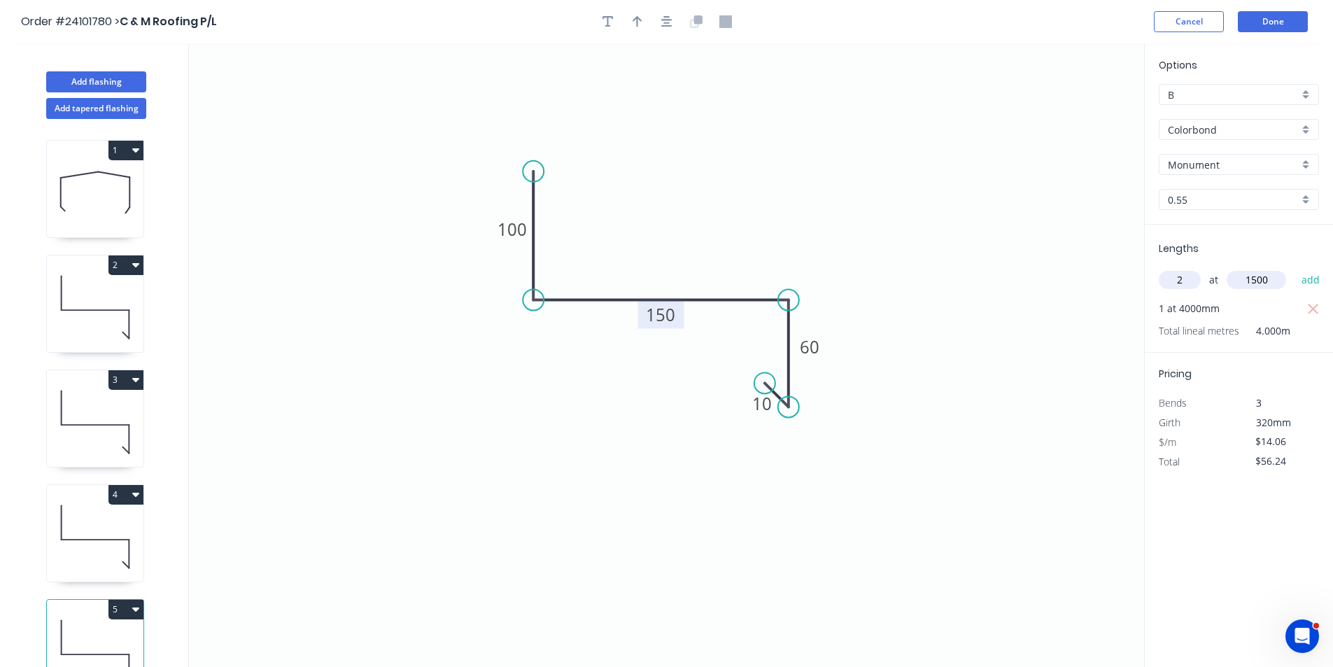
type input "1500"
click at [1294, 268] on button "add" at bounding box center [1310, 280] width 33 height 24
type input "$98.42"
type input "1"
click at [1264, 278] on input "text" at bounding box center [1256, 280] width 59 height 18
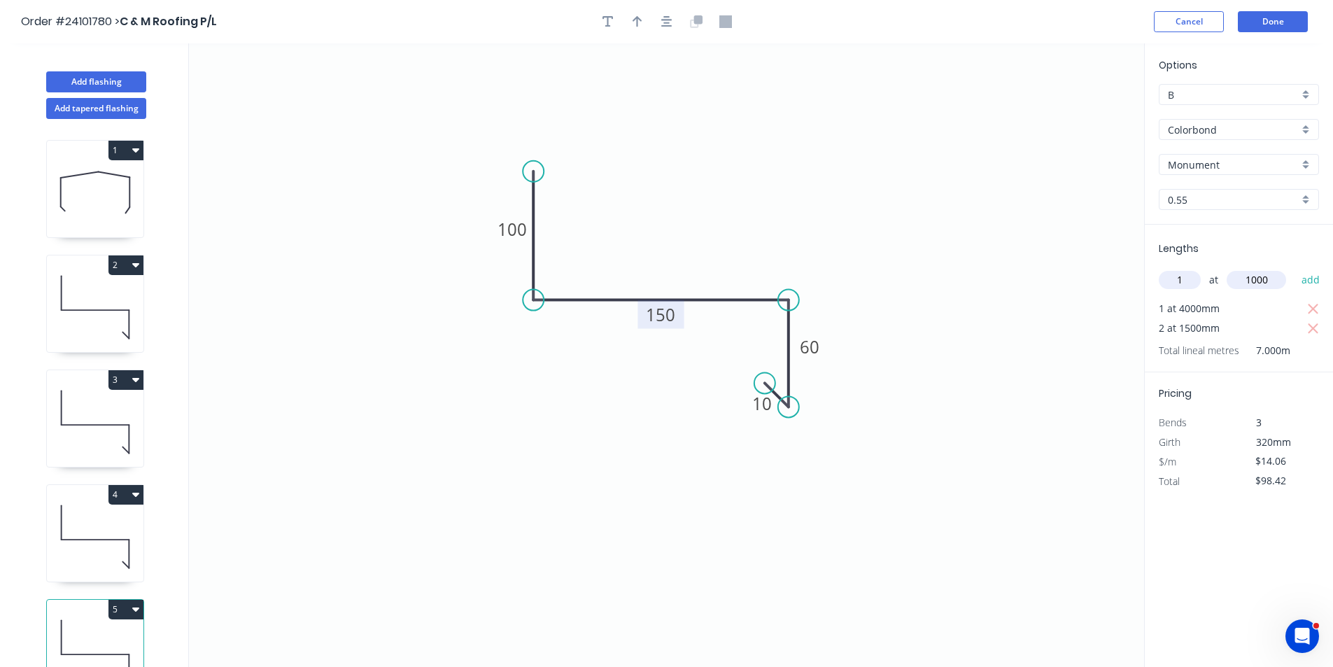
type input "1000"
click at [1294, 268] on button "add" at bounding box center [1310, 280] width 33 height 24
type input "$112.48"
click at [1255, 17] on button "Done" at bounding box center [1273, 21] width 70 height 21
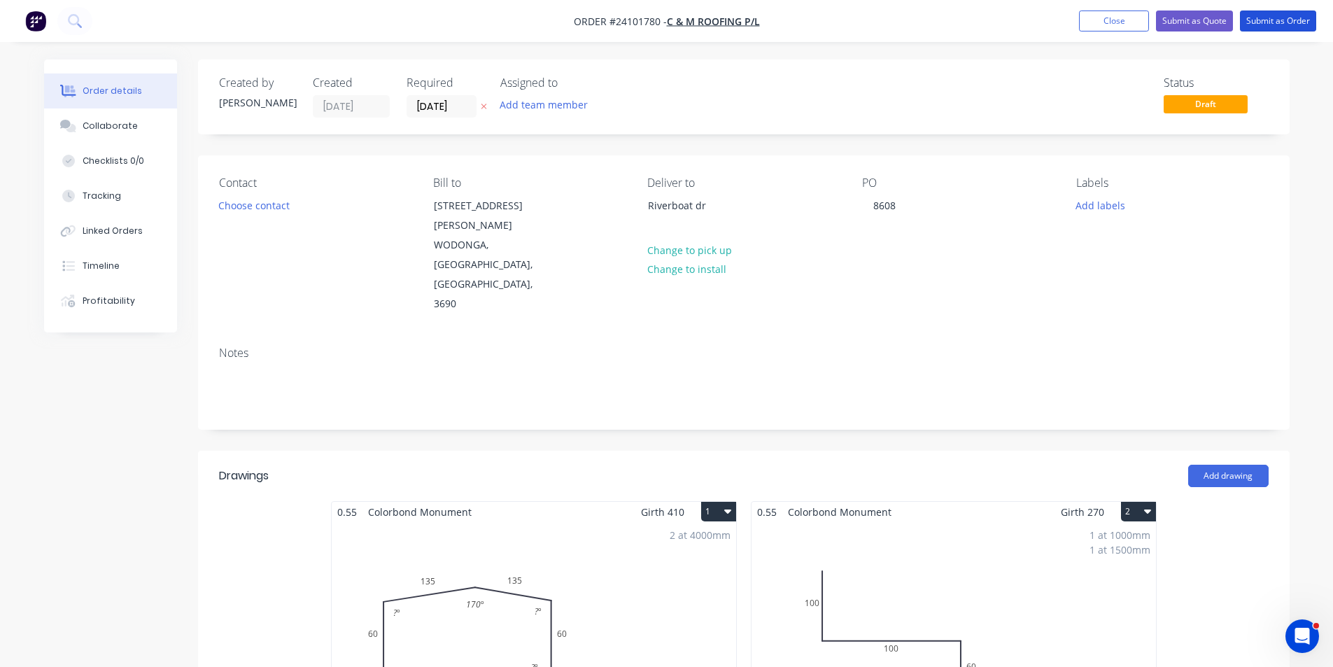
click at [1255, 17] on button "Submit as Order" at bounding box center [1278, 20] width 76 height 21
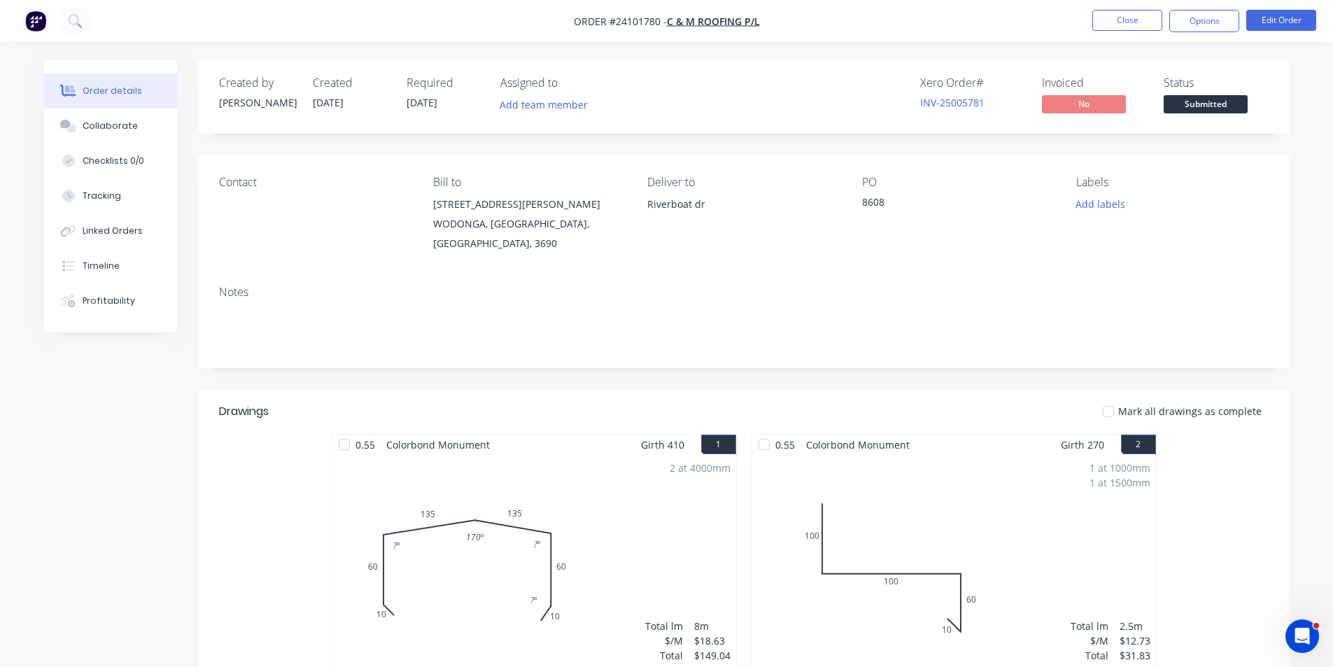
click at [25, 25] on img "button" at bounding box center [35, 20] width 21 height 21
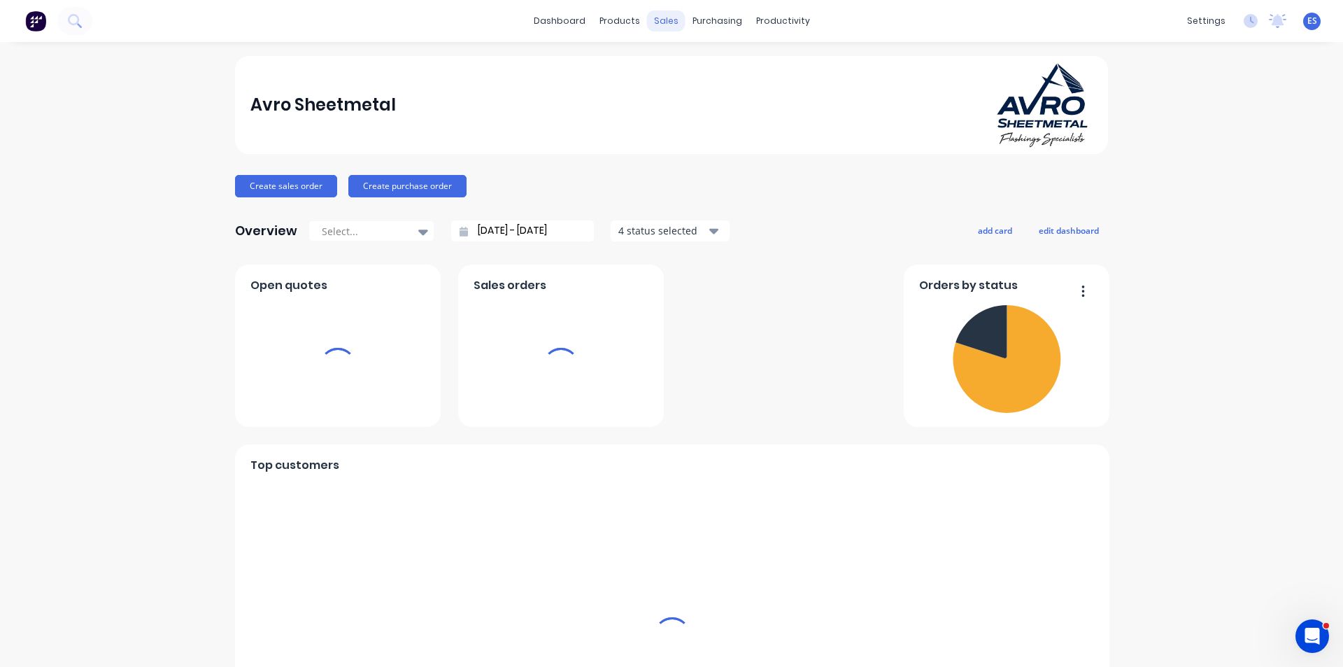
click at [665, 24] on div "sales" at bounding box center [666, 20] width 38 height 21
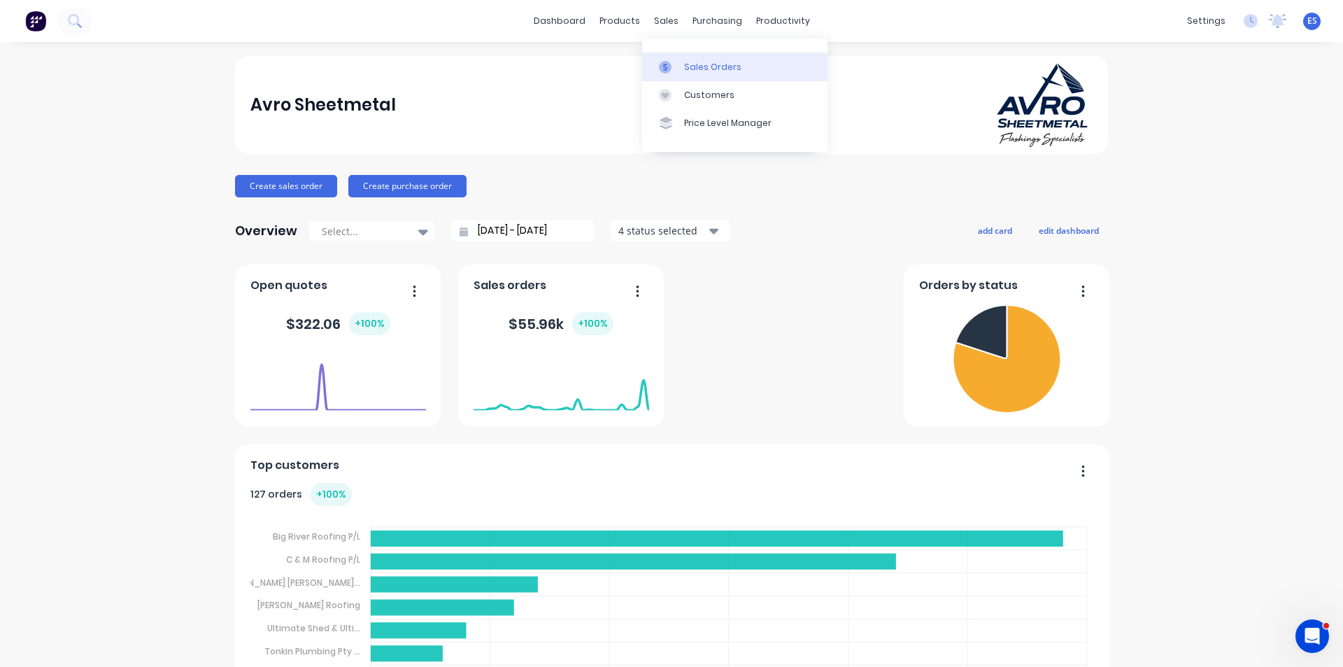
click at [730, 71] on div "Sales Orders" at bounding box center [712, 67] width 57 height 13
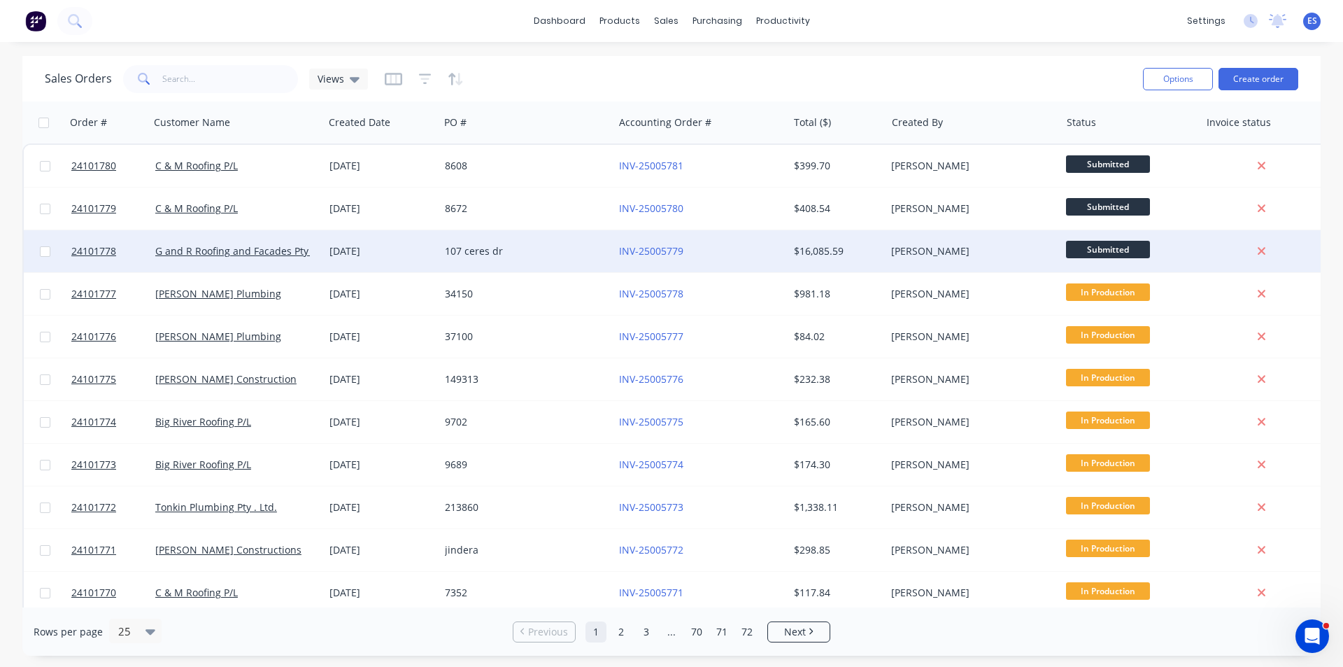
click at [532, 245] on div "107 ceres dr" at bounding box center [522, 251] width 155 height 14
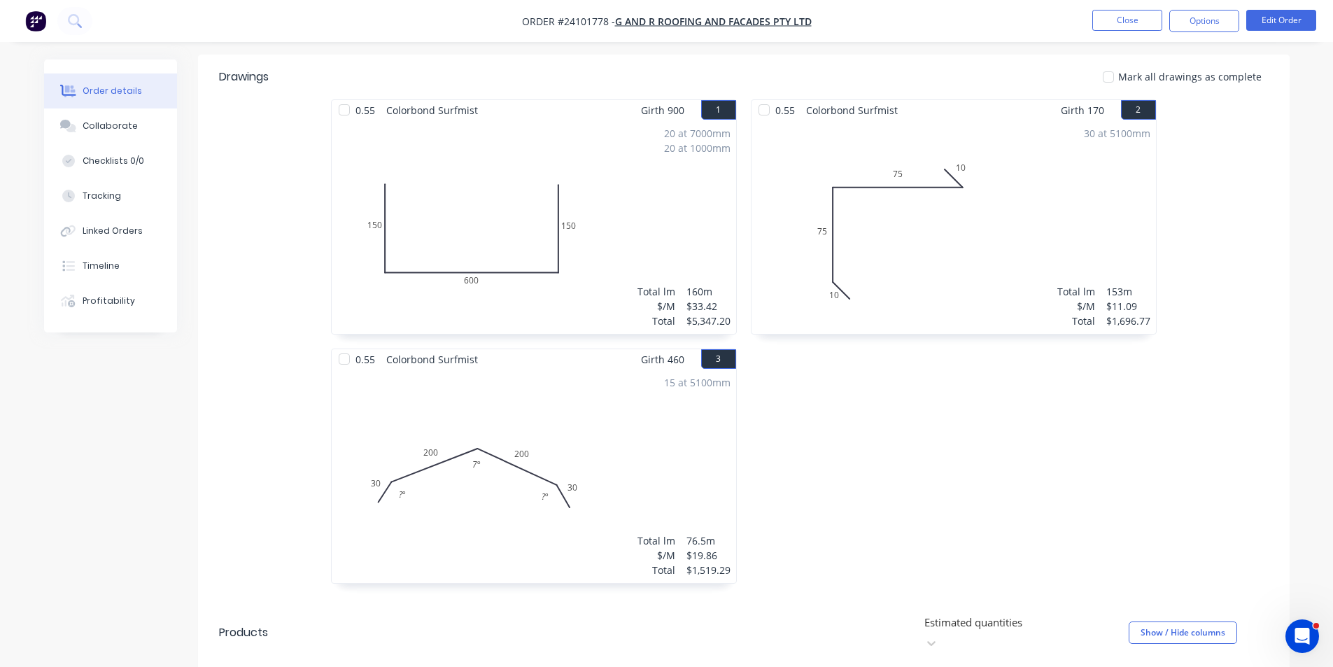
scroll to position [560, 0]
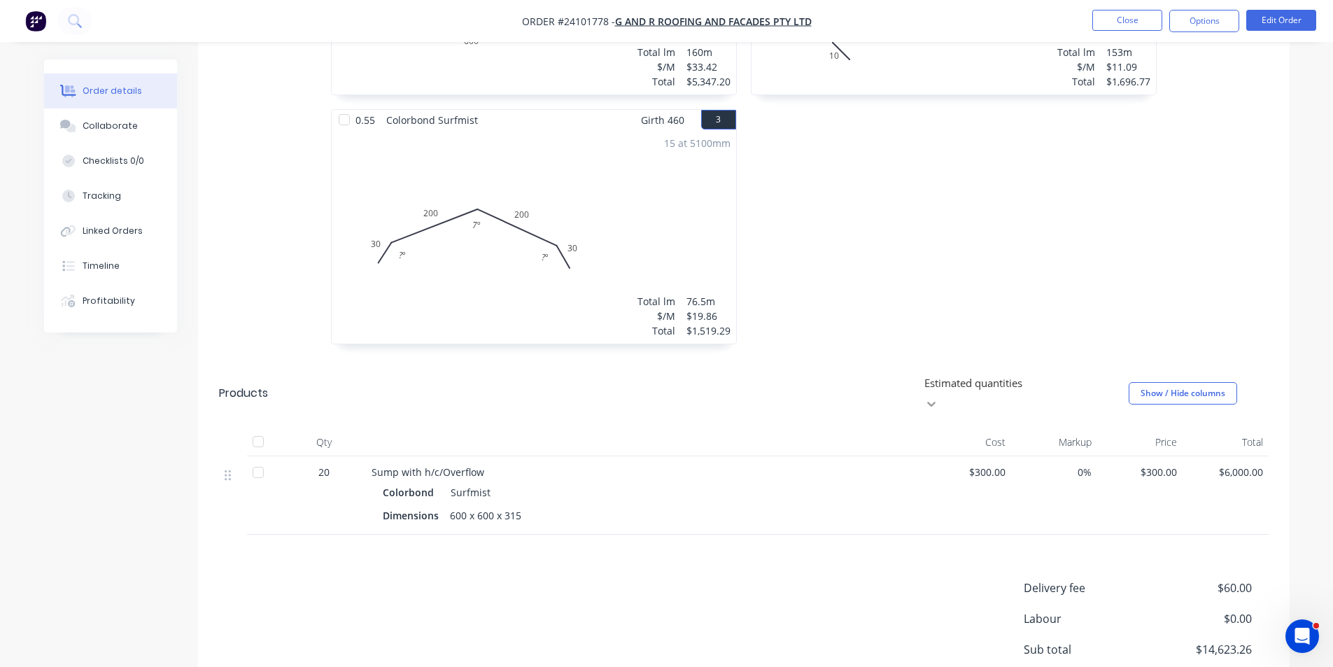
click at [938, 397] on icon at bounding box center [931, 404] width 14 height 14
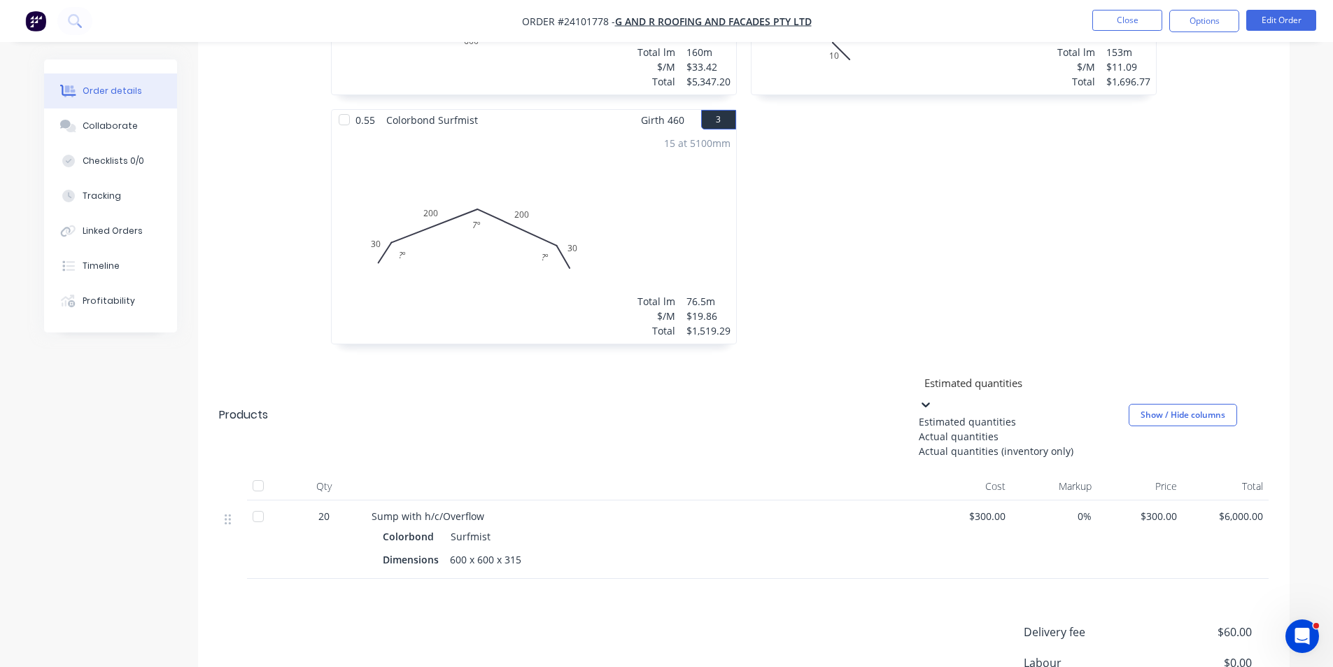
click at [1011, 444] on div "Actual quantities" at bounding box center [1024, 436] width 210 height 15
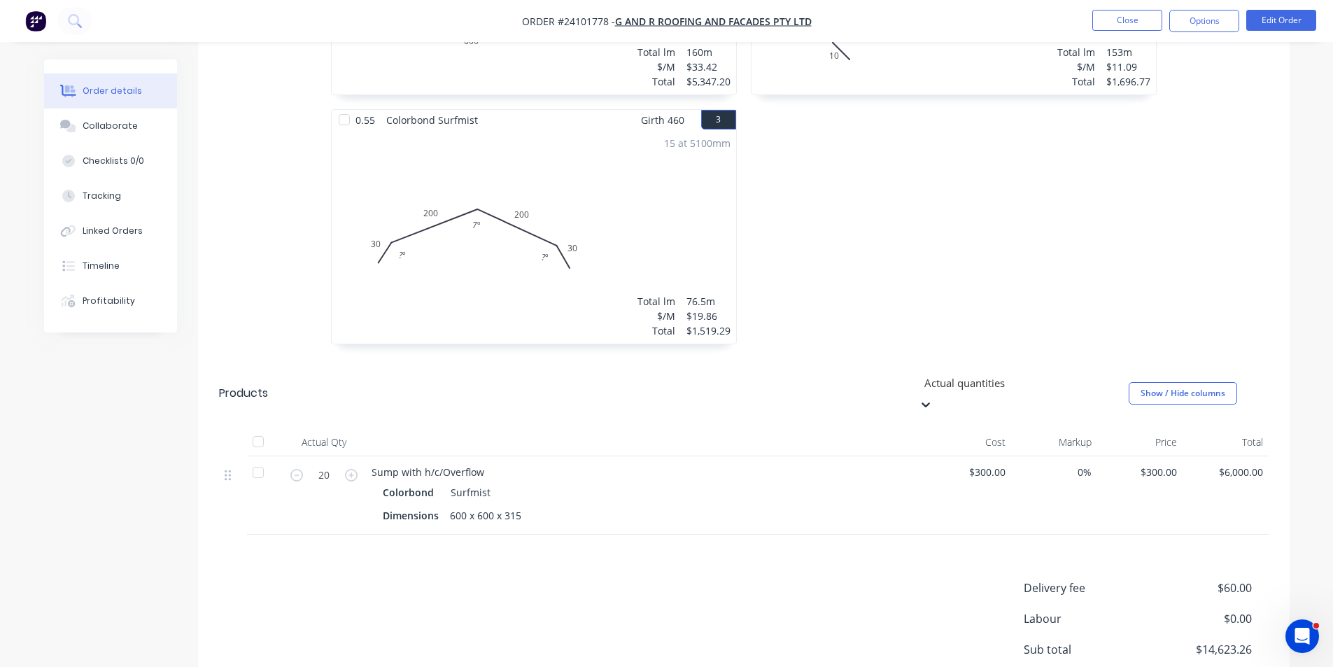
click at [609, 586] on div "Delivery fee $60.00 Labour $0.00 Sub total $14,623.26 Margin $0.00 ( 0.00 %) Ta…" at bounding box center [744, 675] width 1050 height 193
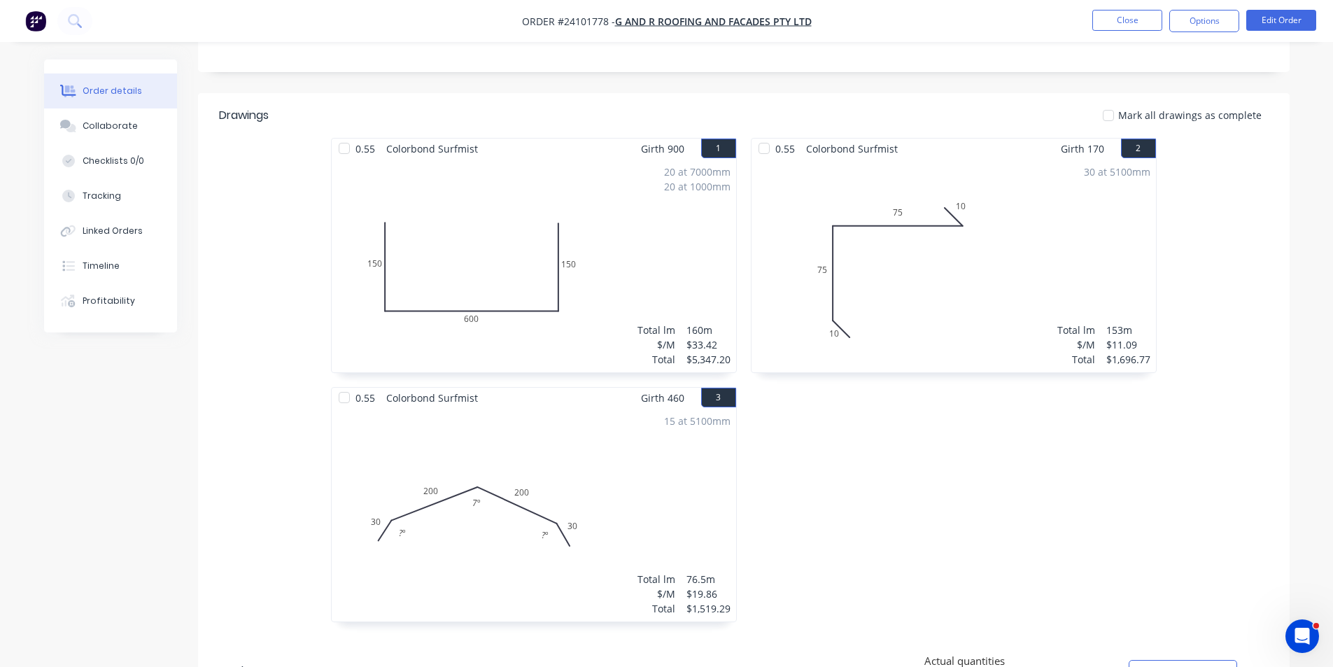
scroll to position [688, 0]
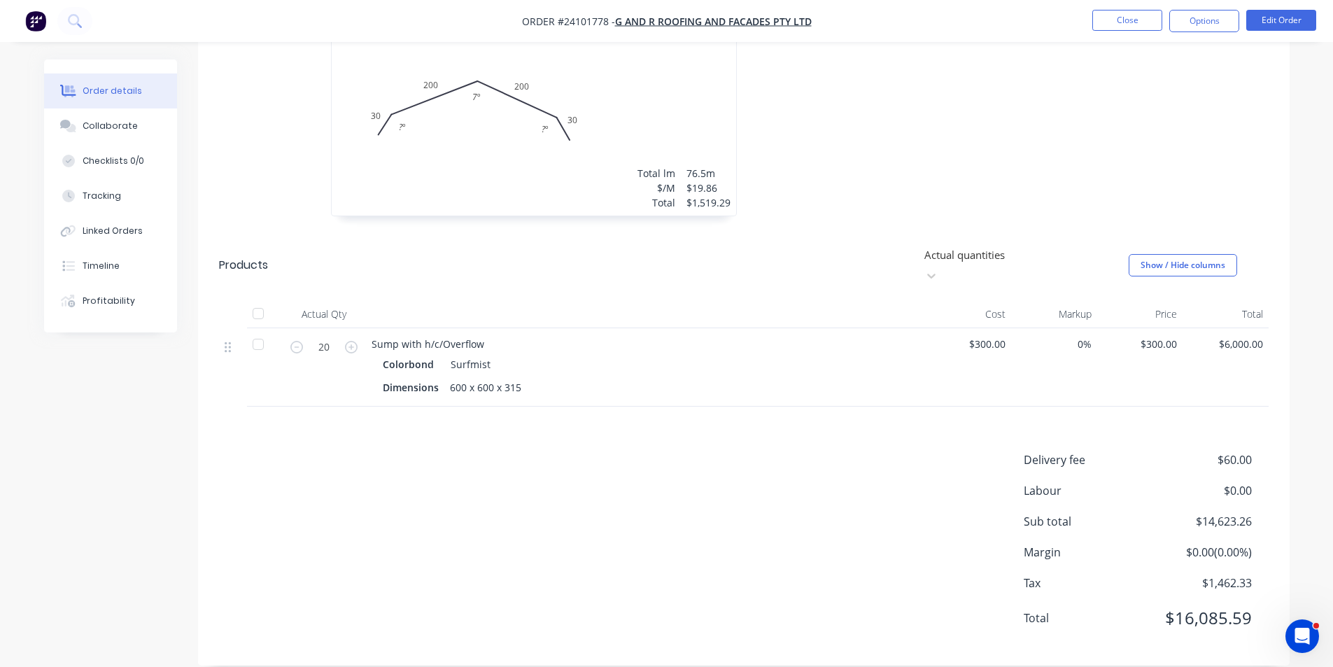
click at [736, 562] on div "Delivery fee $60.00 Labour $0.00 Sub total $14,623.26 Margin $0.00 ( 0.00 %) Ta…" at bounding box center [744, 547] width 1050 height 193
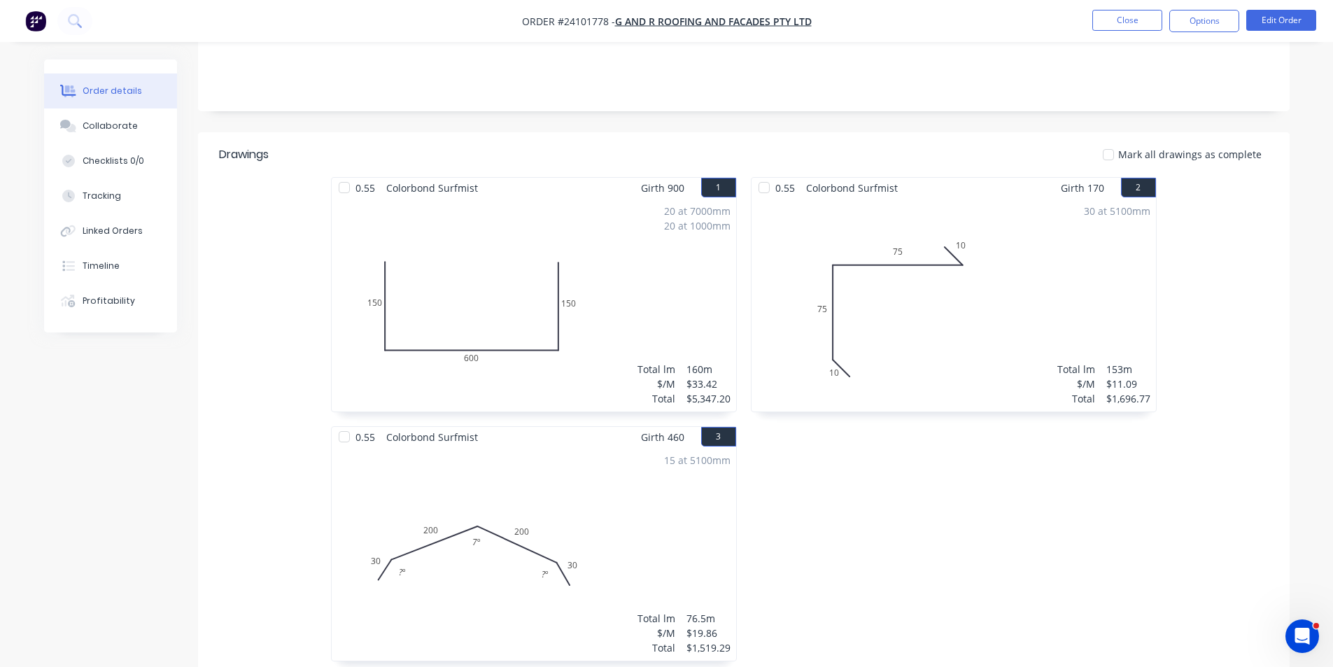
scroll to position [268, 0]
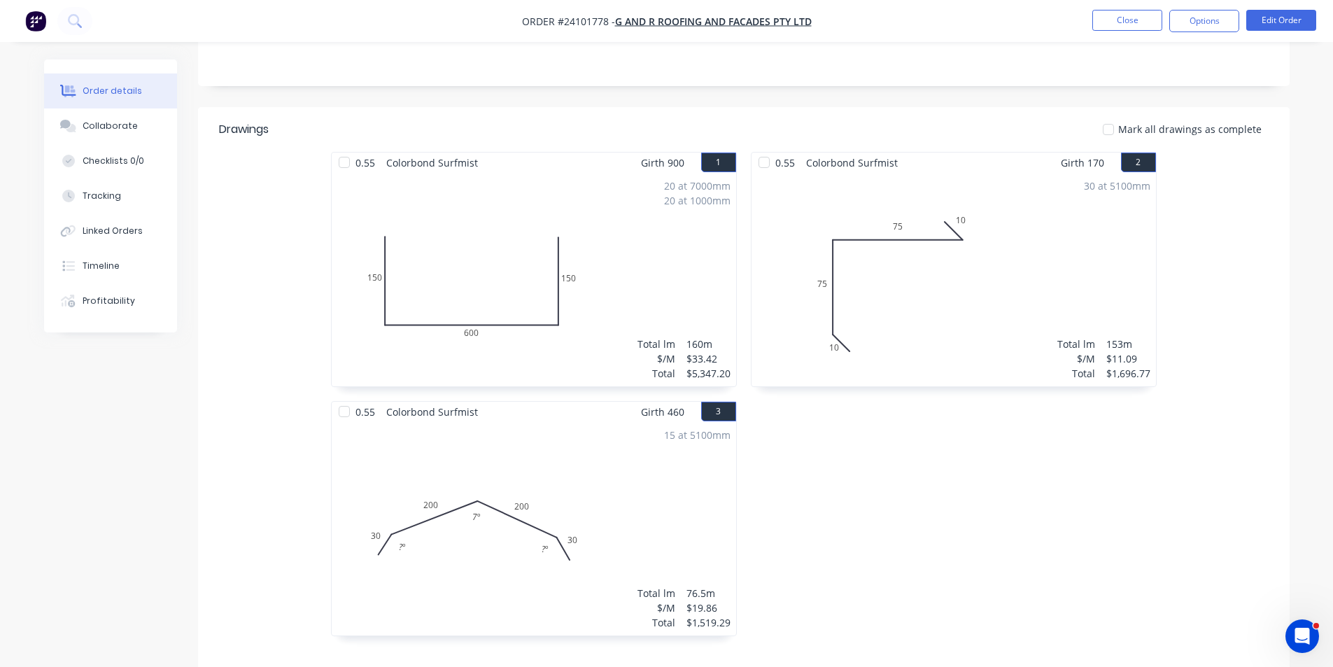
click at [36, 24] on img "button" at bounding box center [35, 20] width 21 height 21
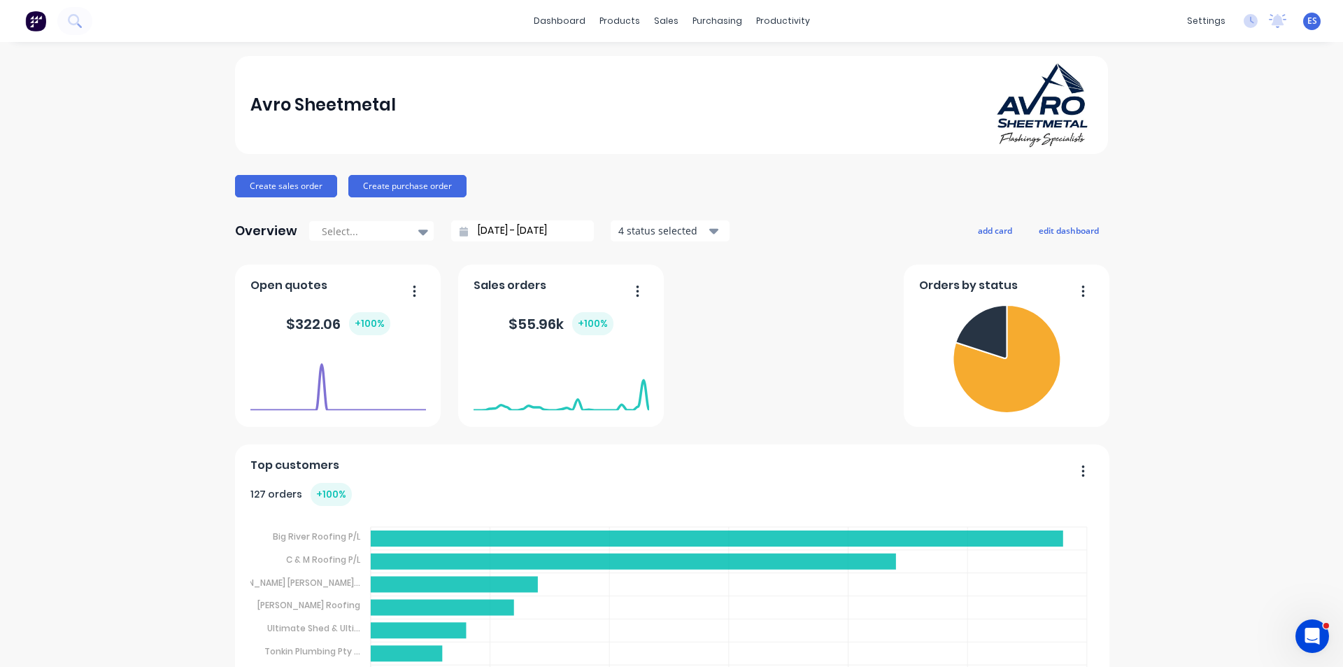
click at [792, 59] on link "Workflow" at bounding box center [832, 66] width 185 height 28
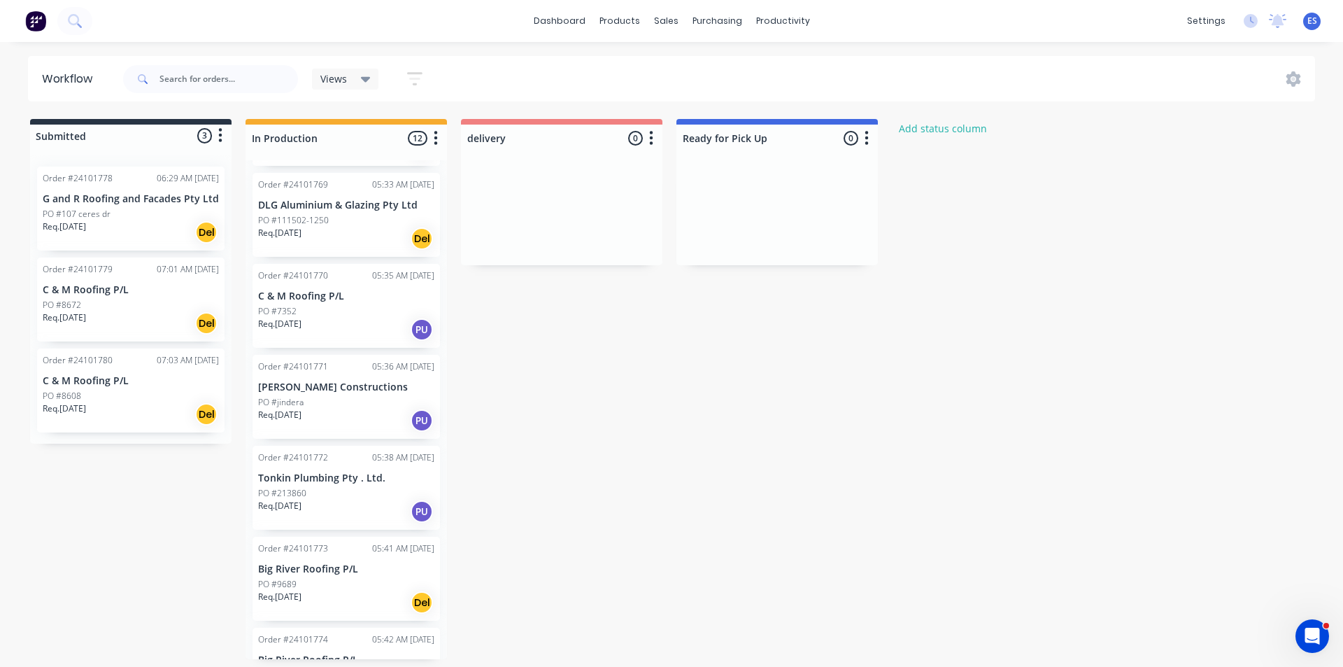
scroll to position [280, 0]
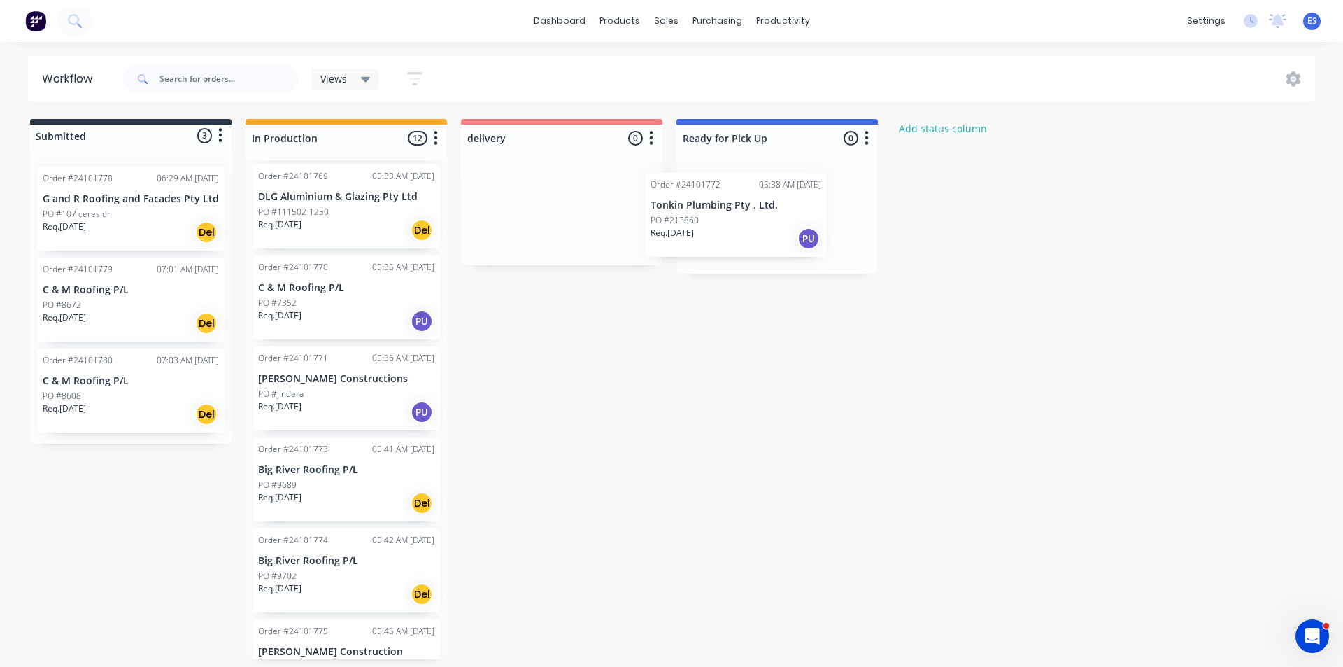
drag, startPoint x: 337, startPoint y: 497, endPoint x: 714, endPoint y: 238, distance: 457.4
click at [714, 238] on div "Submitted 3 Status colour #273444 hex #273444 Save Cancel Summaries Total order…" at bounding box center [649, 389] width 1319 height 540
drag, startPoint x: 341, startPoint y: 319, endPoint x: 788, endPoint y: 225, distance: 456.8
click at [788, 225] on div "Submitted 3 Status colour #273444 hex #273444 Save Cancel Summaries Total order…" at bounding box center [649, 389] width 1319 height 540
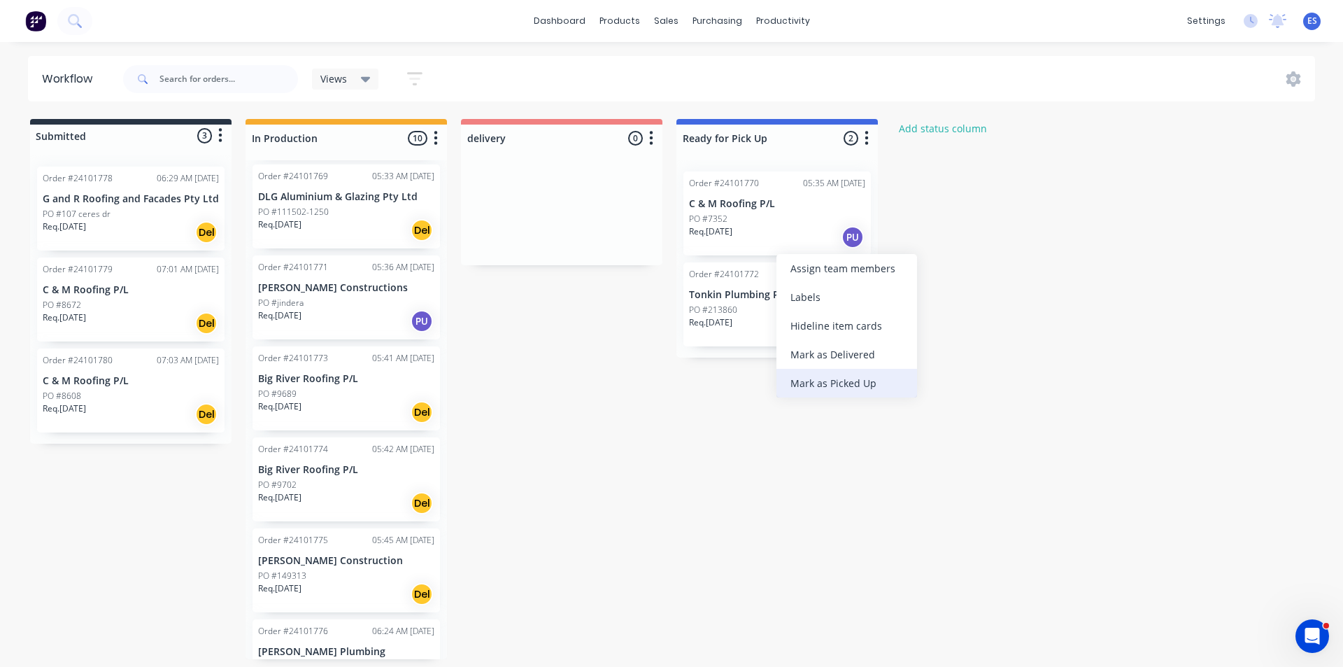
click at [842, 386] on div "Mark as Picked Up" at bounding box center [847, 383] width 141 height 29
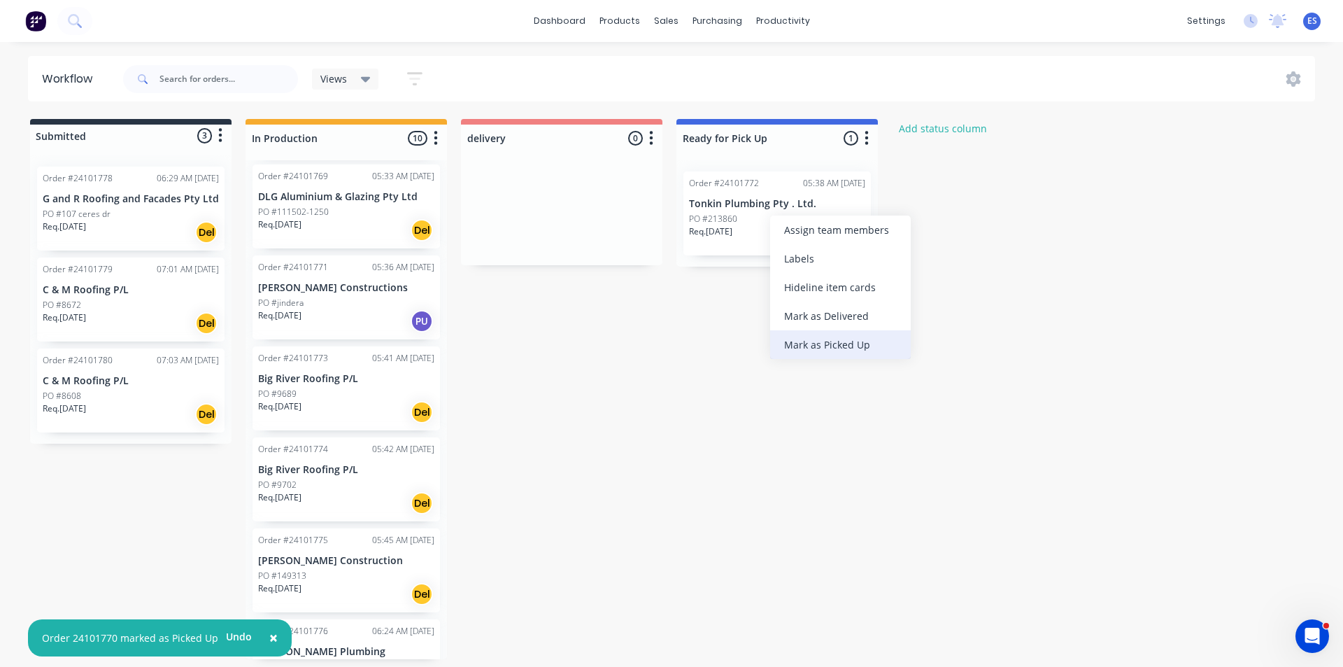
click at [804, 339] on div "Mark as Picked Up" at bounding box center [840, 344] width 141 height 29
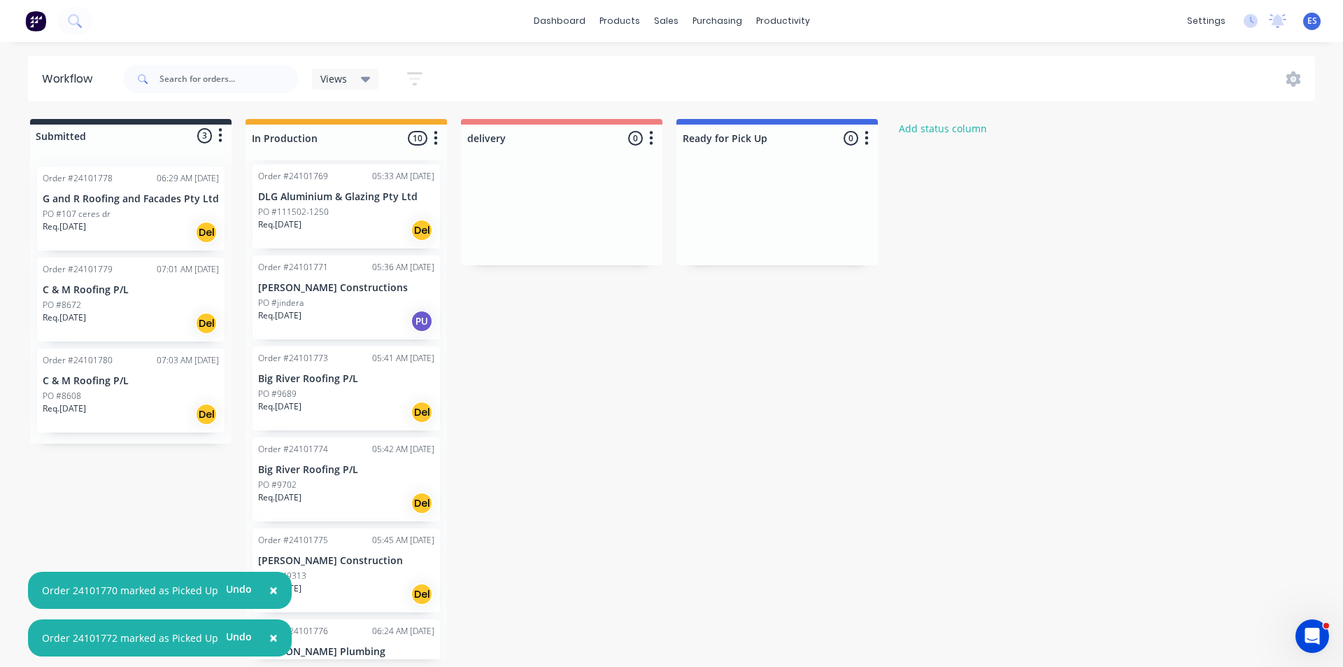
click at [32, 23] on img at bounding box center [35, 20] width 21 height 21
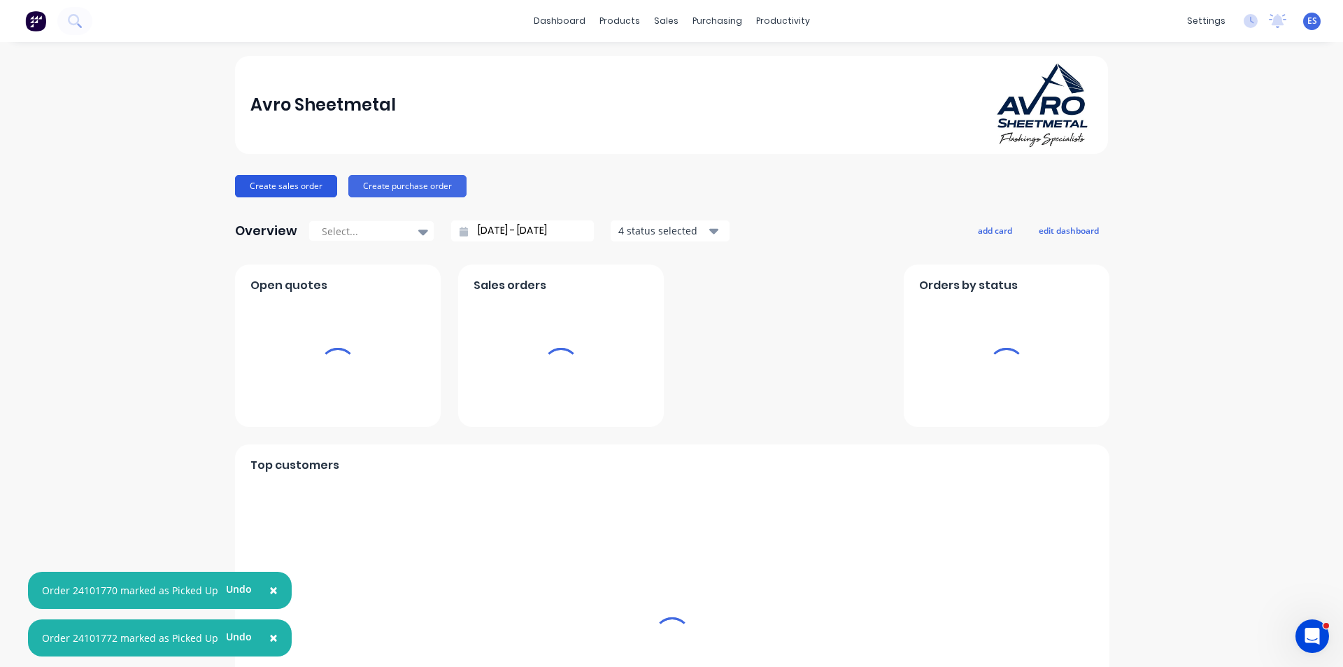
click at [299, 186] on button "Create sales order" at bounding box center [286, 186] width 102 height 22
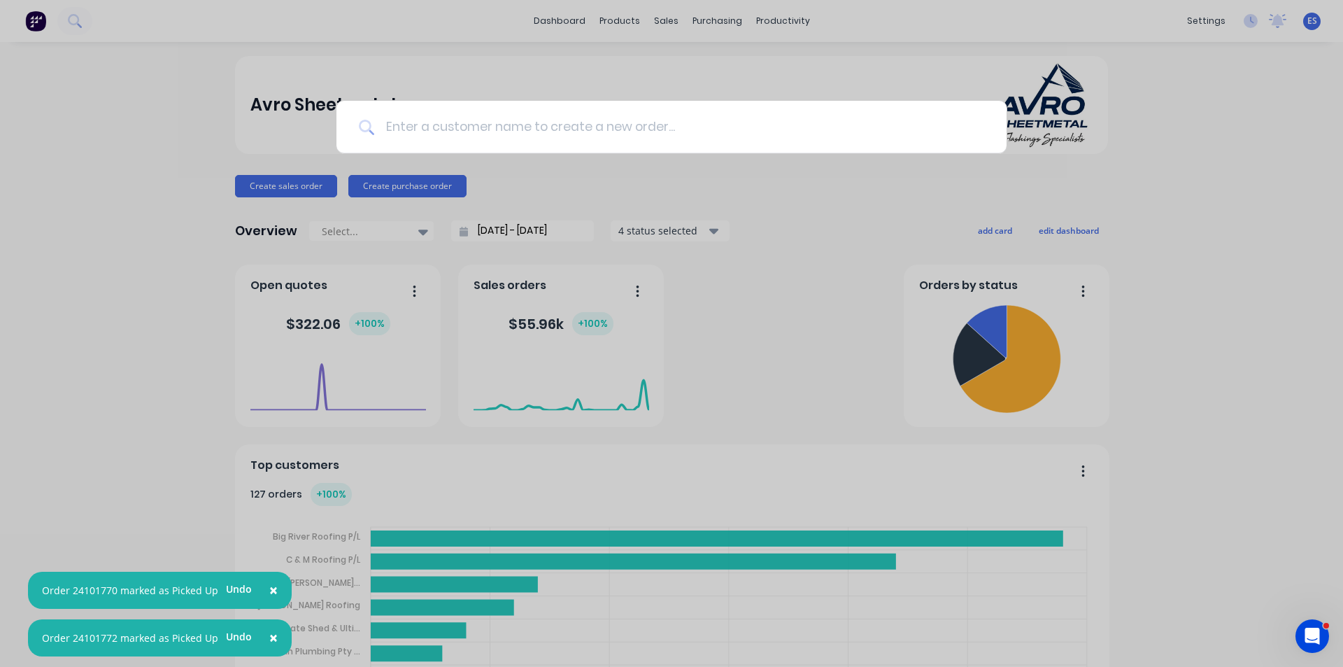
click at [482, 140] on input at bounding box center [679, 127] width 610 height 52
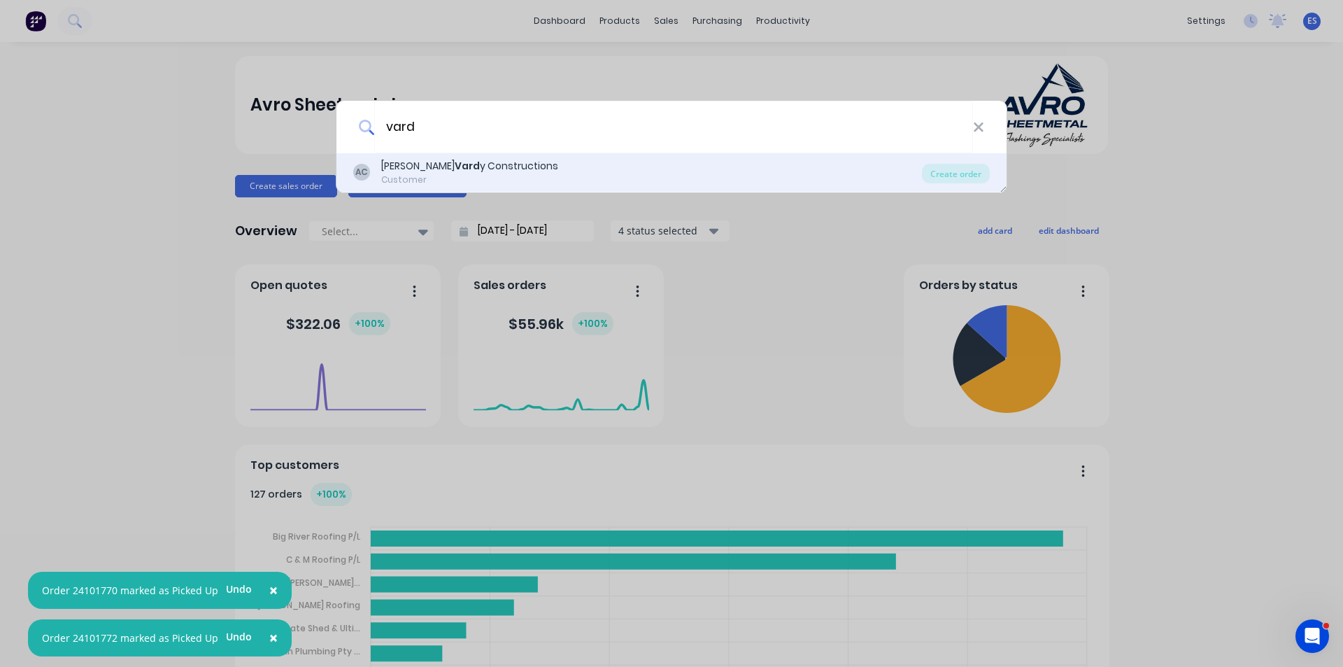
type input "vard"
click at [442, 160] on div "[PERSON_NAME] y Constructions" at bounding box center [469, 166] width 177 height 15
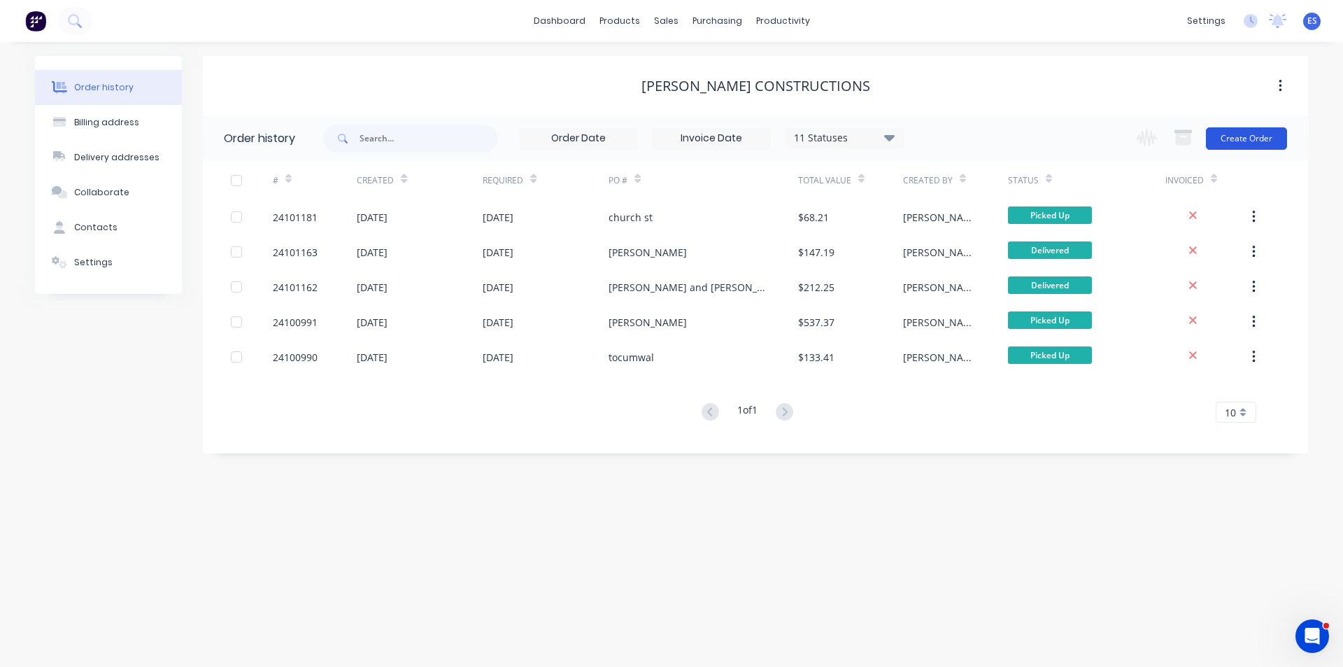
click at [1236, 132] on button "Create Order" at bounding box center [1246, 138] width 81 height 22
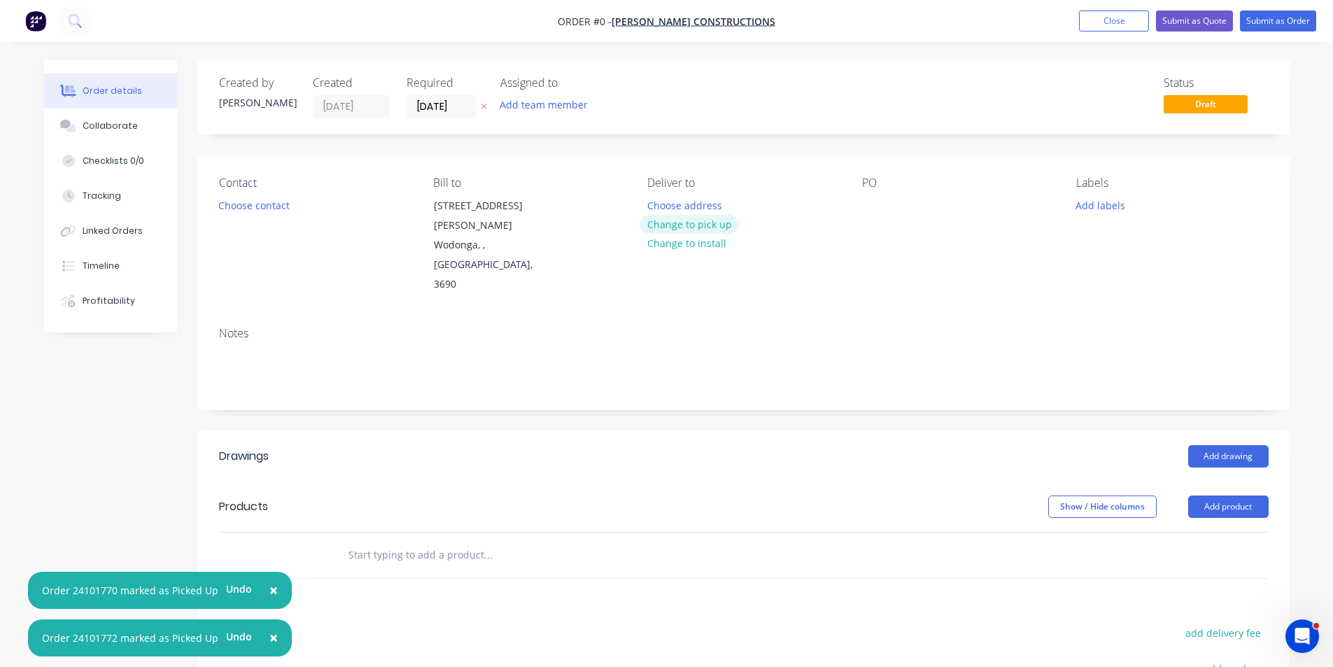
click at [702, 220] on button "Change to pick up" at bounding box center [689, 224] width 99 height 19
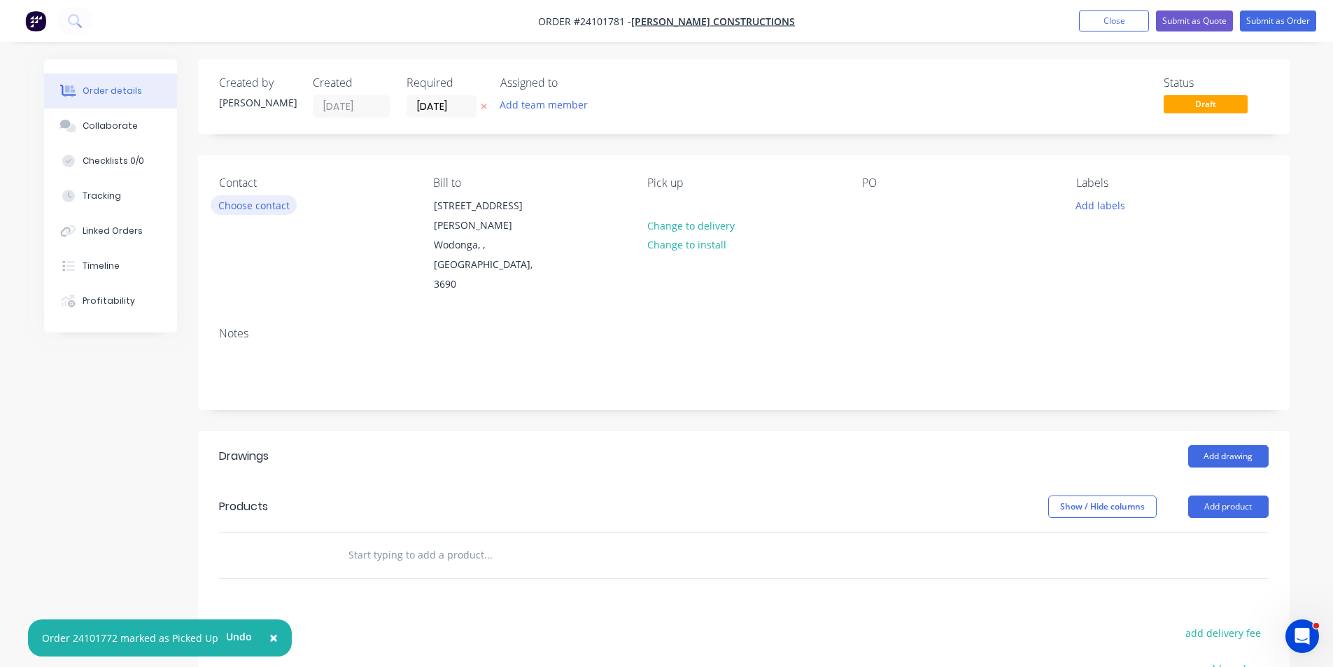
click at [264, 204] on button "Choose contact" at bounding box center [254, 204] width 86 height 19
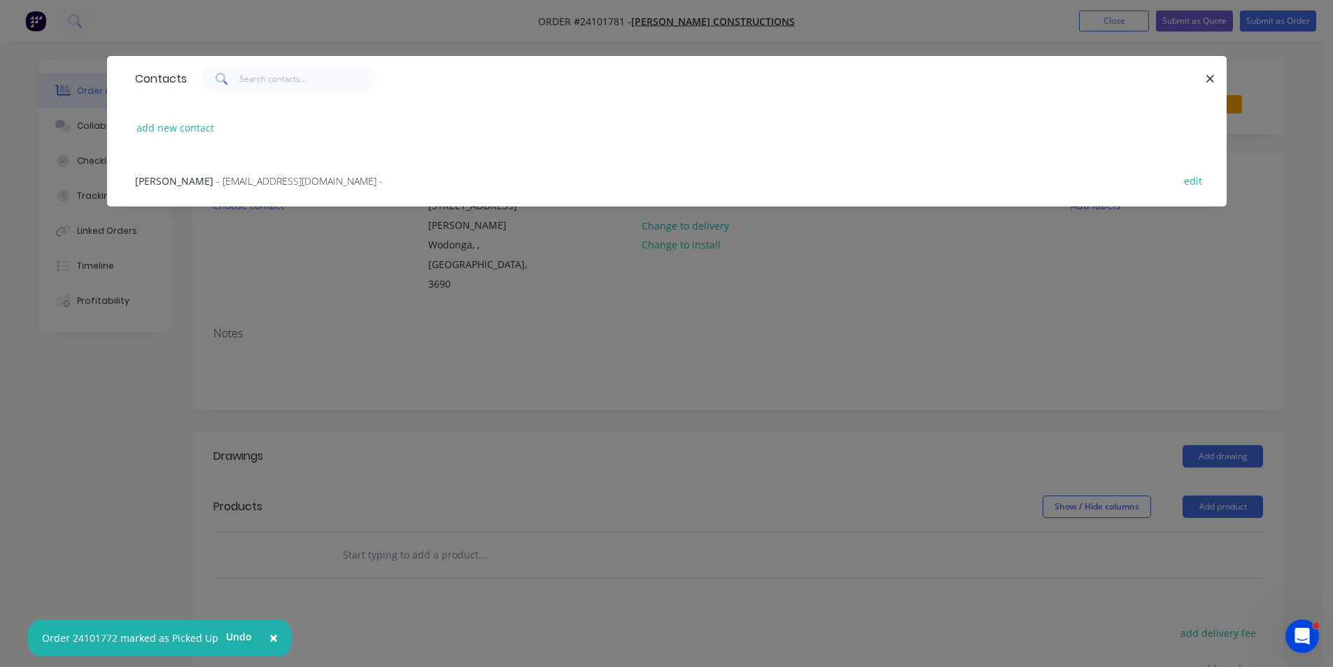
click at [216, 181] on span "- [EMAIL_ADDRESS][DOMAIN_NAME] -" at bounding box center [299, 180] width 167 height 13
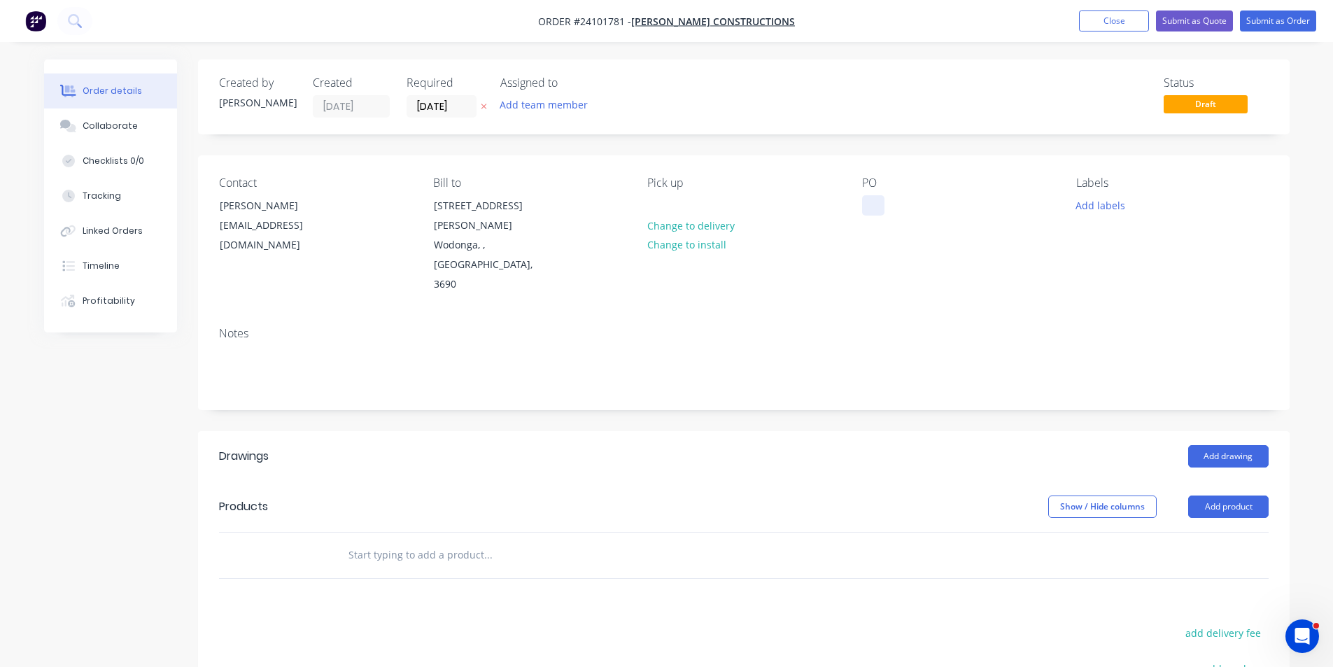
click at [873, 197] on div at bounding box center [873, 205] width 22 height 20
click at [1215, 445] on button "Add drawing" at bounding box center [1228, 456] width 80 height 22
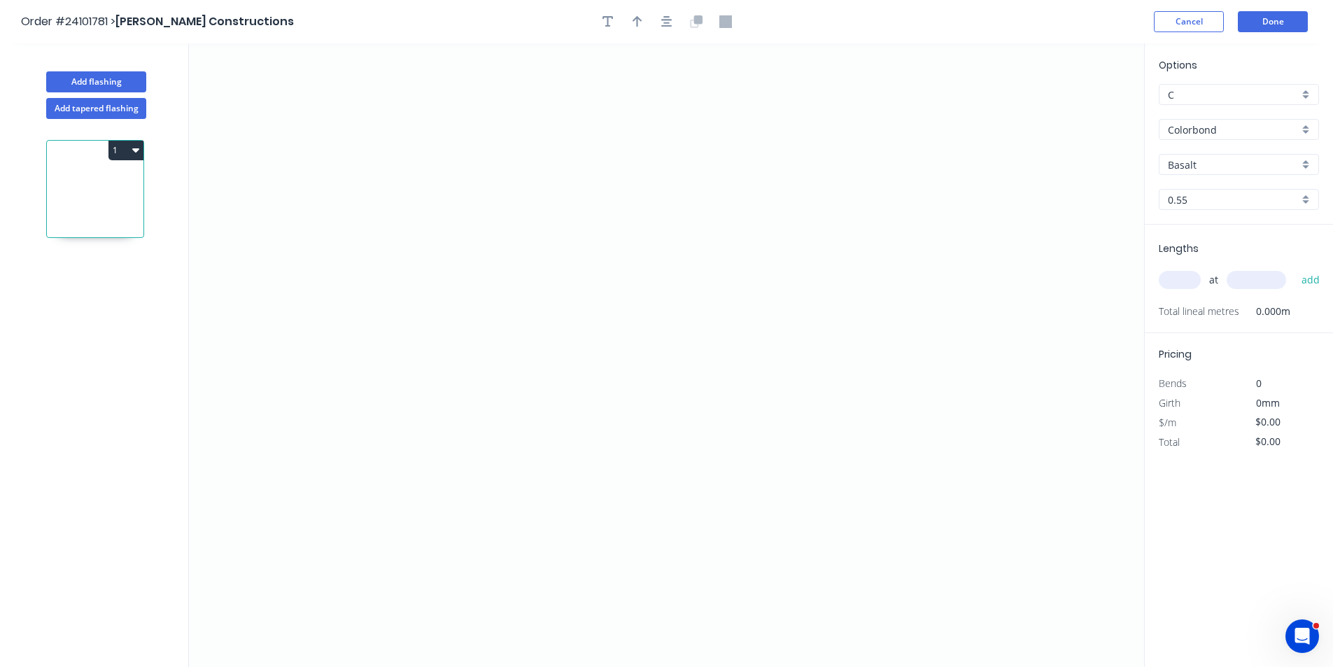
click at [1196, 161] on input "Basalt" at bounding box center [1233, 164] width 131 height 15
click at [1199, 191] on div "Woodland Grey" at bounding box center [1238, 191] width 159 height 24
type input "Woodland Grey"
click at [495, 245] on icon "0" at bounding box center [666, 354] width 955 height 623
click at [756, 253] on icon "0" at bounding box center [666, 354] width 955 height 623
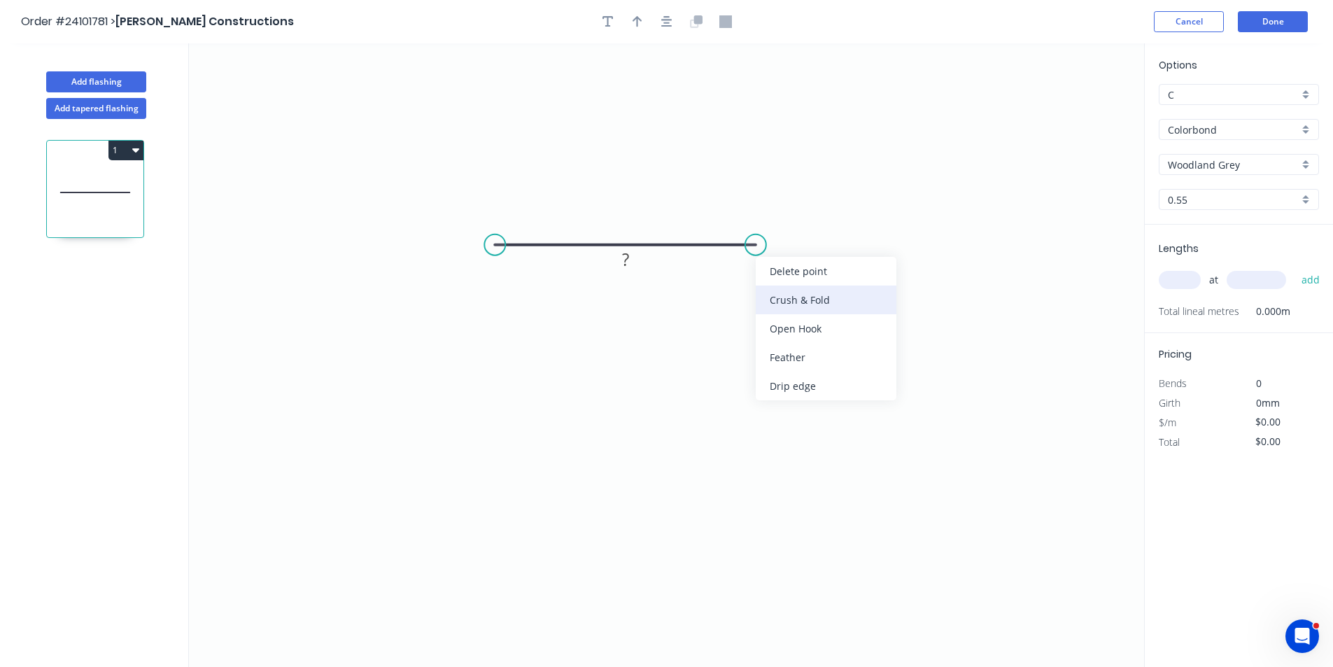
click at [788, 299] on div "Crush & Fold" at bounding box center [826, 299] width 141 height 29
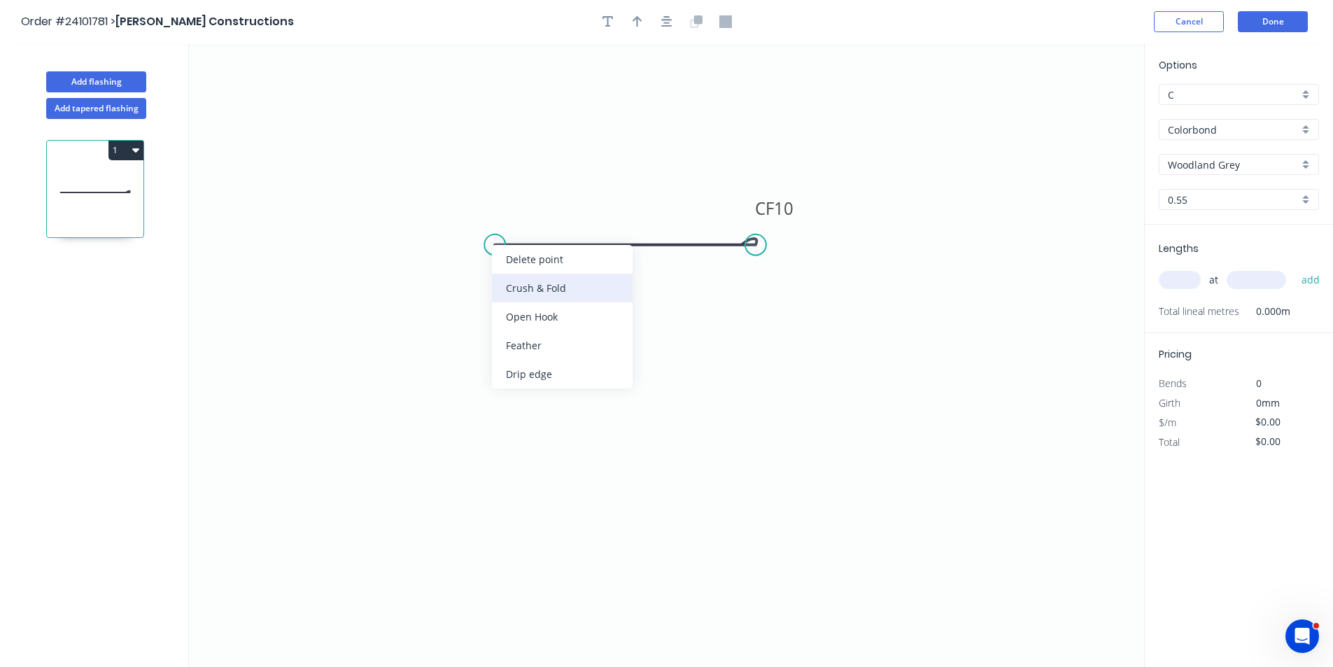
click at [514, 281] on div "Crush & Fold" at bounding box center [562, 288] width 141 height 29
click at [523, 285] on div "Flip bend" at bounding box center [572, 292] width 141 height 29
click at [619, 261] on rect at bounding box center [626, 260] width 28 height 20
click at [1182, 279] on input "text" at bounding box center [1180, 280] width 42 height 18
type input "$7.12"
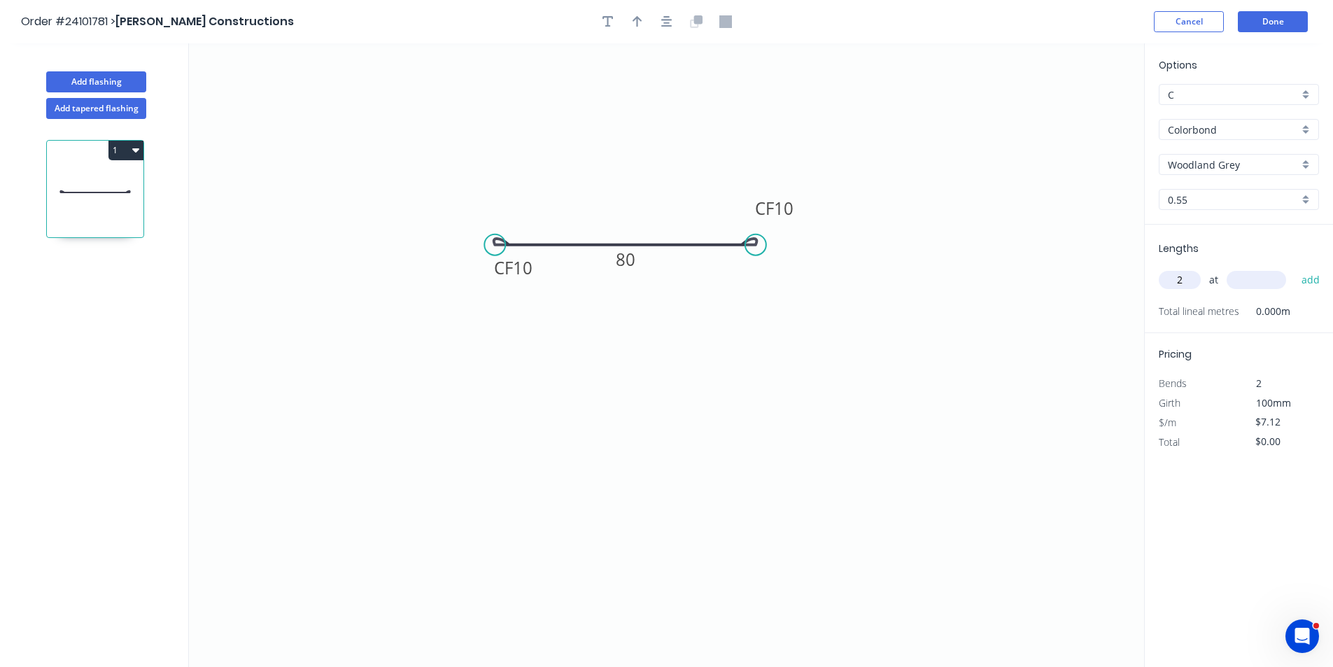
type input "2"
click at [1262, 278] on input "text" at bounding box center [1256, 280] width 59 height 18
type input "2200"
click at [1294, 268] on button "add" at bounding box center [1310, 280] width 33 height 24
click at [1292, 15] on button "Done" at bounding box center [1273, 21] width 70 height 21
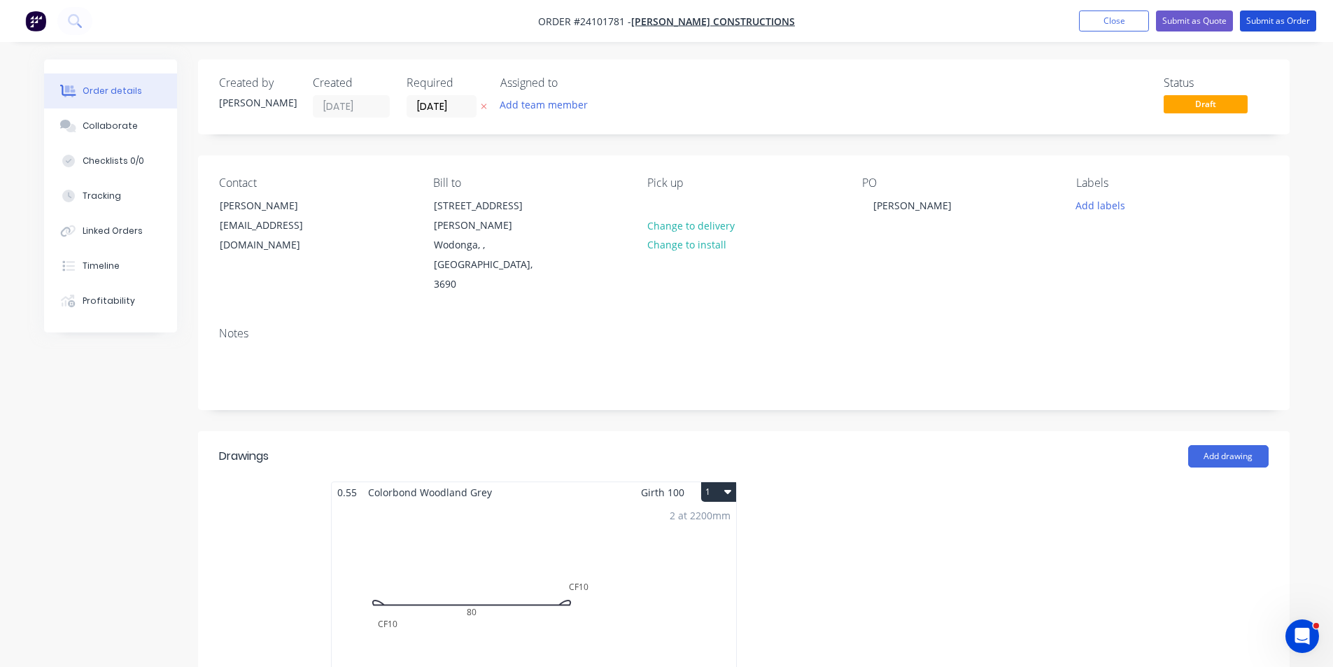
click at [1292, 15] on button "Submit as Order" at bounding box center [1278, 20] width 76 height 21
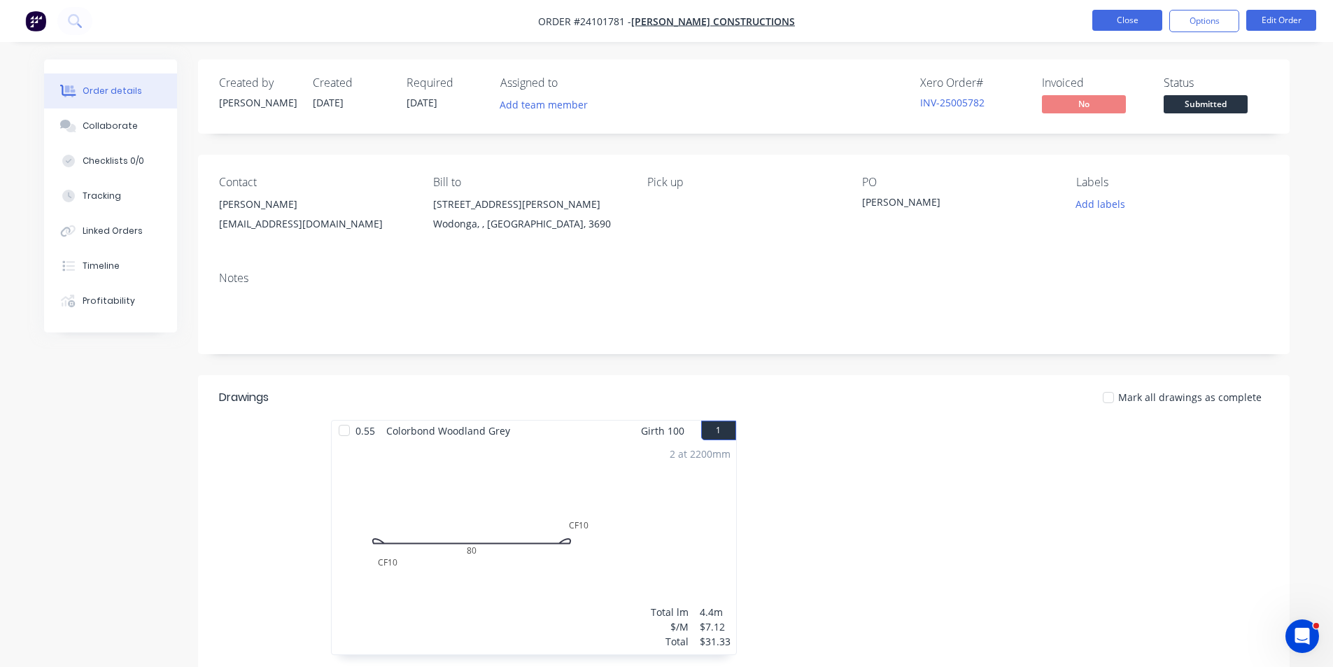
click at [1144, 26] on button "Close" at bounding box center [1127, 20] width 70 height 21
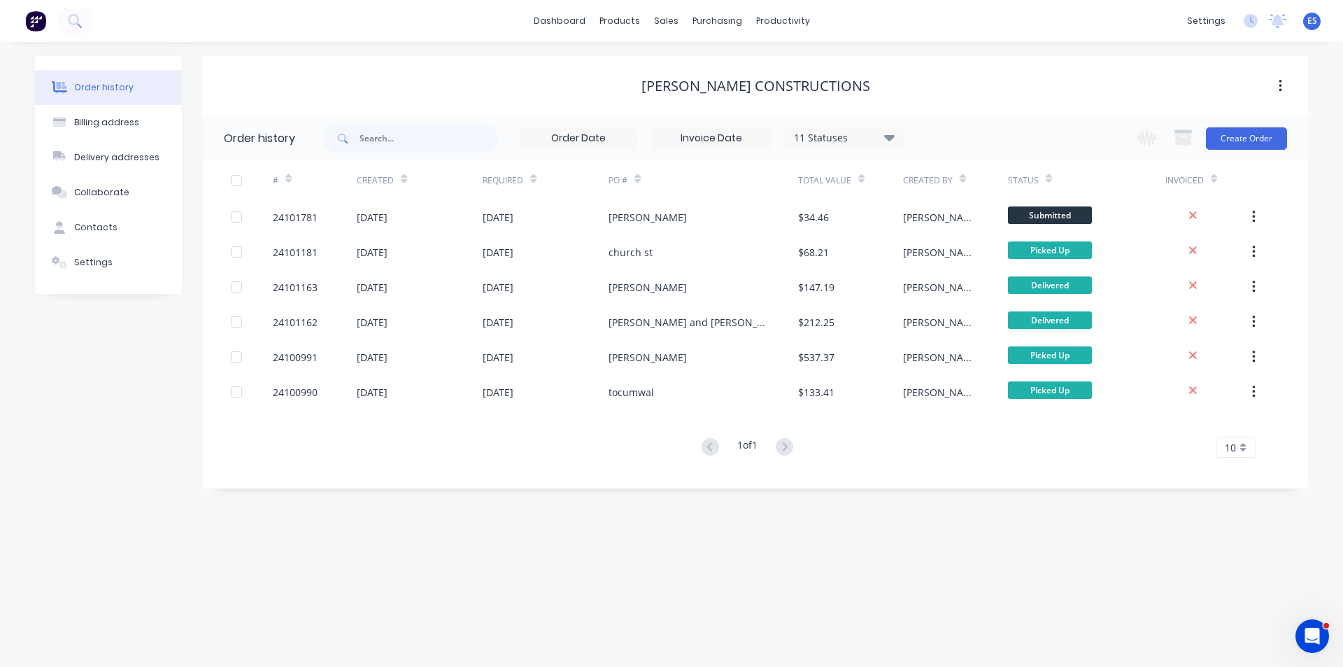
click at [41, 27] on img at bounding box center [35, 20] width 21 height 21
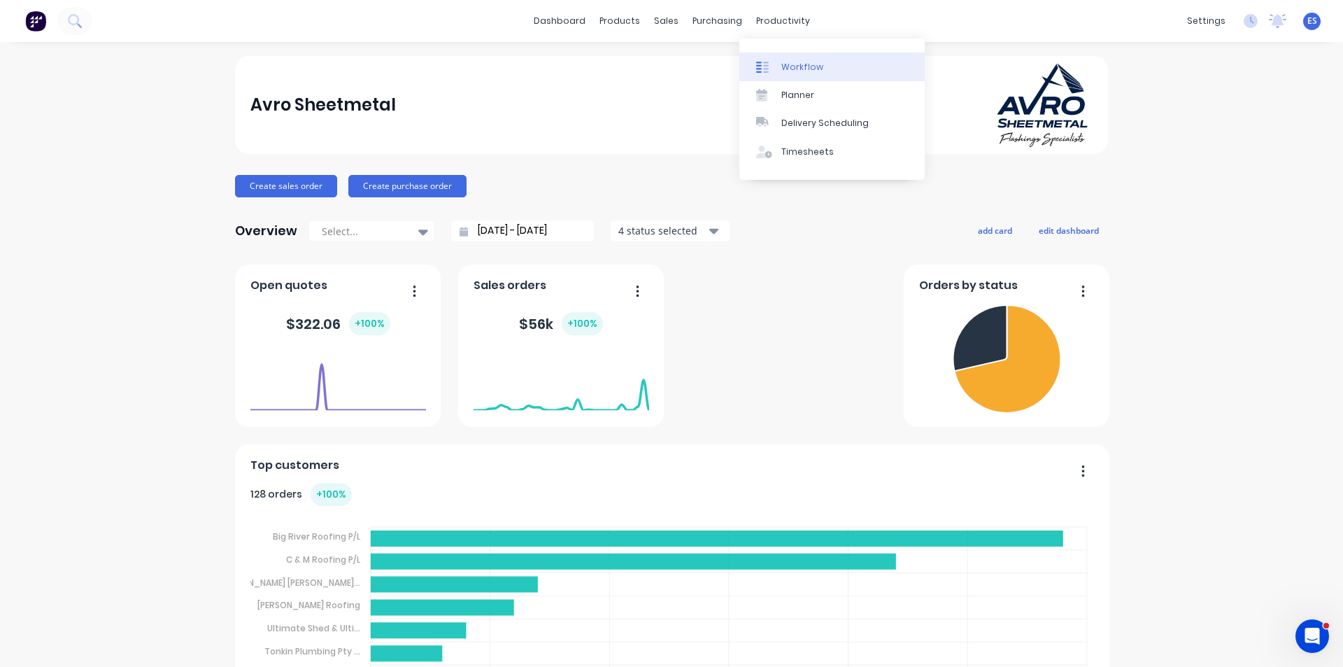
click at [809, 73] on div "Workflow" at bounding box center [803, 67] width 42 height 13
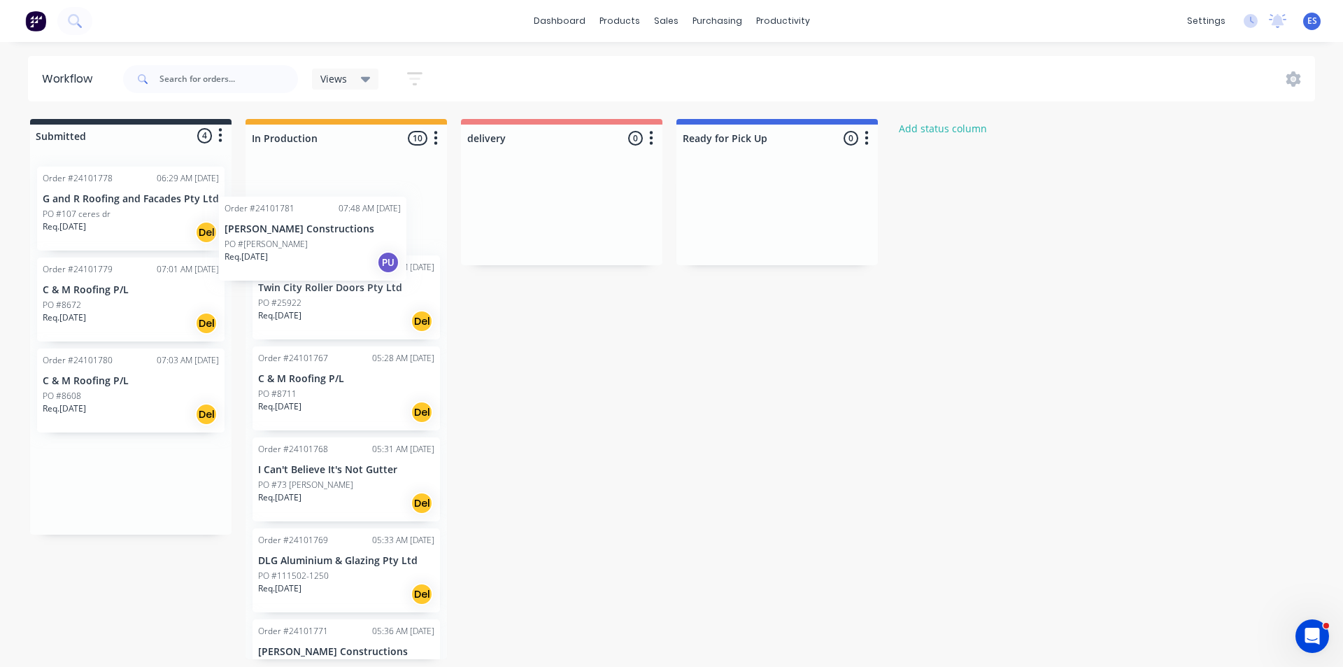
drag, startPoint x: 106, startPoint y: 510, endPoint x: 289, endPoint y: 260, distance: 309.4
click at [289, 260] on div "Submitted 4 Status colour #273444 hex #273444 Save Cancel Summaries Total order…" at bounding box center [649, 389] width 1319 height 540
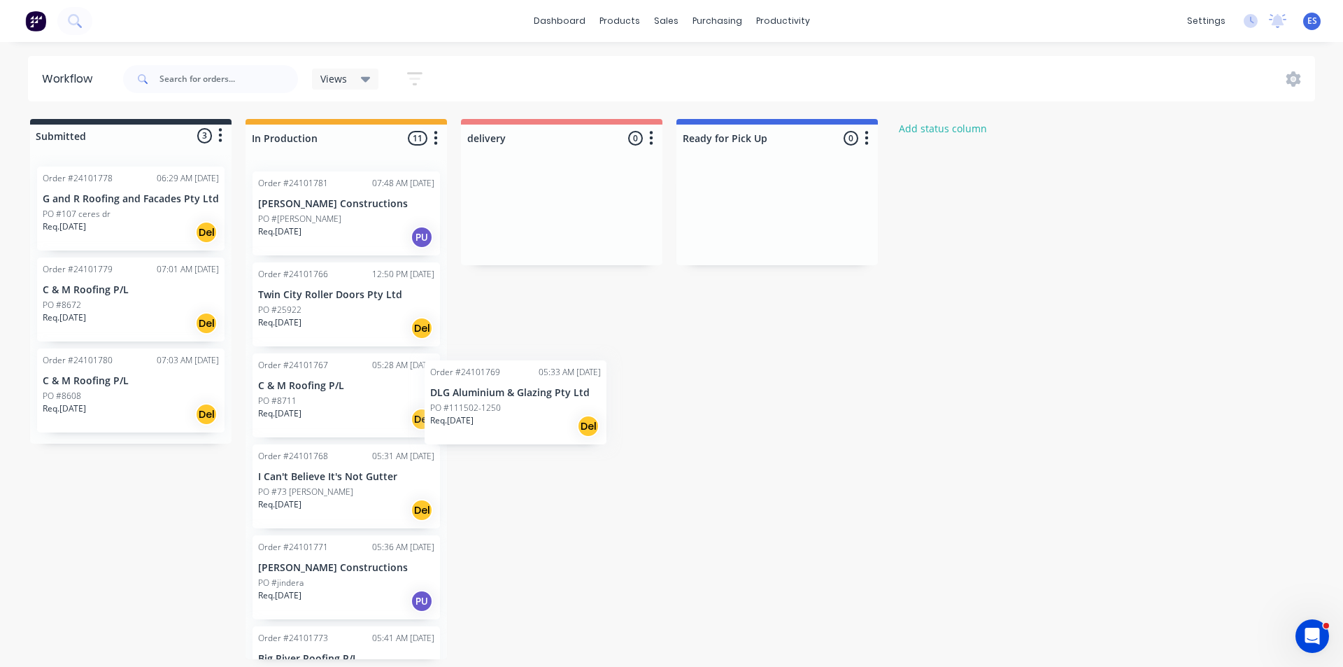
scroll to position [1, 0]
drag, startPoint x: 330, startPoint y: 593, endPoint x: 528, endPoint y: 215, distance: 426.2
click at [528, 215] on div "Submitted 3 Status colour #273444 hex #273444 Save Cancel Summaries Total order…" at bounding box center [649, 389] width 1319 height 540
click at [118, 539] on div "Submitted 3 Status colour #273444 hex #273444 Save Cancel Summaries Total order…" at bounding box center [649, 389] width 1319 height 540
click at [40, 29] on img at bounding box center [35, 20] width 21 height 21
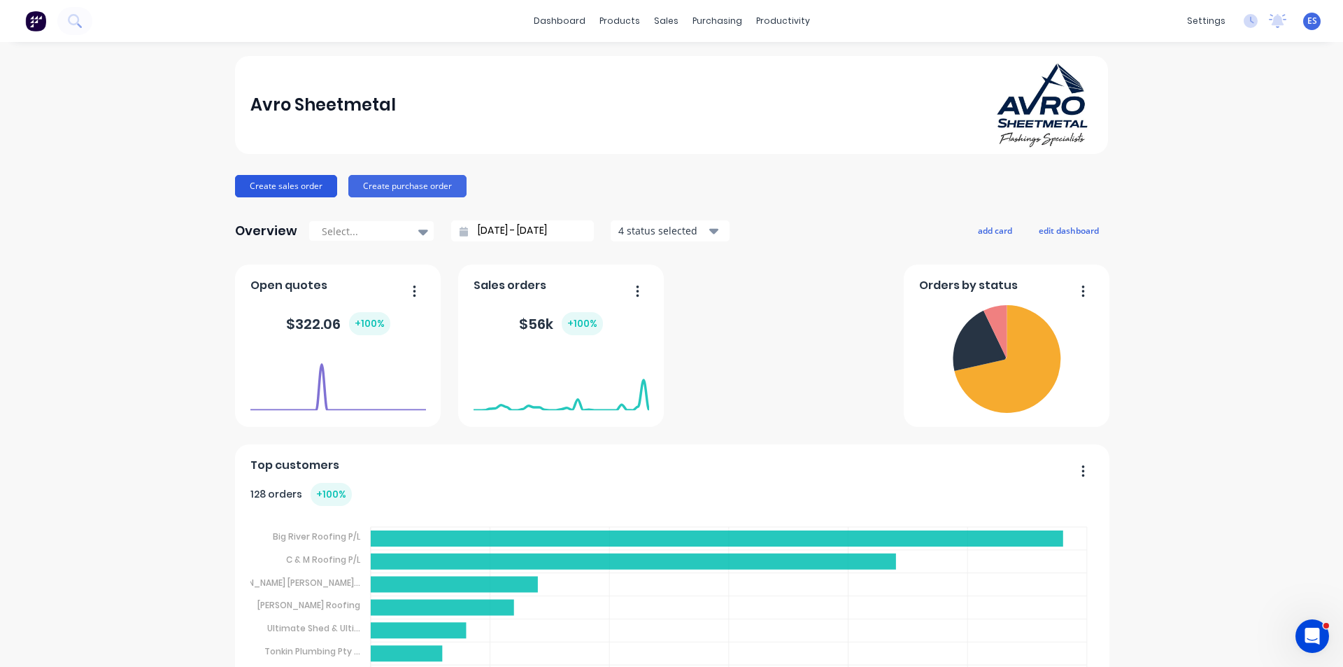
click at [266, 180] on button "Create sales order" at bounding box center [286, 186] width 102 height 22
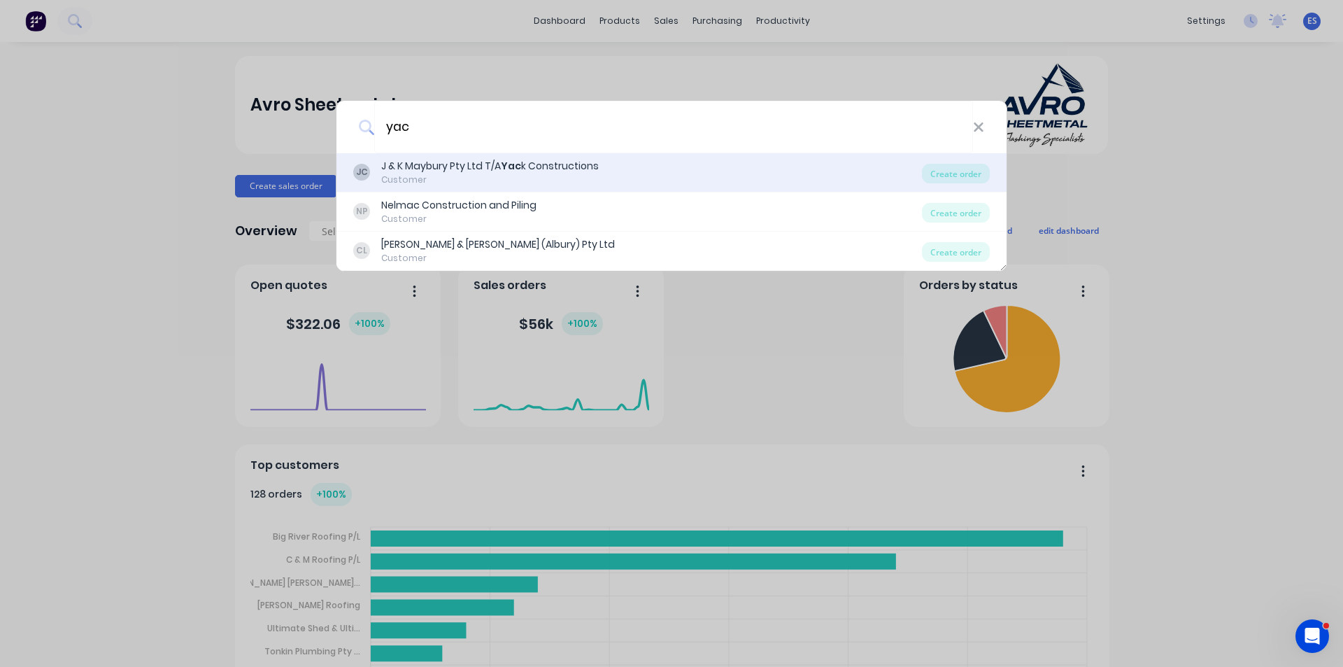
click at [498, 169] on div "J & K Maybury Pty Ltd T/A Yac k Constructions" at bounding box center [490, 166] width 218 height 15
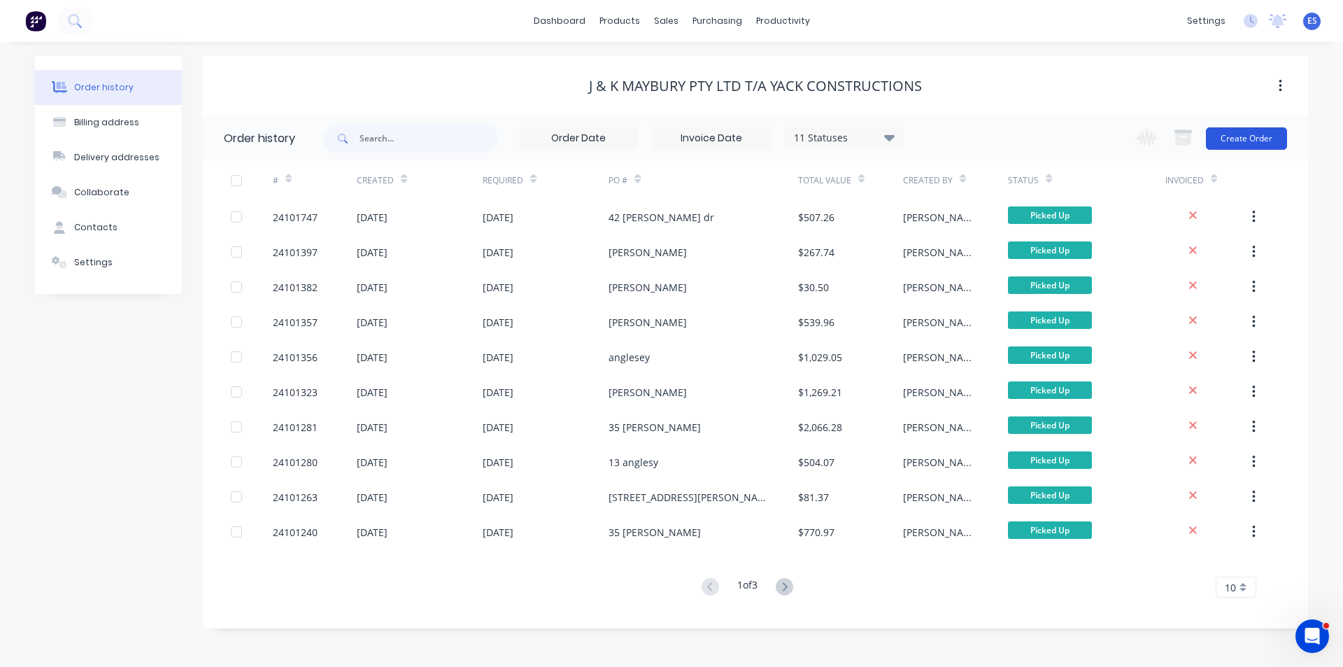
click at [1241, 141] on button "Create Order" at bounding box center [1246, 138] width 81 height 22
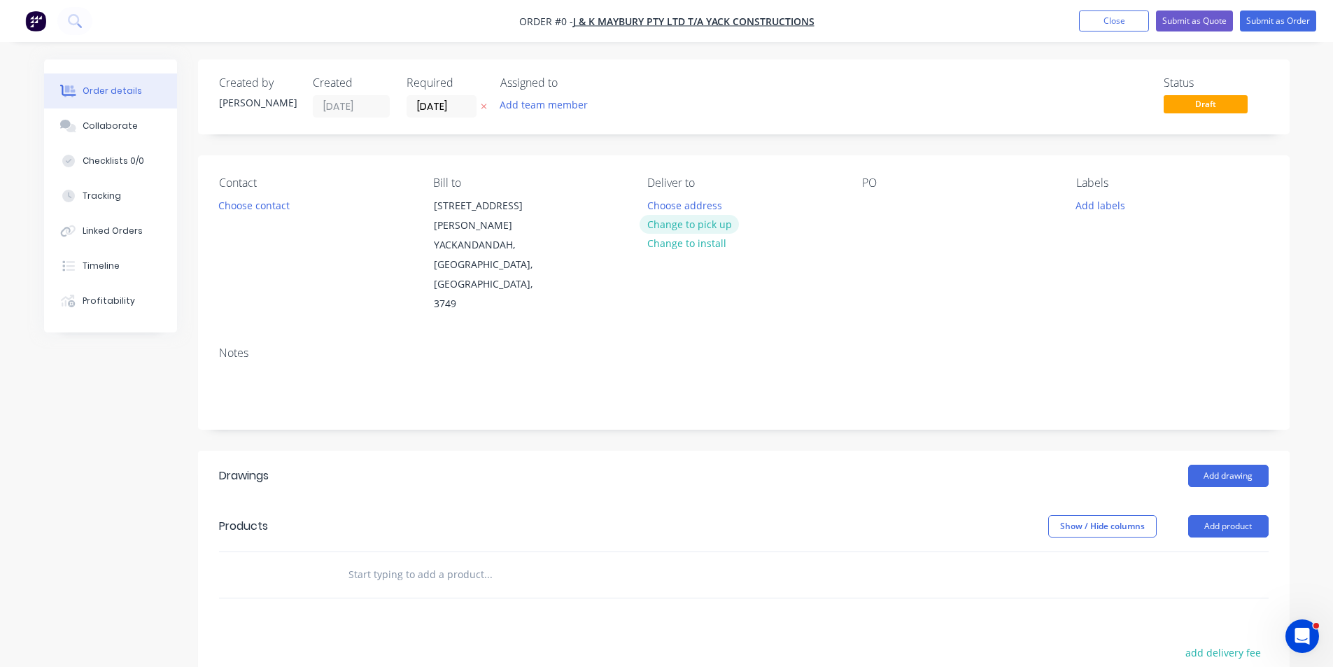
click at [689, 223] on button "Change to pick up" at bounding box center [689, 224] width 99 height 19
click at [280, 211] on button "Choose contact" at bounding box center [254, 204] width 86 height 19
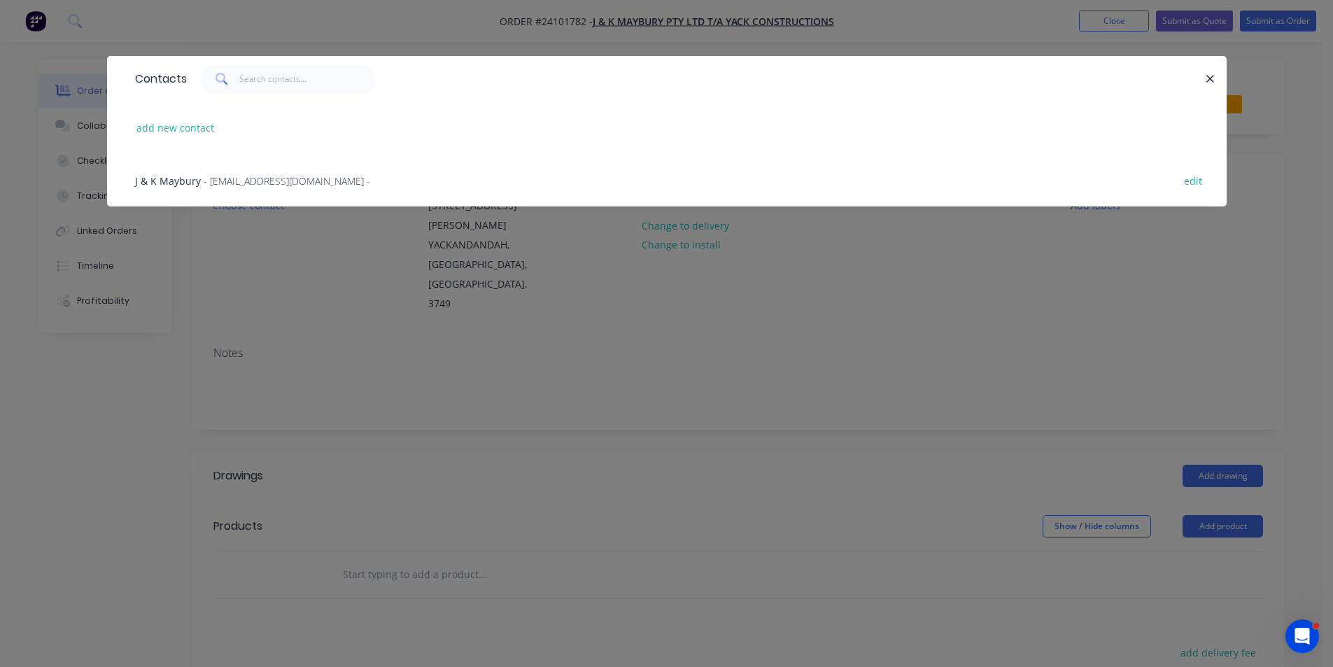
click at [195, 185] on span "J & K Maybury" at bounding box center [168, 180] width 66 height 13
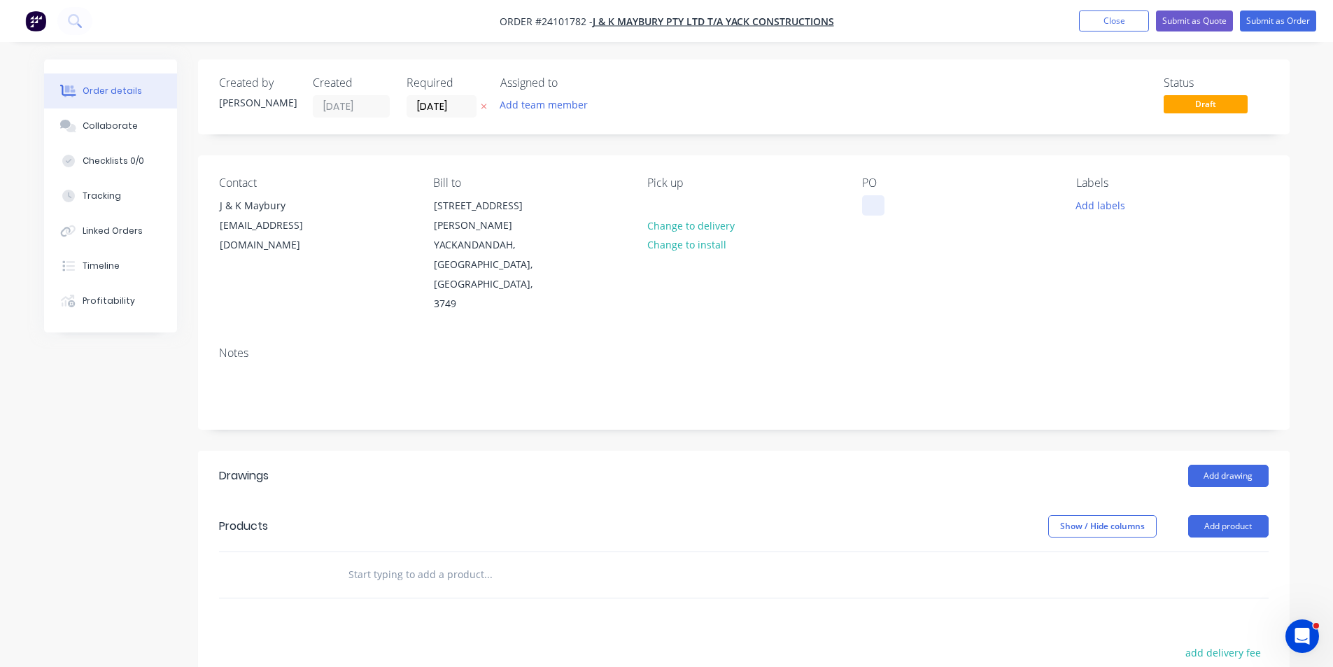
click at [877, 204] on div at bounding box center [873, 205] width 22 height 20
click at [1215, 465] on button "Add drawing" at bounding box center [1228, 476] width 80 height 22
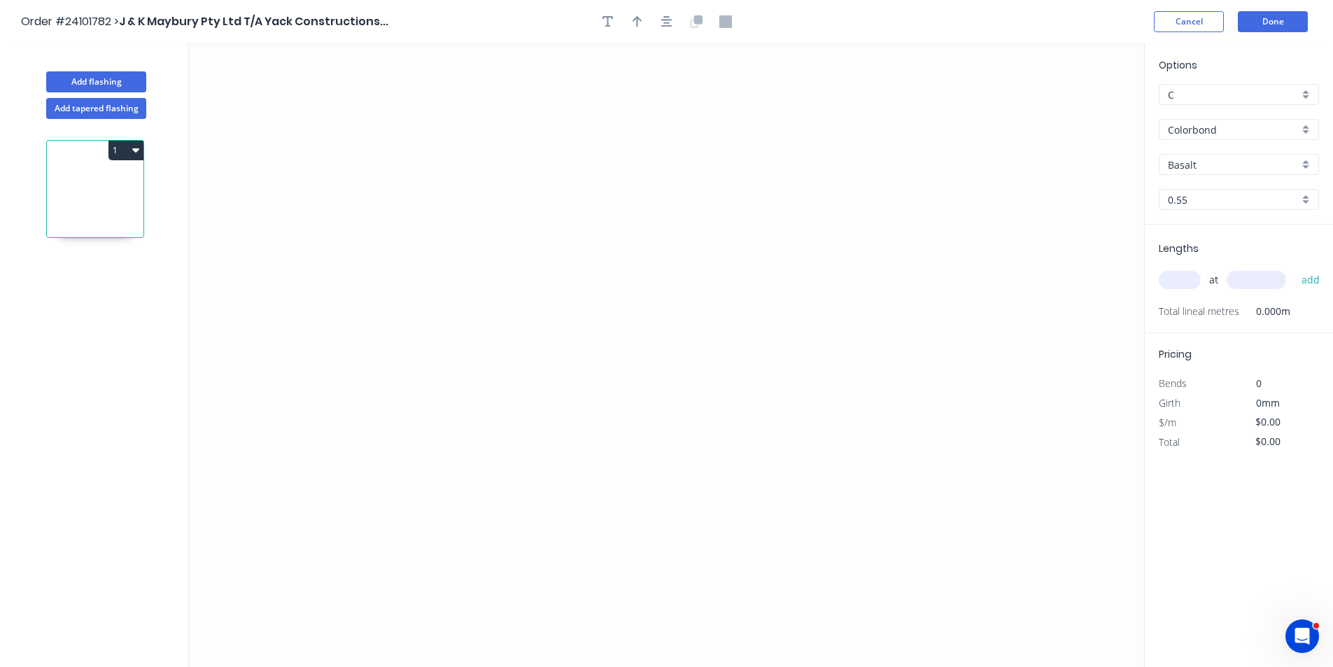
click at [1234, 169] on input "Basalt" at bounding box center [1233, 164] width 131 height 15
click at [1228, 189] on div "Monument" at bounding box center [1238, 191] width 159 height 24
click at [535, 152] on icon "0" at bounding box center [666, 354] width 955 height 623
click at [532, 304] on icon "0" at bounding box center [666, 354] width 955 height 623
click at [716, 308] on icon "0 ?" at bounding box center [666, 354] width 955 height 623
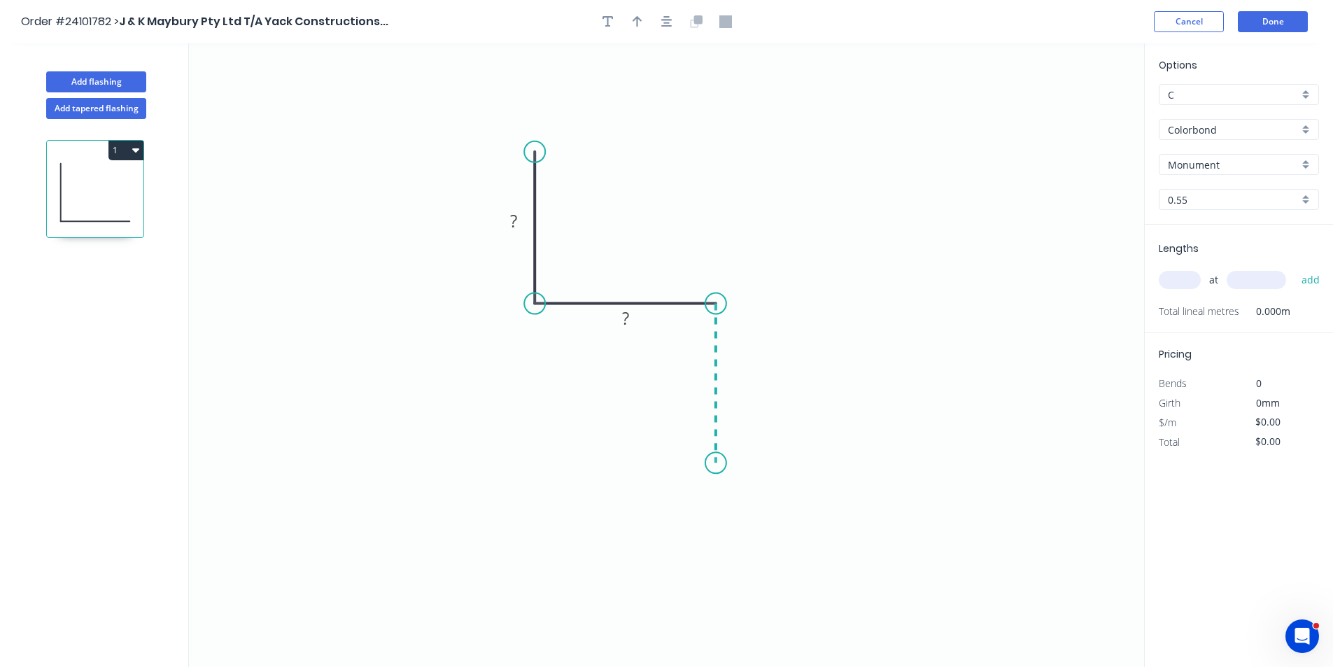
click at [713, 478] on icon "0 ? ?" at bounding box center [666, 354] width 955 height 623
click at [537, 478] on icon "0 ? ? ?" at bounding box center [666, 354] width 955 height 623
click at [617, 491] on rect at bounding box center [627, 493] width 28 height 20
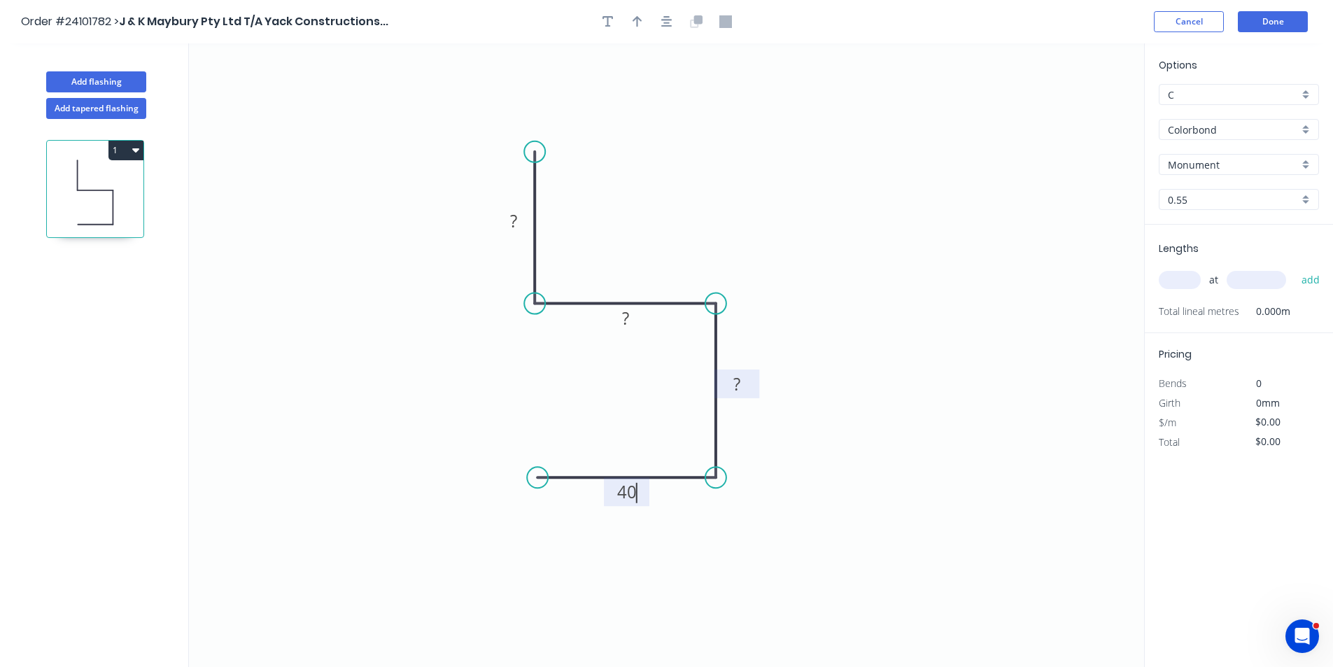
click at [735, 392] on tspan "?" at bounding box center [736, 383] width 7 height 23
click at [621, 323] on rect at bounding box center [626, 319] width 28 height 20
click at [514, 223] on tspan "?" at bounding box center [513, 220] width 7 height 23
click at [1171, 281] on input "text" at bounding box center [1180, 280] width 42 height 18
click at [1243, 278] on input "text" at bounding box center [1256, 280] width 59 height 18
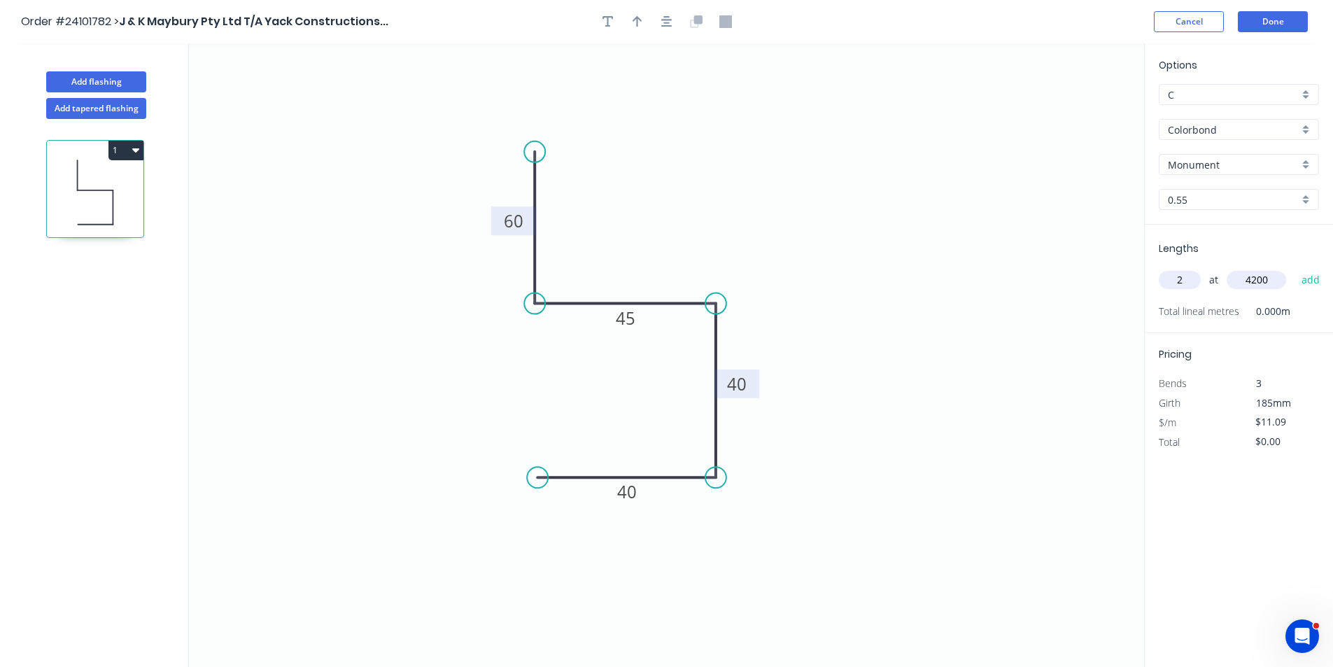
click at [1294, 268] on button "add" at bounding box center [1310, 280] width 33 height 24
click at [1243, 278] on input "text" at bounding box center [1256, 280] width 59 height 18
click at [1294, 268] on button "add" at bounding box center [1310, 280] width 33 height 24
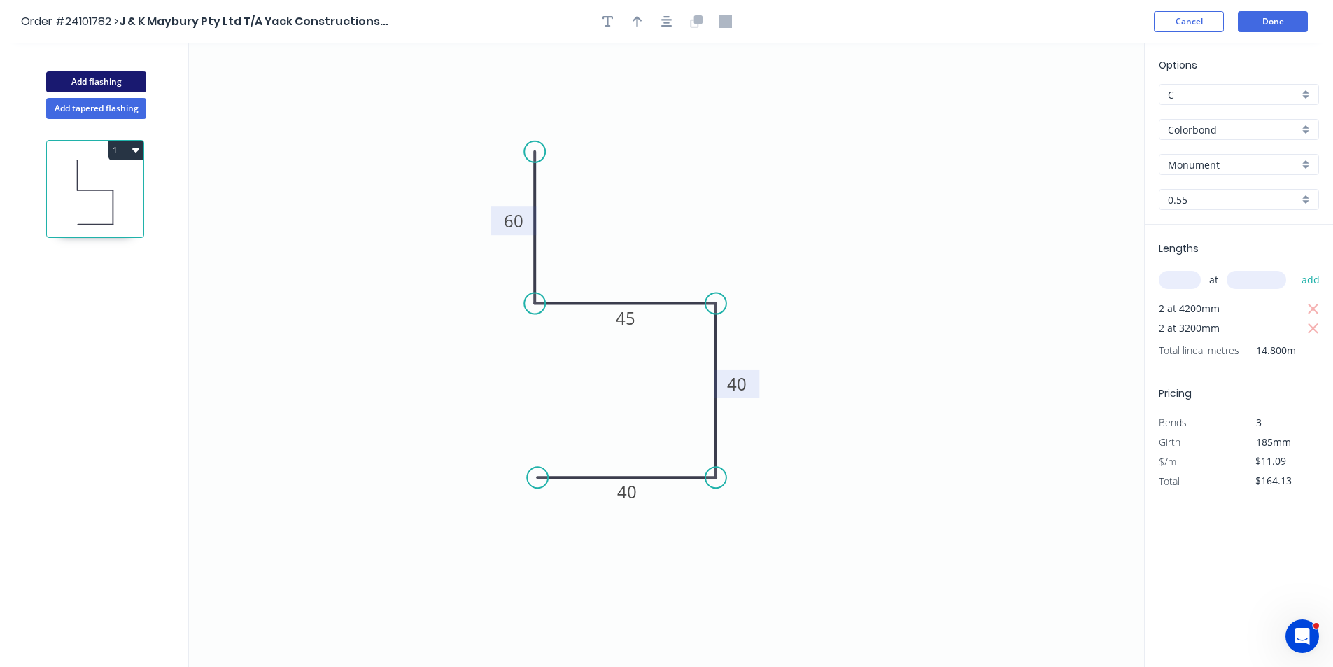
click at [118, 81] on button "Add flashing" at bounding box center [96, 81] width 100 height 21
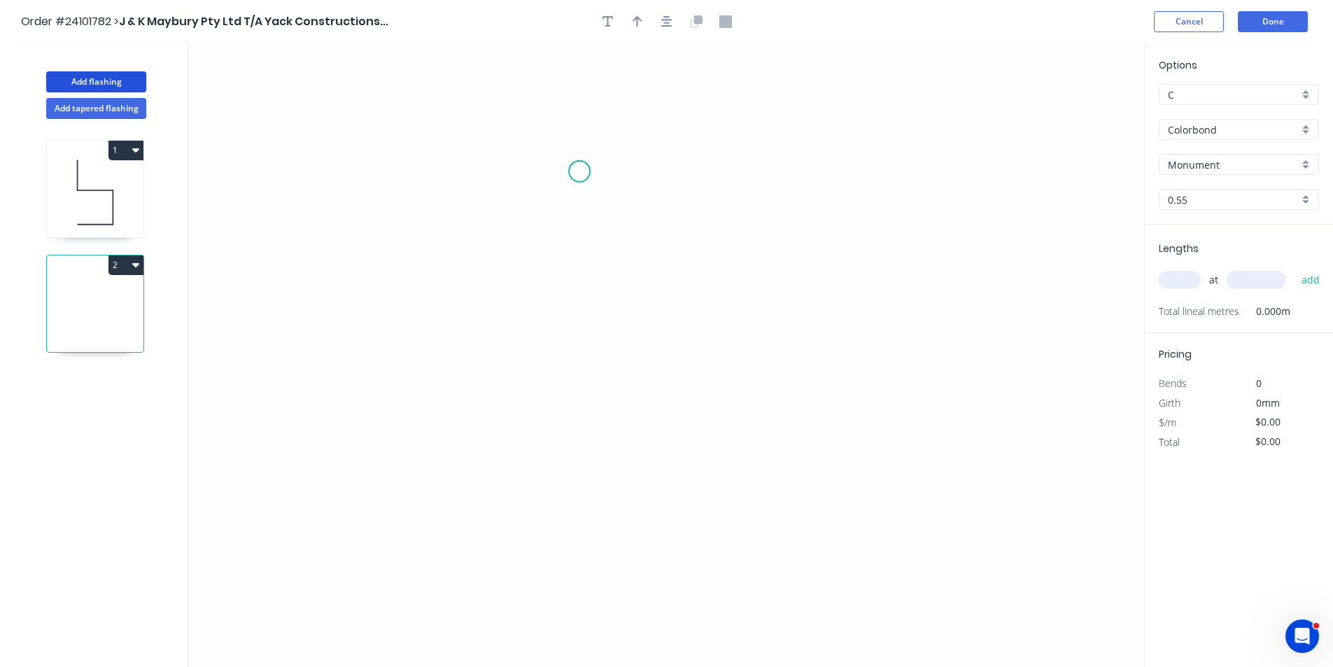
click at [560, 157] on icon "0" at bounding box center [666, 354] width 955 height 623
click at [563, 279] on icon "0" at bounding box center [666, 354] width 955 height 623
click at [742, 268] on icon "0 ?" at bounding box center [666, 354] width 955 height 623
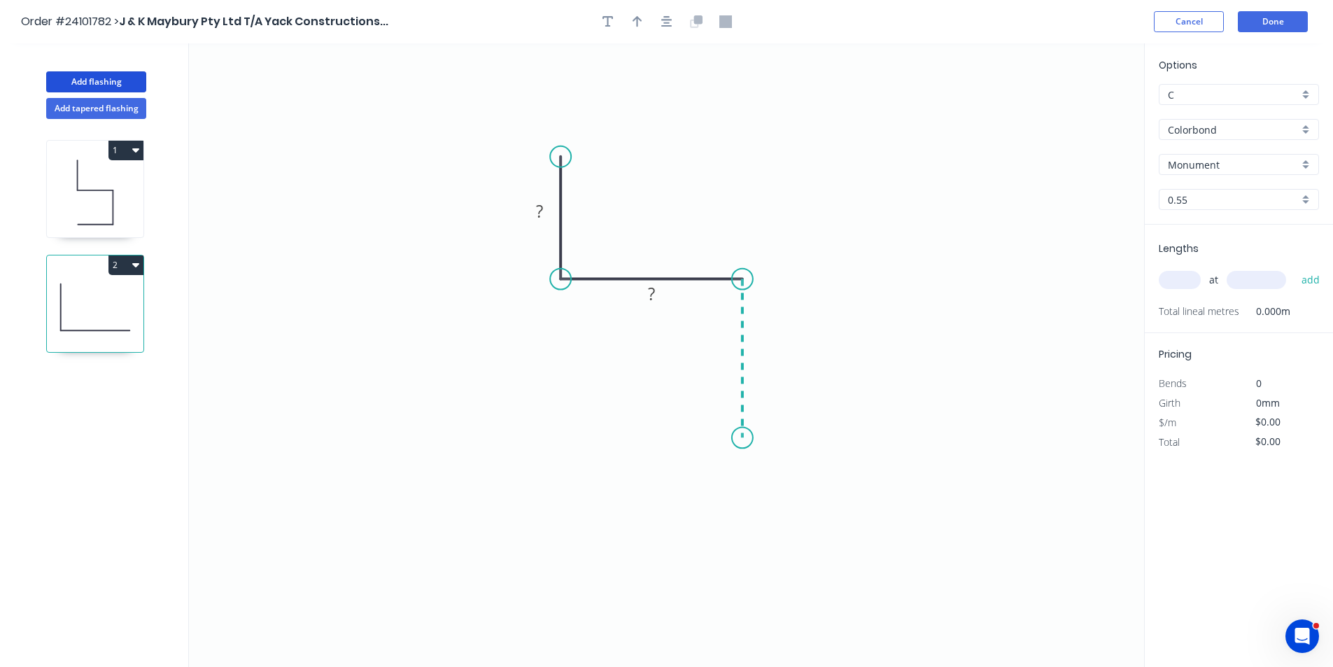
click at [740, 438] on icon "0 ? ?" at bounding box center [666, 354] width 955 height 623
click at [758, 490] on div "Crush & Fold" at bounding box center [810, 485] width 141 height 29
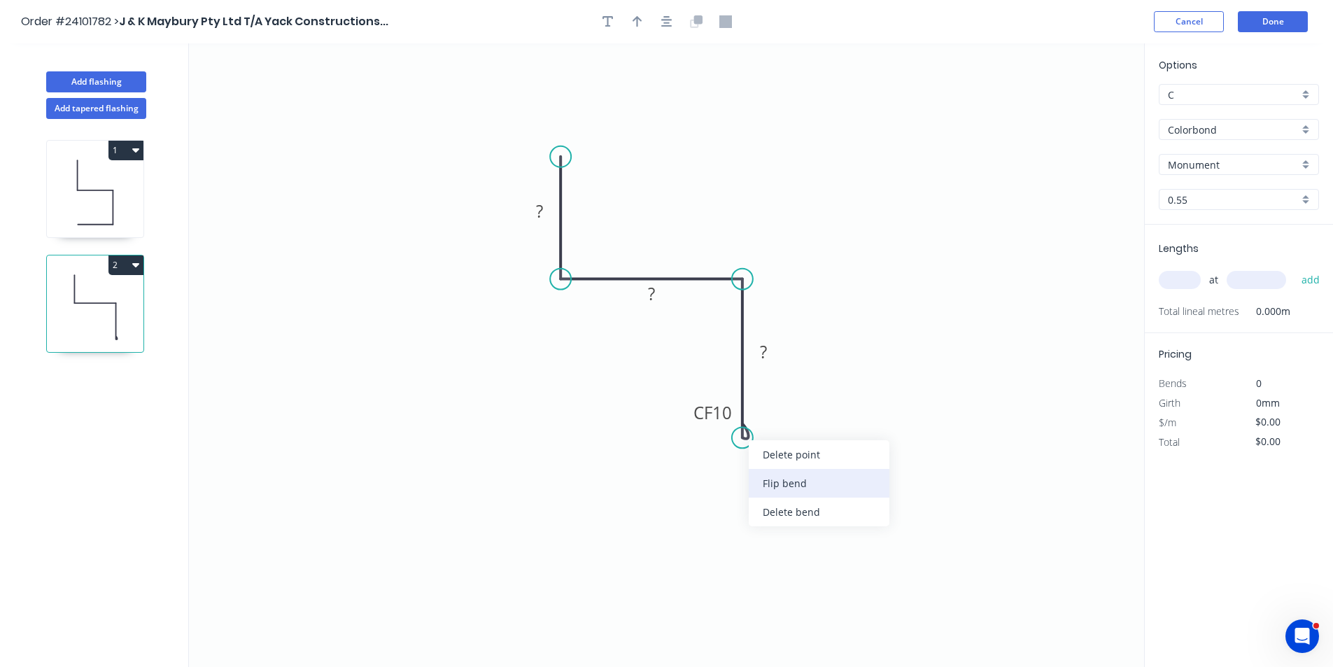
click at [763, 478] on div "Flip bend" at bounding box center [819, 483] width 141 height 29
click at [768, 360] on rect at bounding box center [763, 353] width 28 height 20
click at [649, 299] on tspan "?" at bounding box center [651, 293] width 7 height 23
click at [539, 217] on tspan "?" at bounding box center [539, 210] width 7 height 23
click at [1171, 274] on input "text" at bounding box center [1180, 280] width 42 height 18
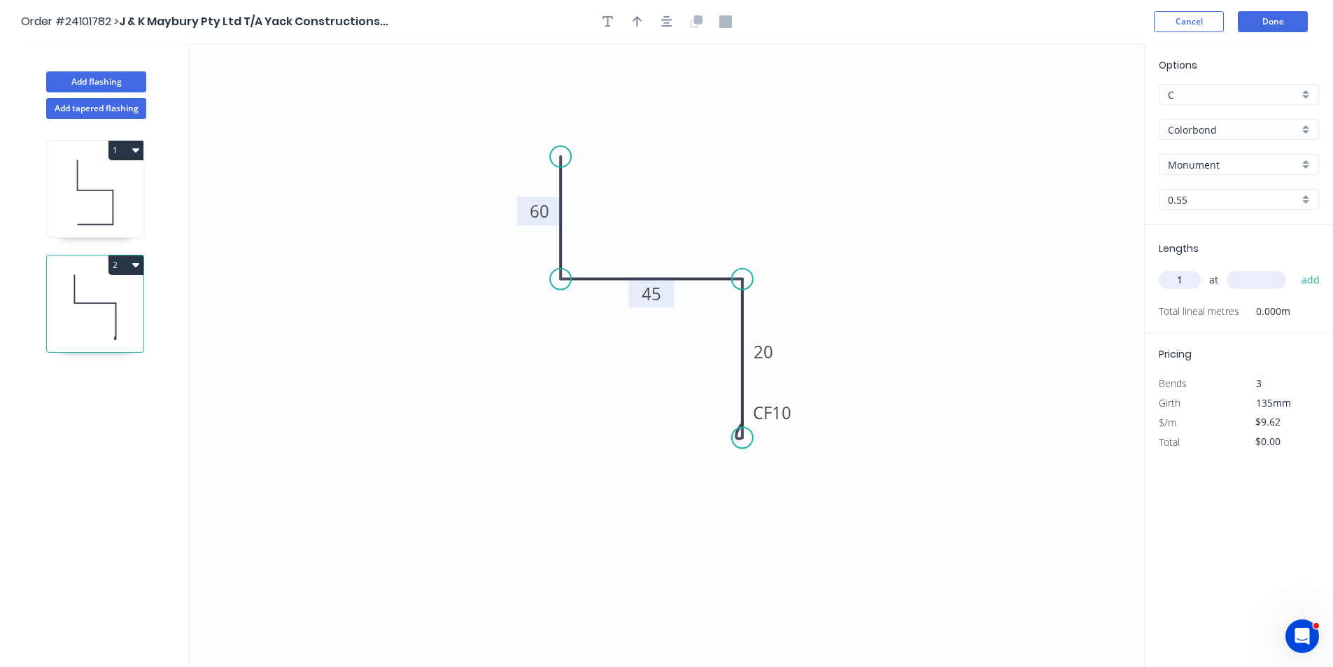
click at [1267, 282] on input "text" at bounding box center [1256, 280] width 59 height 18
click at [1294, 268] on button "add" at bounding box center [1310, 280] width 33 height 24
click at [1271, 29] on button "Done" at bounding box center [1273, 21] width 70 height 21
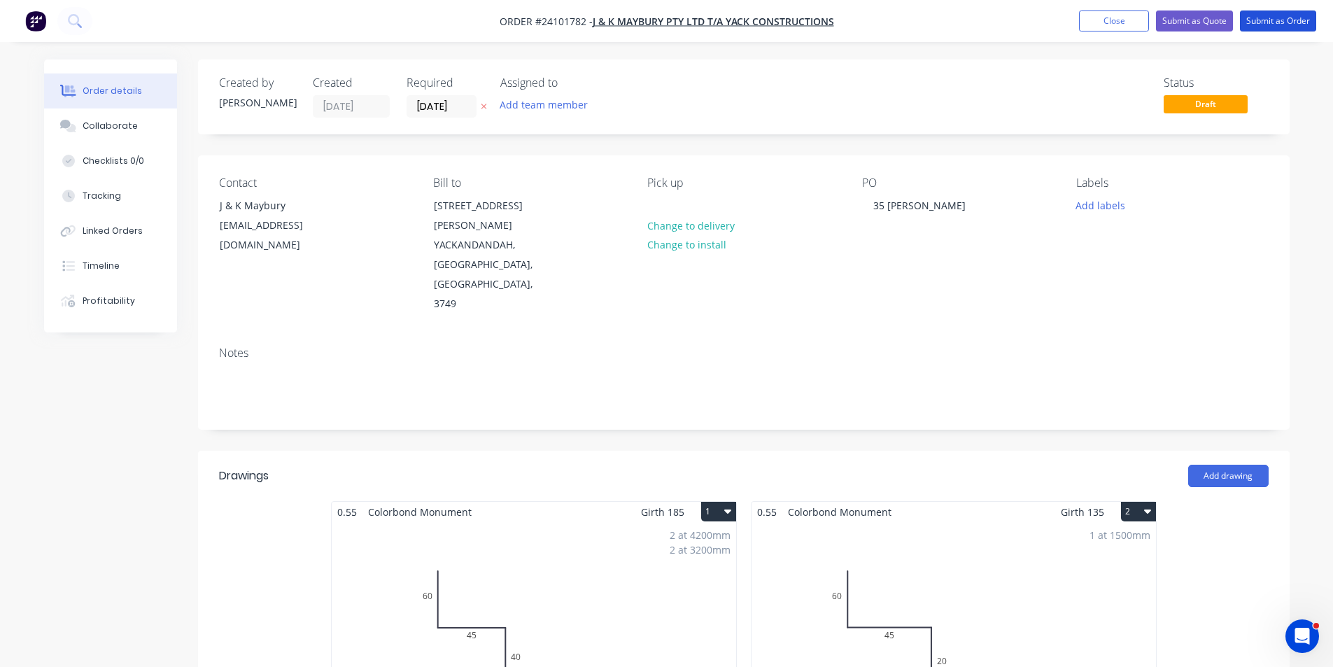
click at [1271, 26] on button "Submit as Order" at bounding box center [1278, 20] width 76 height 21
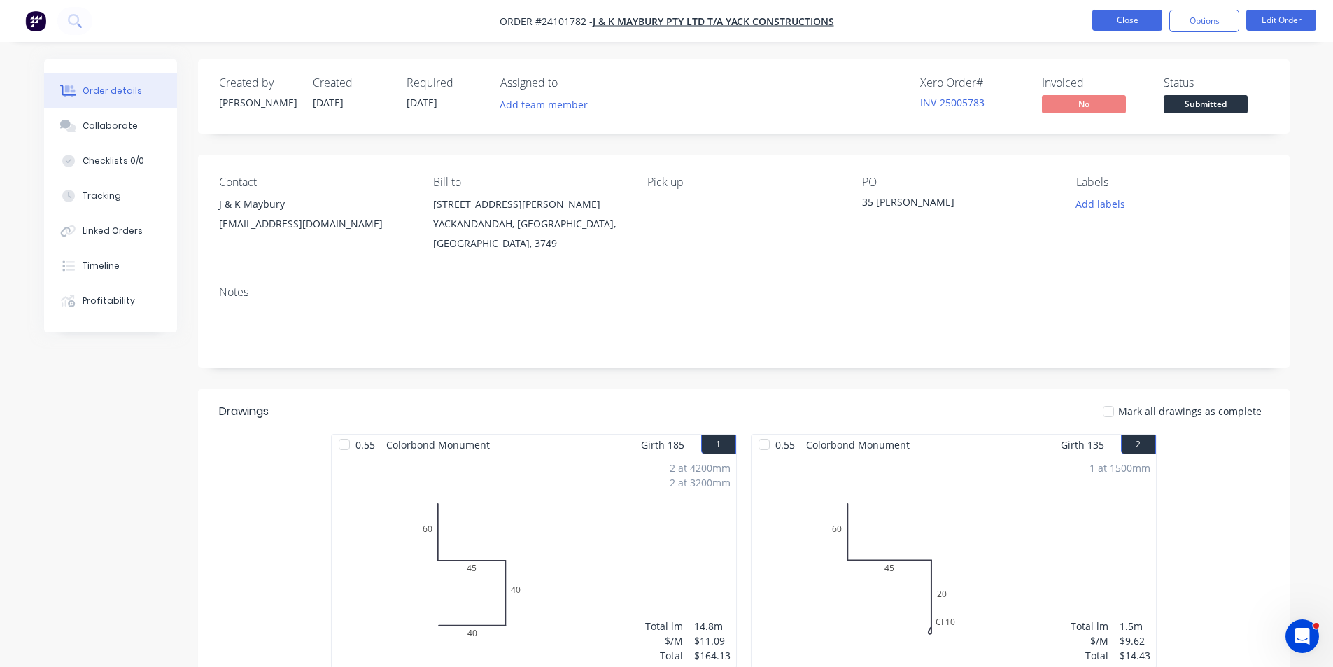
click at [1151, 26] on button "Close" at bounding box center [1127, 20] width 70 height 21
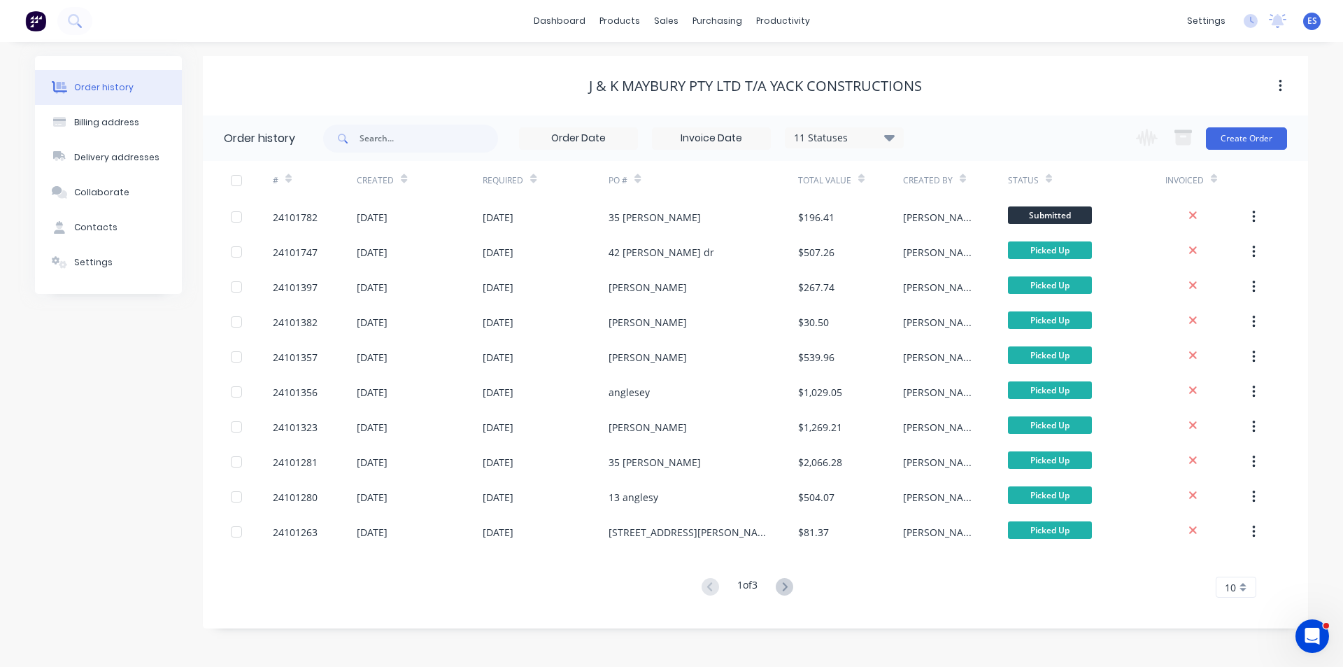
click at [46, 24] on button at bounding box center [35, 21] width 29 height 28
